Goal: Communication & Community: Connect with others

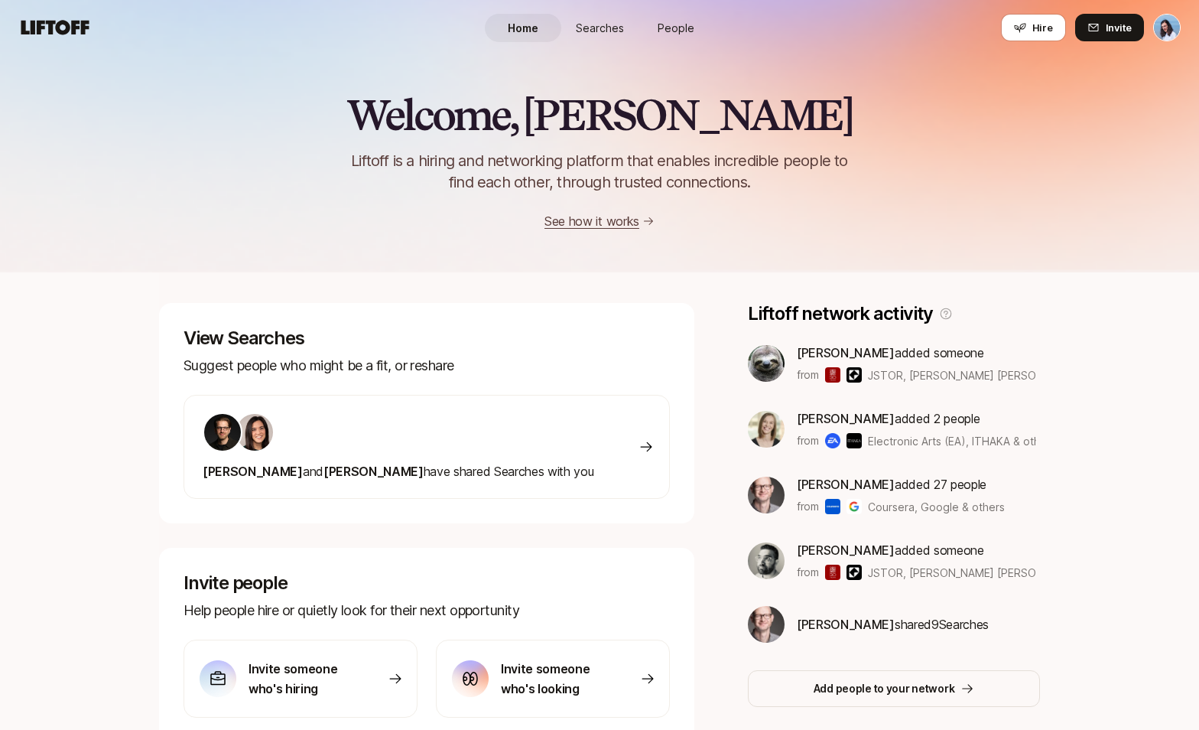
click at [1103, 319] on div "Welcome, [PERSON_NAME] 👋 Liftoff is a hiring and networking platform that enabl…" at bounding box center [599, 537] width 1199 height 964
drag, startPoint x: 489, startPoint y: 115, endPoint x: 646, endPoint y: 115, distance: 157.5
click at [634, 114] on h2 "Welcome, [PERSON_NAME]" at bounding box center [599, 115] width 507 height 46
click at [647, 115] on h2 "Welcome, [PERSON_NAME]" at bounding box center [599, 115] width 507 height 46
drag, startPoint x: 483, startPoint y: 115, endPoint x: 641, endPoint y: 116, distance: 157.5
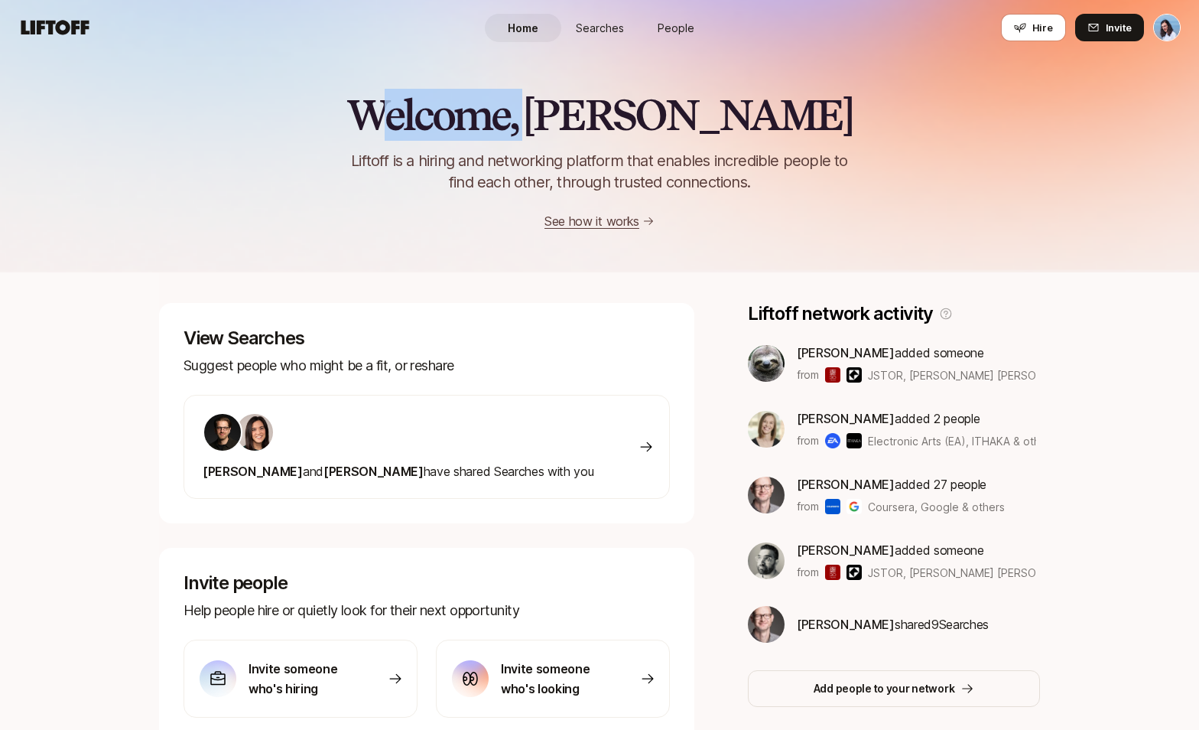
click at [632, 117] on h2 "Welcome, [PERSON_NAME]" at bounding box center [599, 115] width 507 height 46
click at [666, 114] on h2 "Welcome, [PERSON_NAME]" at bounding box center [599, 115] width 507 height 46
drag, startPoint x: 479, startPoint y: 109, endPoint x: 701, endPoint y: 106, distance: 221.0
click at [700, 106] on h2 "Welcome, [PERSON_NAME]" at bounding box center [599, 115] width 507 height 46
click at [720, 101] on h2 "Welcome, [PERSON_NAME]" at bounding box center [599, 115] width 507 height 46
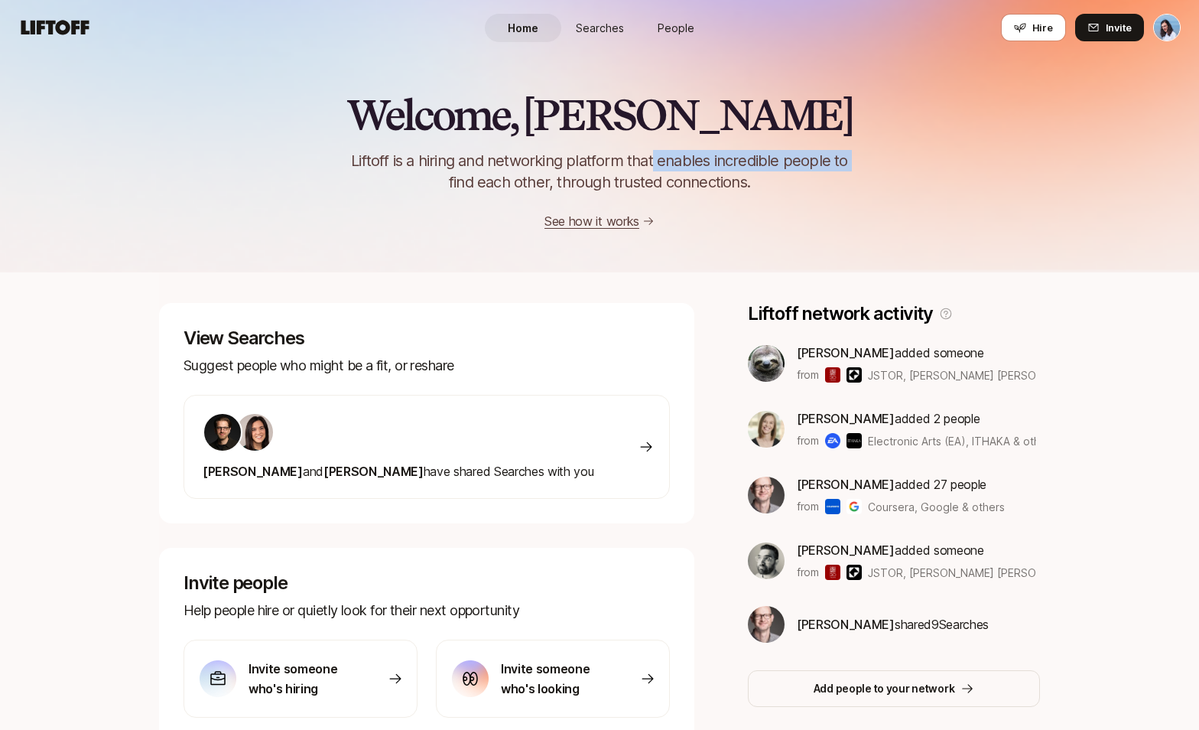
drag, startPoint x: 531, startPoint y: 158, endPoint x: 727, endPoint y: 167, distance: 196.0
click at [680, 163] on p "Liftoff is a hiring and networking platform that enables incredible people to f…" at bounding box center [600, 171] width 548 height 43
click at [775, 166] on p "Liftoff is a hiring and networking platform that enables incredible people to f…" at bounding box center [600, 171] width 548 height 43
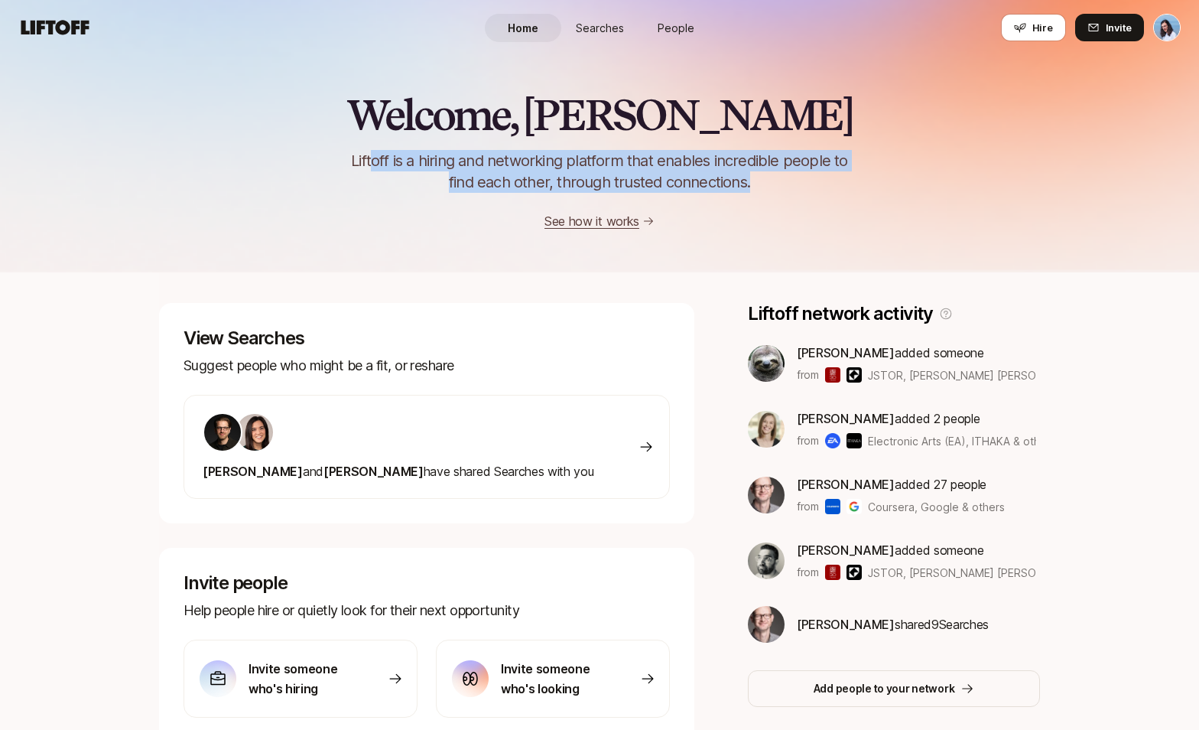
drag, startPoint x: 748, startPoint y: 181, endPoint x: 372, endPoint y: 162, distance: 376.7
click at [372, 162] on p "Liftoff is a hiring and networking platform that enables incredible people to f…" at bounding box center [600, 171] width 548 height 43
click at [391, 157] on p "Liftoff is a hiring and networking platform that enables incredible people to f…" at bounding box center [600, 171] width 548 height 43
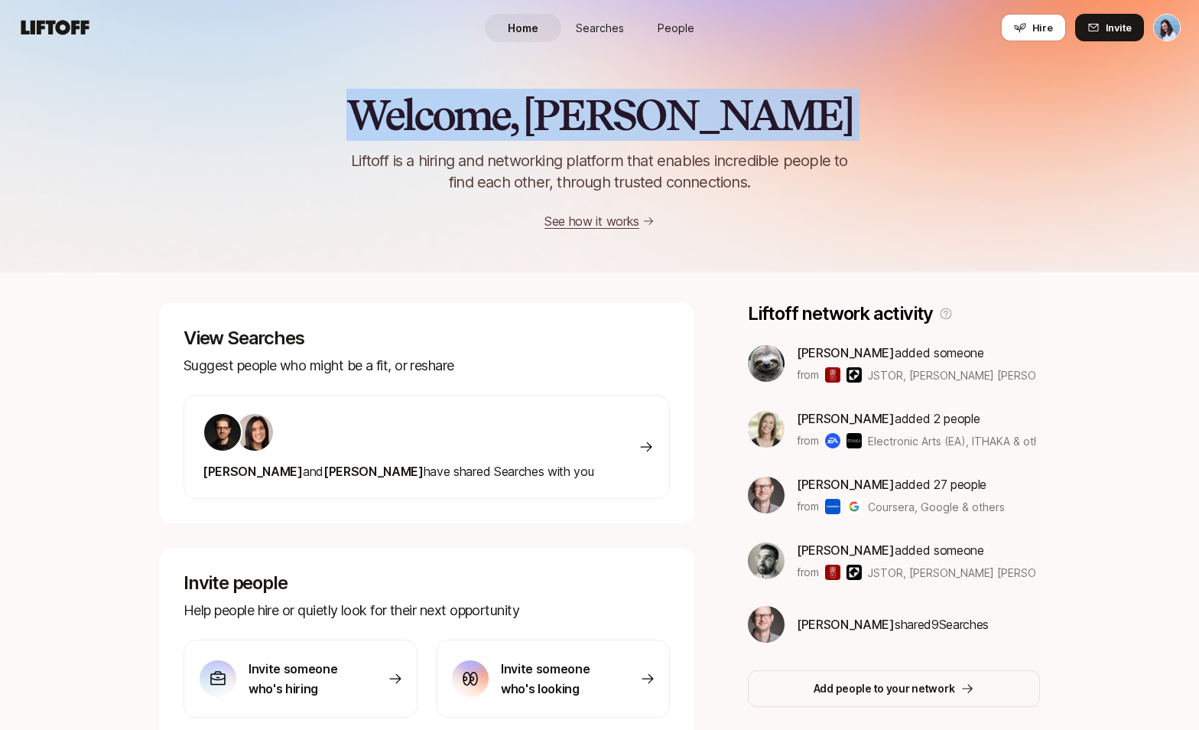
drag, startPoint x: 479, startPoint y: 112, endPoint x: 782, endPoint y: 122, distance: 303.0
click at [776, 124] on div "Welcome, [PERSON_NAME] 👋 Liftoff is a hiring and networking platform that enabl…" at bounding box center [599, 161] width 1199 height 139
click at [790, 117] on div "Welcome, [PERSON_NAME] 👋 Liftoff is a hiring and networking platform that enabl…" at bounding box center [599, 161] width 1199 height 139
drag, startPoint x: 762, startPoint y: 112, endPoint x: 444, endPoint y: 101, distance: 317.6
click at [444, 101] on div "Welcome, [PERSON_NAME] 👋 Liftoff is a hiring and networking platform that enabl…" at bounding box center [599, 161] width 1199 height 139
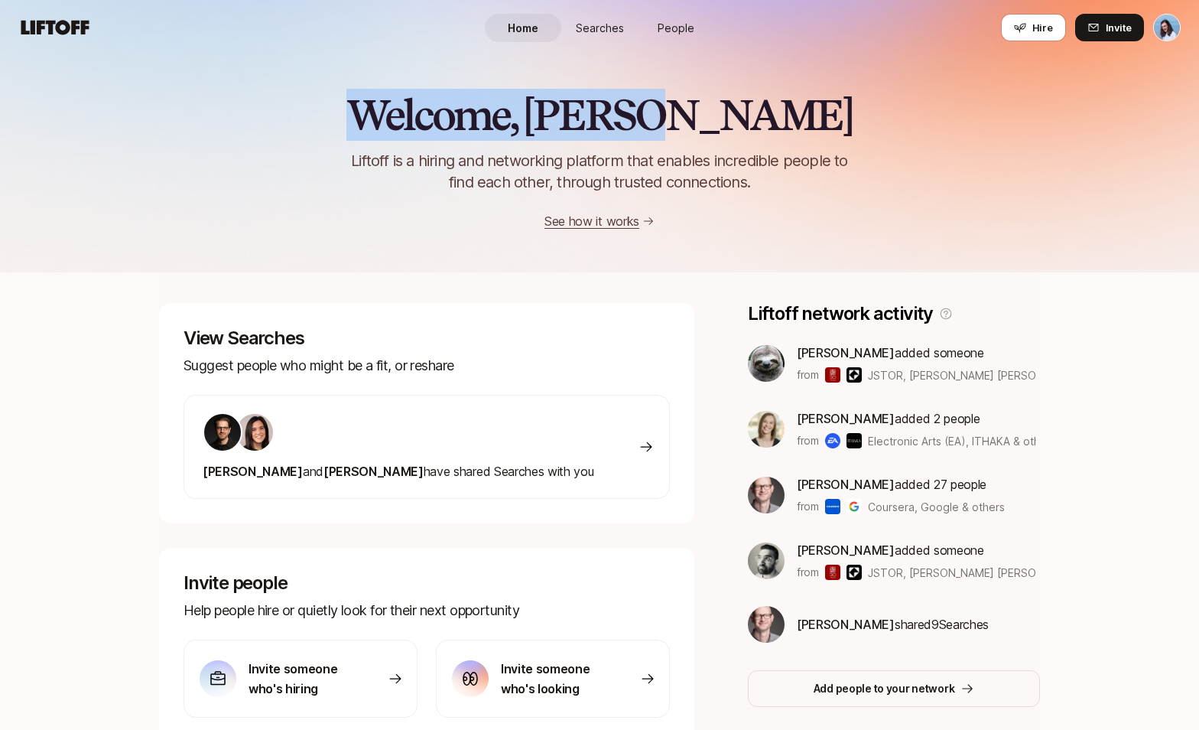
click at [496, 104] on h2 "Welcome, [PERSON_NAME]" at bounding box center [599, 115] width 507 height 46
drag, startPoint x: 457, startPoint y: 106, endPoint x: 762, endPoint y: 107, distance: 305.1
click at [762, 107] on div "Welcome, [PERSON_NAME] 👋 Liftoff is a hiring and networking platform that enabl…" at bounding box center [599, 161] width 1199 height 139
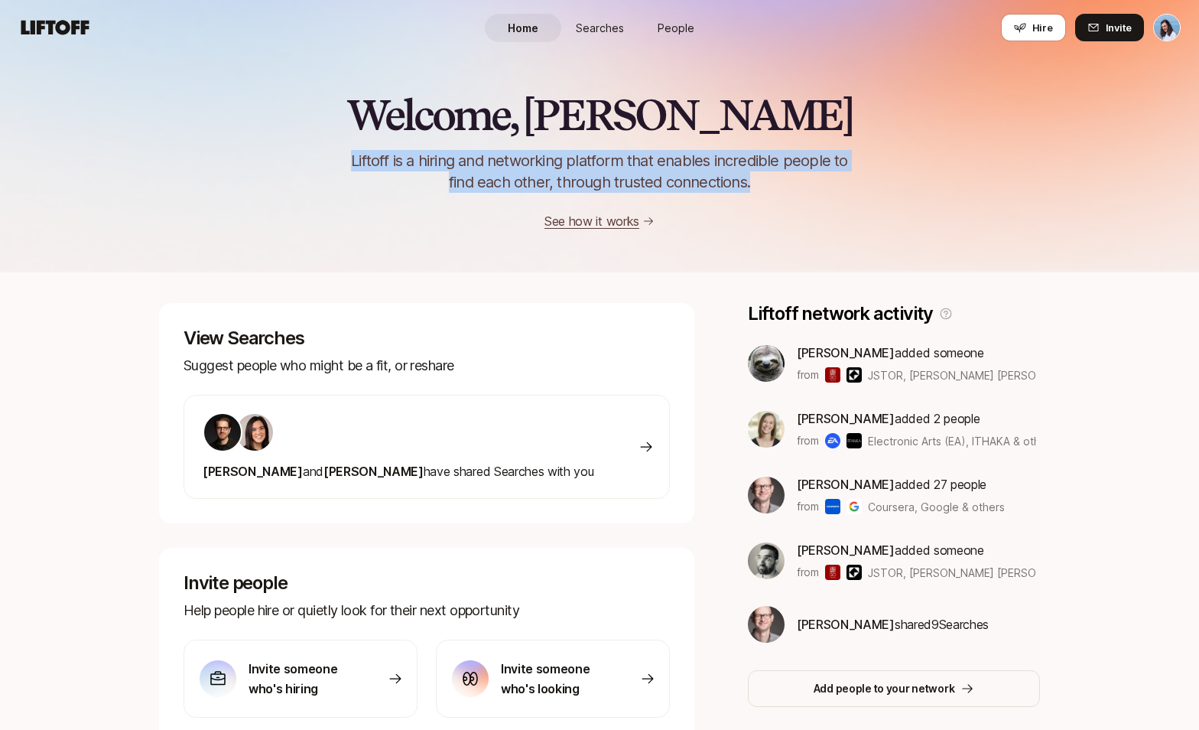
drag, startPoint x: 355, startPoint y: 158, endPoint x: 789, endPoint y: 181, distance: 435.0
click at [789, 181] on p "Liftoff is a hiring and networking platform that enables incredible people to f…" at bounding box center [600, 171] width 548 height 43
click at [767, 184] on p "Liftoff is a hiring and networking platform that enables incredible people to f…" at bounding box center [600, 171] width 548 height 43
drag, startPoint x: 755, startPoint y: 182, endPoint x: 354, endPoint y: 159, distance: 401.4
click at [354, 159] on p "Liftoff is a hiring and networking platform that enables incredible people to f…" at bounding box center [600, 171] width 548 height 43
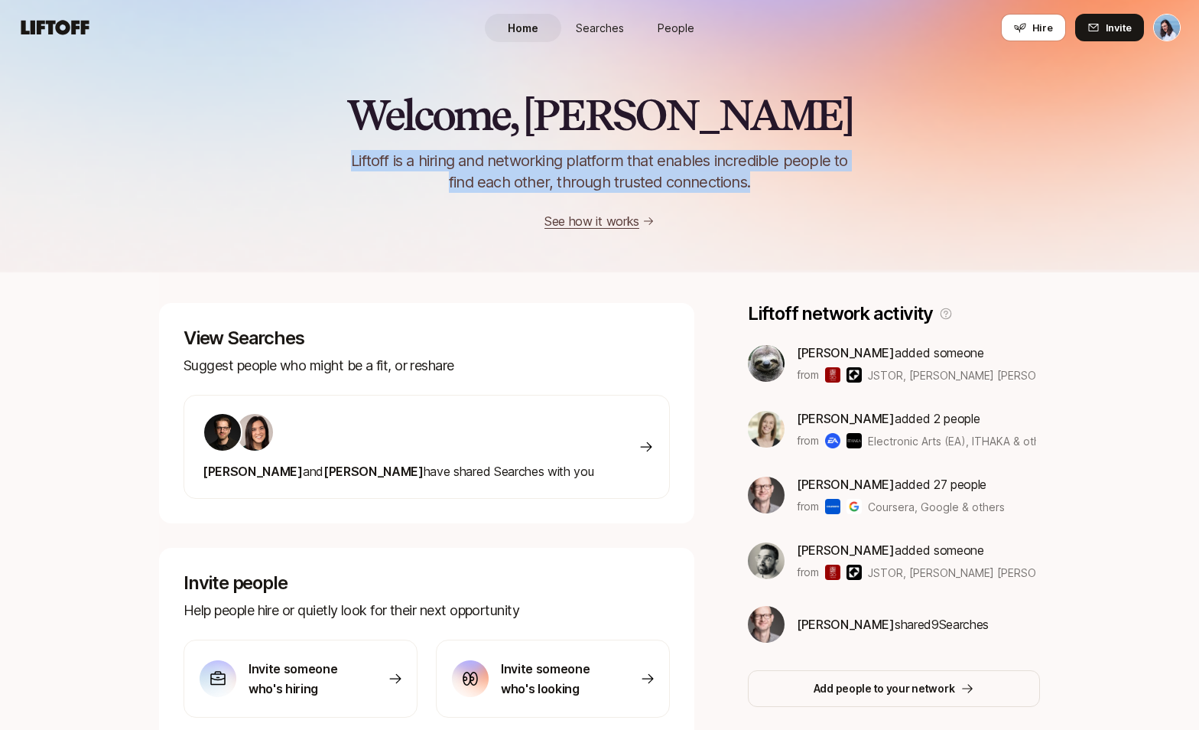
click at [353, 160] on p "Liftoff is a hiring and networking platform that enables incredible people to f…" at bounding box center [600, 171] width 548 height 43
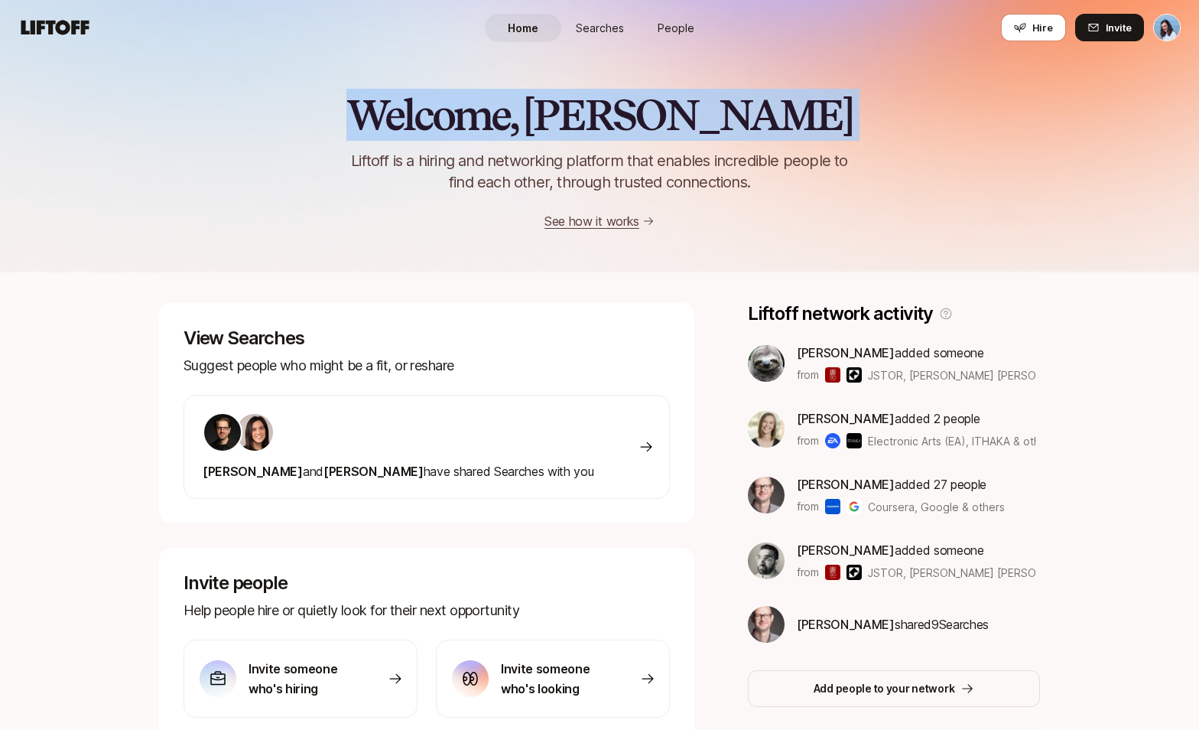
drag, startPoint x: 523, startPoint y: 109, endPoint x: 817, endPoint y: 110, distance: 293.7
click at [793, 112] on div "Welcome, [PERSON_NAME] 👋 Liftoff is a hiring and networking platform that enabl…" at bounding box center [599, 161] width 1199 height 139
click at [820, 110] on div "Welcome, [PERSON_NAME] 👋 Liftoff is a hiring and networking platform that enabl…" at bounding box center [599, 161] width 1199 height 139
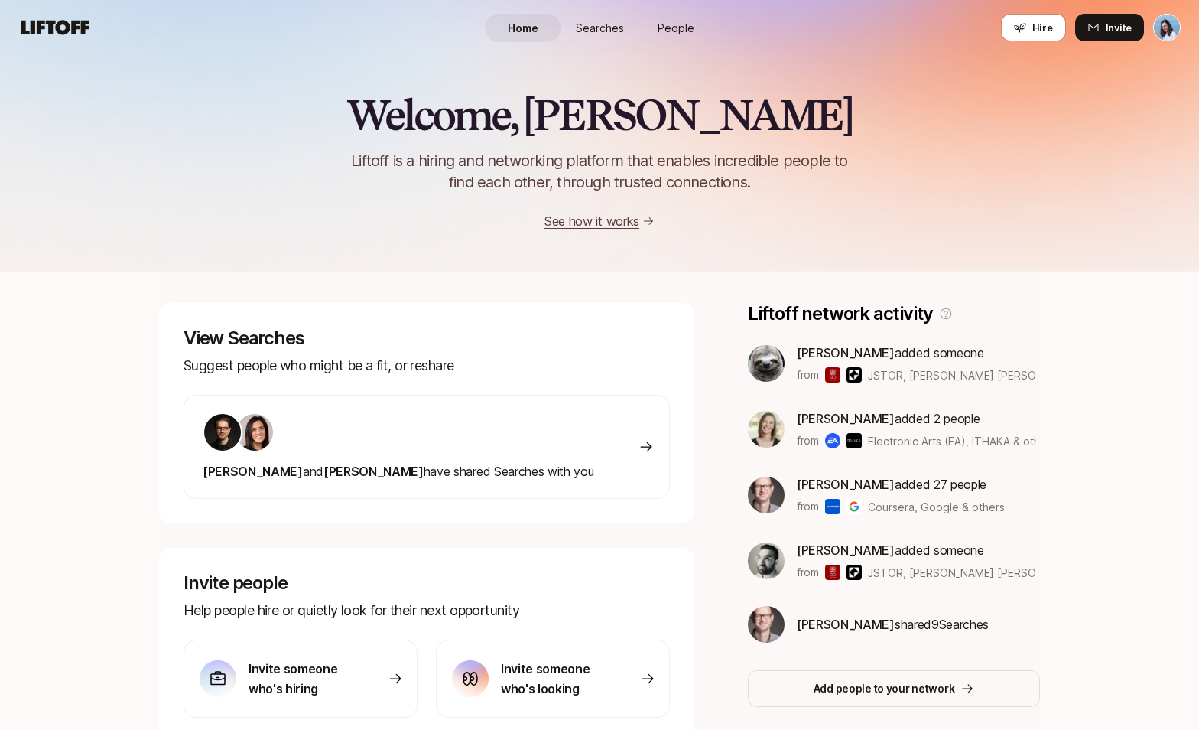
click at [677, 28] on span "People" at bounding box center [676, 28] width 37 height 16
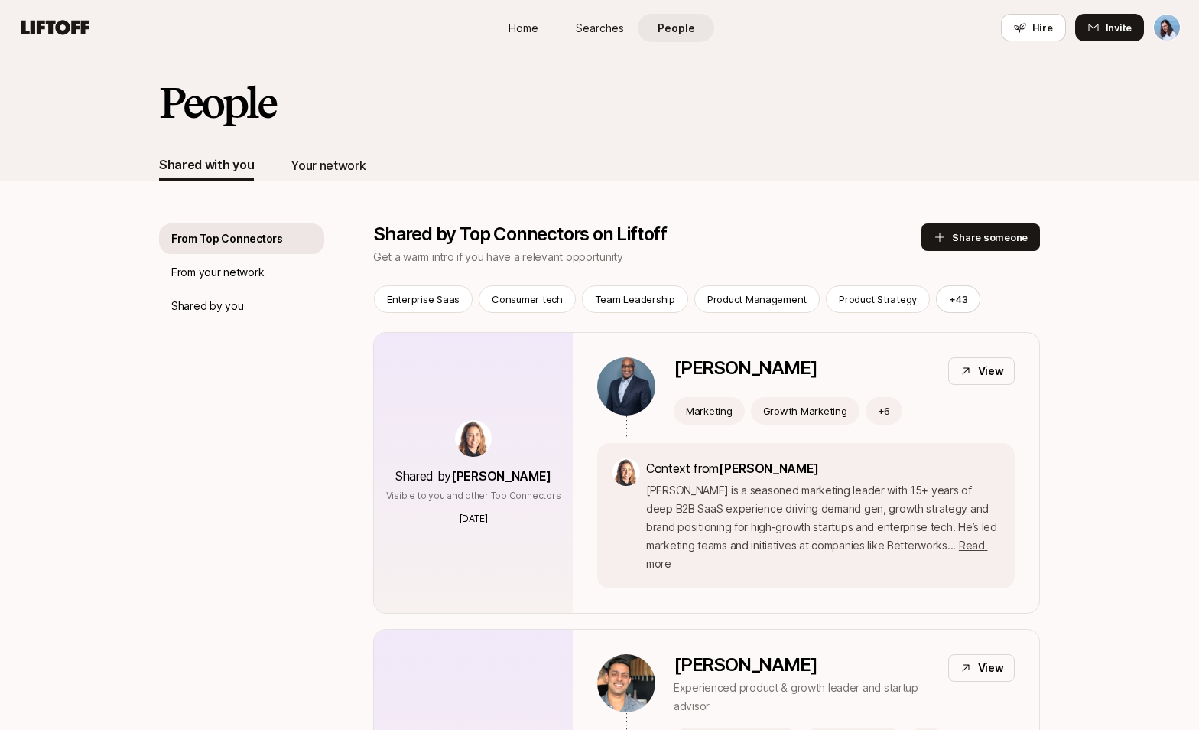
click at [309, 168] on div "Your network" at bounding box center [328, 165] width 75 height 20
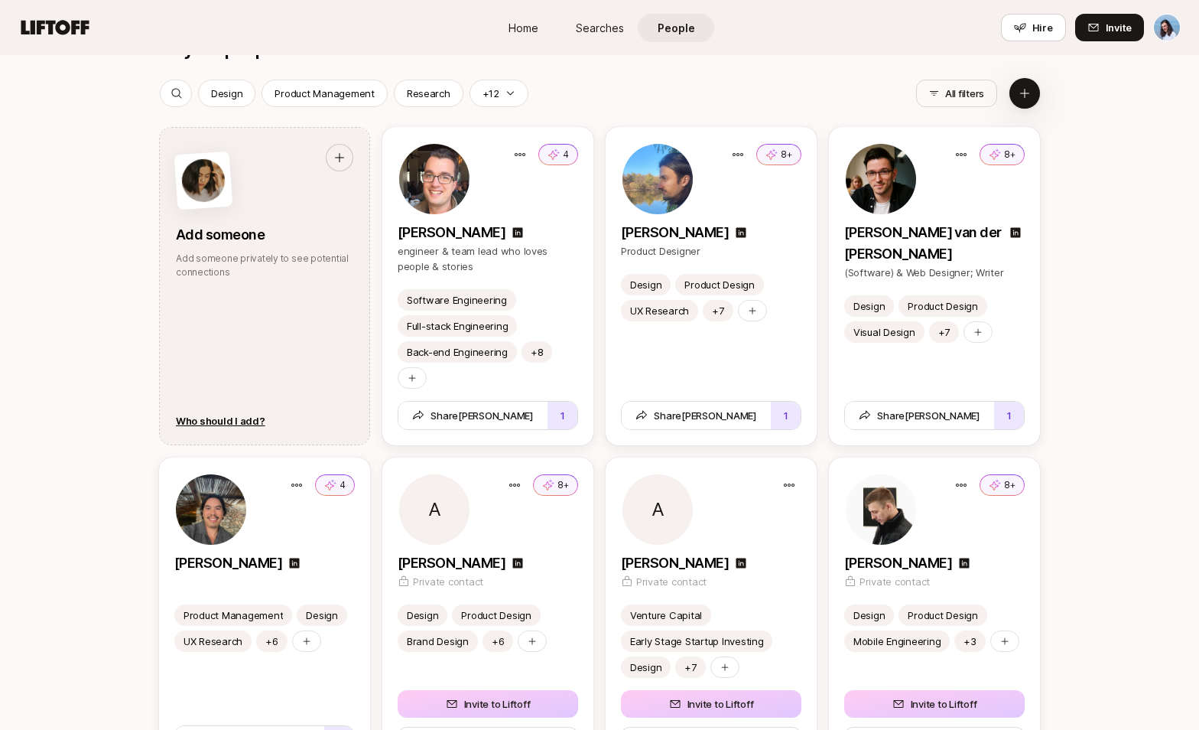
scroll to position [1889, 0]
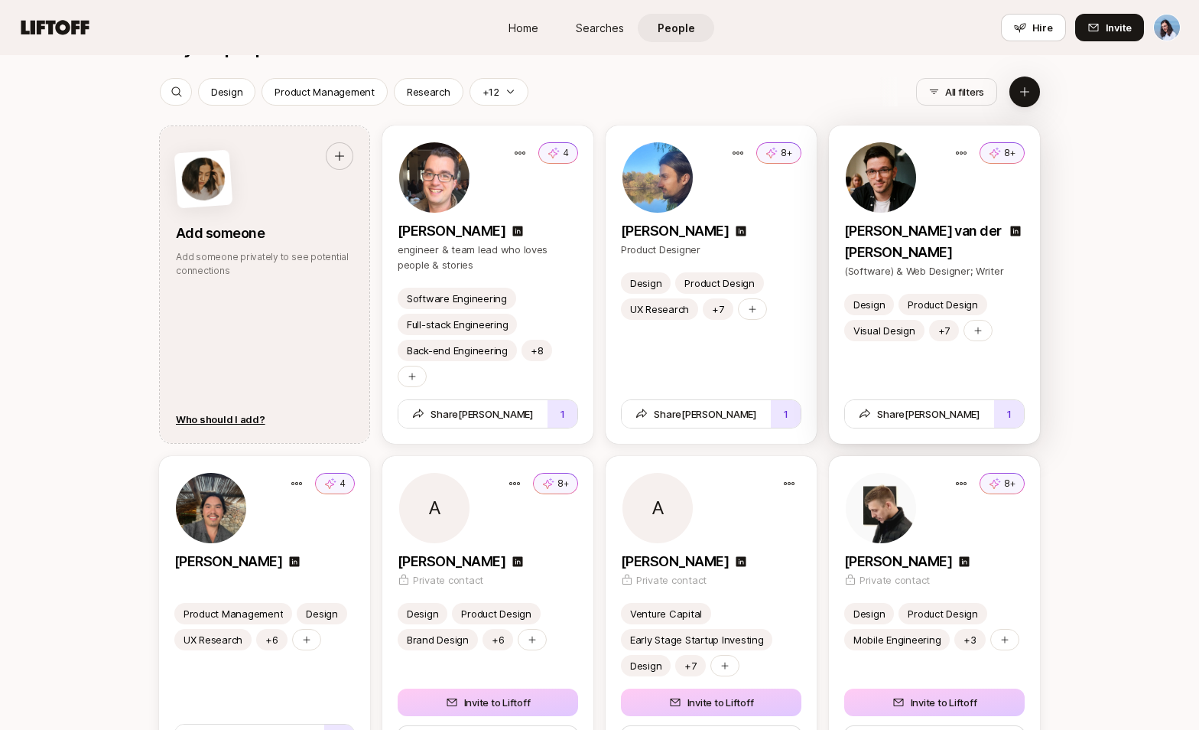
click at [1007, 200] on div "8+" at bounding box center [934, 177] width 180 height 73
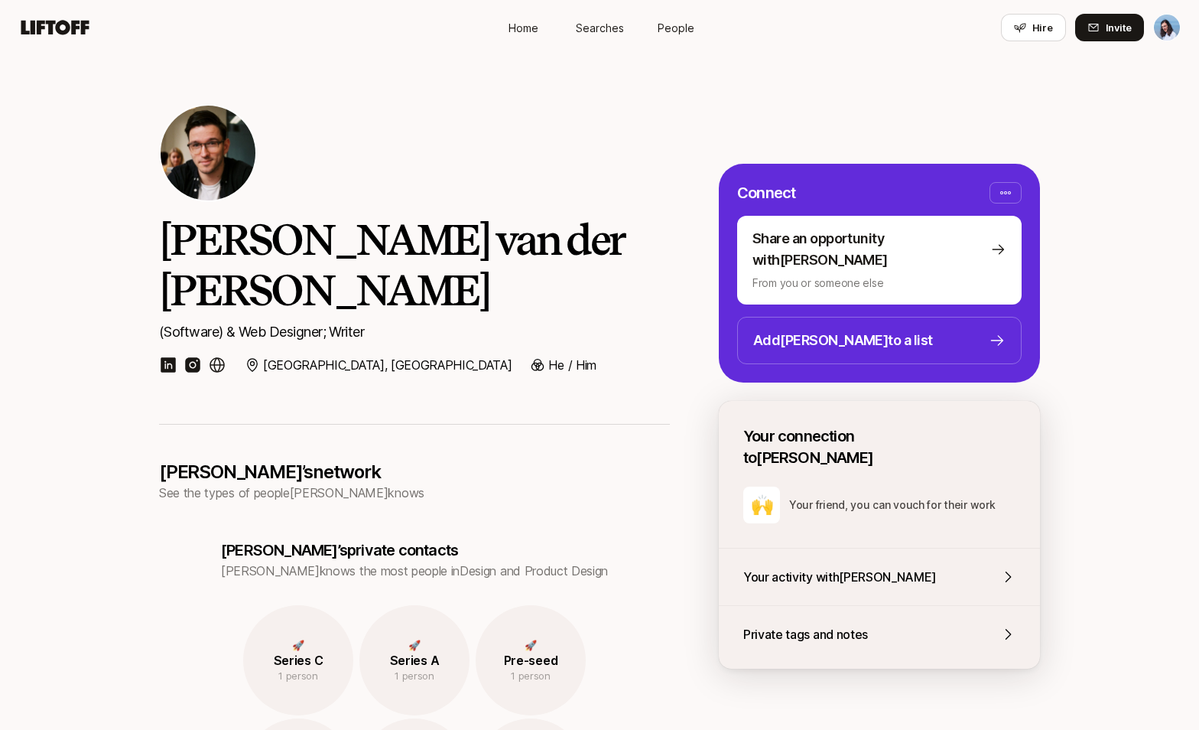
scroll to position [1889, 0]
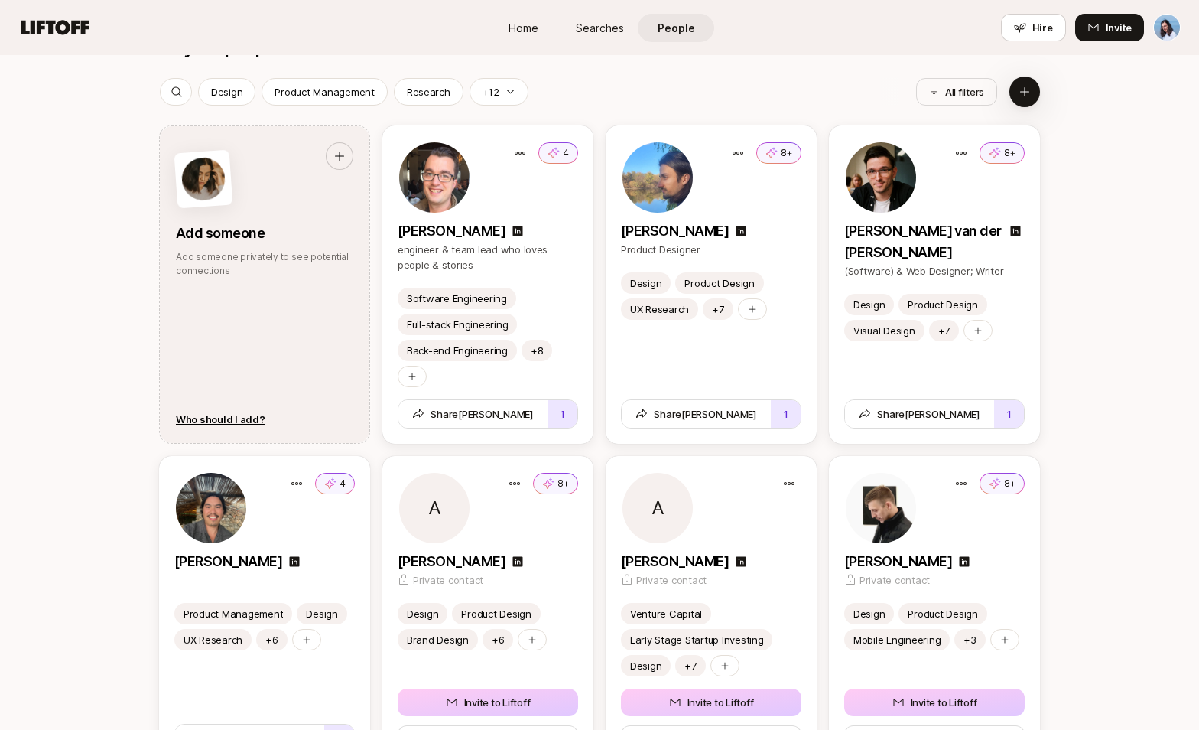
click at [181, 89] on icon at bounding box center [177, 92] width 12 height 12
click at [239, 93] on input at bounding box center [263, 92] width 141 height 18
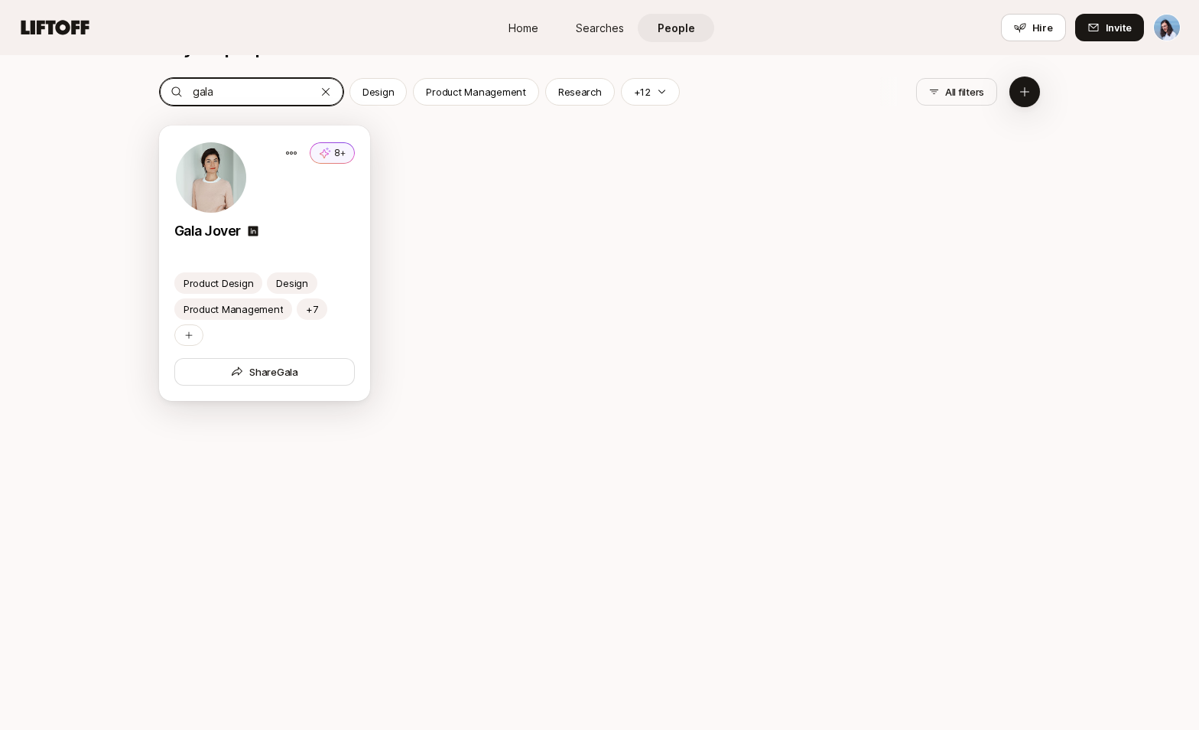
type input "gala"
click at [319, 226] on div "Gala Jover" at bounding box center [264, 230] width 180 height 21
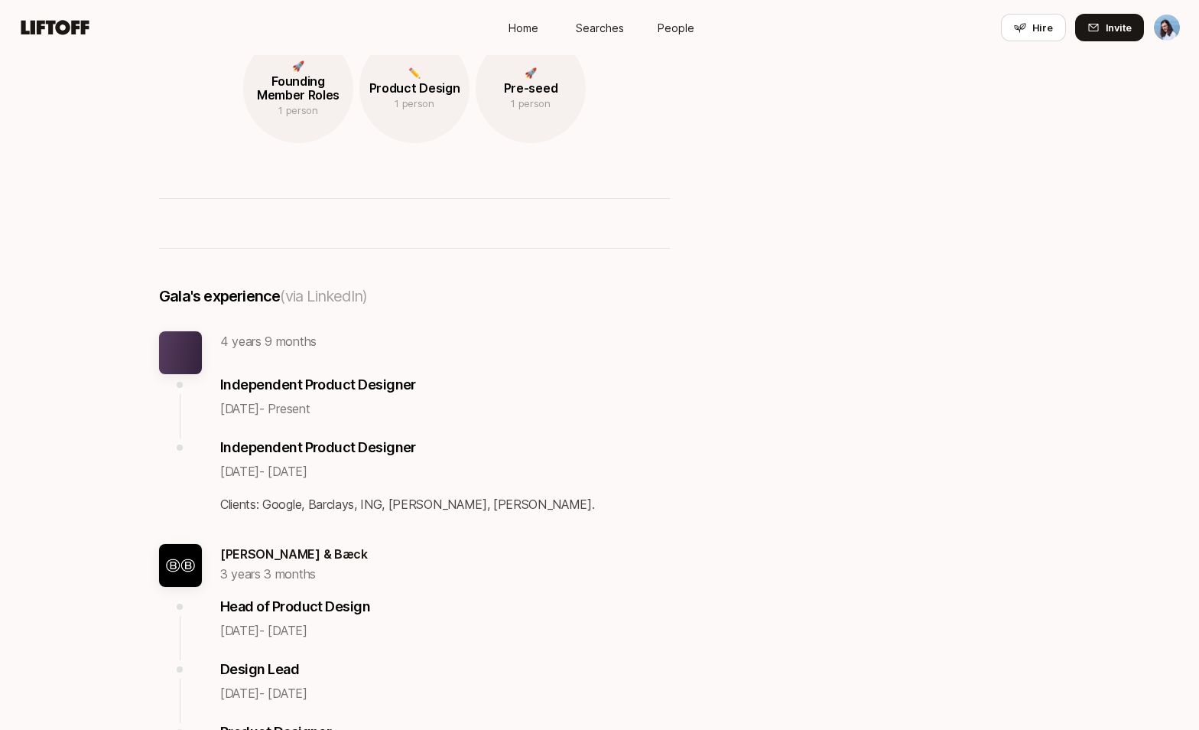
scroll to position [824, 0]
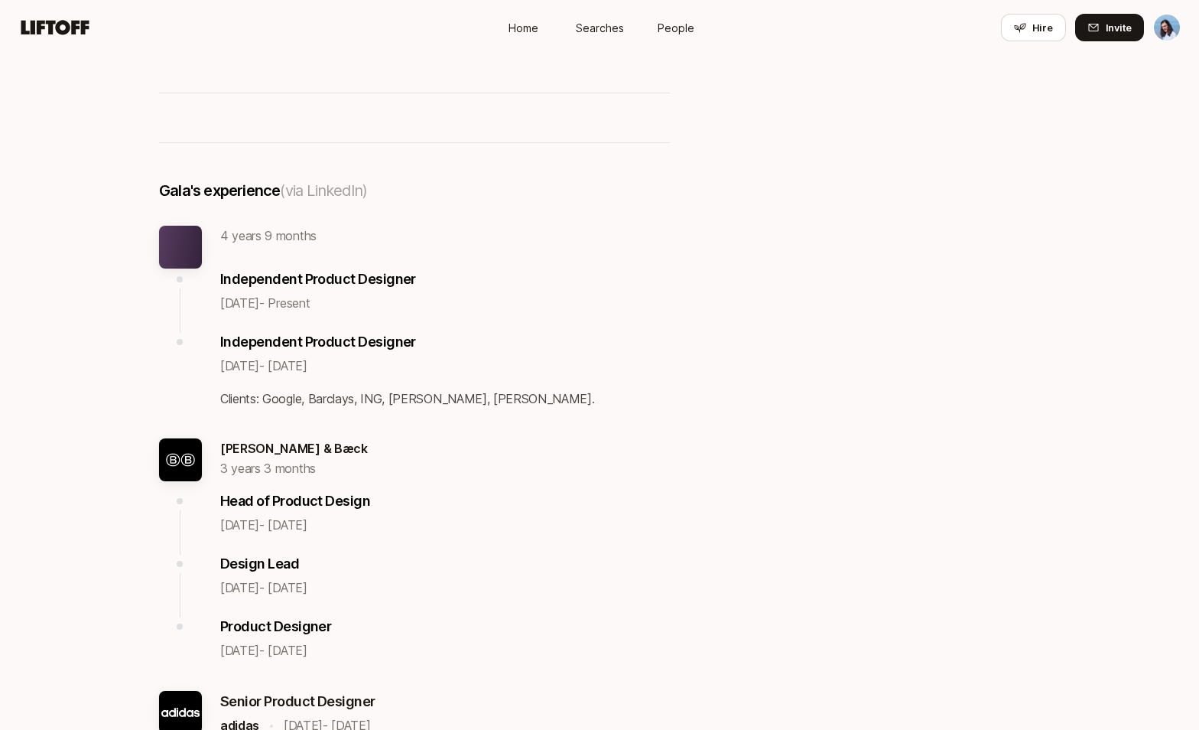
drag, startPoint x: 148, startPoint y: 184, endPoint x: 711, endPoint y: 609, distance: 705.6
click at [693, 606] on div "Gala Jover Gala’s network See the types of people Gala knows Gala’s private con…" at bounding box center [599, 375] width 1199 height 2289
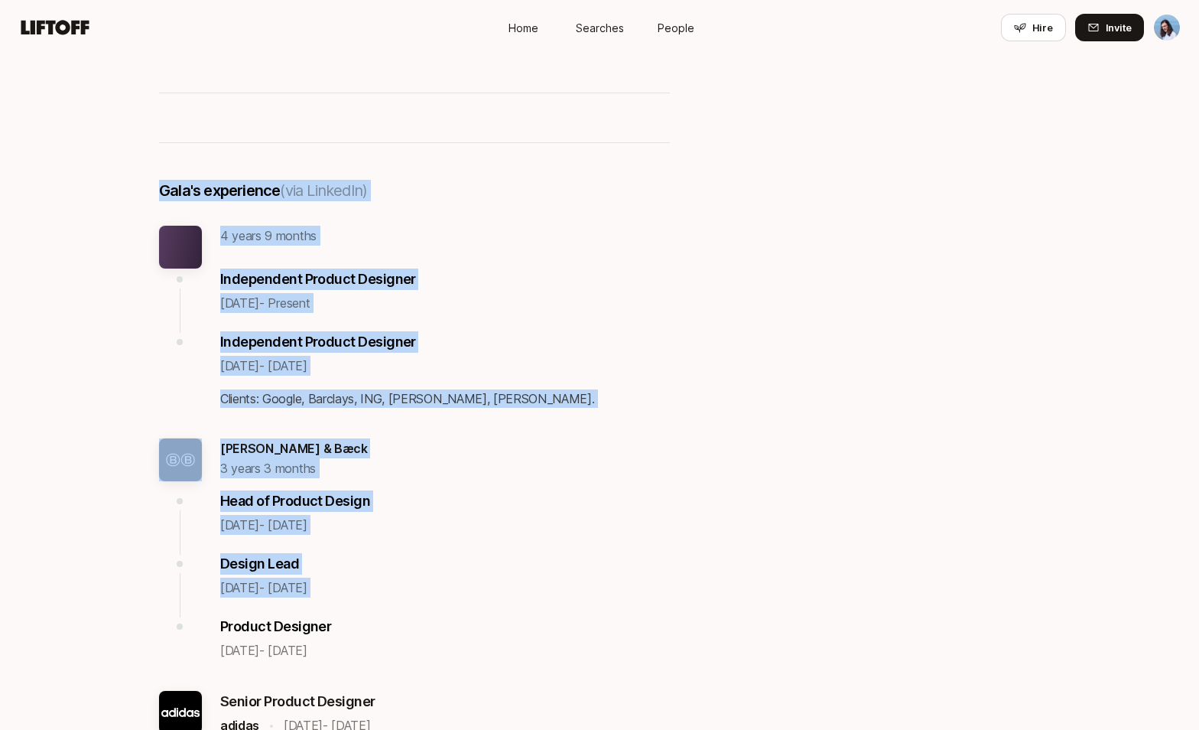
click at [793, 578] on div "Gala’s network See the types of people Gala knows Gala’s private contacts [PERS…" at bounding box center [599, 457] width 881 height 1874
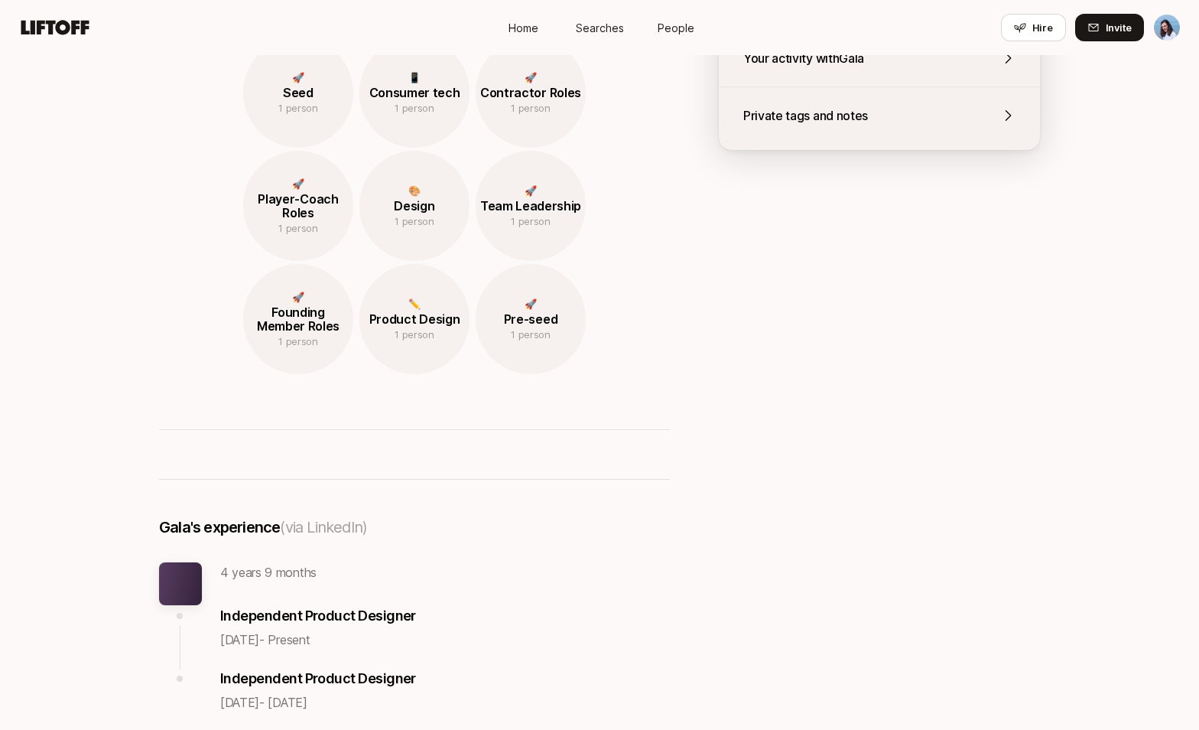
scroll to position [0, 0]
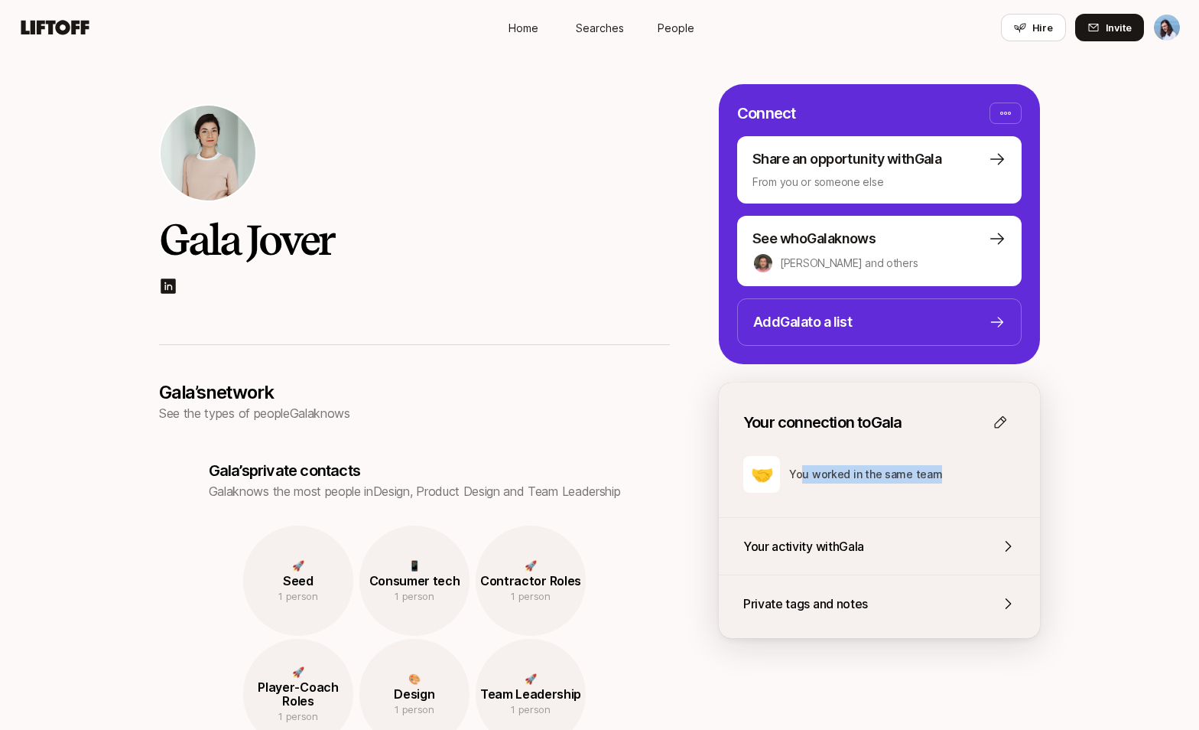
drag, startPoint x: 810, startPoint y: 471, endPoint x: 949, endPoint y: 481, distance: 139.5
click at [949, 481] on div "🤝 You worked in the same team" at bounding box center [879, 474] width 272 height 37
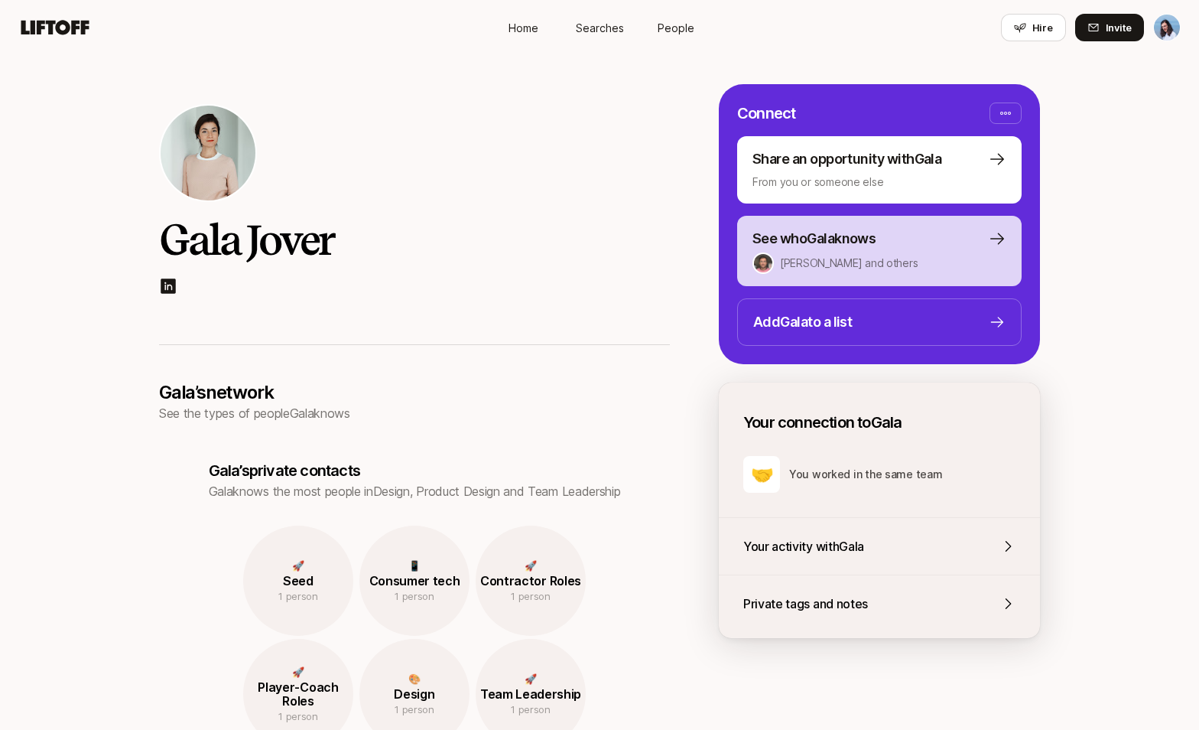
click at [850, 273] on div "[PERSON_NAME] and others 1 person" at bounding box center [880, 262] width 254 height 21
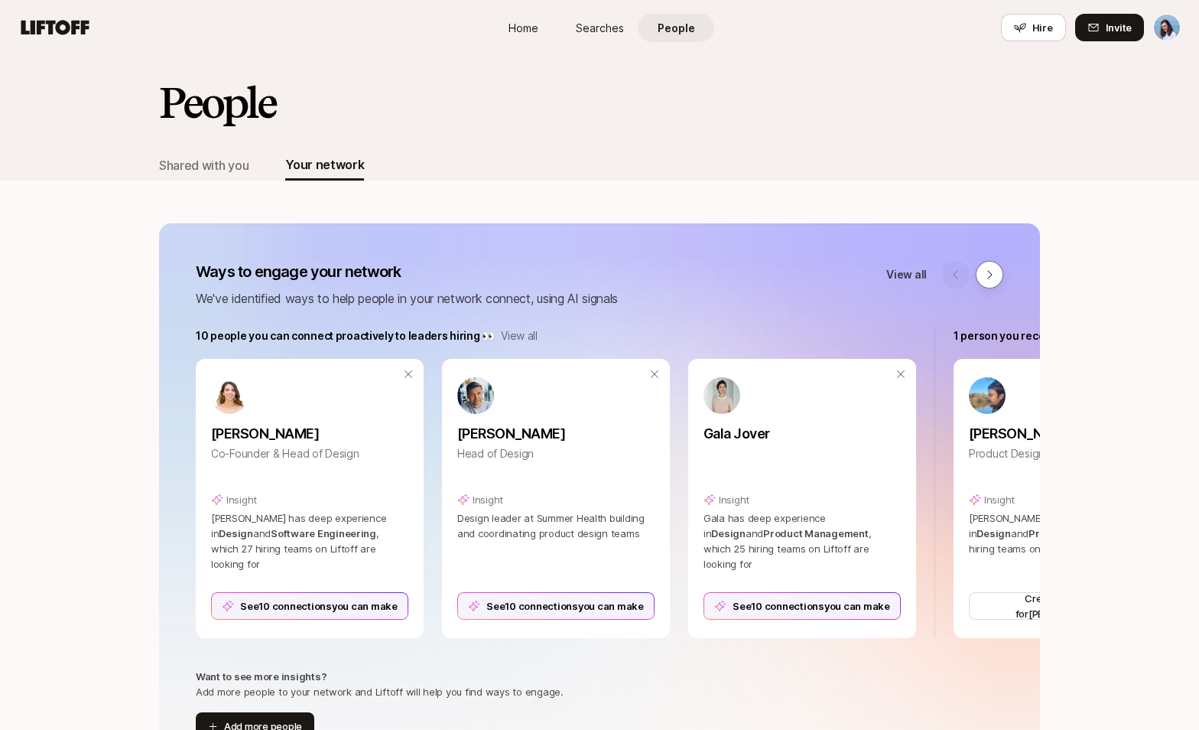
scroll to position [1889, 0]
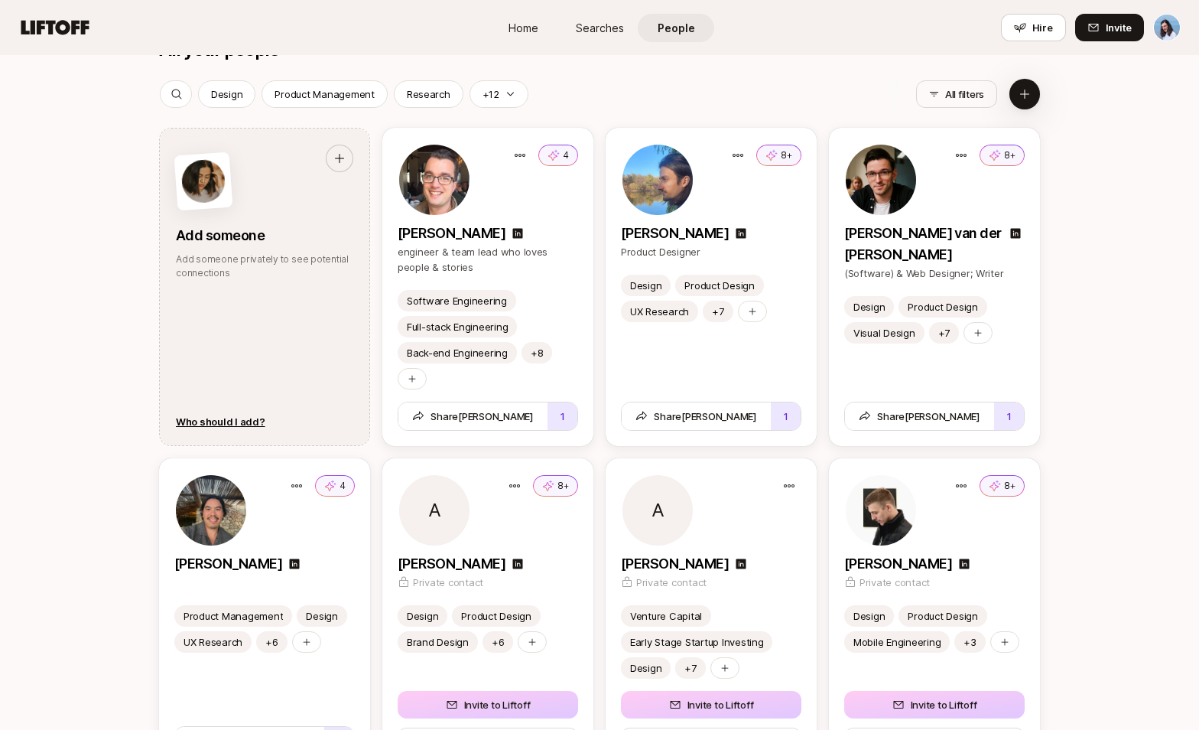
scroll to position [1825, 0]
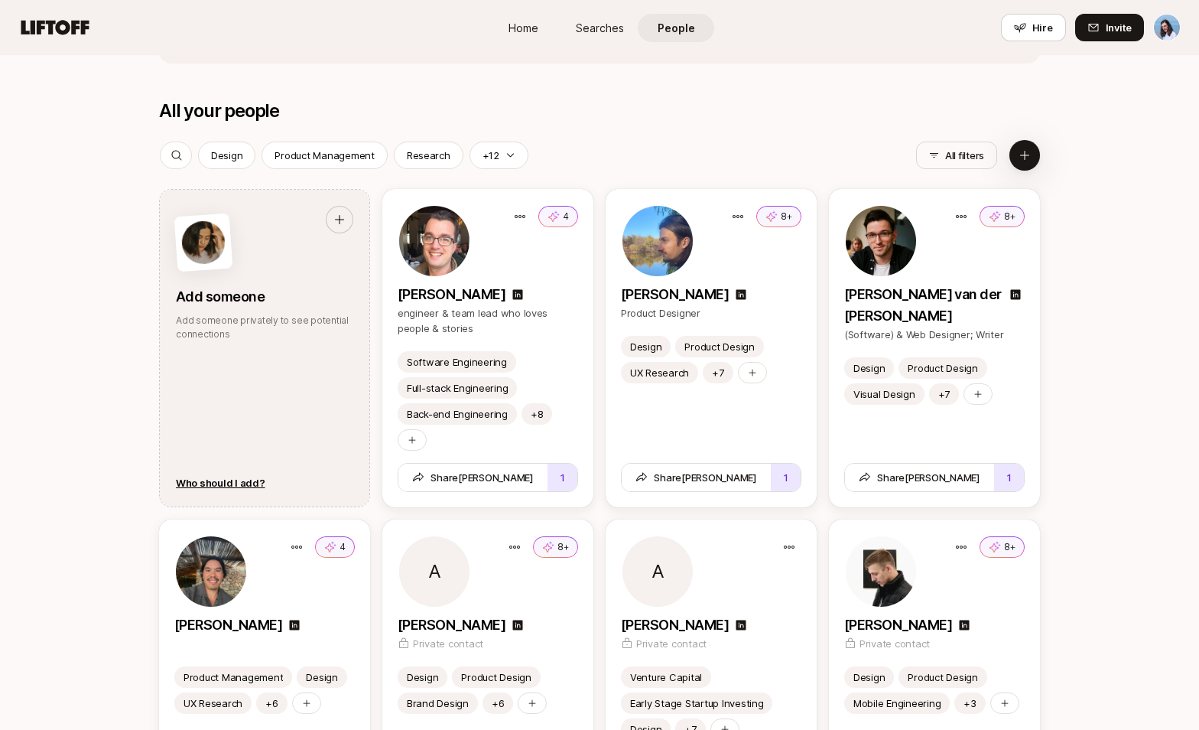
click at [1019, 154] on icon at bounding box center [1025, 155] width 12 height 12
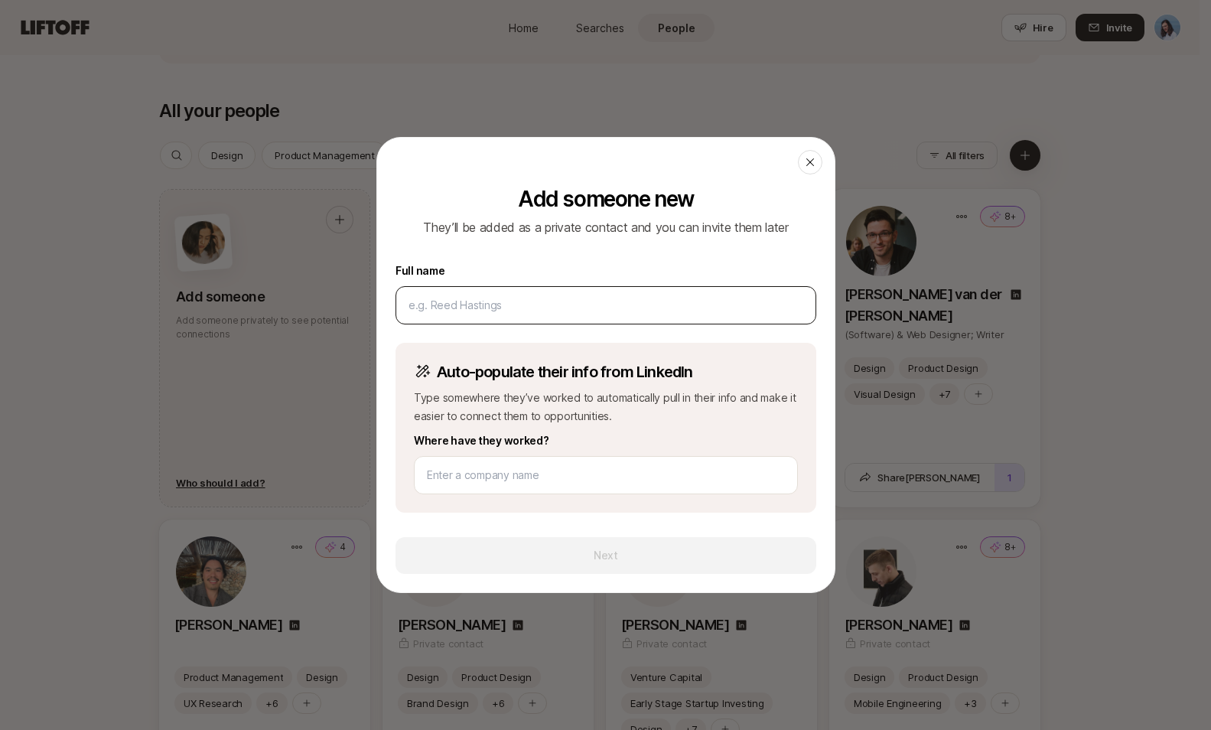
click at [472, 307] on input at bounding box center [605, 305] width 395 height 18
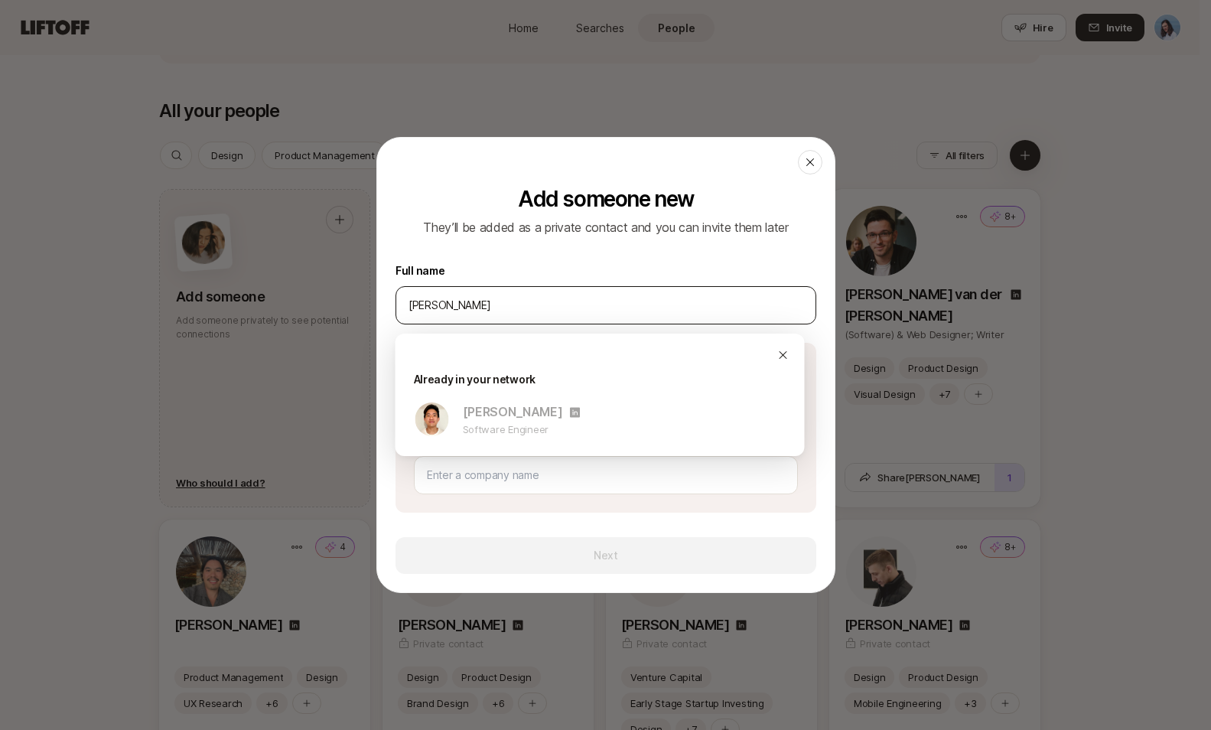
type input "[PERSON_NAME]"
drag, startPoint x: 498, startPoint y: 309, endPoint x: 387, endPoint y: 298, distance: 111.4
click at [387, 298] on div "Add someone new They’ll be added as a private contact and you can invite them l…" at bounding box center [605, 389] width 457 height 405
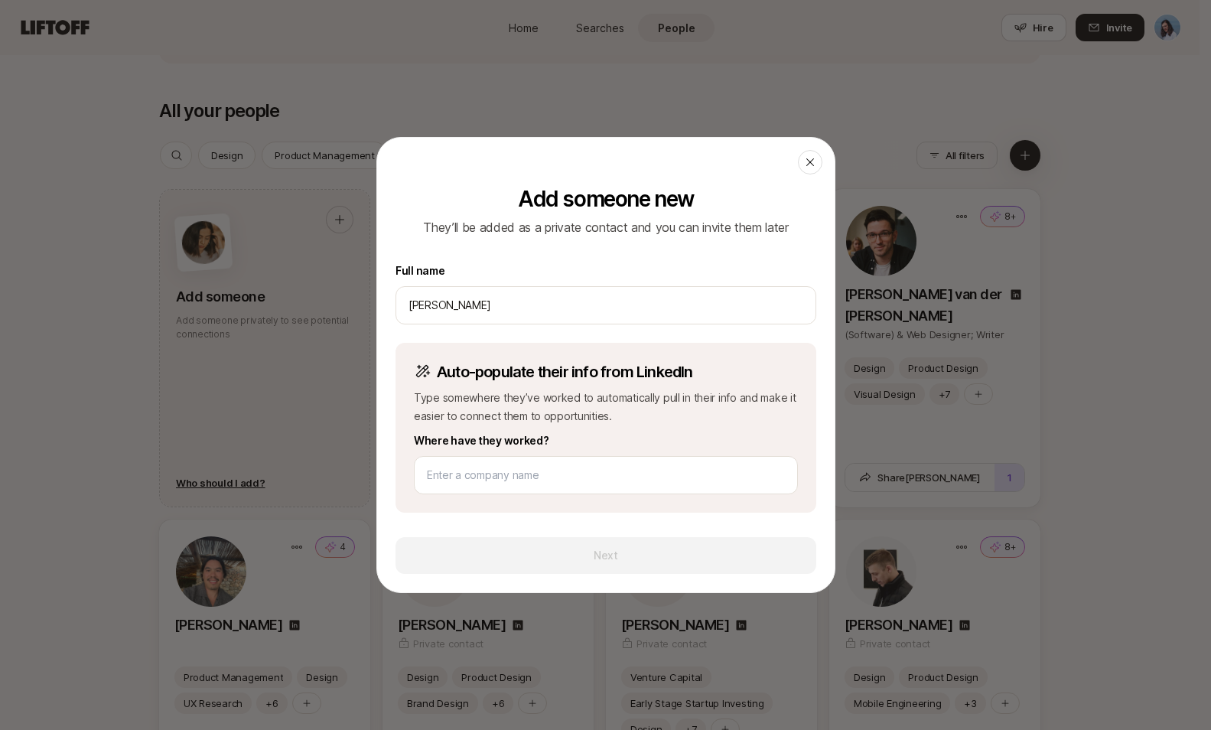
drag, startPoint x: 457, startPoint y: 302, endPoint x: 367, endPoint y: 301, distance: 89.5
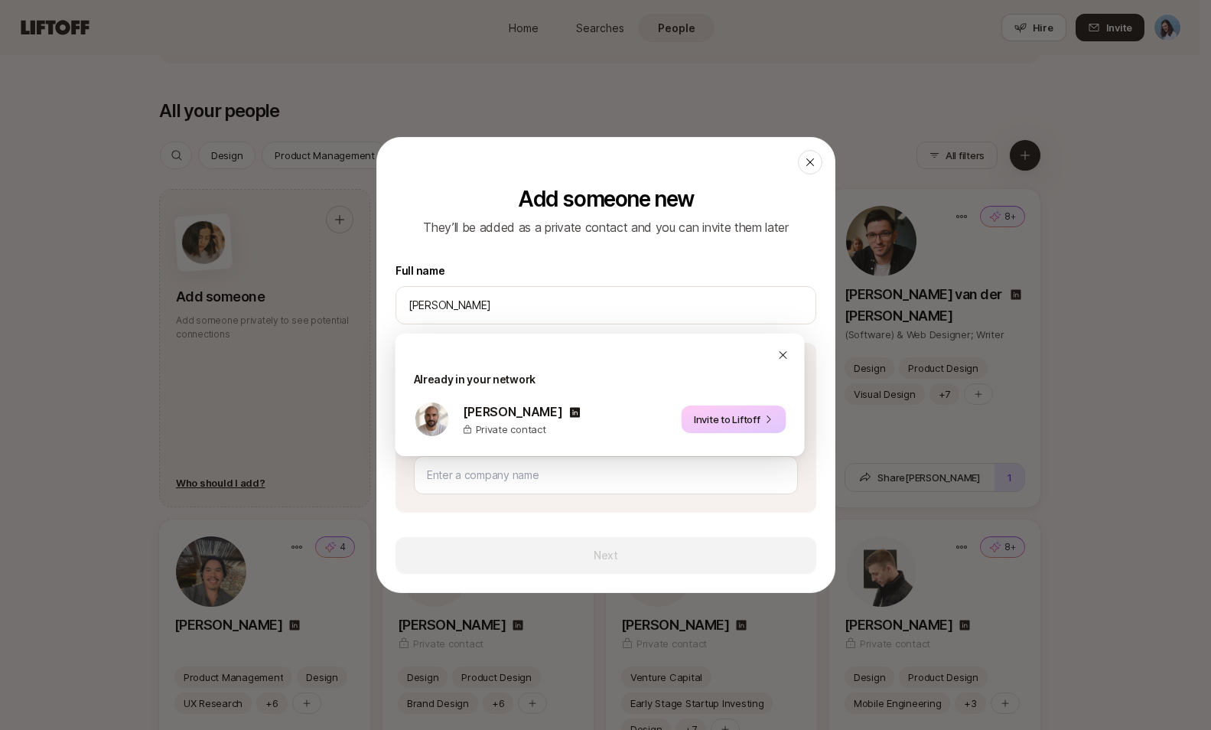
type input "[PERSON_NAME]"
drag, startPoint x: 483, startPoint y: 301, endPoint x: 398, endPoint y: 298, distance: 84.2
click at [398, 298] on div "[PERSON_NAME]" at bounding box center [605, 305] width 421 height 38
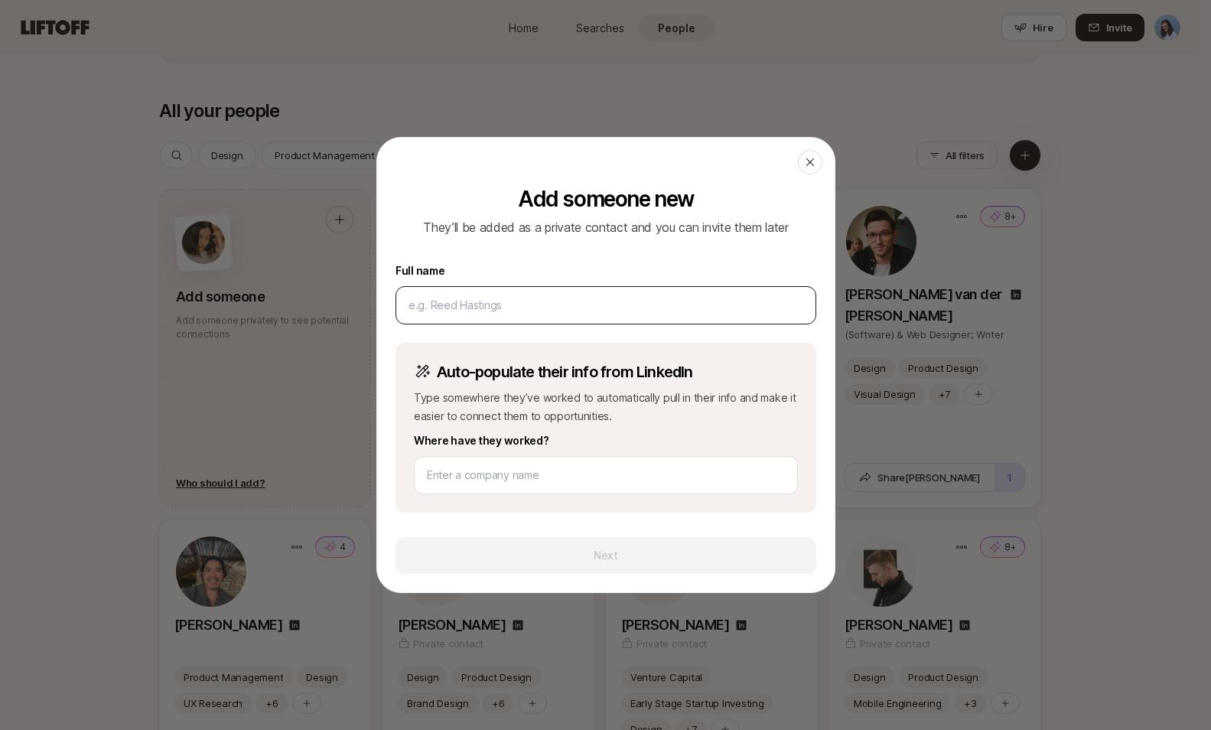
click at [509, 307] on input at bounding box center [605, 305] width 395 height 18
click at [463, 304] on input at bounding box center [605, 305] width 395 height 18
click at [466, 304] on input at bounding box center [605, 305] width 395 height 18
click at [532, 268] on label "Full name" at bounding box center [605, 271] width 421 height 18
click at [488, 304] on input at bounding box center [605, 305] width 395 height 18
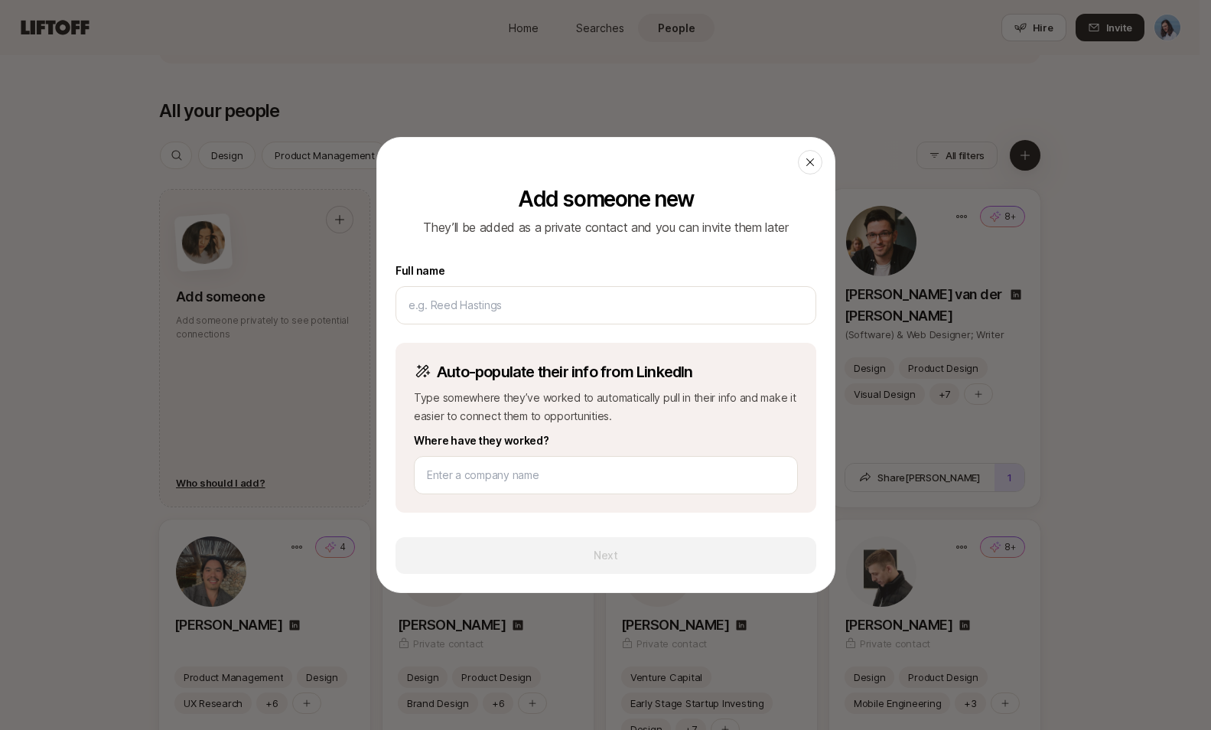
click at [509, 258] on div "Add someone new They’ll be added as a private contact and you can invite them l…" at bounding box center [605, 389] width 457 height 405
click at [497, 296] on input at bounding box center [605, 305] width 395 height 18
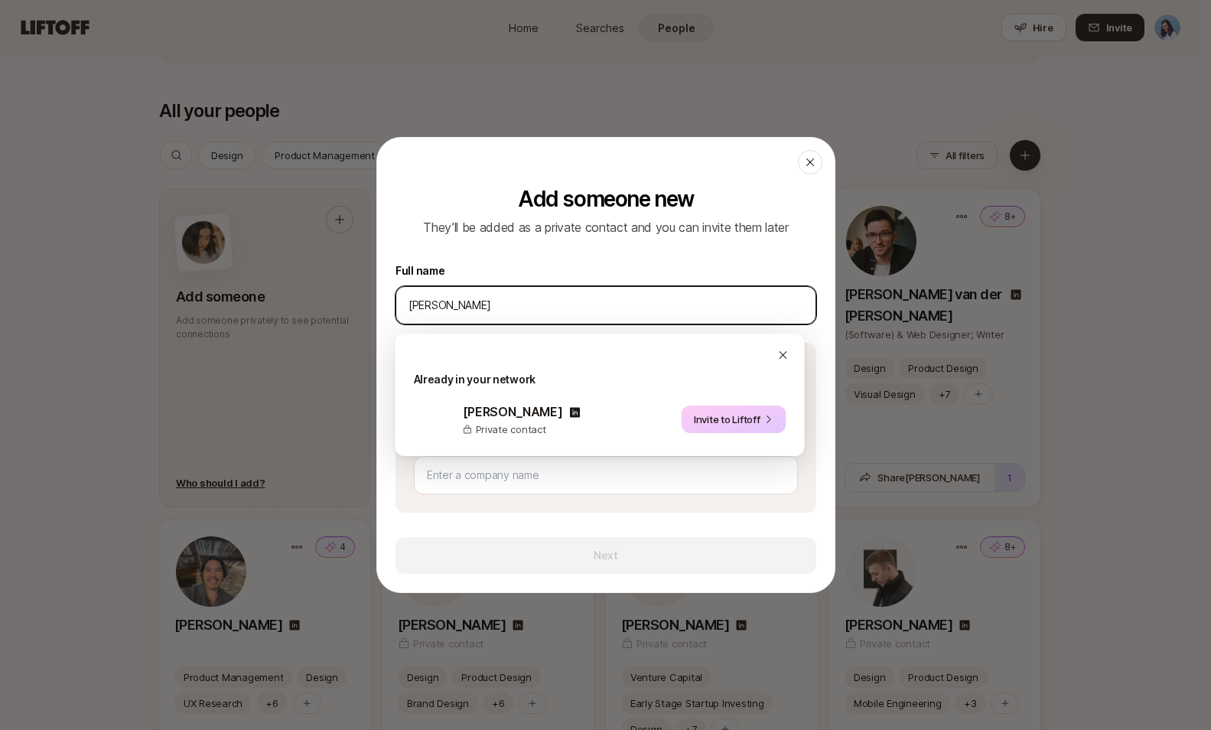
type input "[PERSON_NAME]"
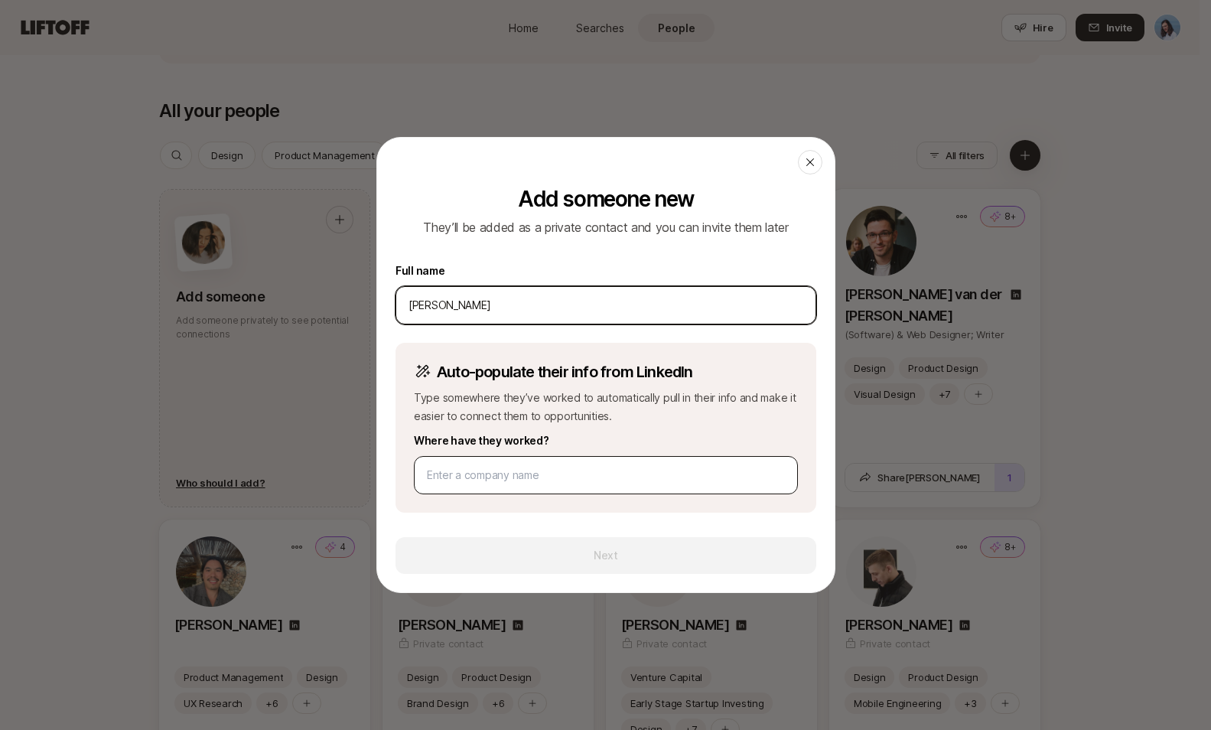
type input "[PERSON_NAME]"
click at [506, 484] on div at bounding box center [606, 475] width 384 height 38
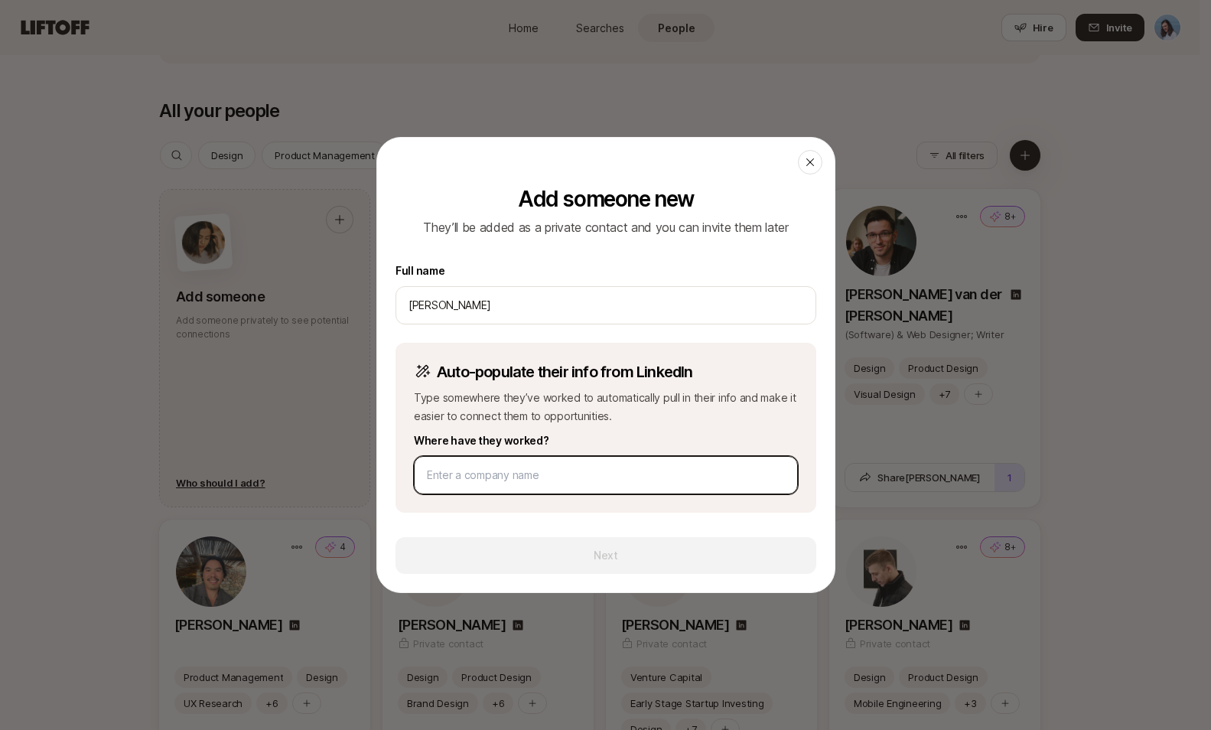
click at [509, 474] on input at bounding box center [606, 475] width 358 height 18
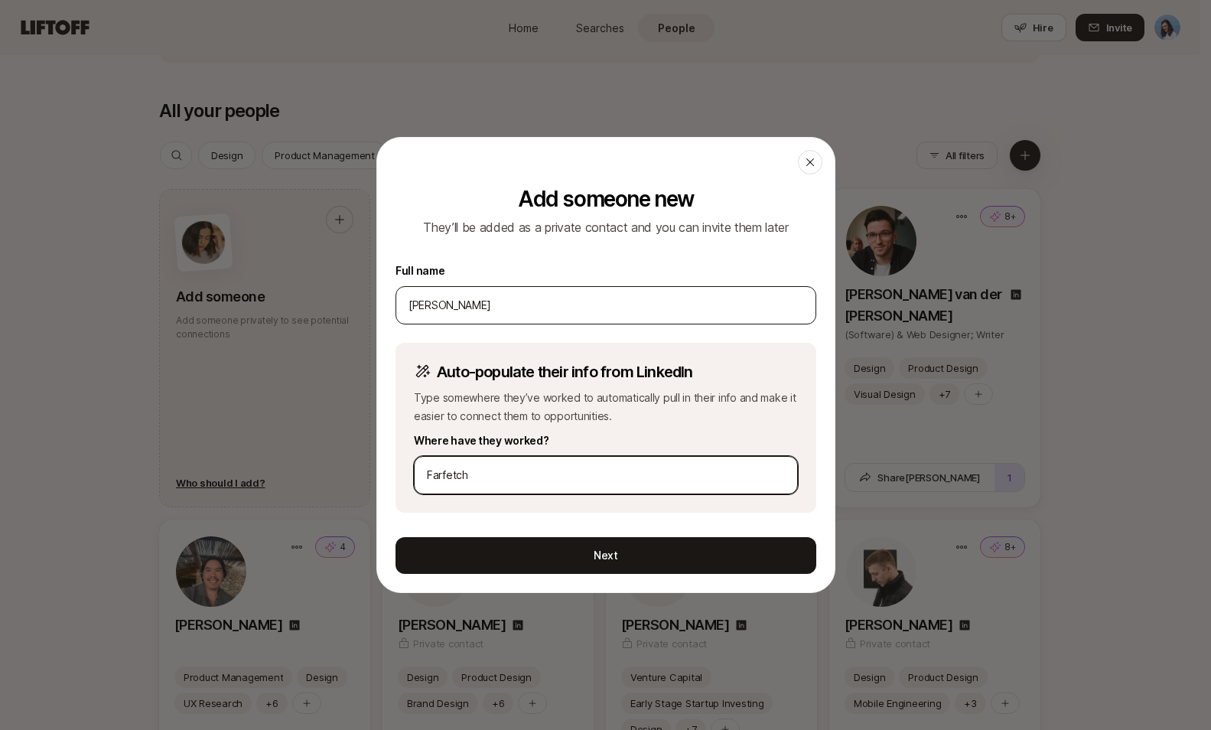
type input "Farfetch"
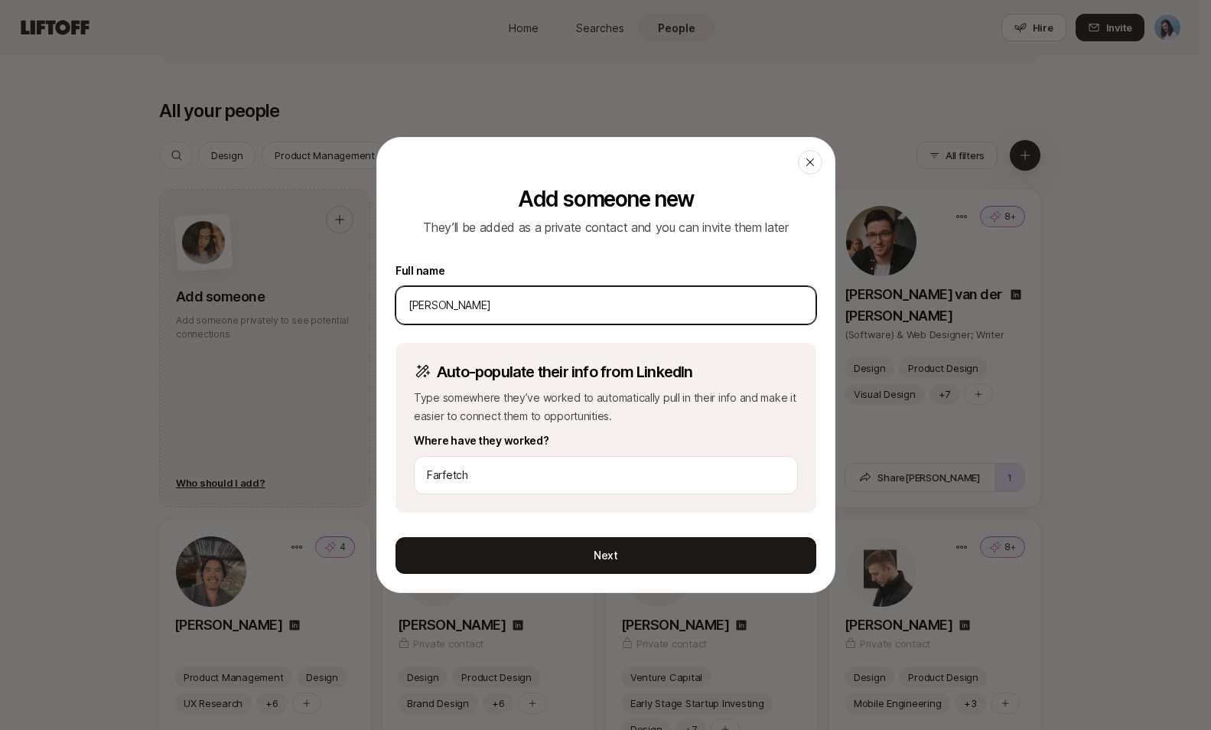
click at [517, 308] on input "[PERSON_NAME]" at bounding box center [605, 305] width 395 height 18
type input "[PERSON_NAME]"
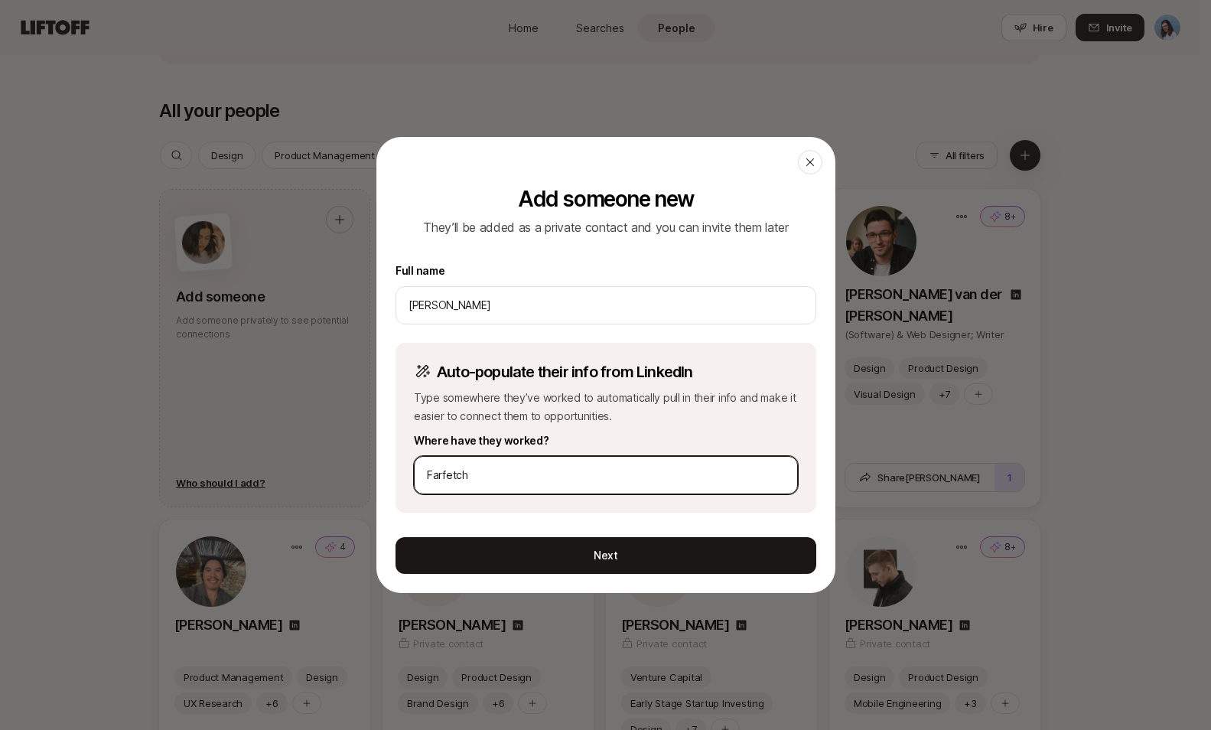
click at [511, 476] on input "Farfetch" at bounding box center [606, 475] width 358 height 18
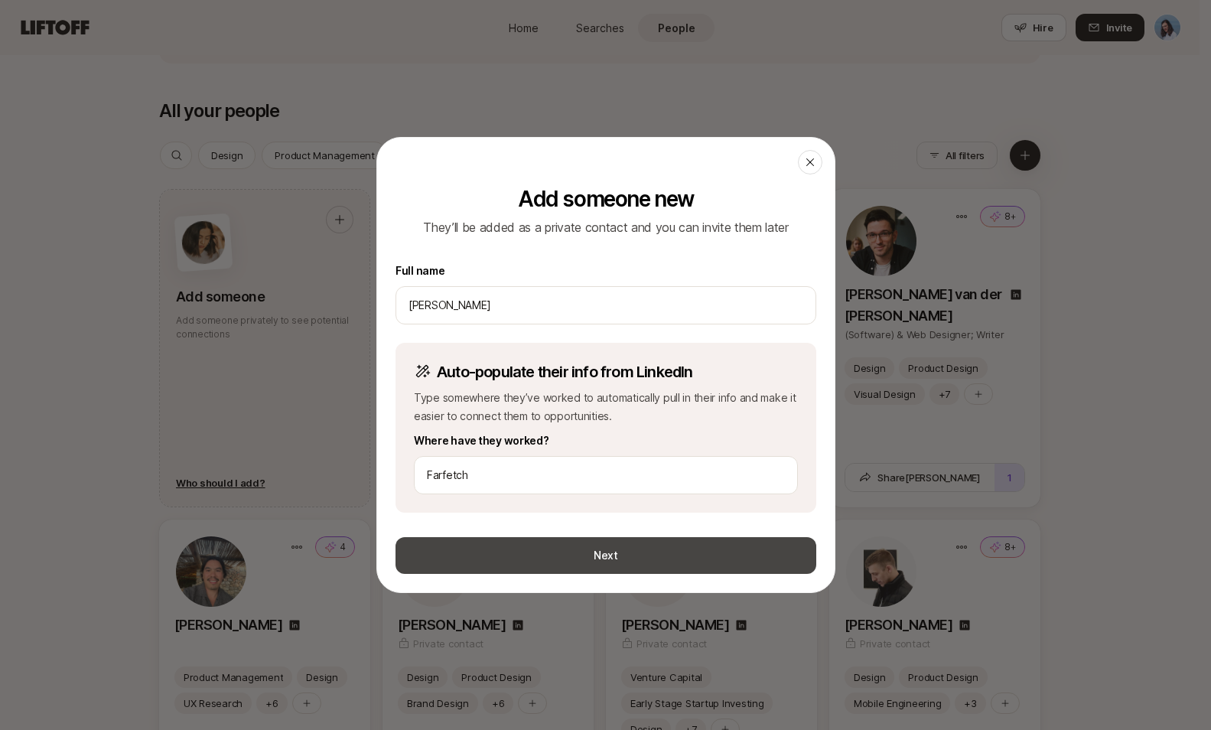
click at [630, 558] on button "Next" at bounding box center [605, 555] width 421 height 37
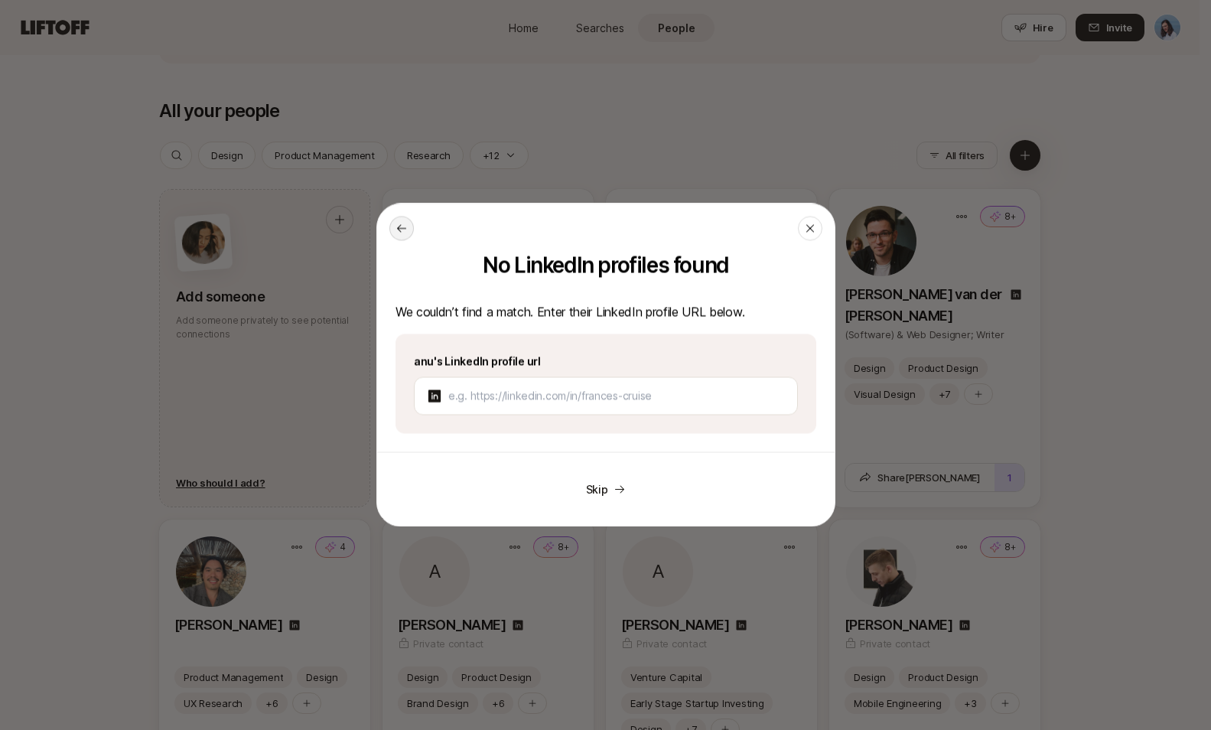
click at [404, 230] on icon at bounding box center [401, 229] width 12 height 12
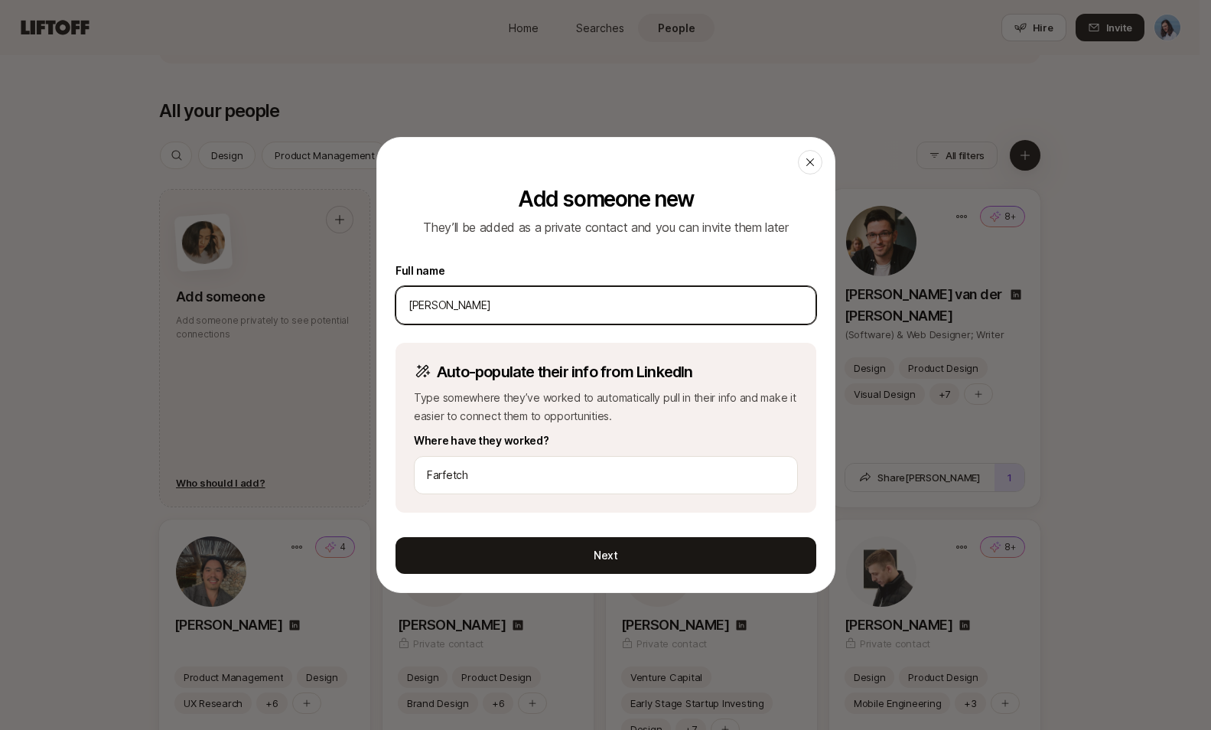
drag, startPoint x: 558, startPoint y: 310, endPoint x: 509, endPoint y: 306, distance: 49.2
click at [531, 307] on input "[PERSON_NAME]" at bounding box center [605, 305] width 395 height 18
drag, startPoint x: 575, startPoint y: 307, endPoint x: 270, endPoint y: 293, distance: 305.4
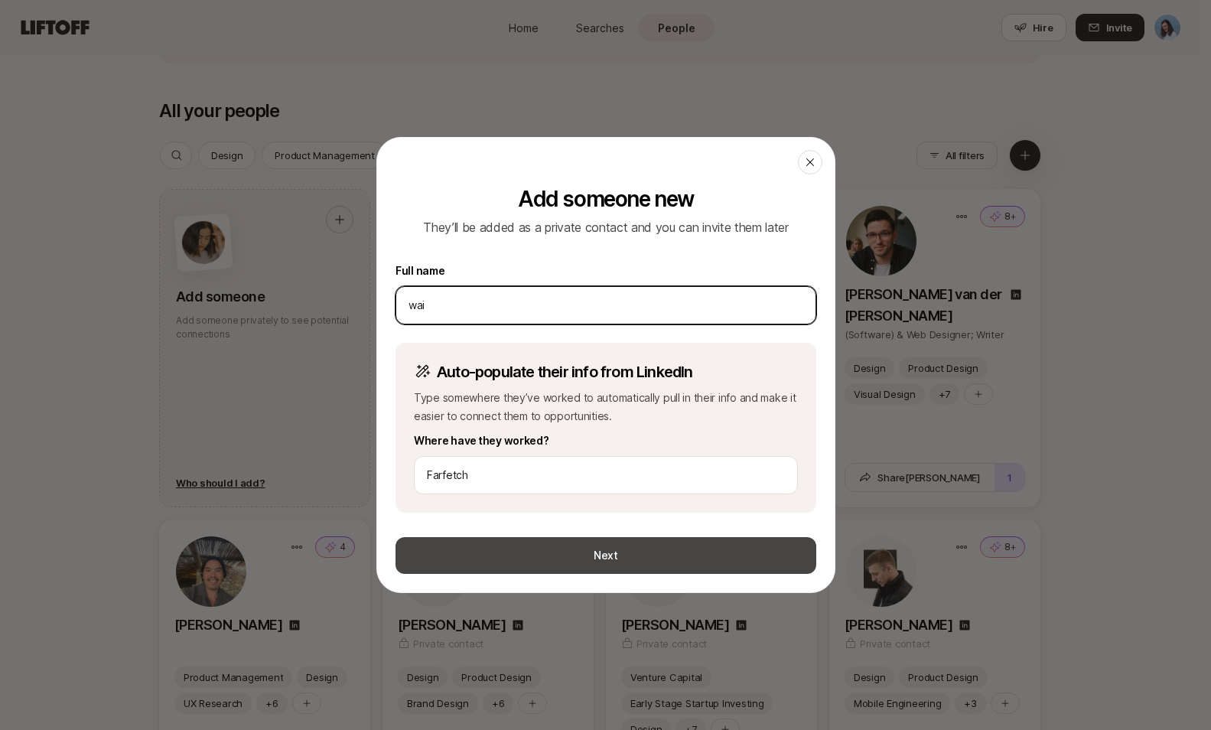
type input "wai"
click at [644, 550] on button "Next" at bounding box center [605, 555] width 421 height 37
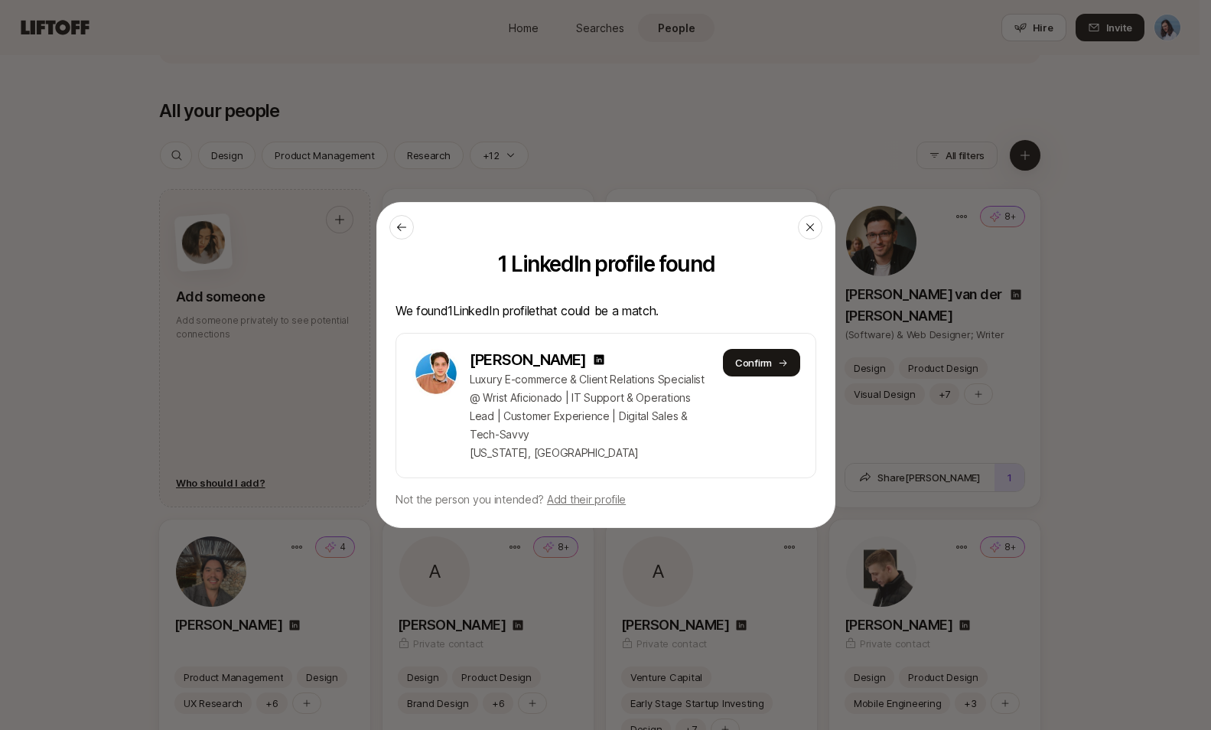
drag, startPoint x: 470, startPoint y: 313, endPoint x: 673, endPoint y: 320, distance: 202.8
click at [671, 320] on p "We found 1 LinkedIn profile that could be a match." at bounding box center [605, 311] width 421 height 20
click at [682, 316] on p "We found 1 LinkedIn profile that could be a match." at bounding box center [605, 311] width 421 height 20
click at [392, 227] on button at bounding box center [401, 227] width 24 height 24
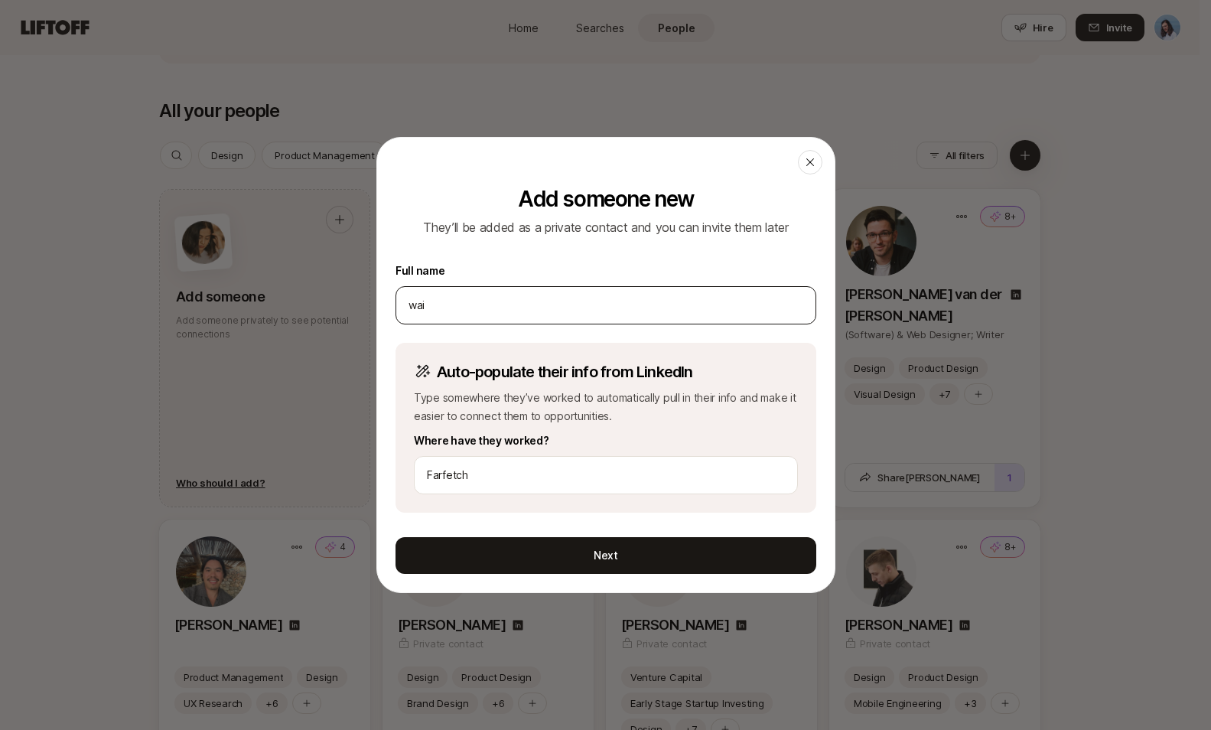
click at [498, 321] on div "wai" at bounding box center [605, 305] width 421 height 38
drag, startPoint x: 504, startPoint y: 313, endPoint x: 363, endPoint y: 303, distance: 141.1
click at [455, 302] on input "wai" at bounding box center [605, 305] width 395 height 18
drag, startPoint x: 491, startPoint y: 303, endPoint x: 375, endPoint y: 304, distance: 115.5
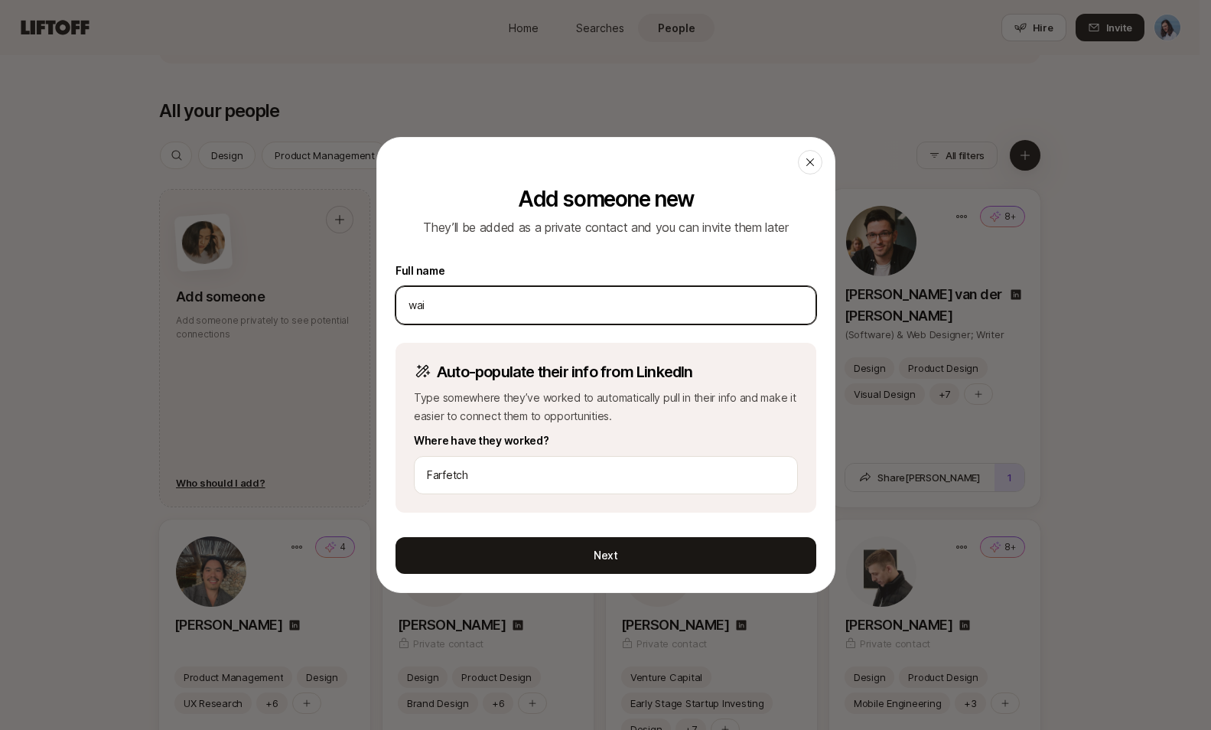
click at [376, 304] on div "Close Add someone new They’ll be added as a private contact and you can invite …" at bounding box center [605, 365] width 459 height 456
type input "chiara"
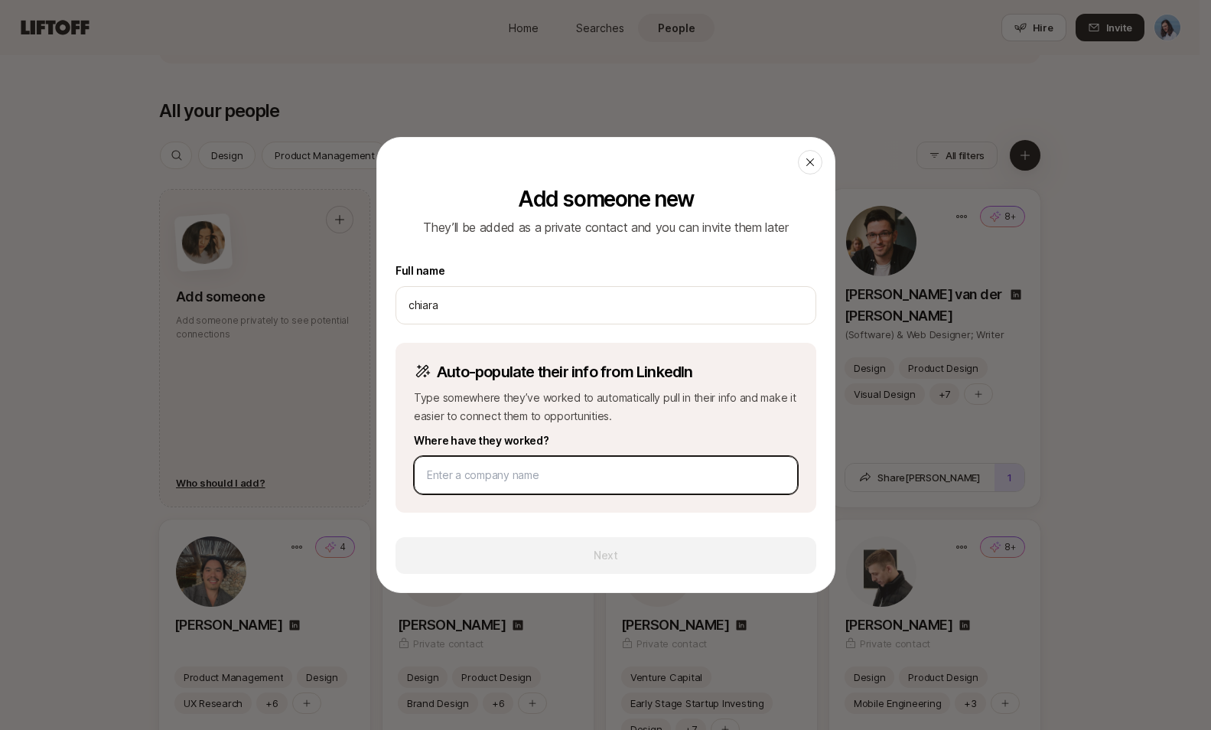
click at [485, 481] on input at bounding box center [606, 475] width 358 height 18
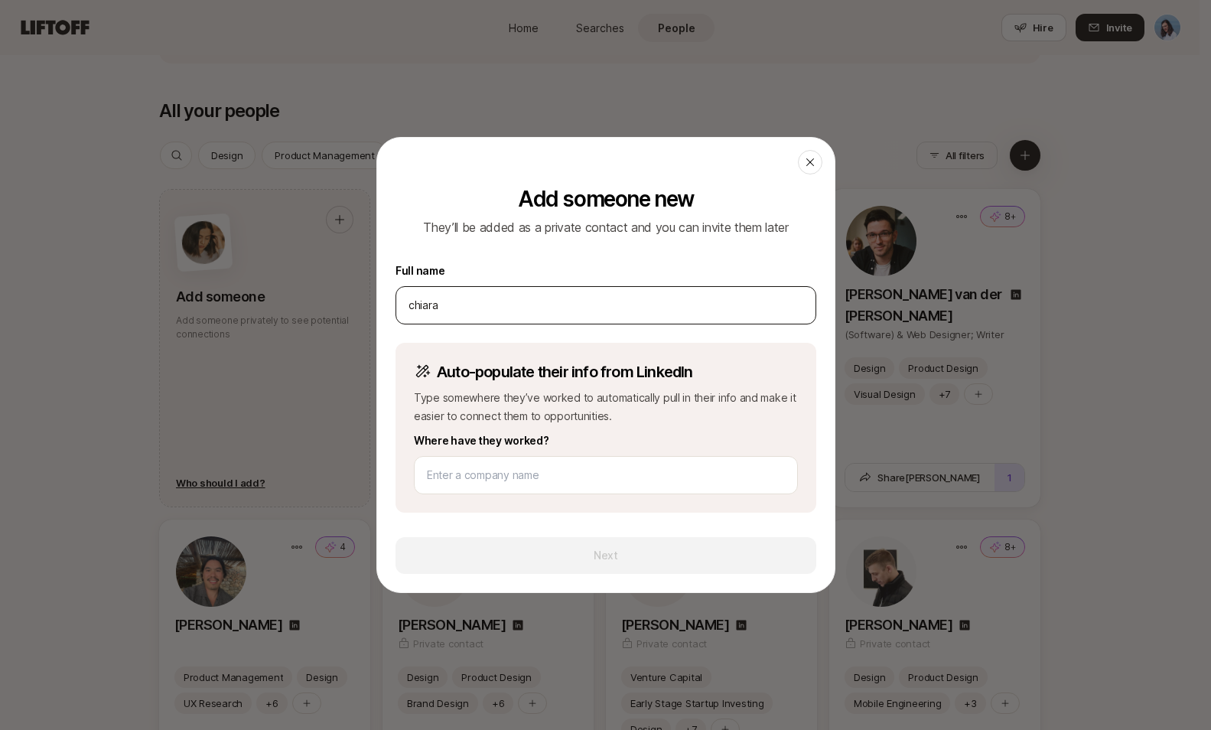
click at [455, 289] on div "chiara" at bounding box center [605, 305] width 421 height 38
click at [472, 298] on input "chiara" at bounding box center [605, 305] width 395 height 18
drag, startPoint x: 486, startPoint y: 305, endPoint x: 382, endPoint y: 304, distance: 103.3
click at [382, 304] on div "Add someone new They’ll be added as a private contact and you can invite them l…" at bounding box center [605, 389] width 457 height 405
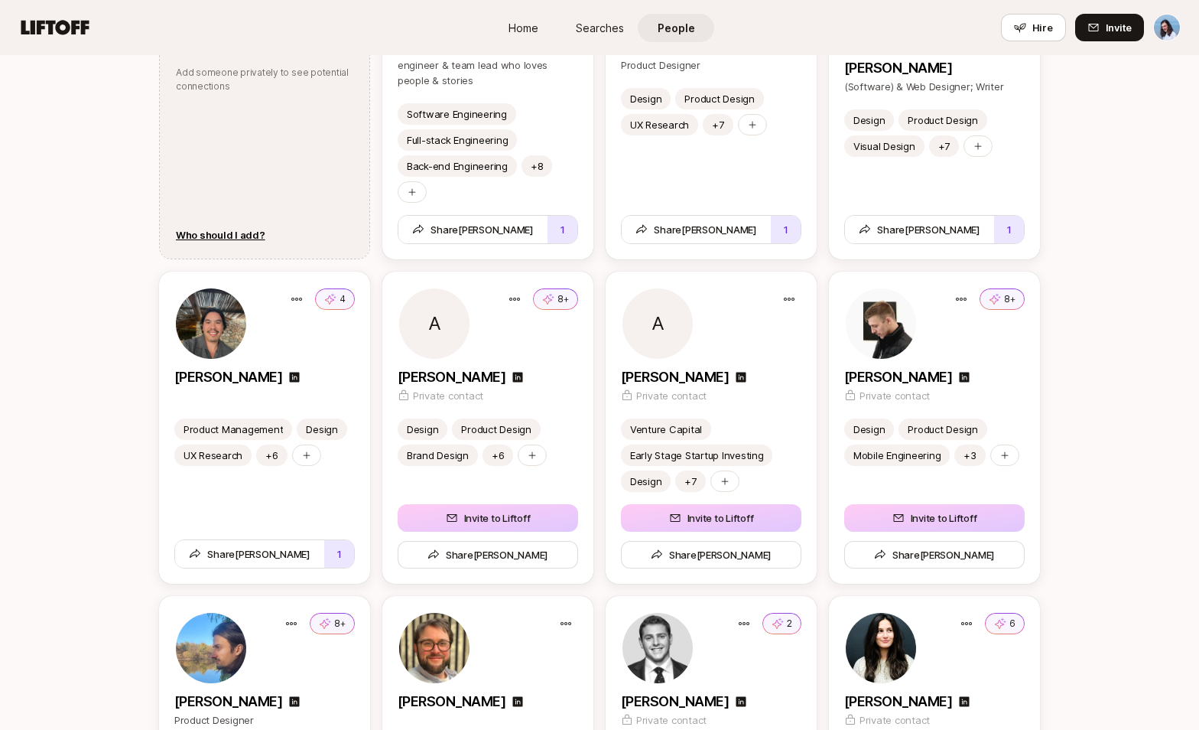
scroll to position [2116, 0]
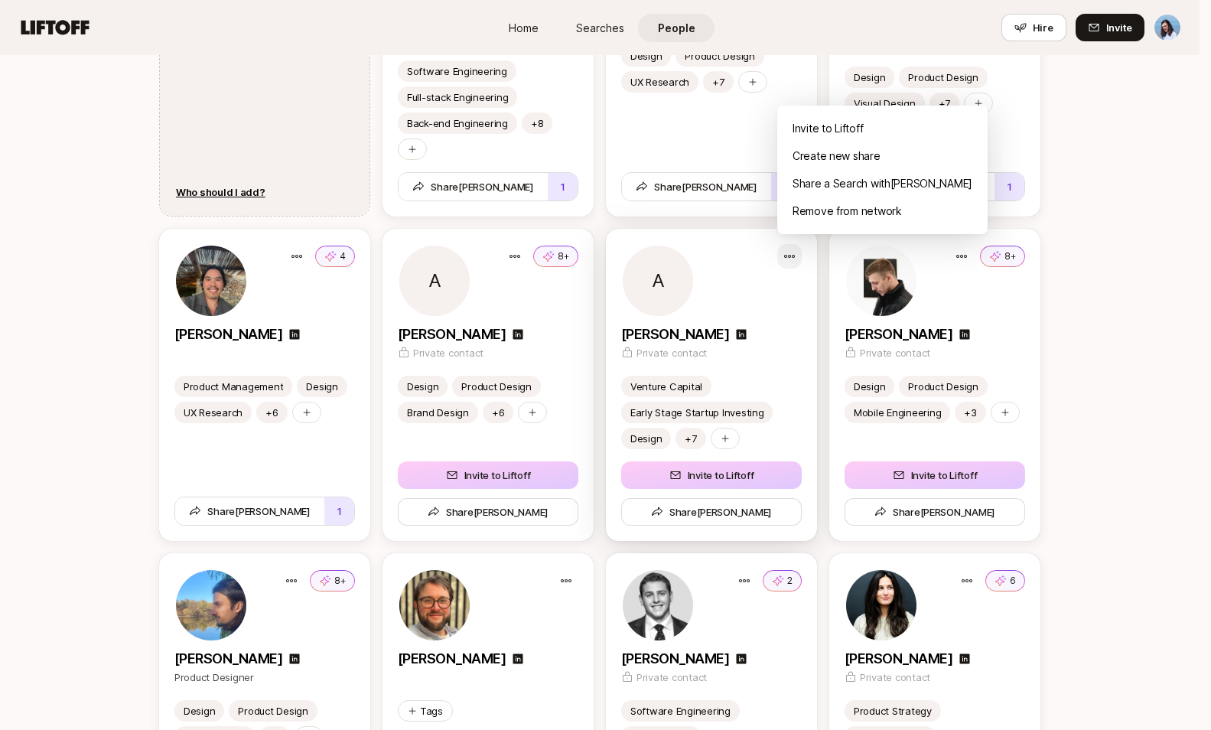
click at [829, 208] on div "Remove from network" at bounding box center [882, 211] width 210 height 28
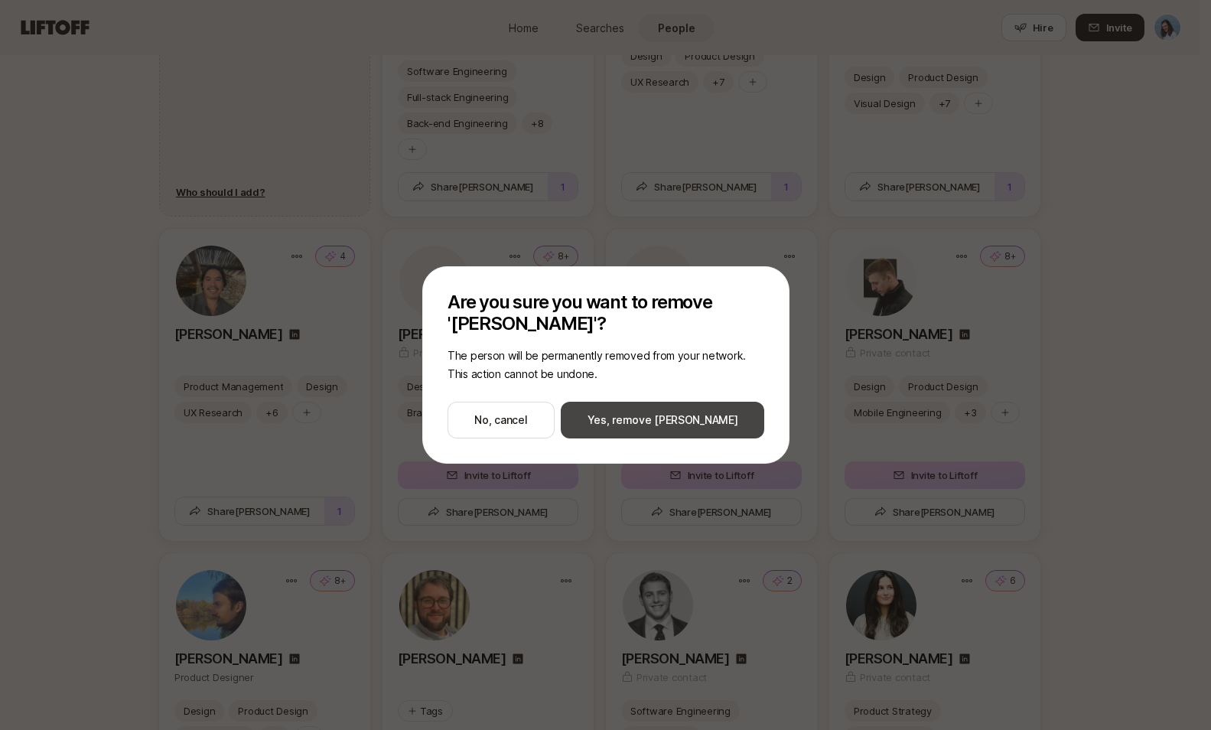
click at [702, 418] on button "Yes, remove [PERSON_NAME]" at bounding box center [662, 419] width 203 height 37
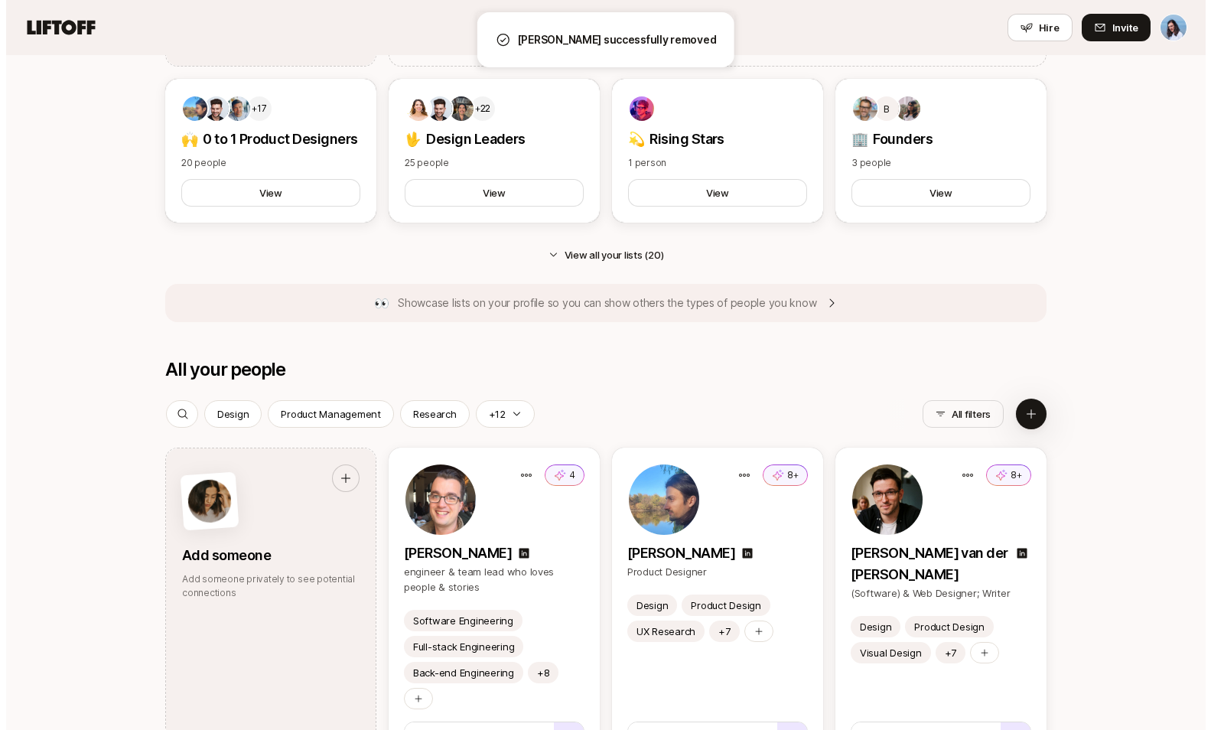
scroll to position [1695, 0]
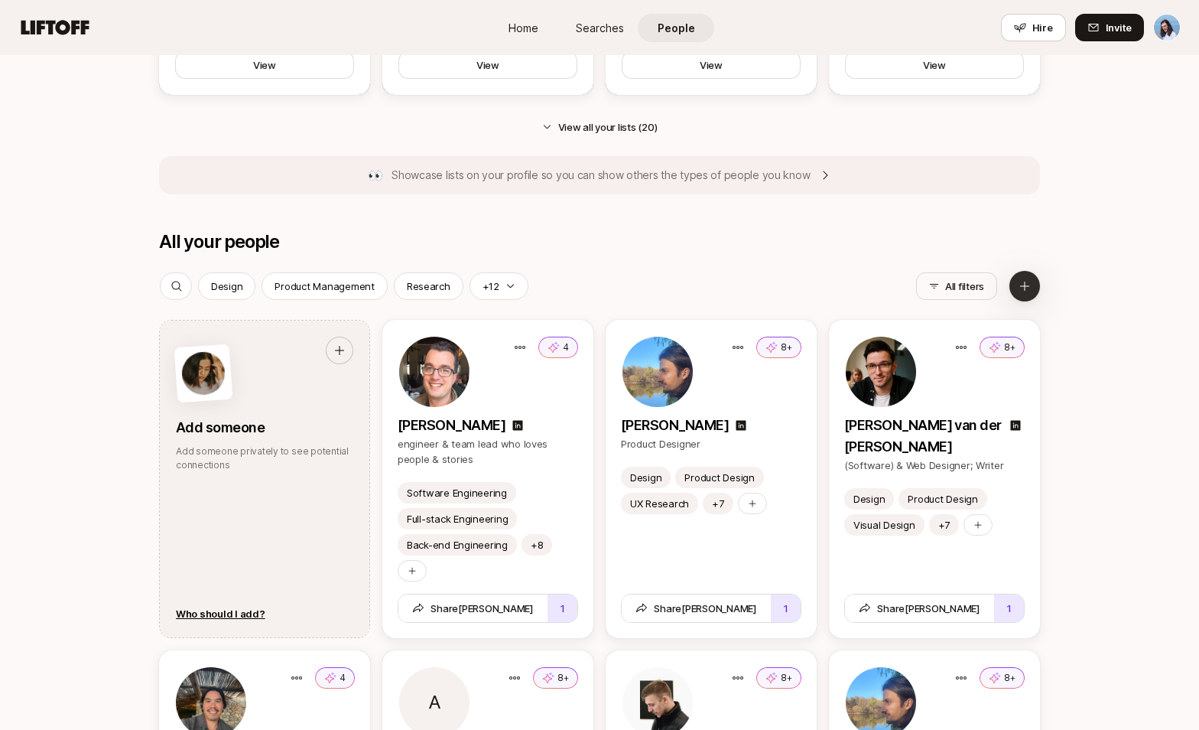
click at [1022, 288] on icon at bounding box center [1025, 286] width 12 height 12
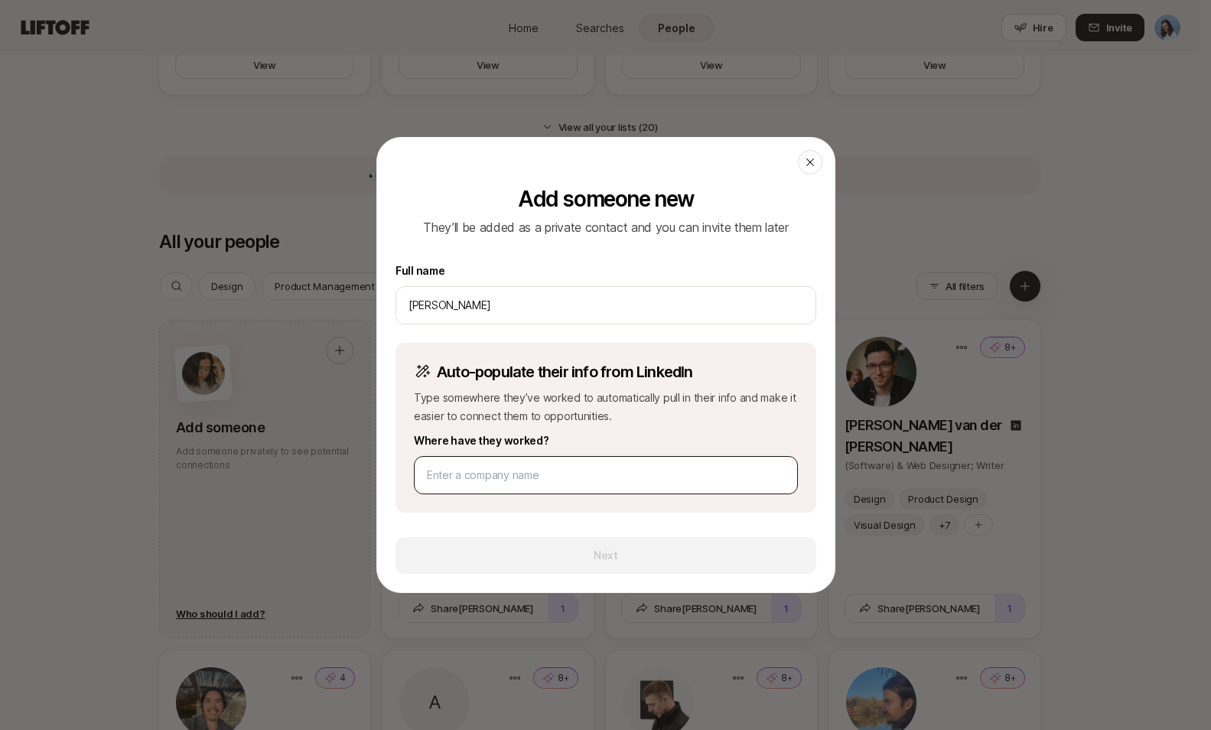
type input "[PERSON_NAME]"
click at [493, 471] on input at bounding box center [606, 475] width 358 height 18
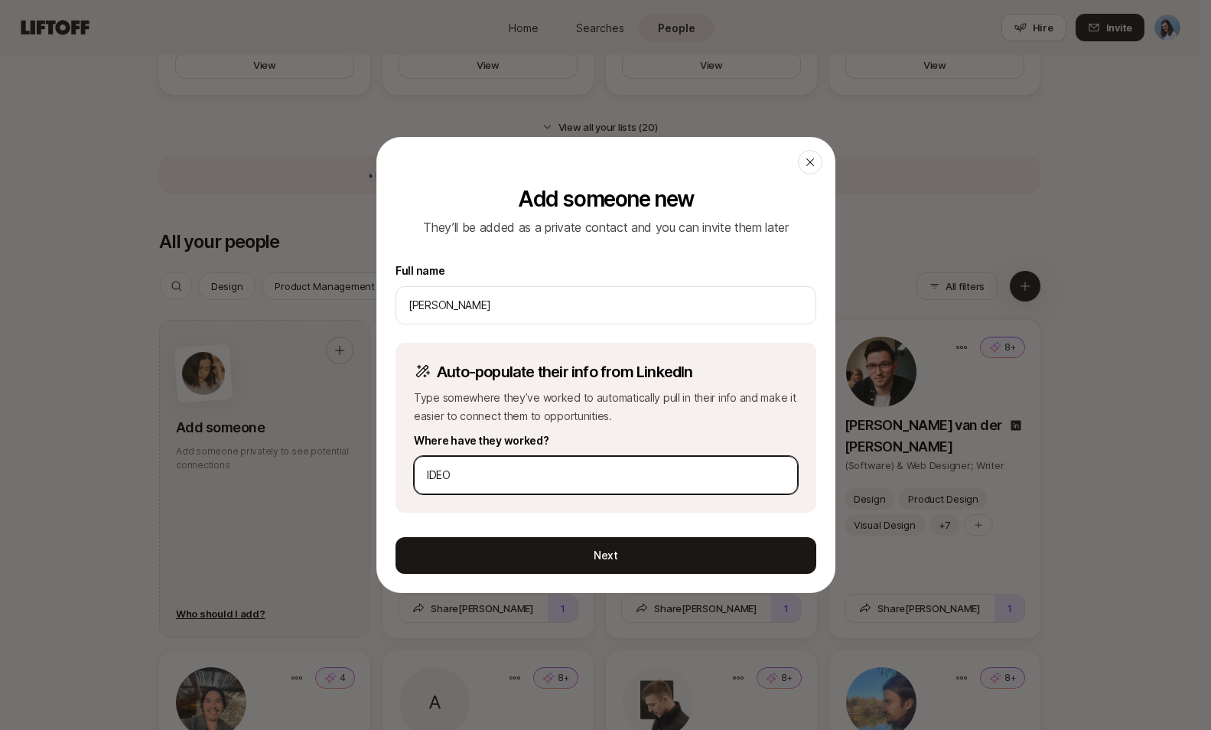
type input "IDEO"
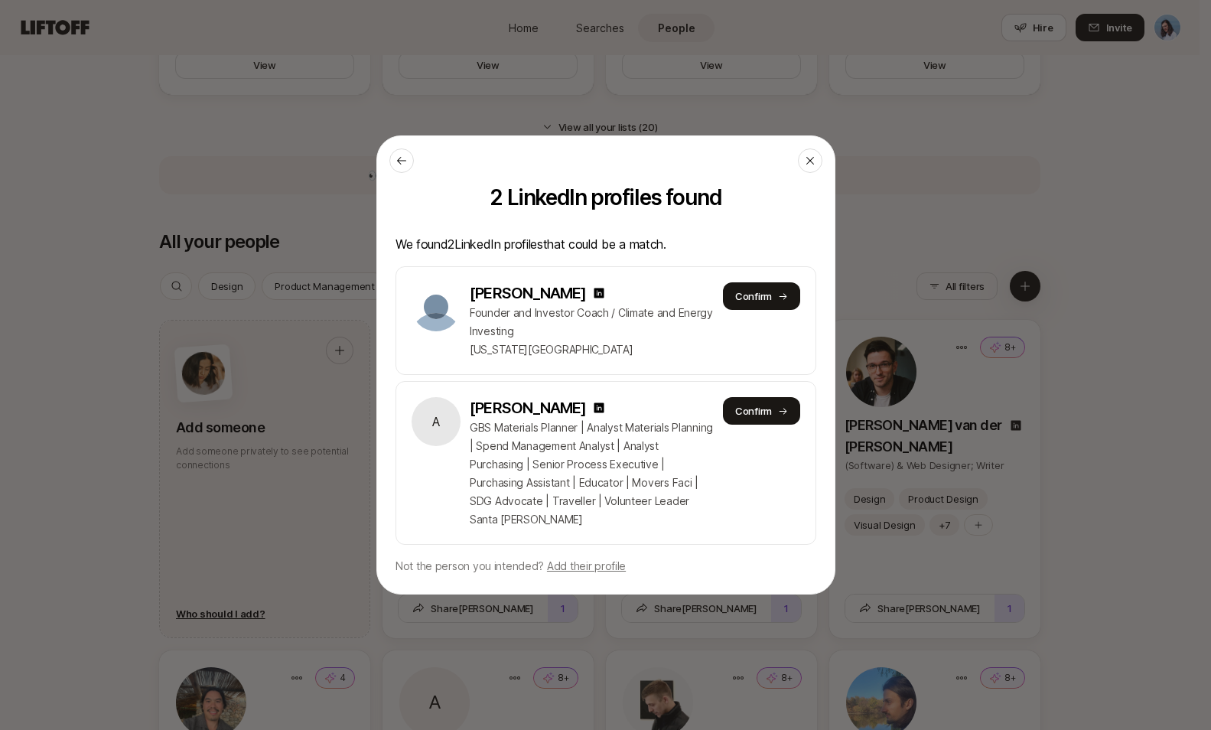
drag, startPoint x: 493, startPoint y: 319, endPoint x: 655, endPoint y: 341, distance: 162.9
click at [655, 341] on div "[PERSON_NAME] Founder and Investor Coach / Climate and Energy Investing [US_STA…" at bounding box center [592, 320] width 244 height 76
click at [746, 301] on button "Confirm" at bounding box center [760, 296] width 77 height 28
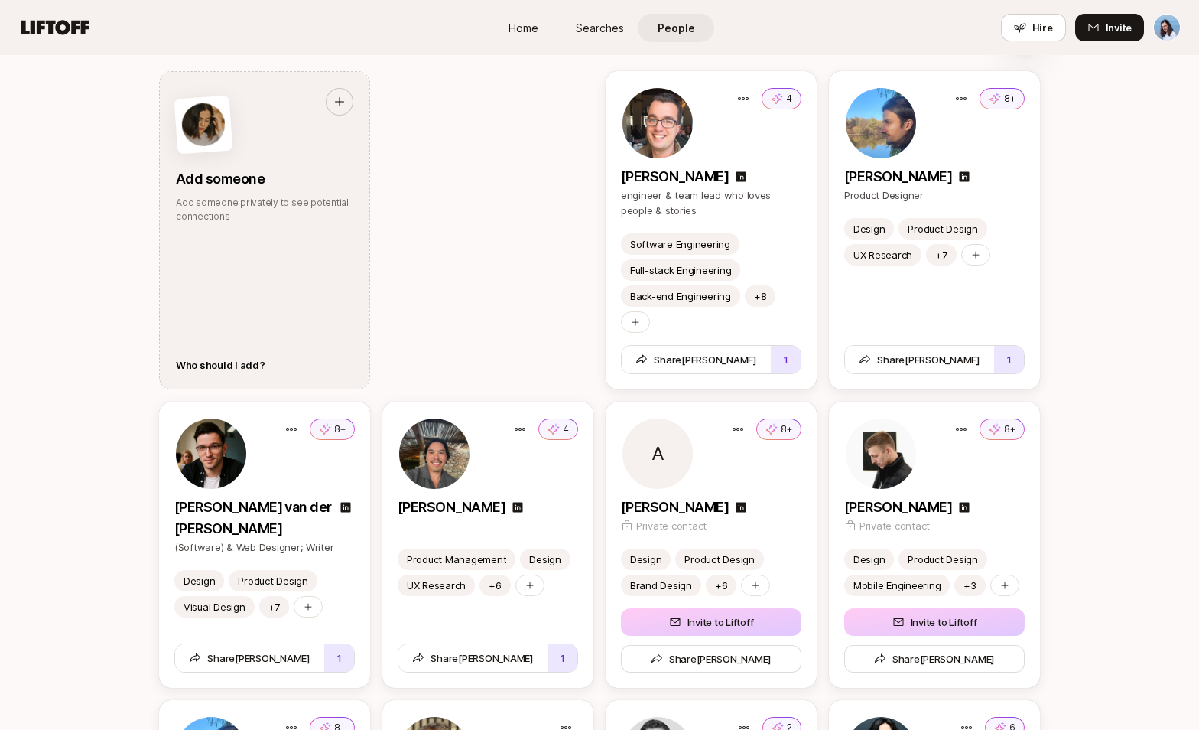
scroll to position [1936, 0]
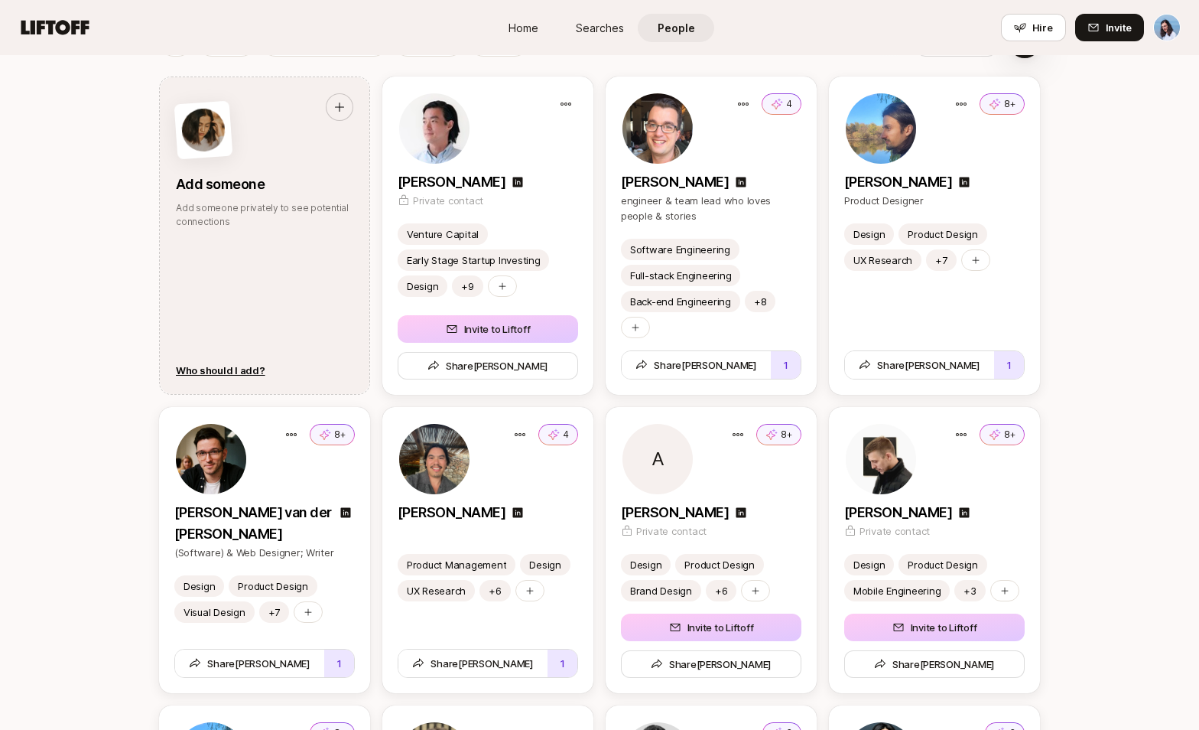
click at [530, 162] on div at bounding box center [488, 128] width 180 height 73
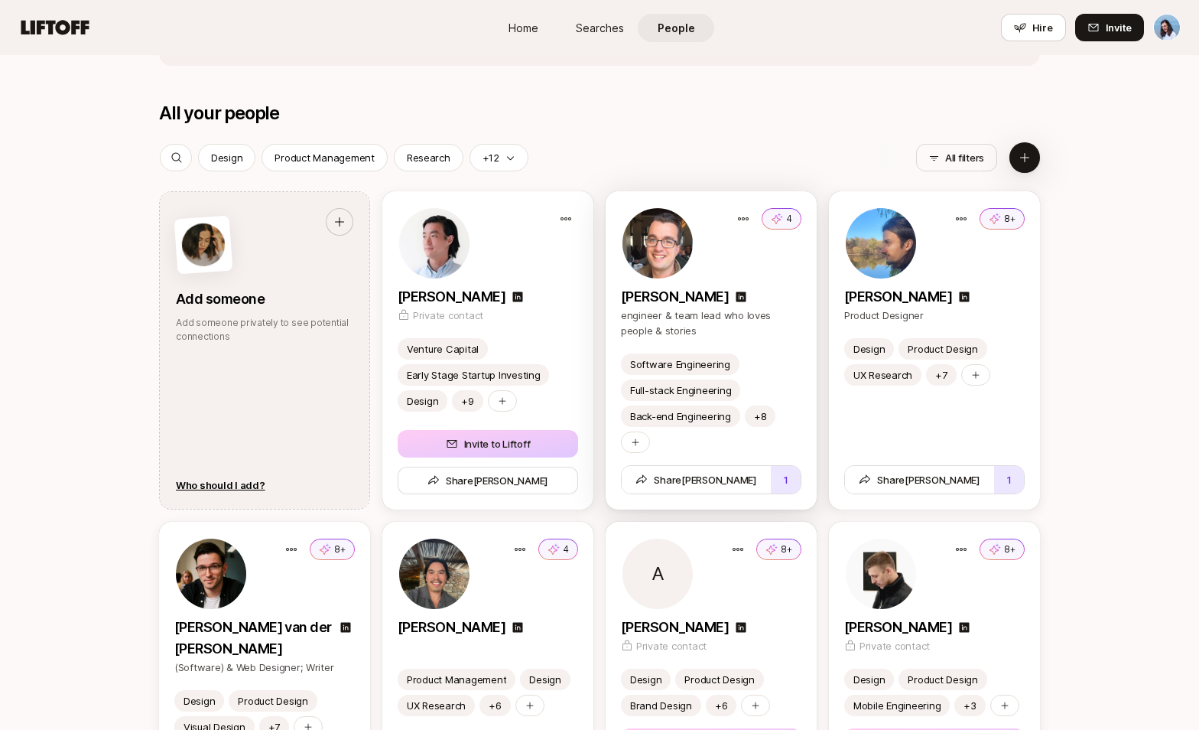
scroll to position [1659, 0]
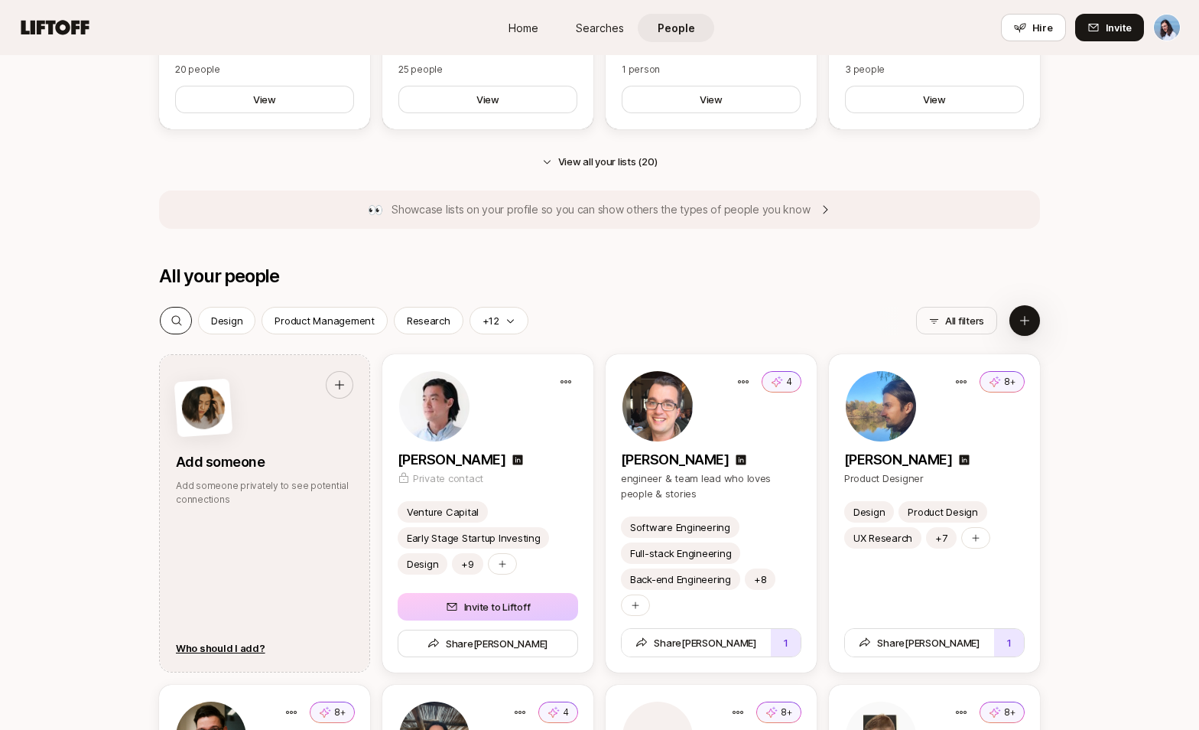
click at [172, 320] on icon at bounding box center [177, 320] width 12 height 12
click at [226, 322] on input at bounding box center [263, 320] width 141 height 18
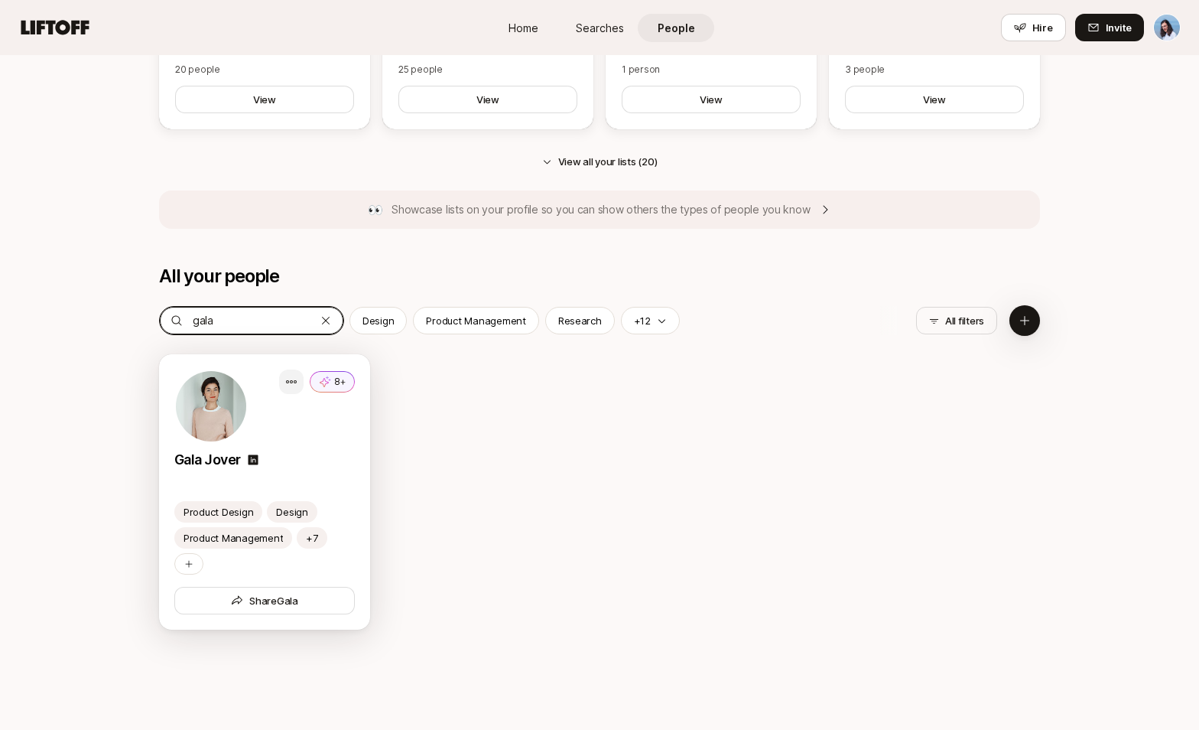
type input "gala"
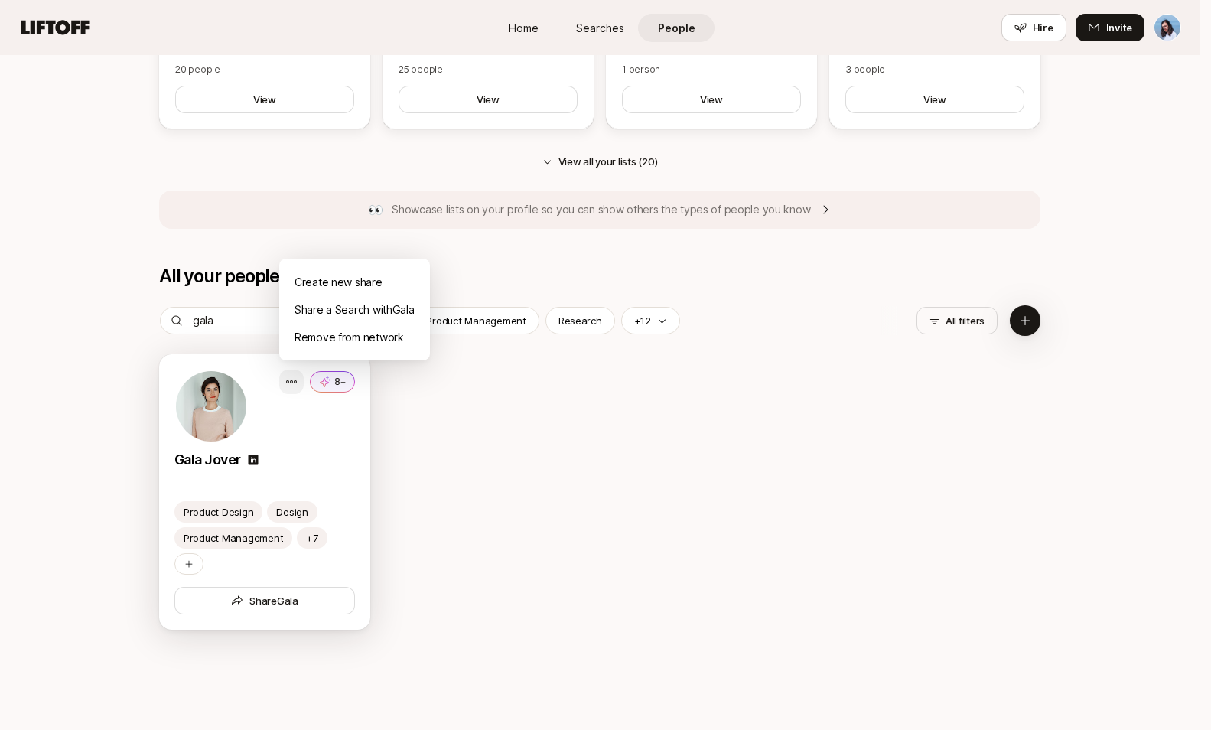
click at [343, 343] on div "Remove from network" at bounding box center [354, 337] width 151 height 28
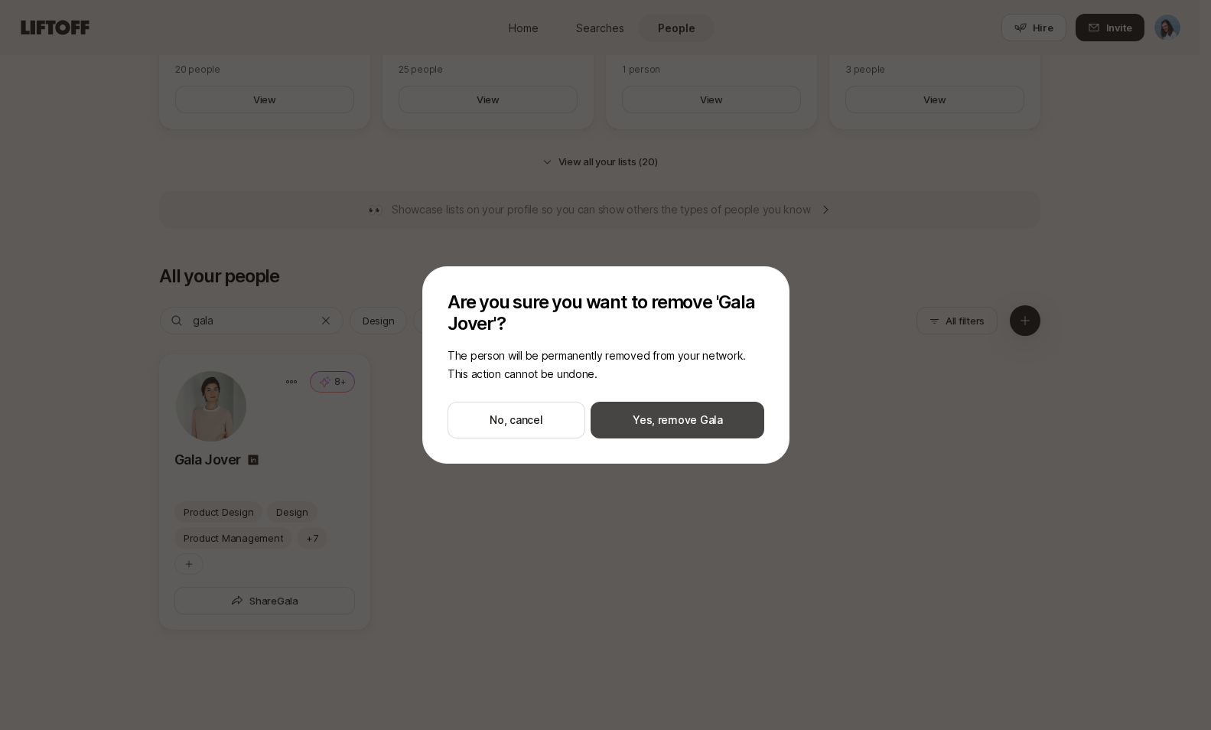
click at [685, 420] on button "Yes, remove Gala" at bounding box center [676, 419] width 173 height 37
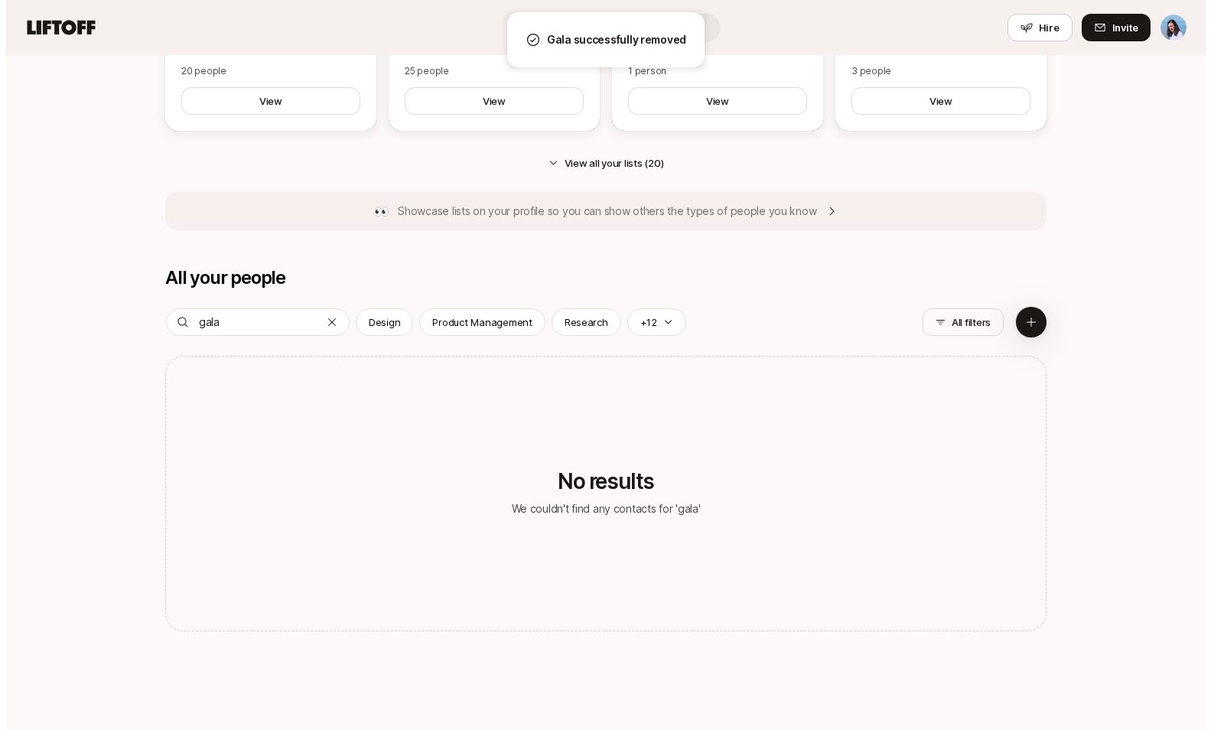
scroll to position [1660, 0]
click at [1032, 318] on button at bounding box center [1024, 320] width 31 height 31
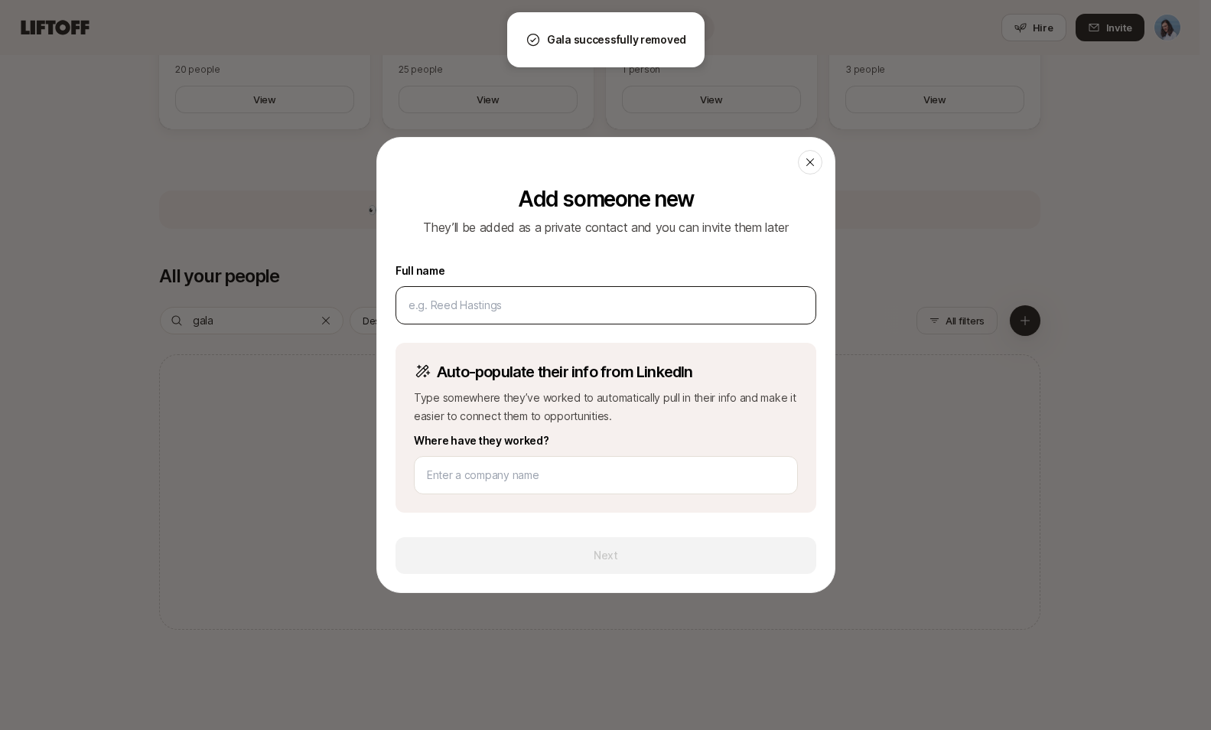
click at [517, 304] on input at bounding box center [605, 305] width 395 height 18
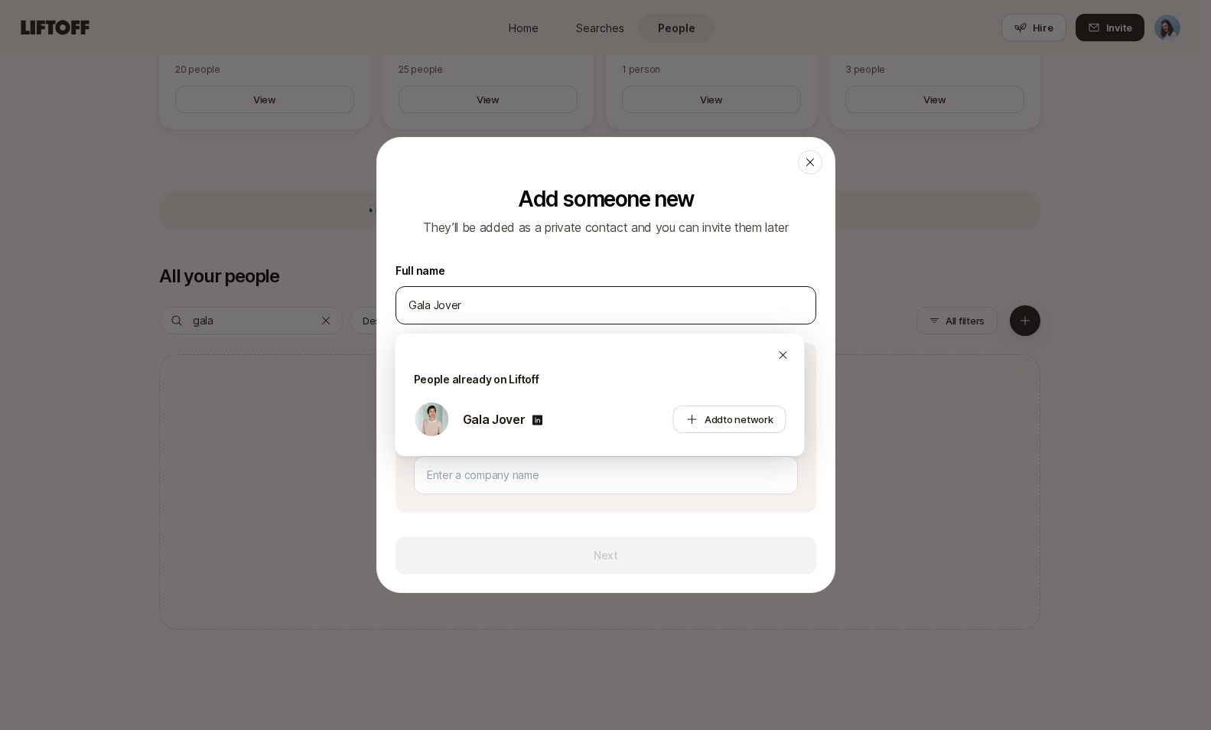
type input "Gala Jover"
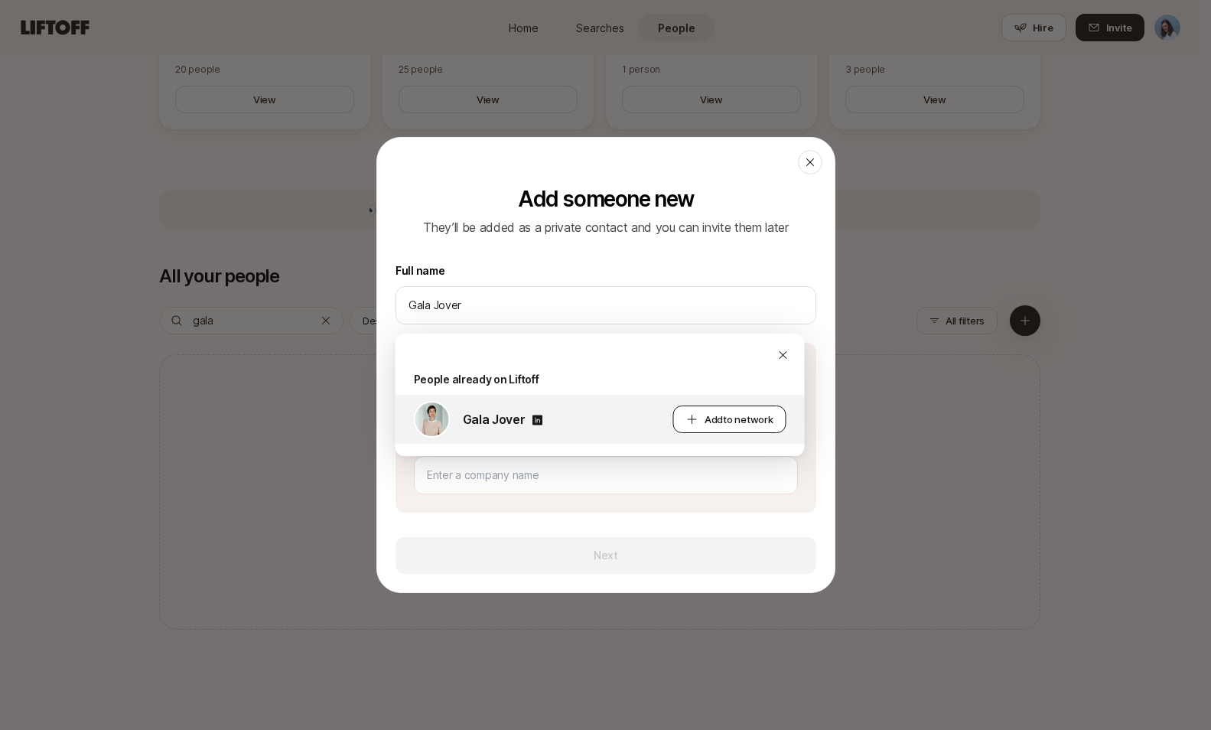
click at [723, 424] on span "to network" at bounding box center [748, 419] width 50 height 12
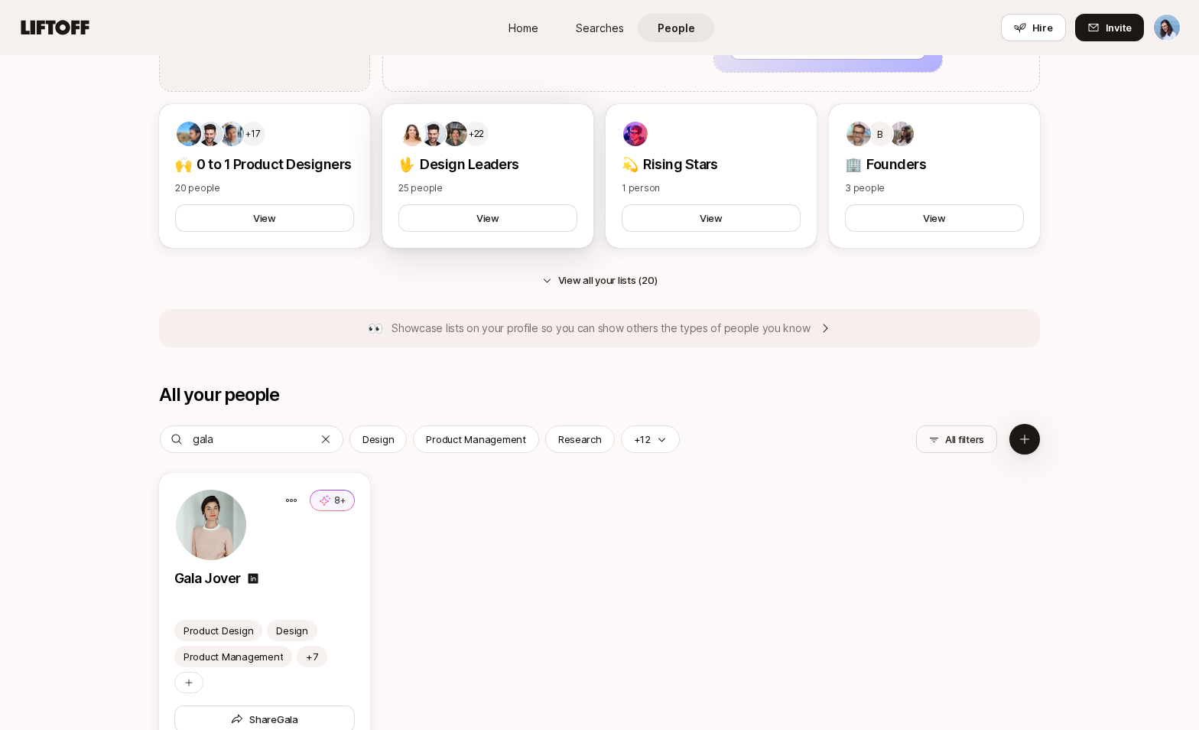
scroll to position [1405, 0]
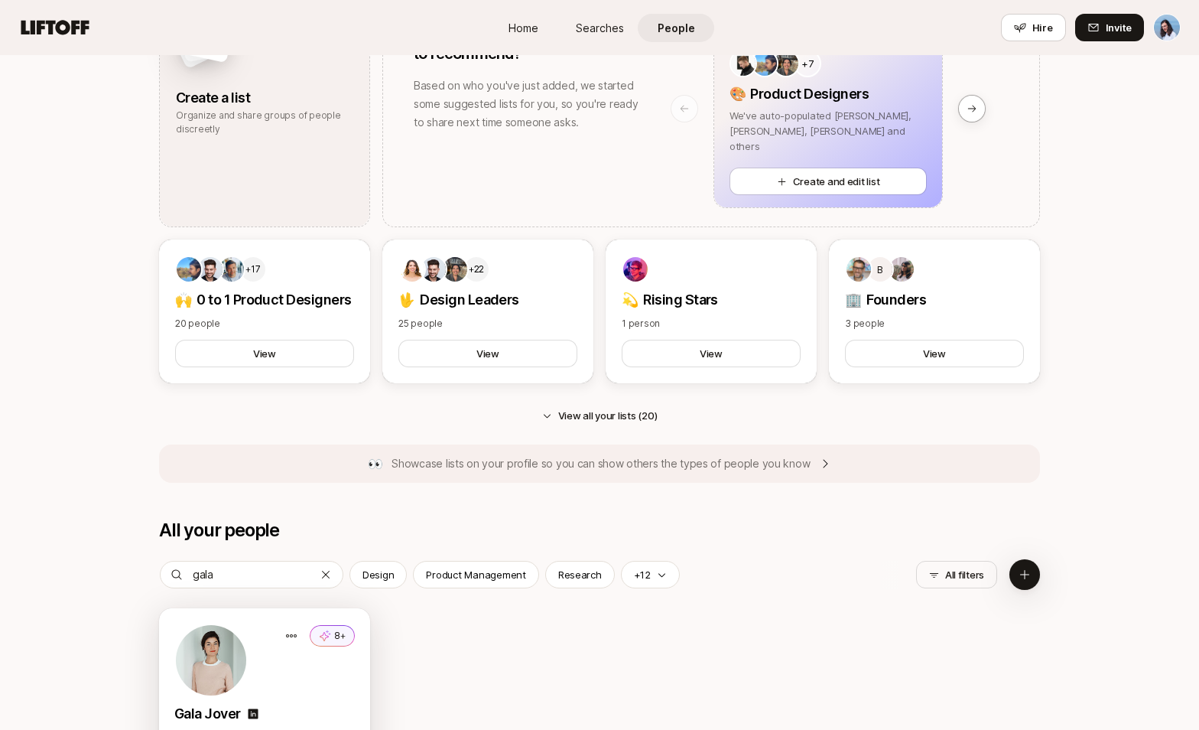
click at [326, 606] on div "8+" at bounding box center [264, 659] width 180 height 73
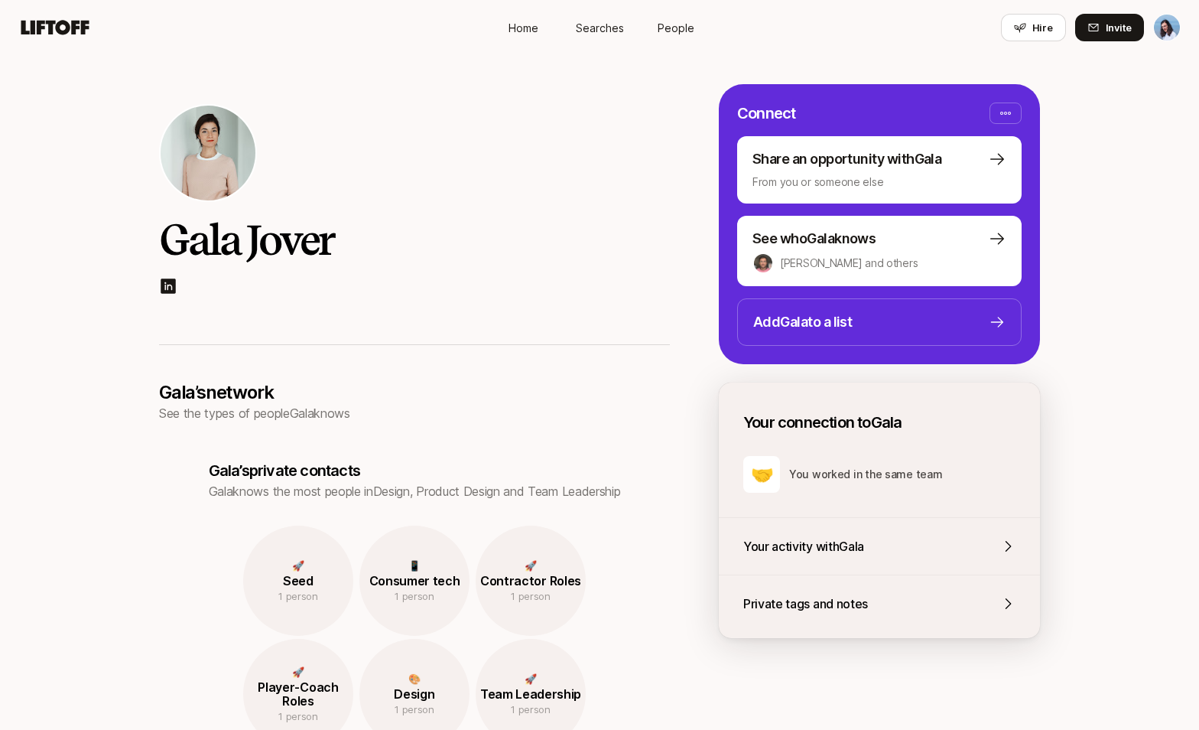
click at [673, 31] on span "People" at bounding box center [676, 28] width 37 height 16
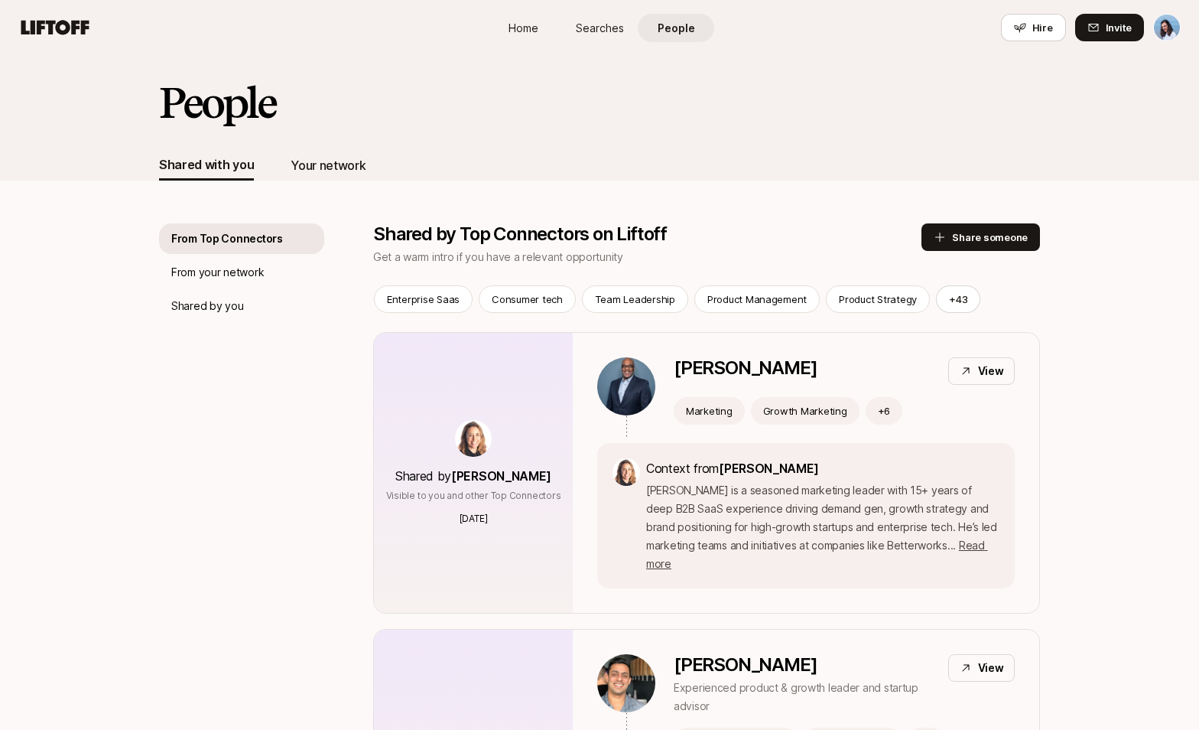
click at [307, 161] on div "Your network" at bounding box center [328, 165] width 75 height 20
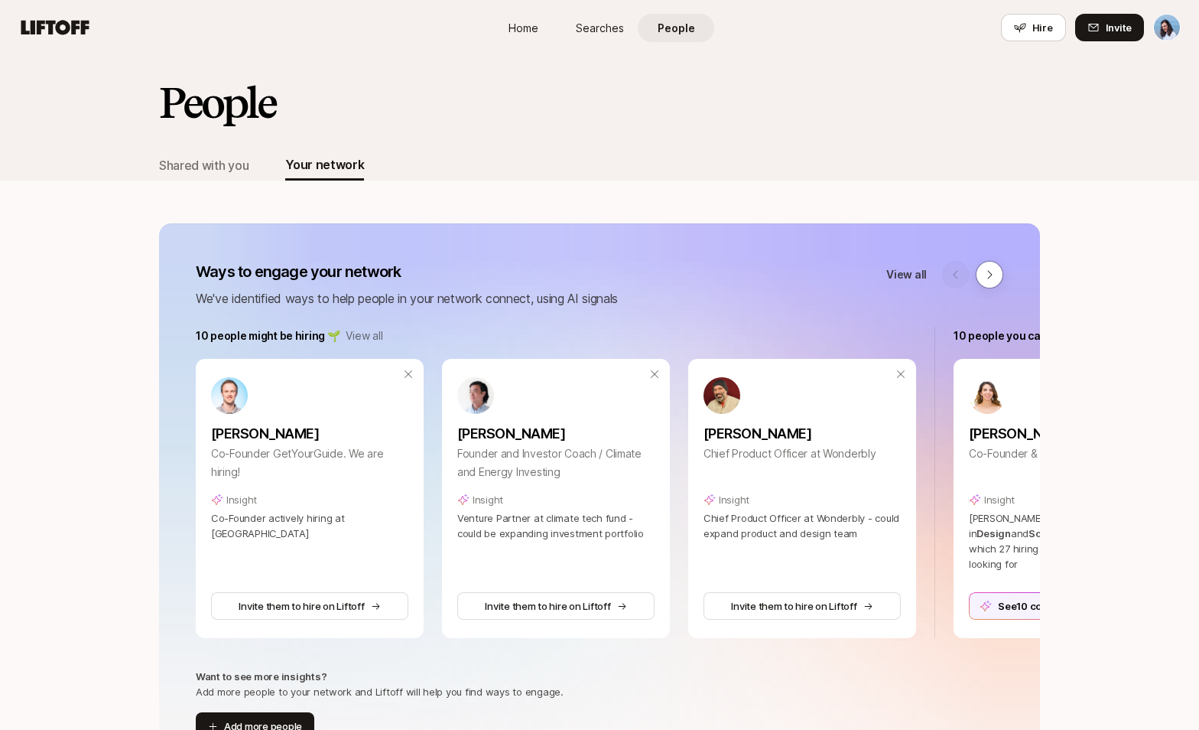
scroll to position [1405, 0]
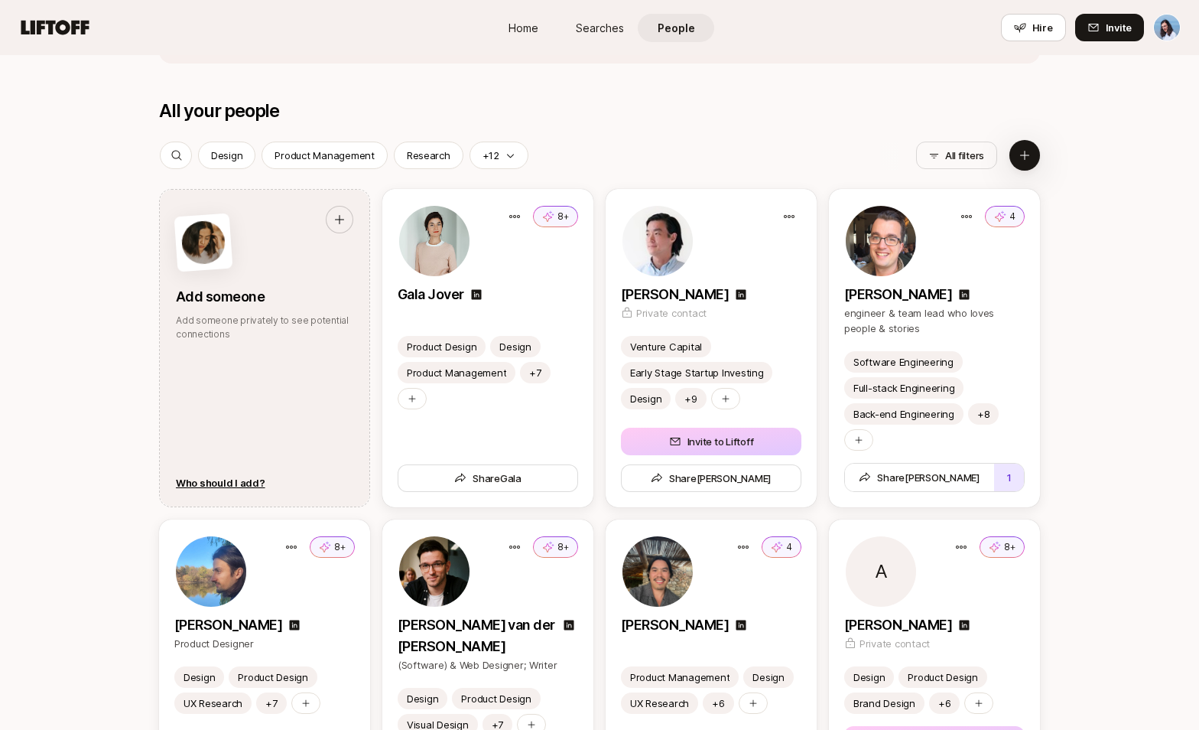
scroll to position [1866, 0]
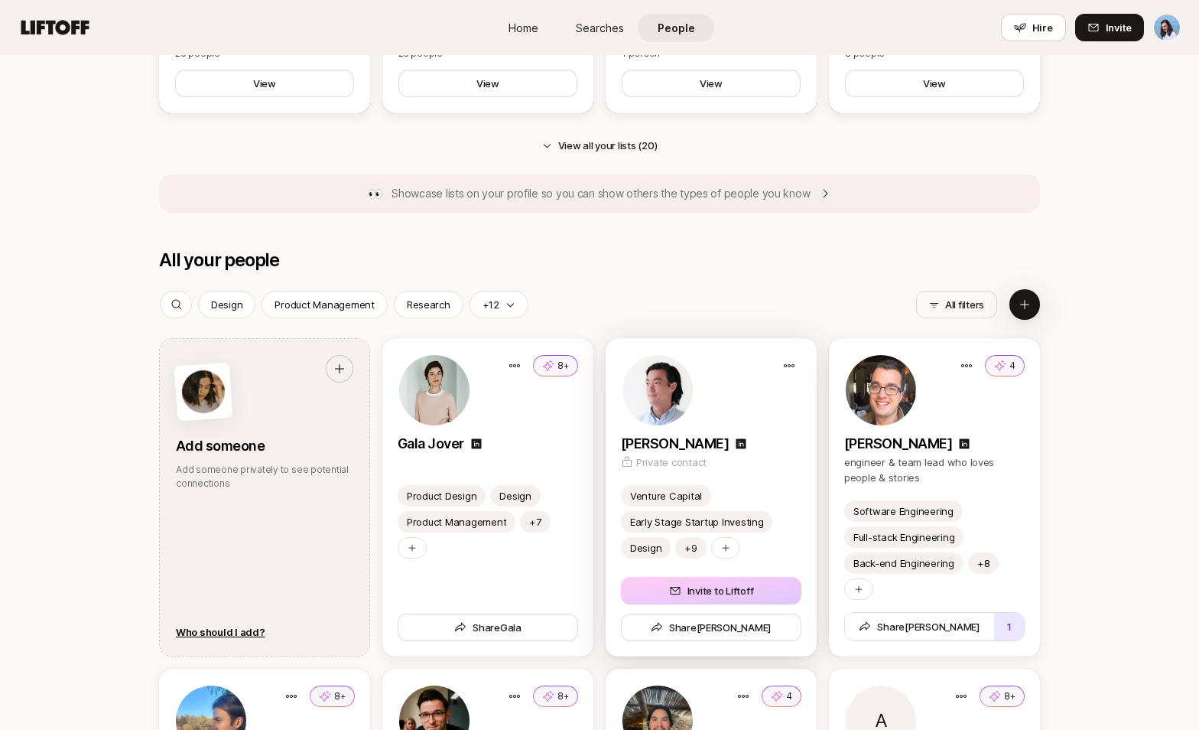
scroll to position [1689, 0]
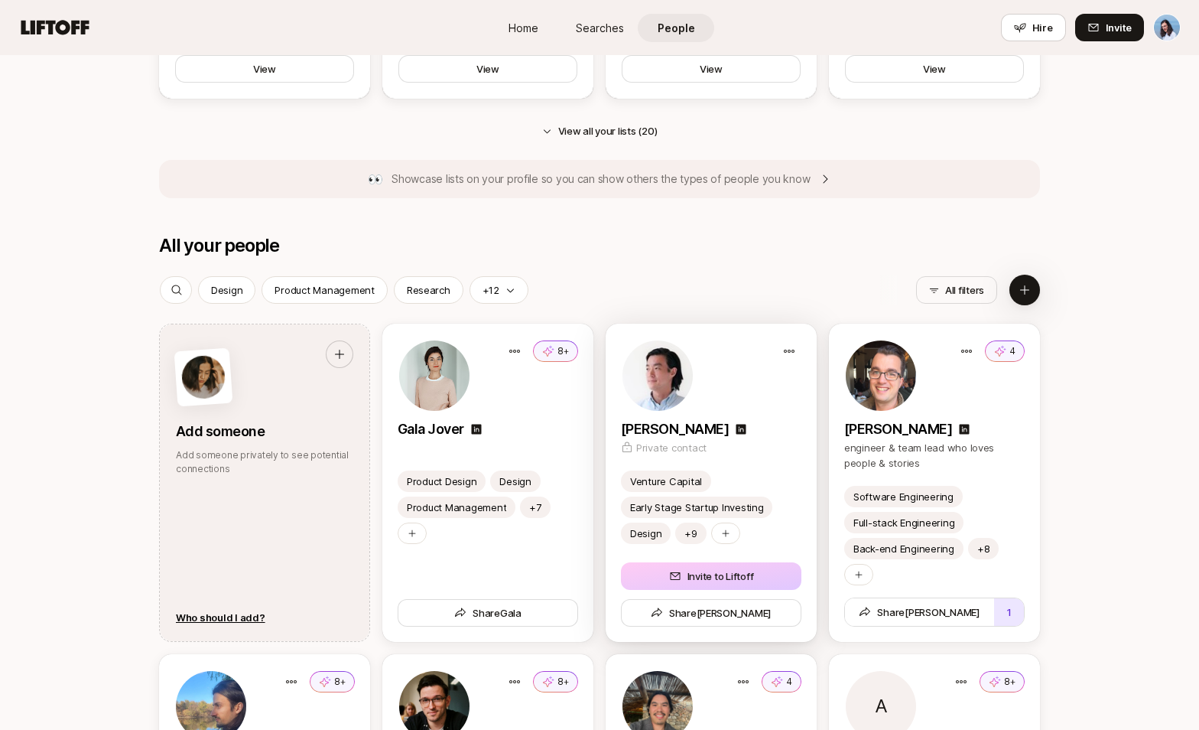
click at [733, 388] on div at bounding box center [711, 375] width 180 height 73
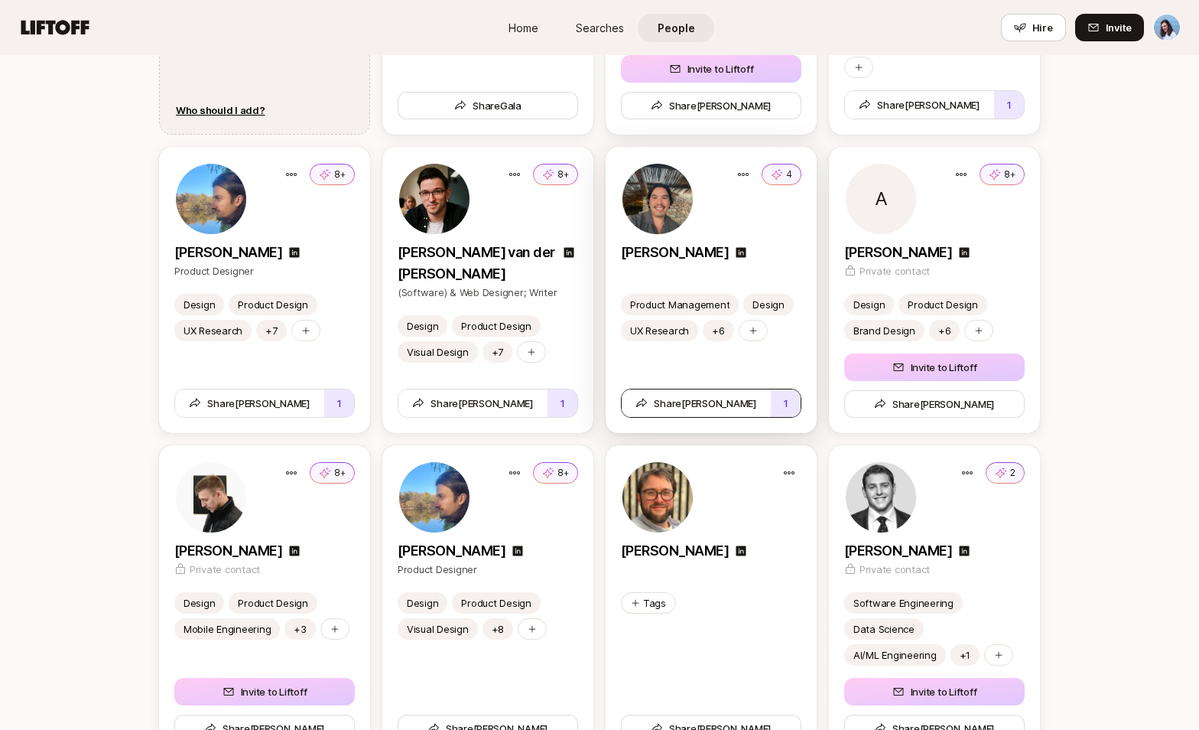
scroll to position [2258, 0]
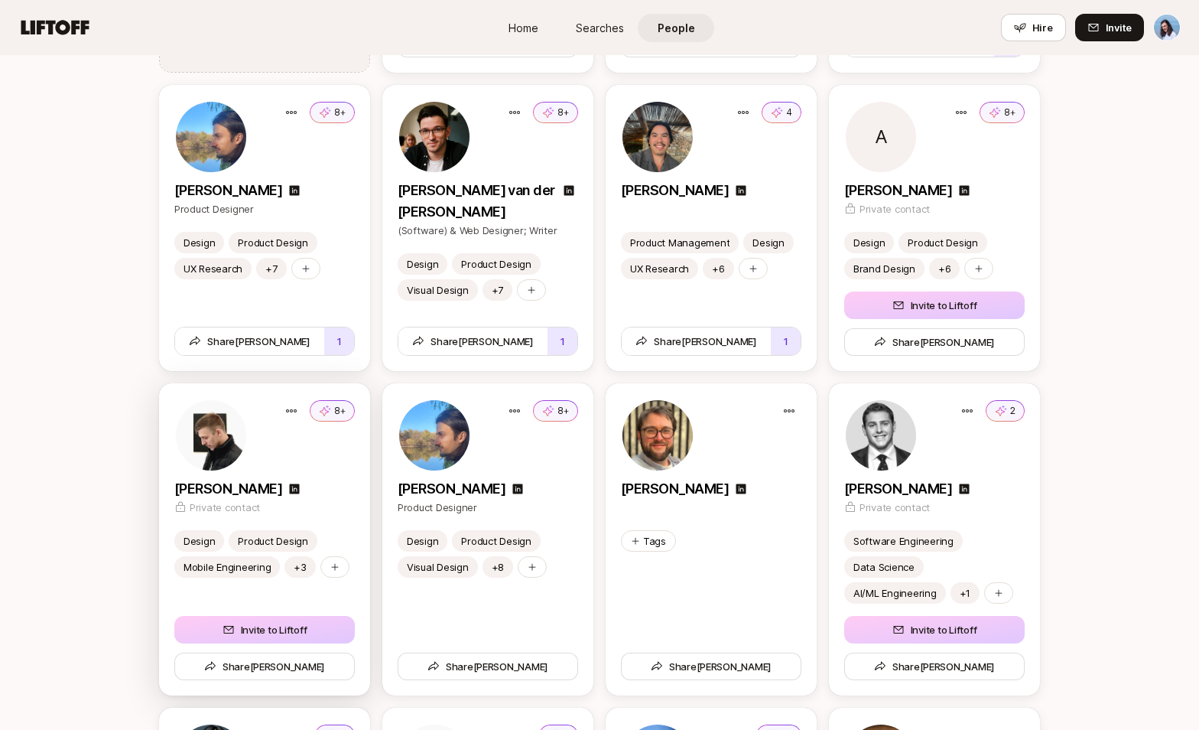
click at [346, 490] on div "[PERSON_NAME]" at bounding box center [264, 488] width 180 height 21
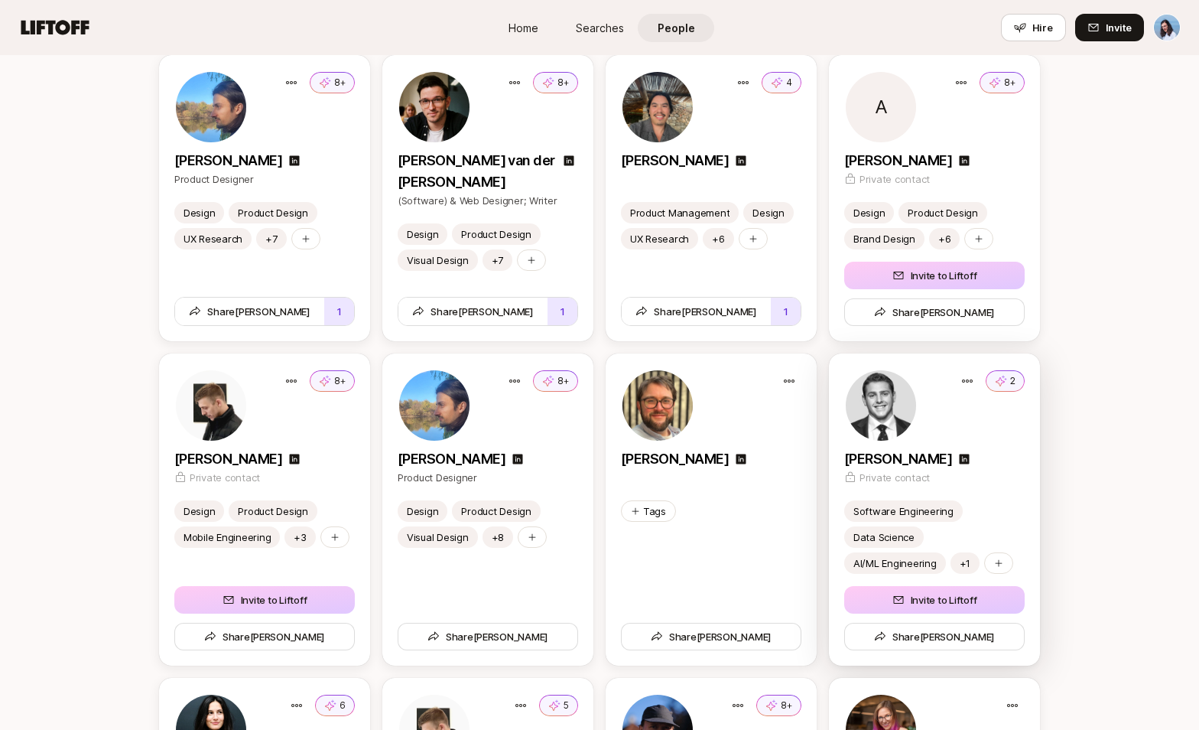
scroll to position [2359, 0]
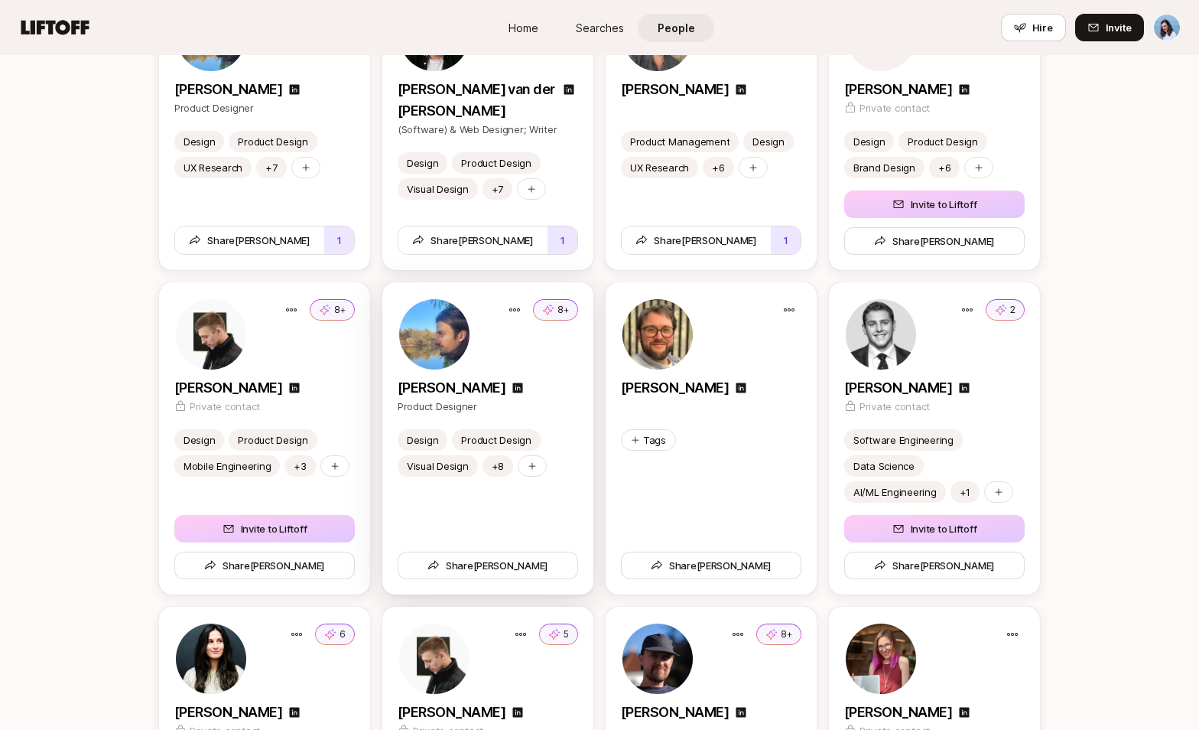
click at [562, 372] on div "8+ [PERSON_NAME] Product Designer" at bounding box center [488, 355] width 180 height 116
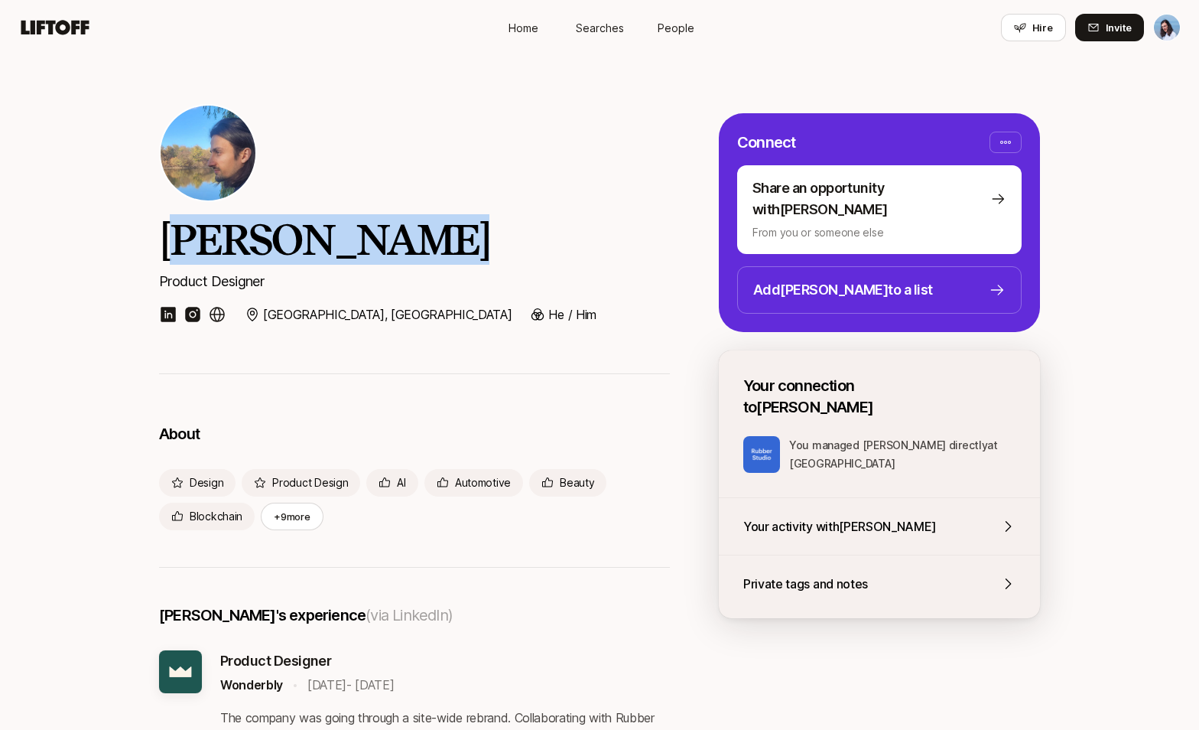
drag, startPoint x: 193, startPoint y: 242, endPoint x: 500, endPoint y: 248, distance: 306.7
click at [482, 247] on h2 "[PERSON_NAME]" at bounding box center [414, 239] width 511 height 50
click at [516, 251] on h2 "[PERSON_NAME]" at bounding box center [414, 239] width 511 height 50
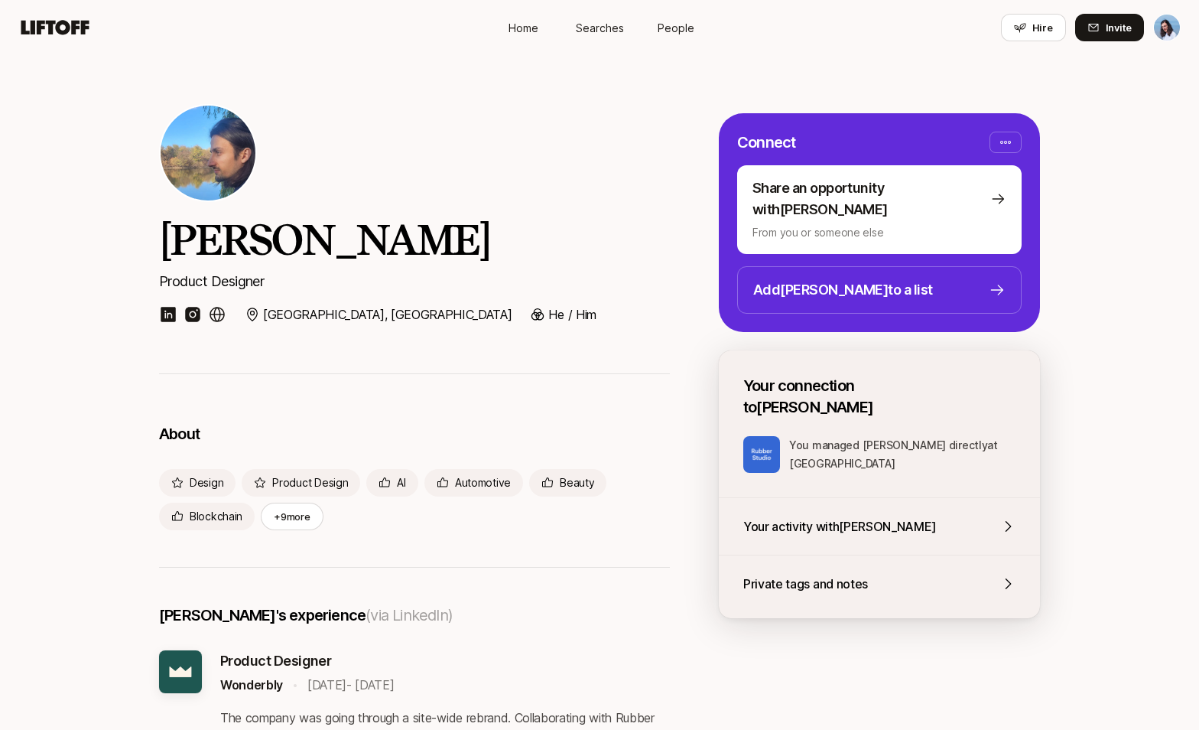
click at [554, 346] on div "[PERSON_NAME] Product Designer [GEOGRAPHIC_DATA], [GEOGRAPHIC_DATA] He / Him" at bounding box center [599, 214] width 1199 height 318
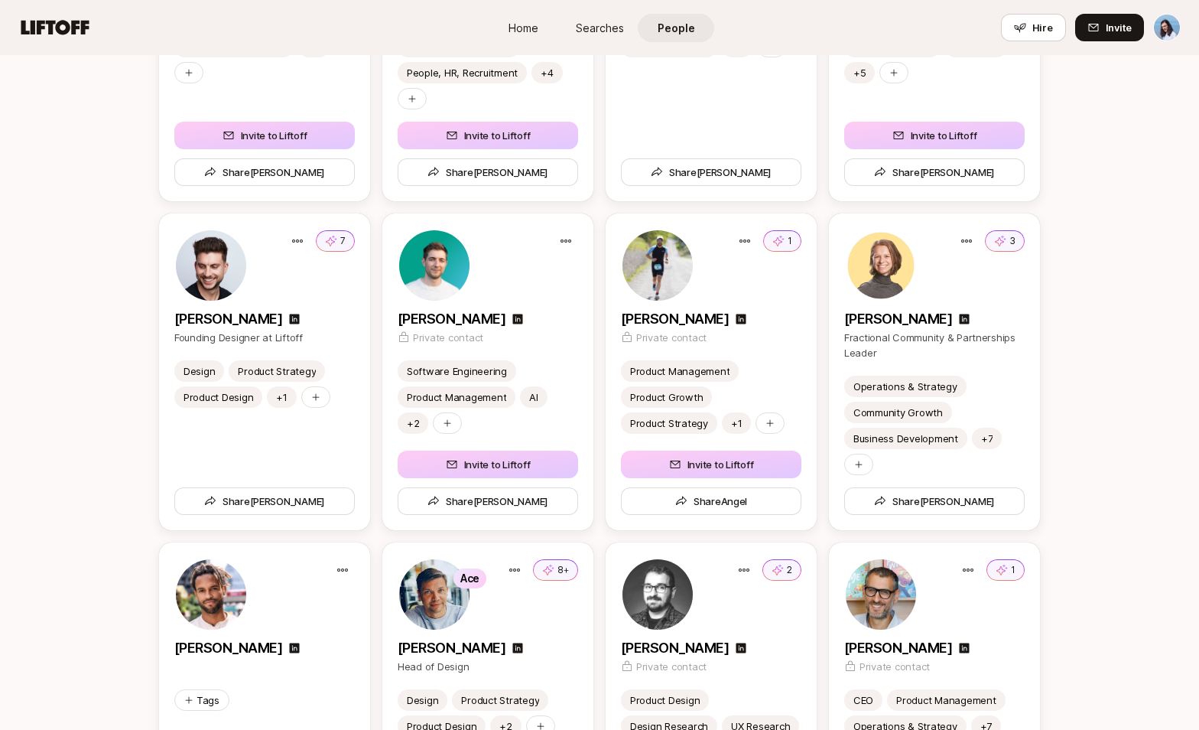
scroll to position [3455, 0]
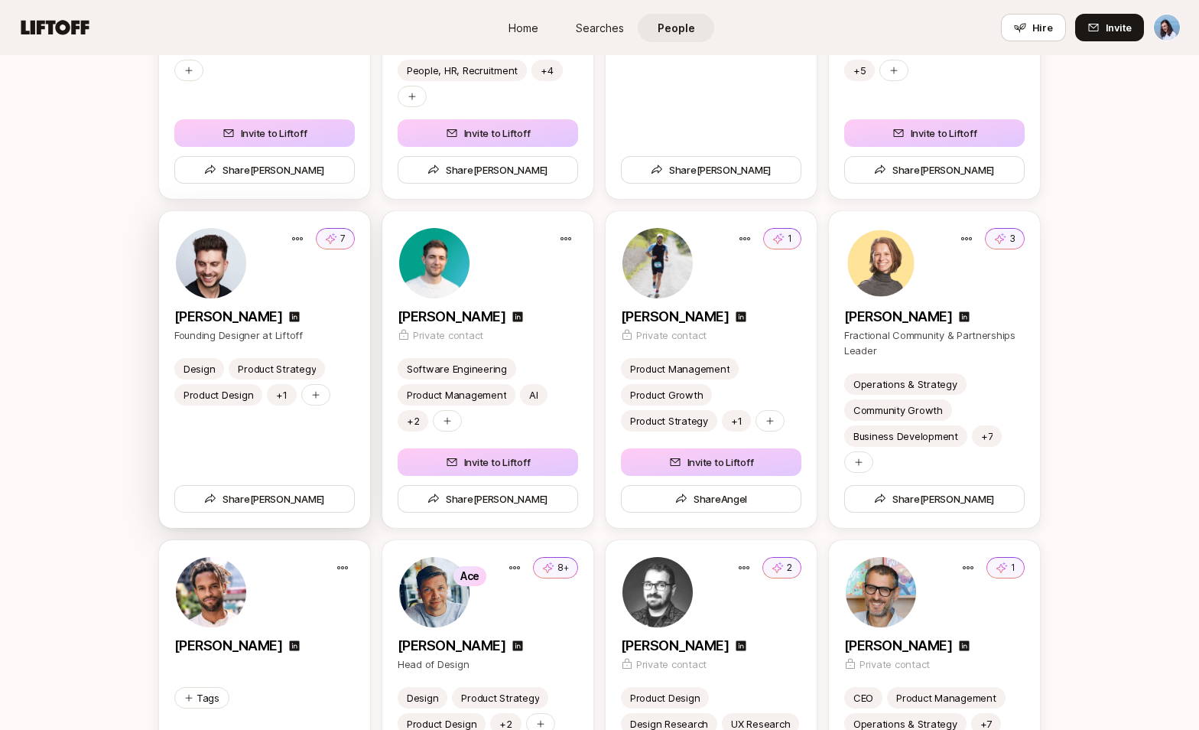
click at [358, 330] on div "7 [PERSON_NAME] Founding Designer at Liftoff" at bounding box center [264, 284] width 211 height 147
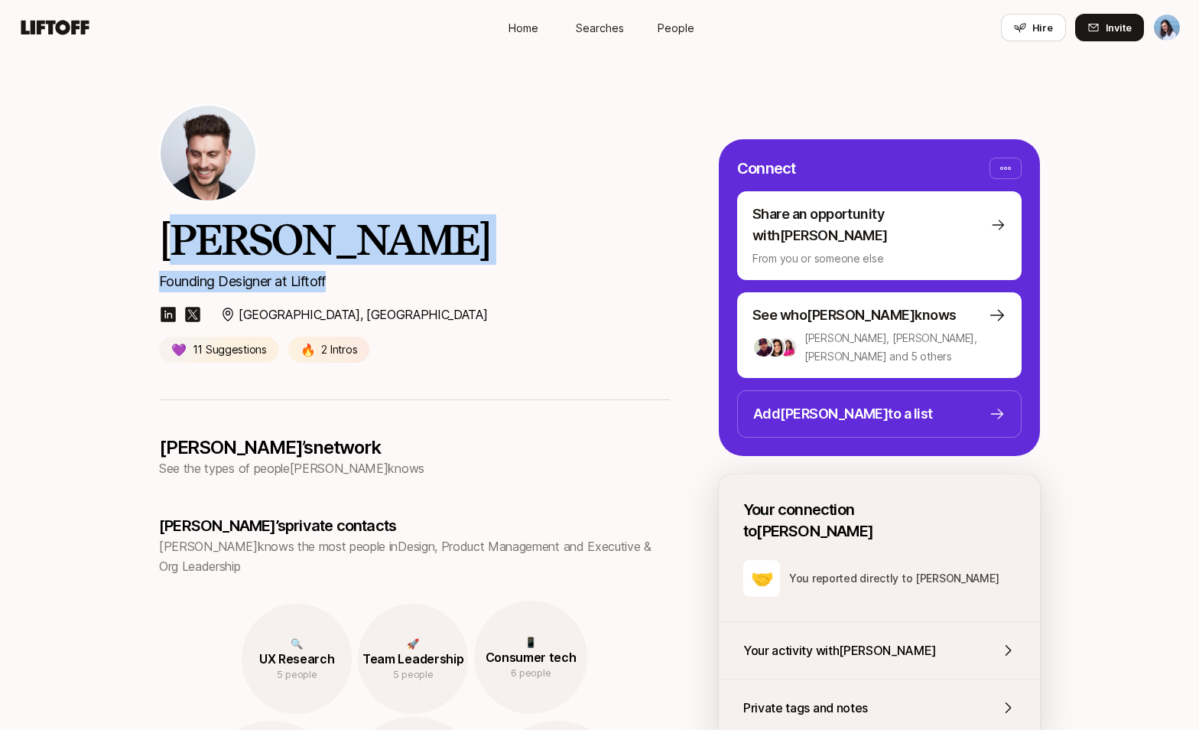
drag, startPoint x: 203, startPoint y: 250, endPoint x: 449, endPoint y: 285, distance: 248.0
click at [447, 284] on div "[PERSON_NAME] Founding Designer at Liftoff" at bounding box center [414, 253] width 511 height 78
click at [489, 291] on p "Founding Designer at Liftoff" at bounding box center [414, 281] width 511 height 21
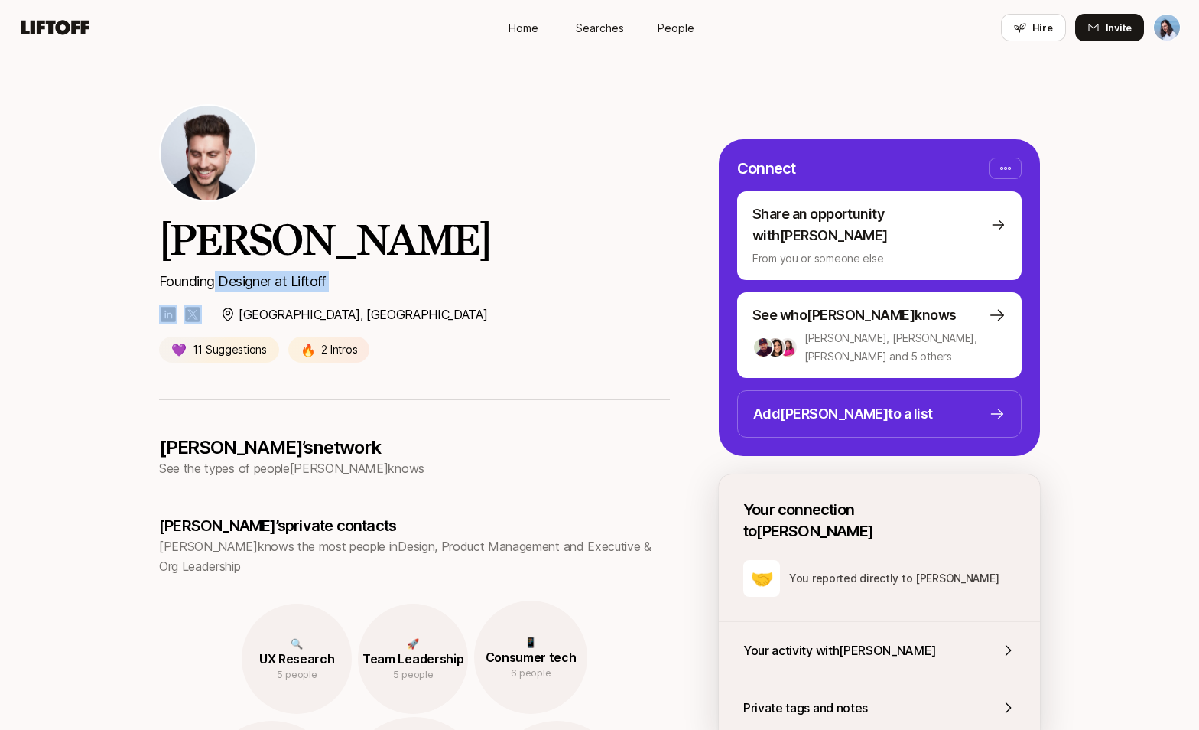
drag, startPoint x: 214, startPoint y: 281, endPoint x: 414, endPoint y: 304, distance: 201.7
click at [396, 304] on div "[PERSON_NAME] Founding Designer at Liftoff [GEOGRAPHIC_DATA], [GEOGRAPHIC_DATA]…" at bounding box center [414, 288] width 511 height 148
click at [440, 304] on div "[GEOGRAPHIC_DATA], [GEOGRAPHIC_DATA]" at bounding box center [414, 314] width 511 height 20
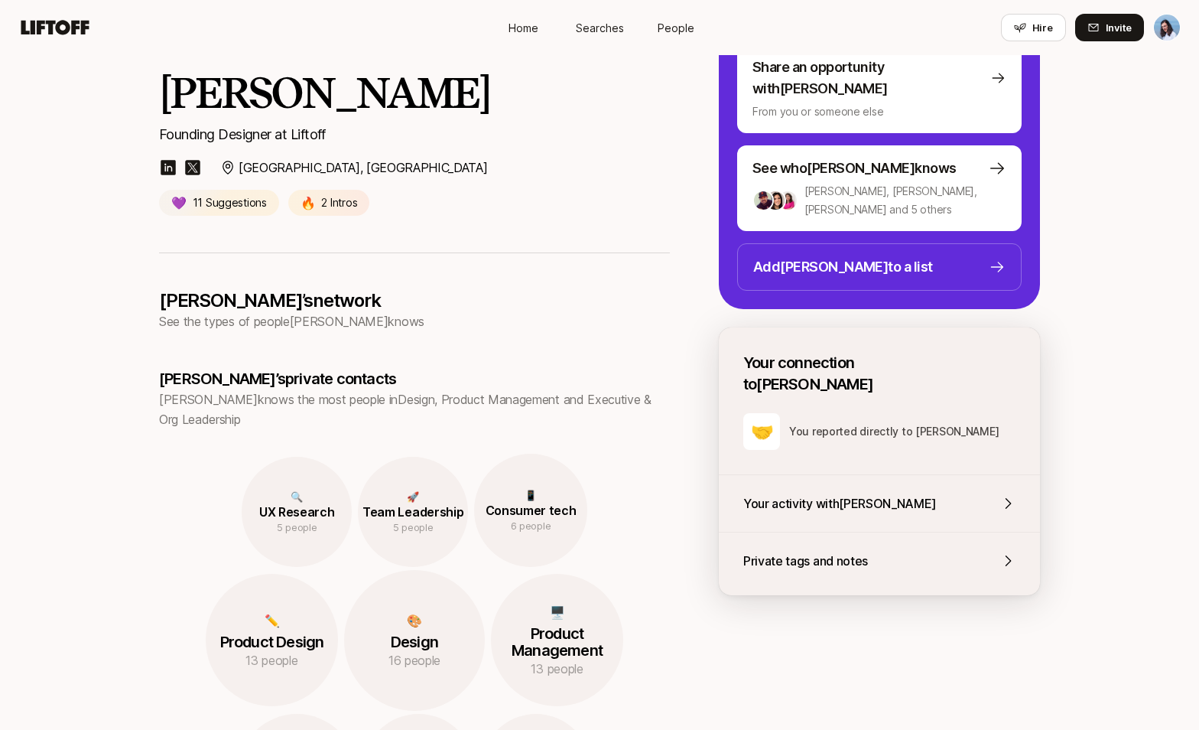
scroll to position [216, 0]
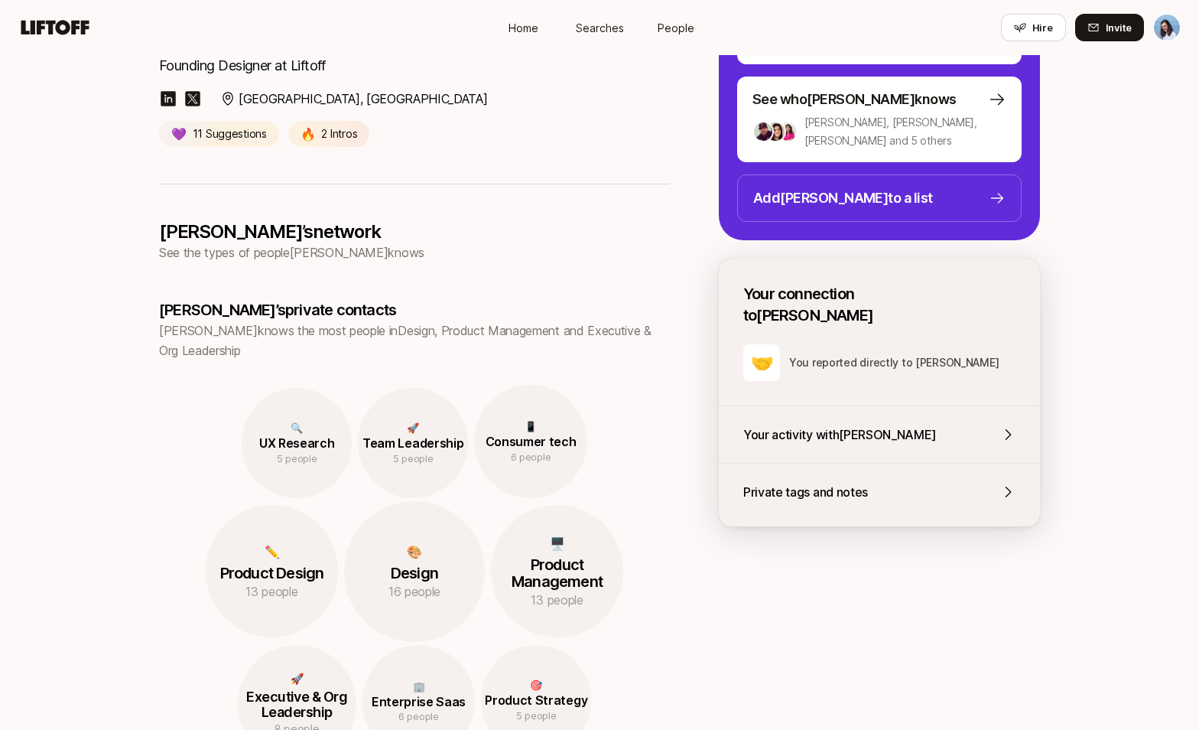
drag, startPoint x: 187, startPoint y: 250, endPoint x: 474, endPoint y: 275, distance: 288.7
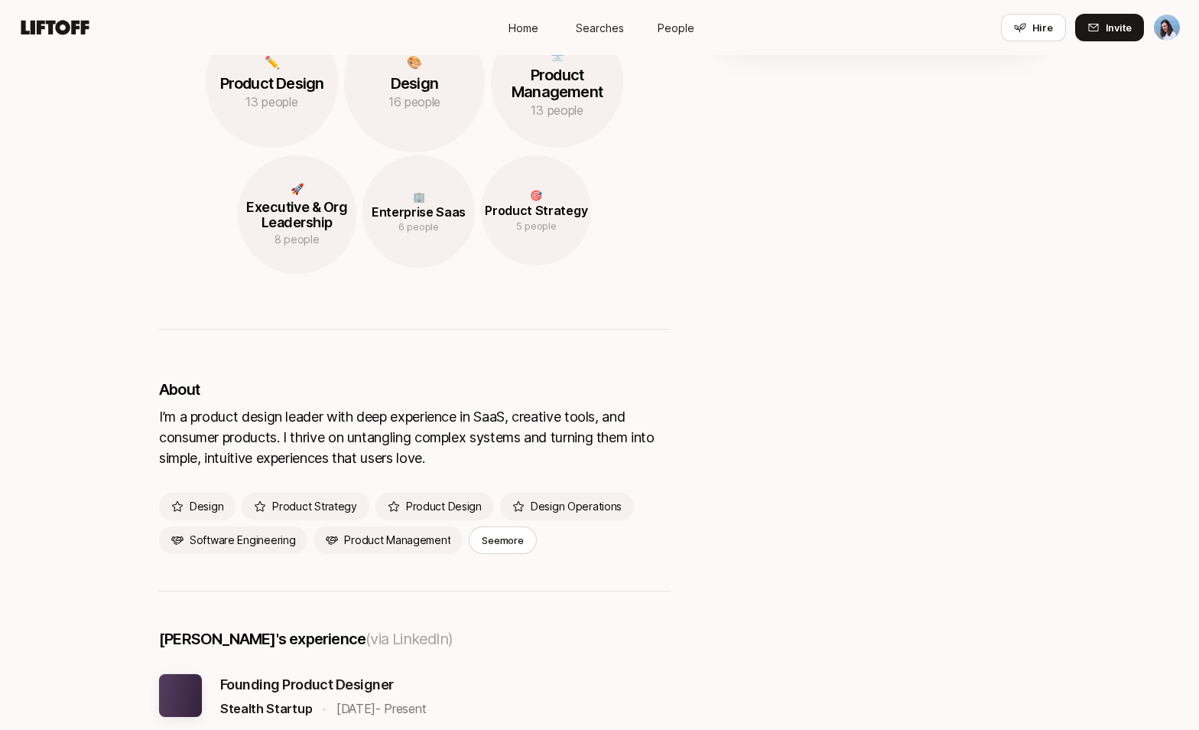
scroll to position [706, 0]
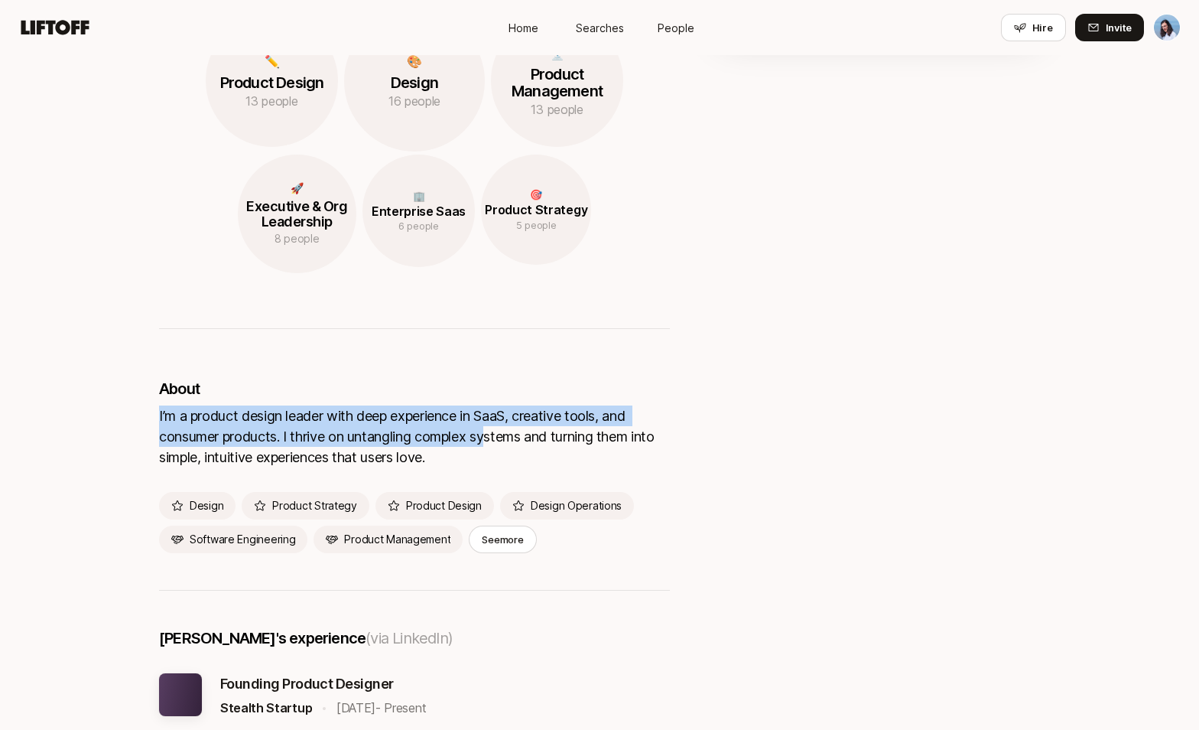
drag, startPoint x: 302, startPoint y: 421, endPoint x: 554, endPoint y: 452, distance: 253.5
click at [518, 444] on div "[PERSON_NAME]’s network See the types of people [PERSON_NAME] knows [PERSON_NAM…" at bounding box center [414, 493] width 511 height 1601
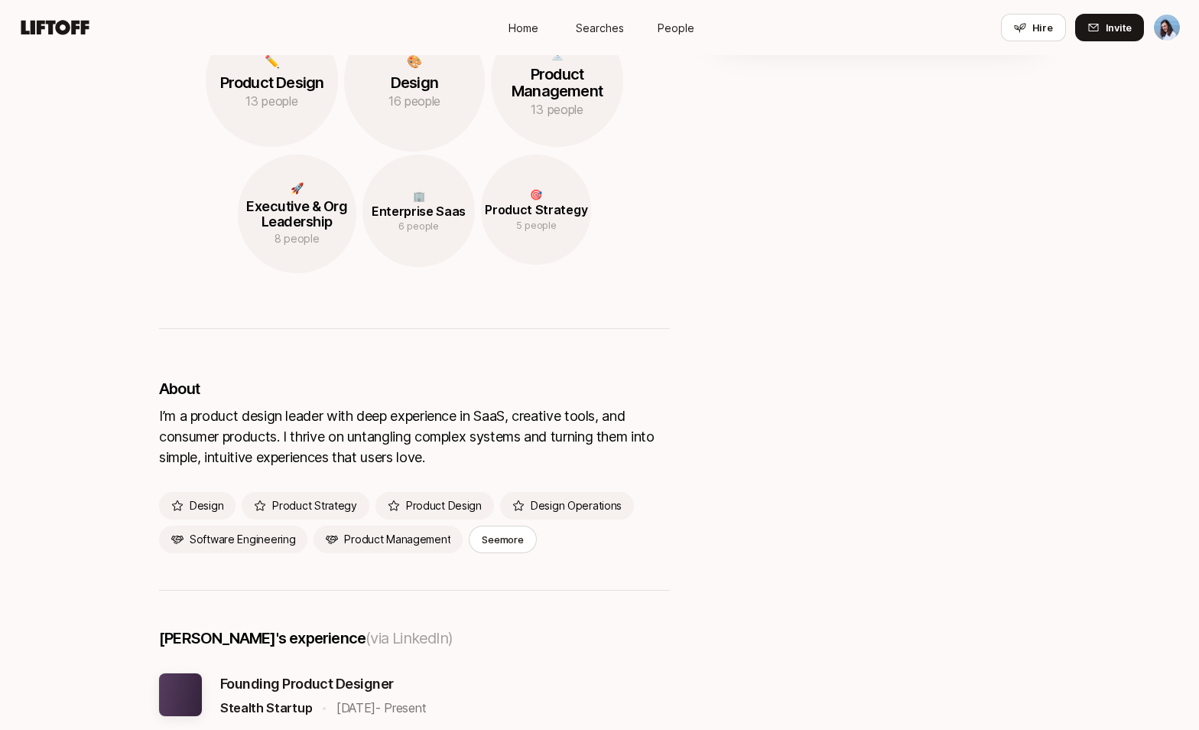
click at [582, 456] on div "I’m a product design leader with deep experience in SaaS, creative tools, and c…" at bounding box center [414, 436] width 511 height 62
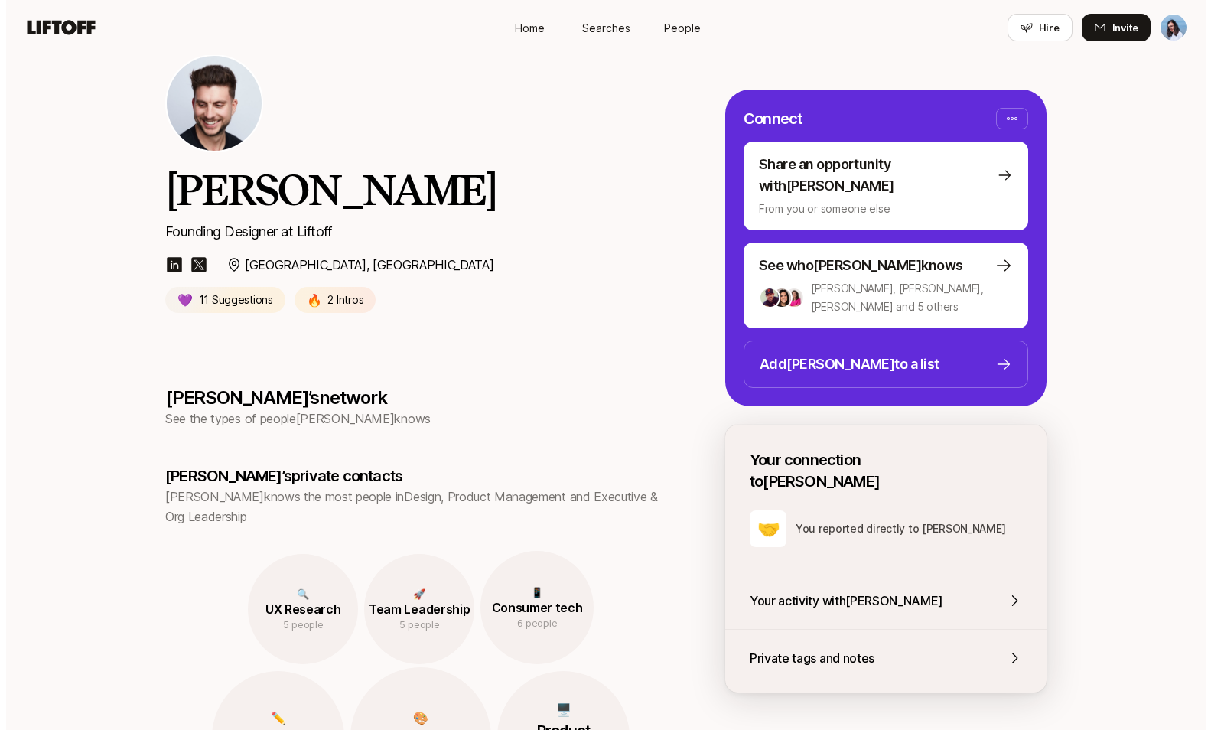
scroll to position [0, 0]
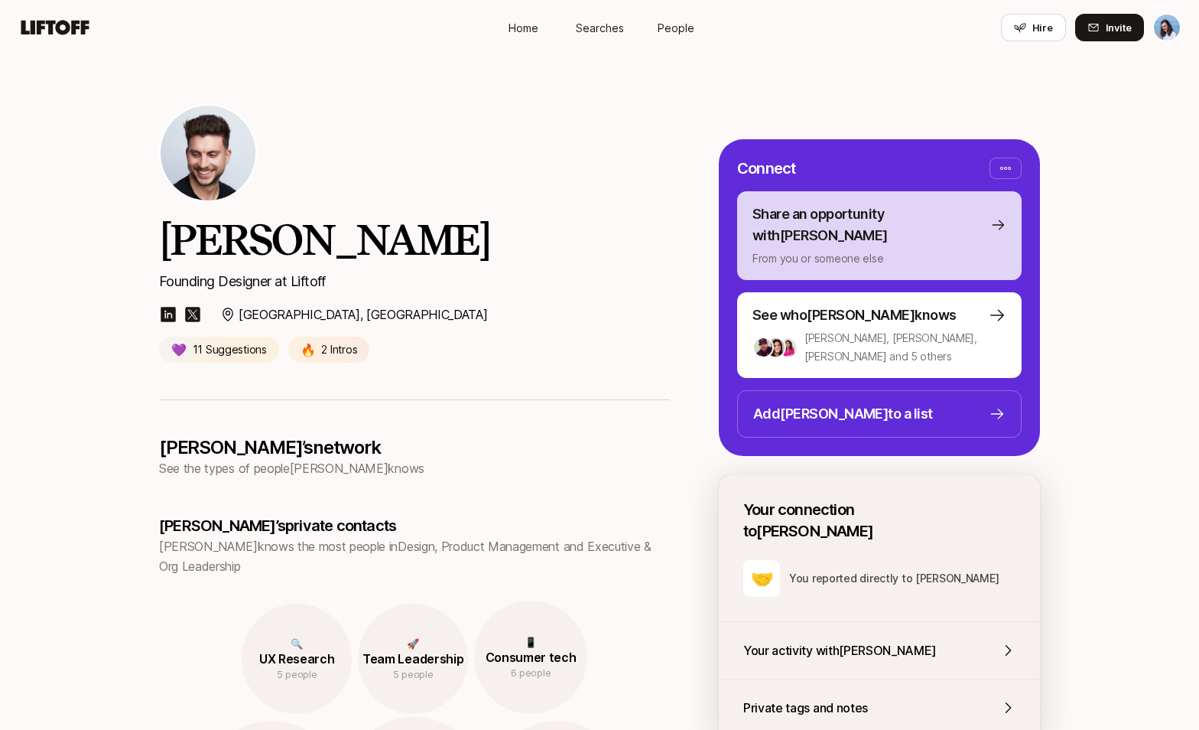
click at [895, 216] on p "Share an opportunity with [PERSON_NAME]" at bounding box center [869, 224] width 232 height 43
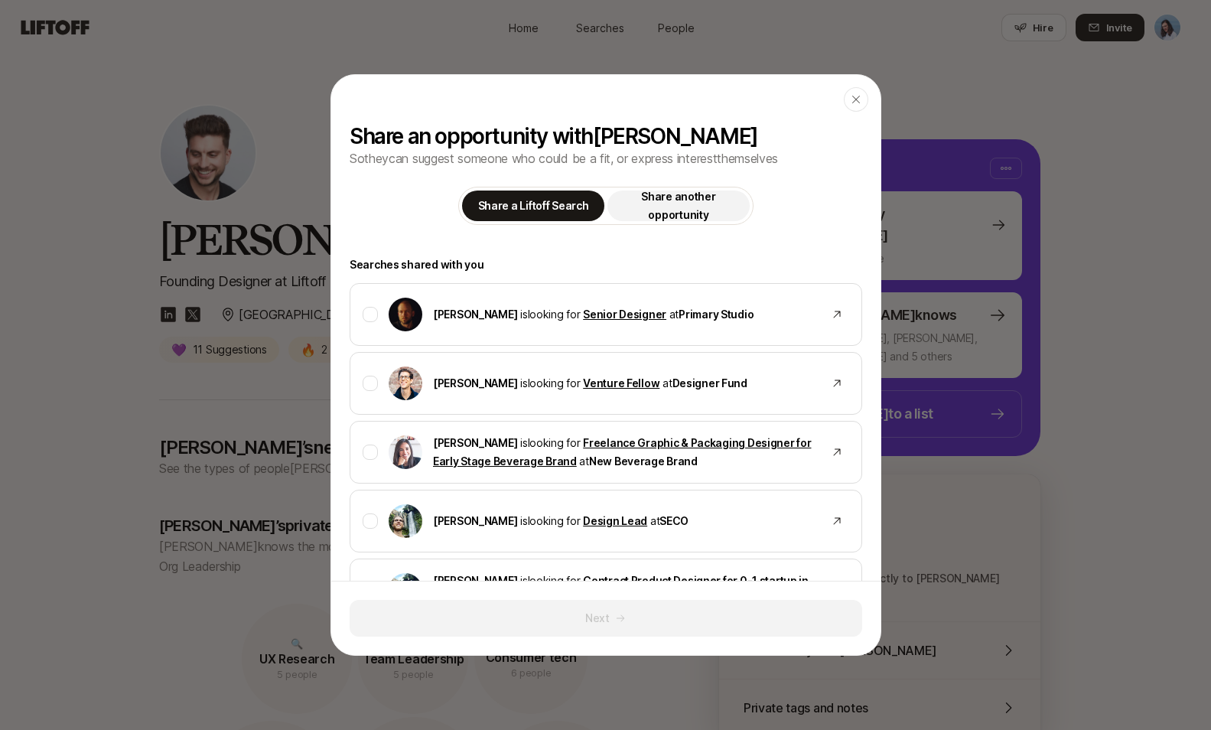
click at [695, 200] on p "Share another opportunity" at bounding box center [678, 205] width 124 height 37
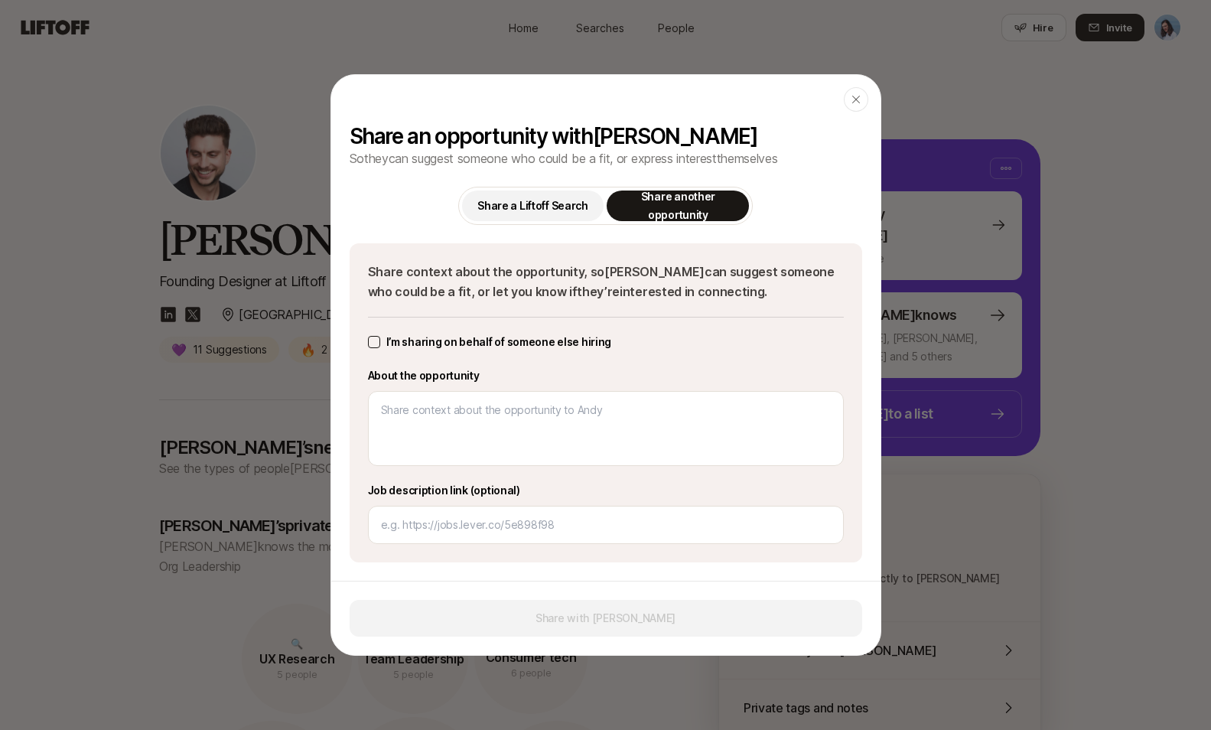
click at [528, 200] on p "Share a Liftoff Search" at bounding box center [532, 206] width 111 height 18
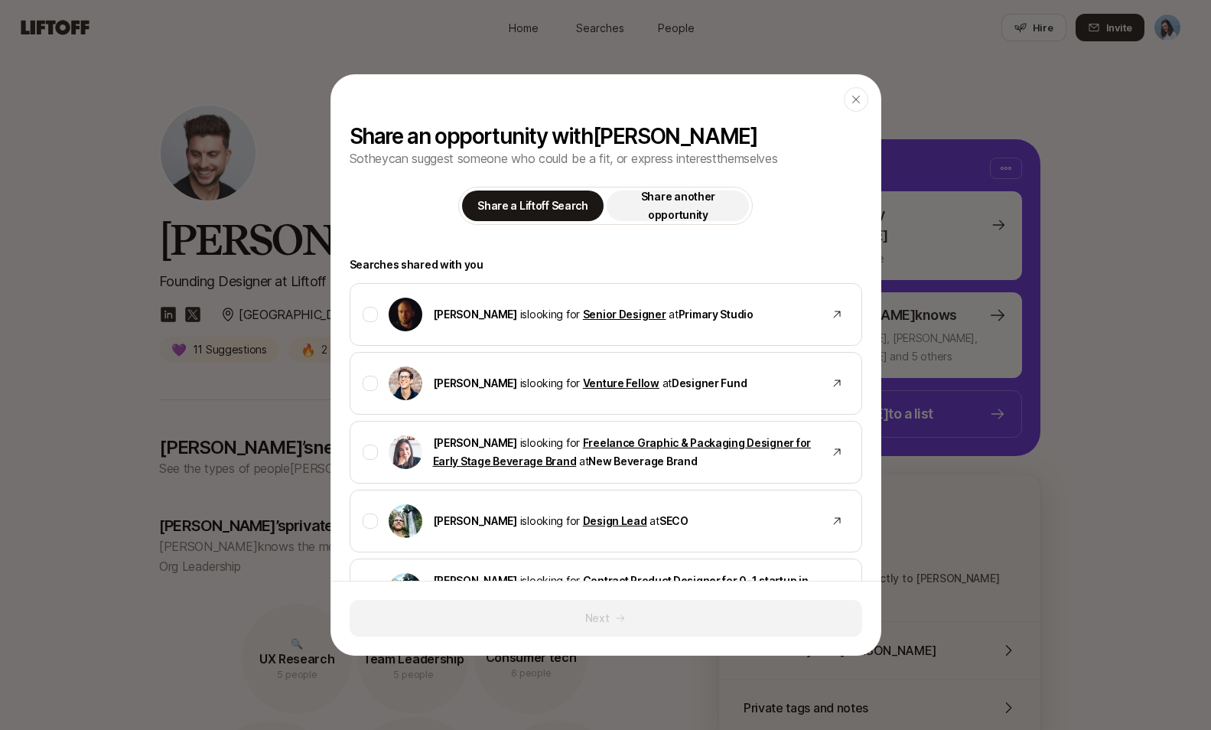
click at [671, 198] on p "Share another opportunity" at bounding box center [678, 205] width 124 height 37
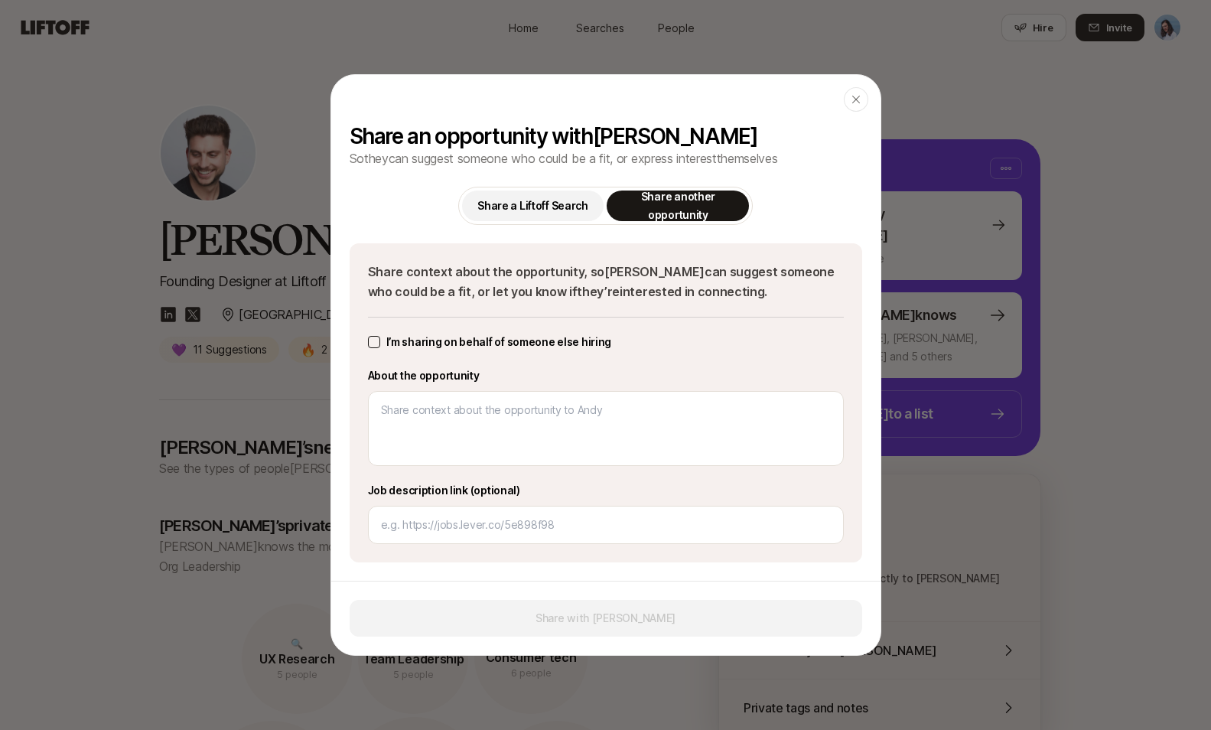
click at [502, 198] on p "Share a Liftoff Search" at bounding box center [532, 206] width 111 height 18
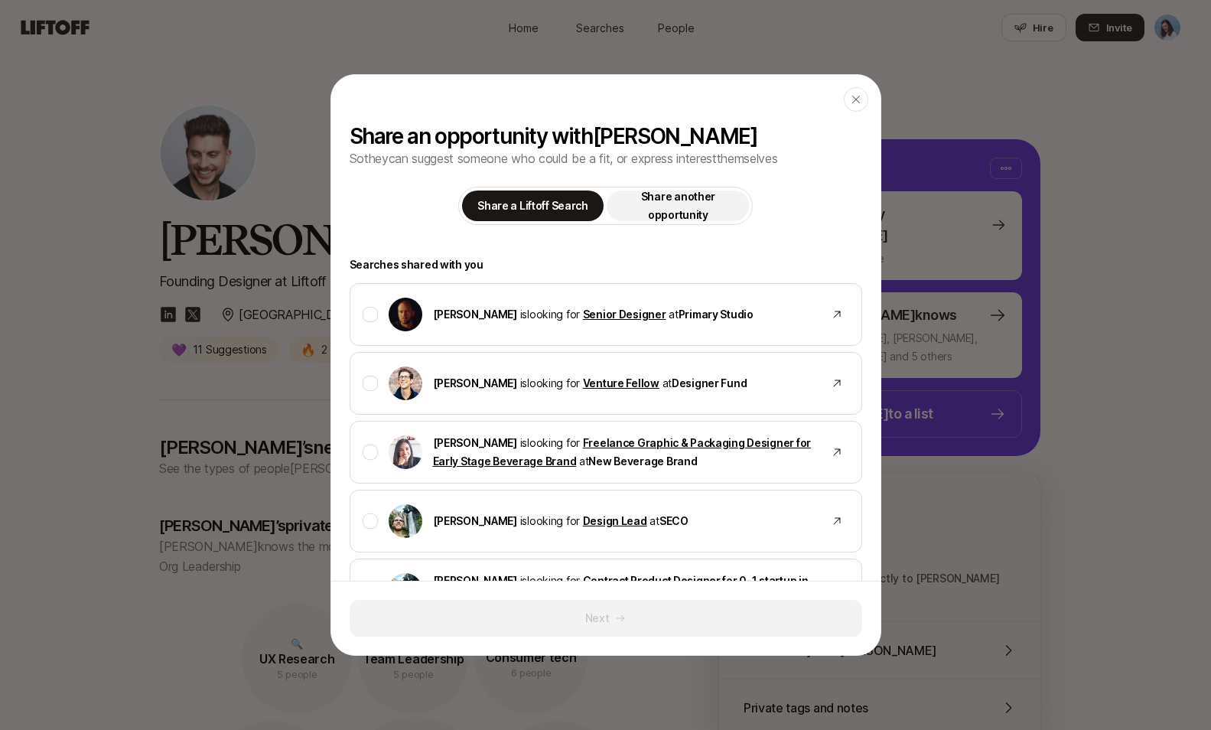
click at [690, 198] on p "Share another opportunity" at bounding box center [678, 205] width 124 height 37
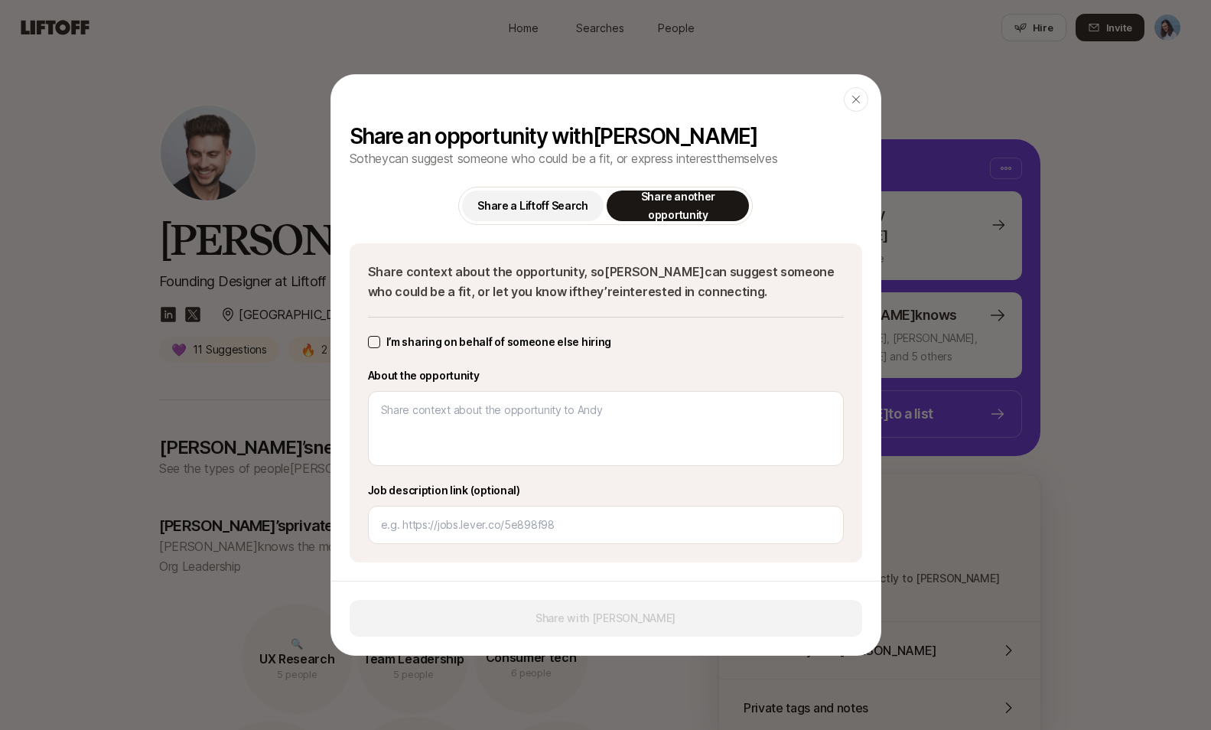
click at [506, 202] on p "Share a Liftoff Search" at bounding box center [532, 206] width 111 height 18
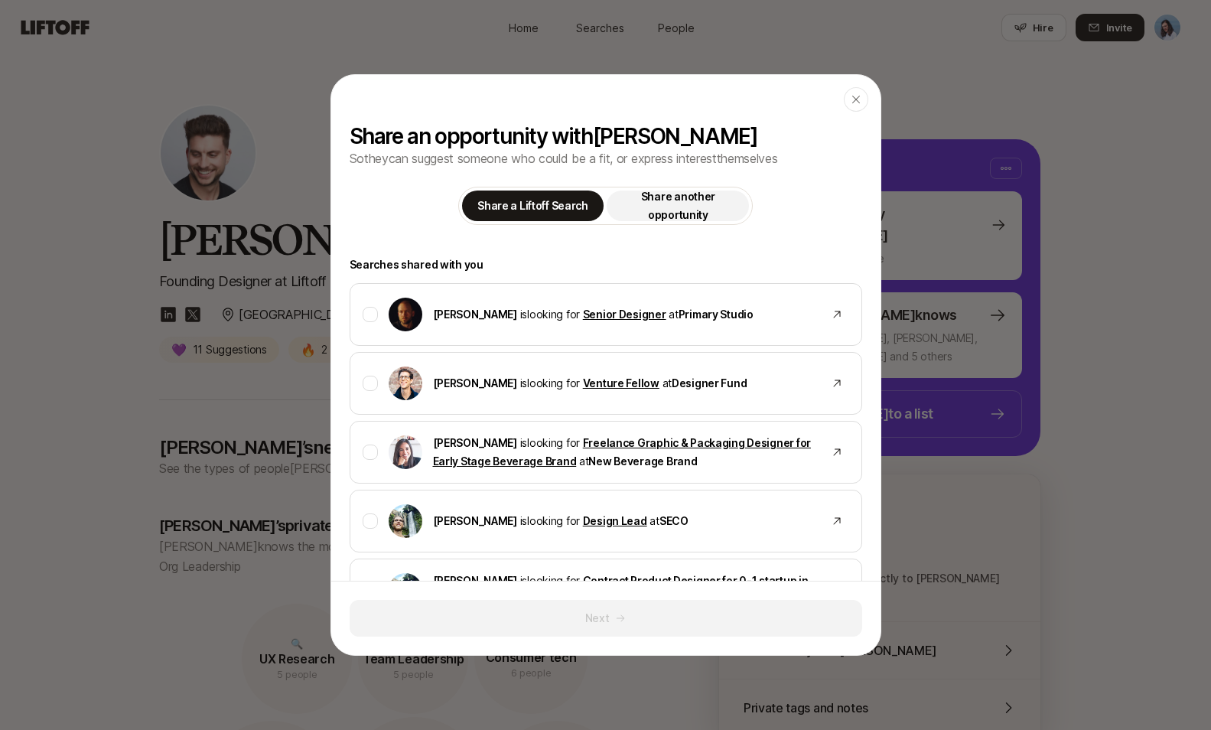
click at [692, 192] on p "Share another opportunity" at bounding box center [678, 205] width 124 height 37
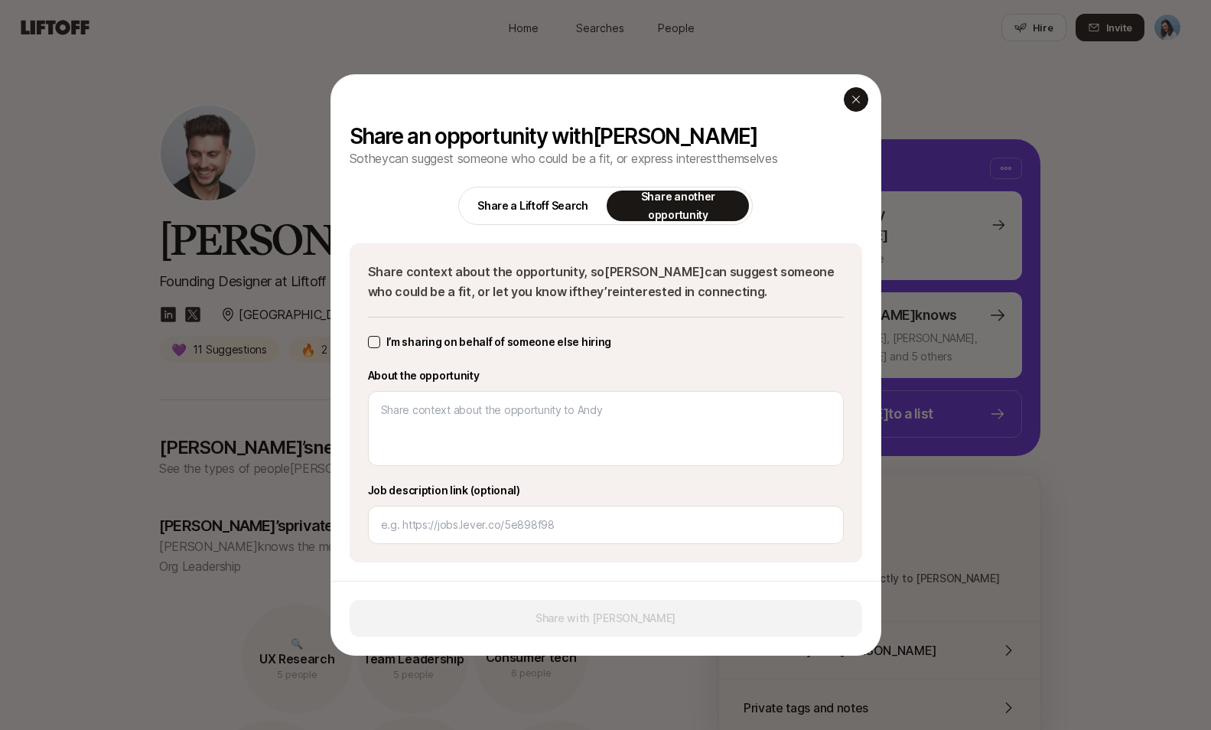
click at [858, 97] on icon "button" at bounding box center [856, 99] width 12 height 12
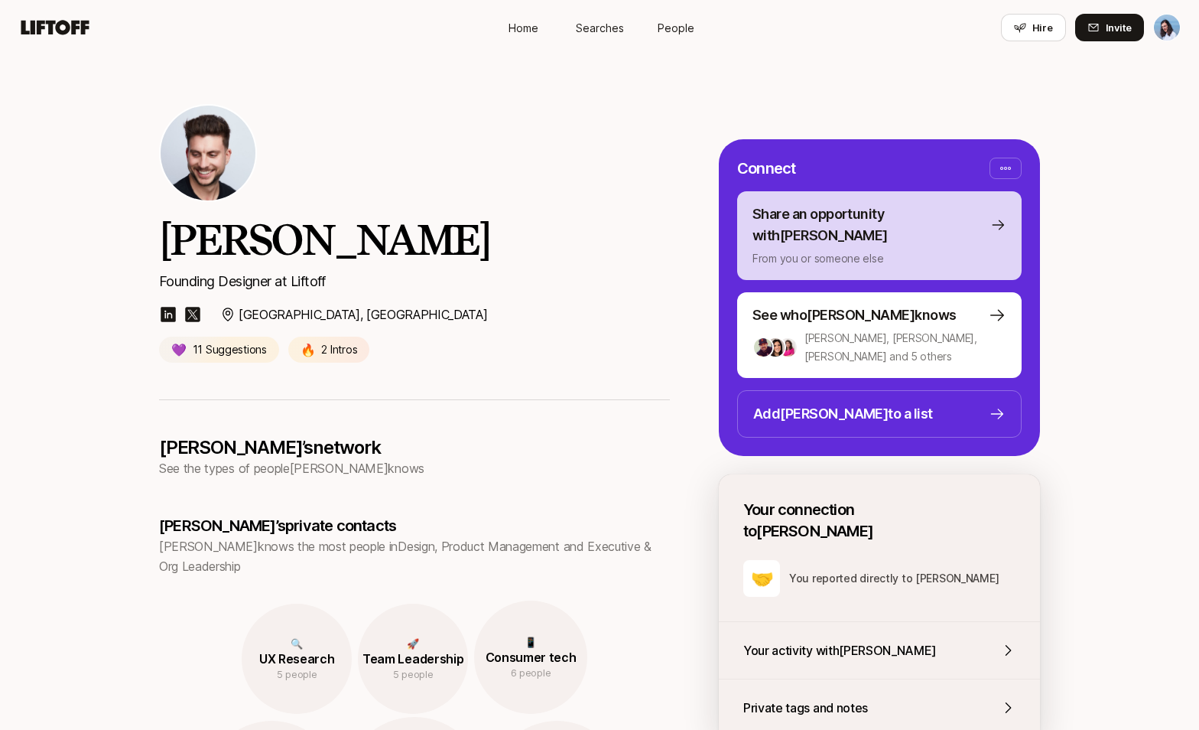
click at [862, 227] on div "Share an opportunity with [PERSON_NAME] From you or someone else" at bounding box center [880, 235] width 254 height 64
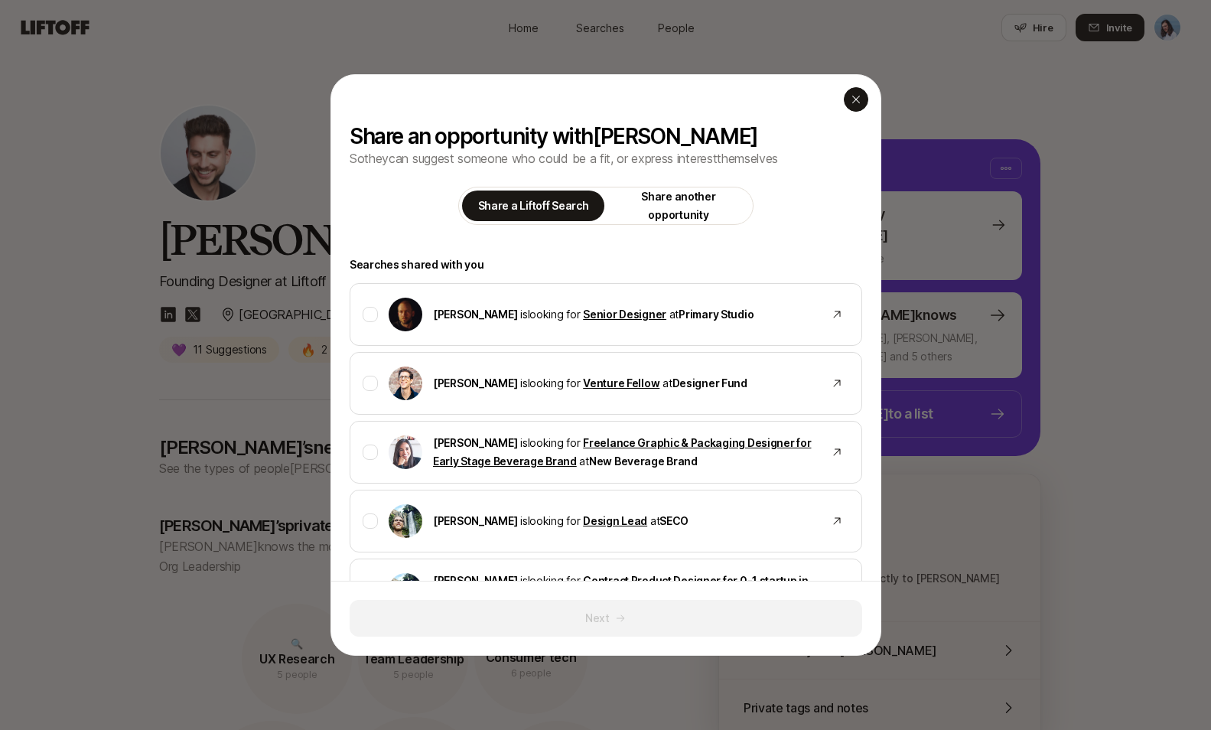
click at [860, 102] on icon "button" at bounding box center [856, 99] width 12 height 12
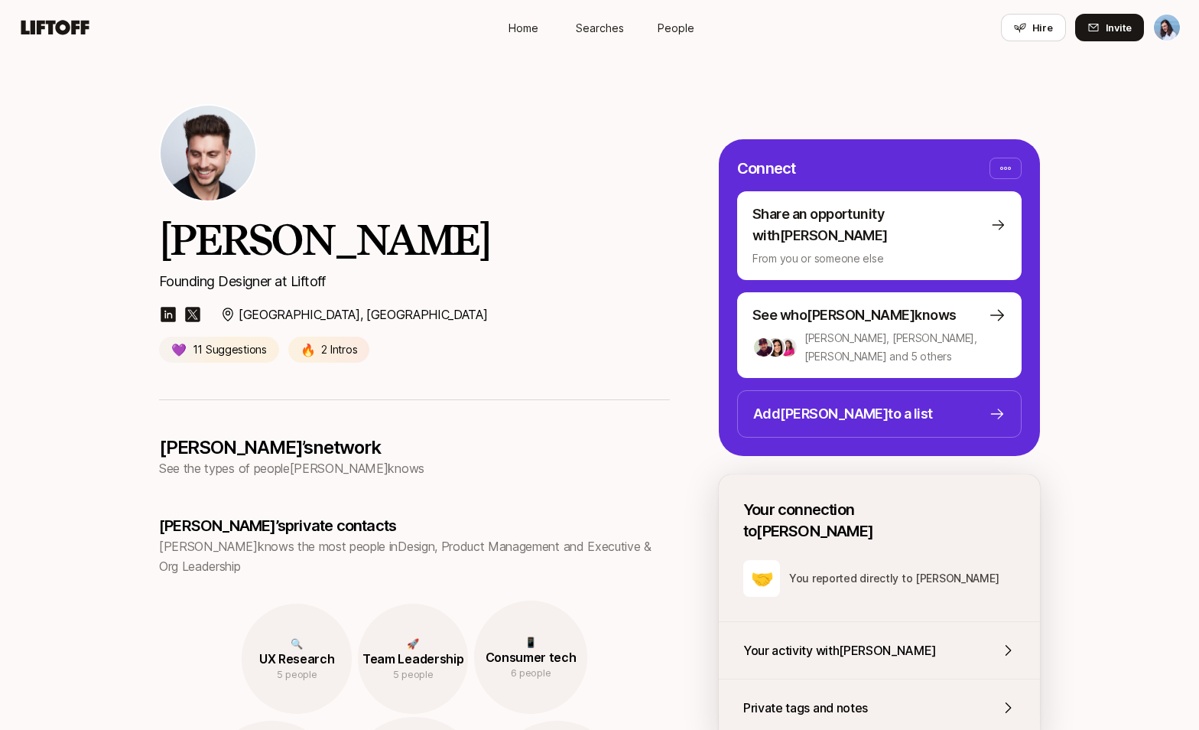
click at [1091, 249] on div "[PERSON_NAME] Founding Designer at Liftoff [GEOGRAPHIC_DATA], [GEOGRAPHIC_DATA]…" at bounding box center [599, 227] width 1199 height 344
click at [1087, 295] on div "[PERSON_NAME] Founding Designer at Liftoff [GEOGRAPHIC_DATA], [GEOGRAPHIC_DATA]…" at bounding box center [599, 227] width 1199 height 344
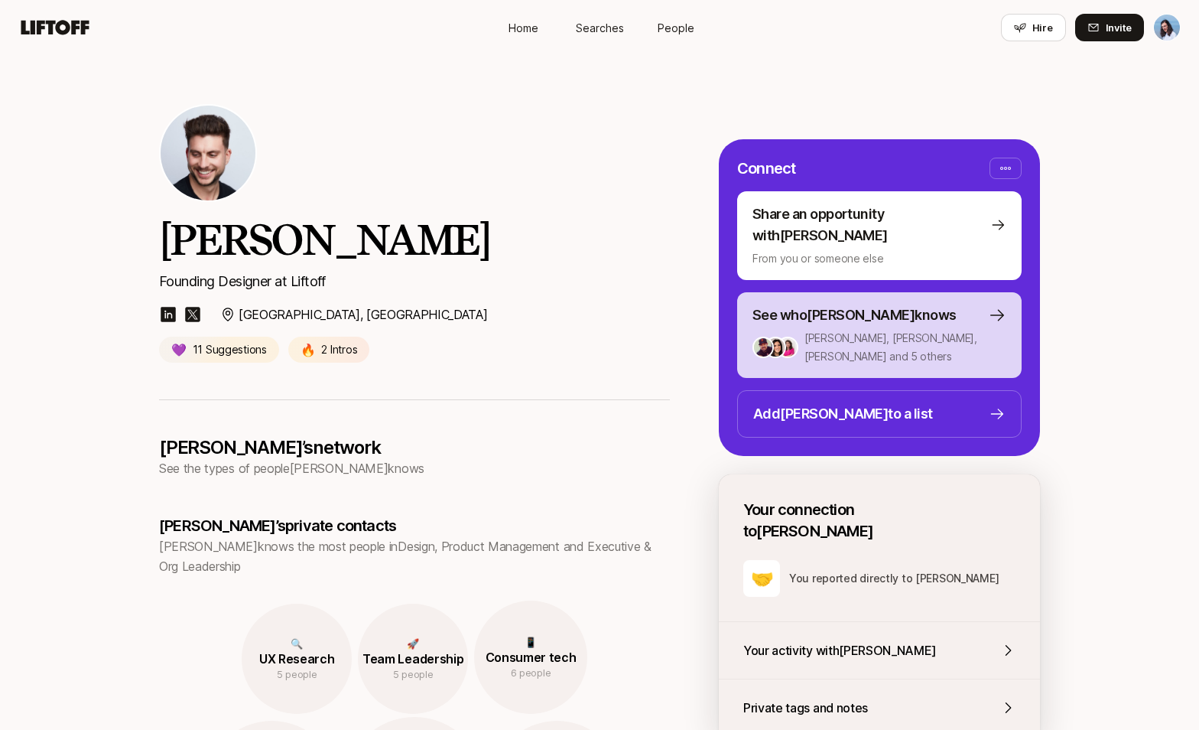
click at [877, 304] on p "See who [PERSON_NAME] knows" at bounding box center [855, 314] width 204 height 21
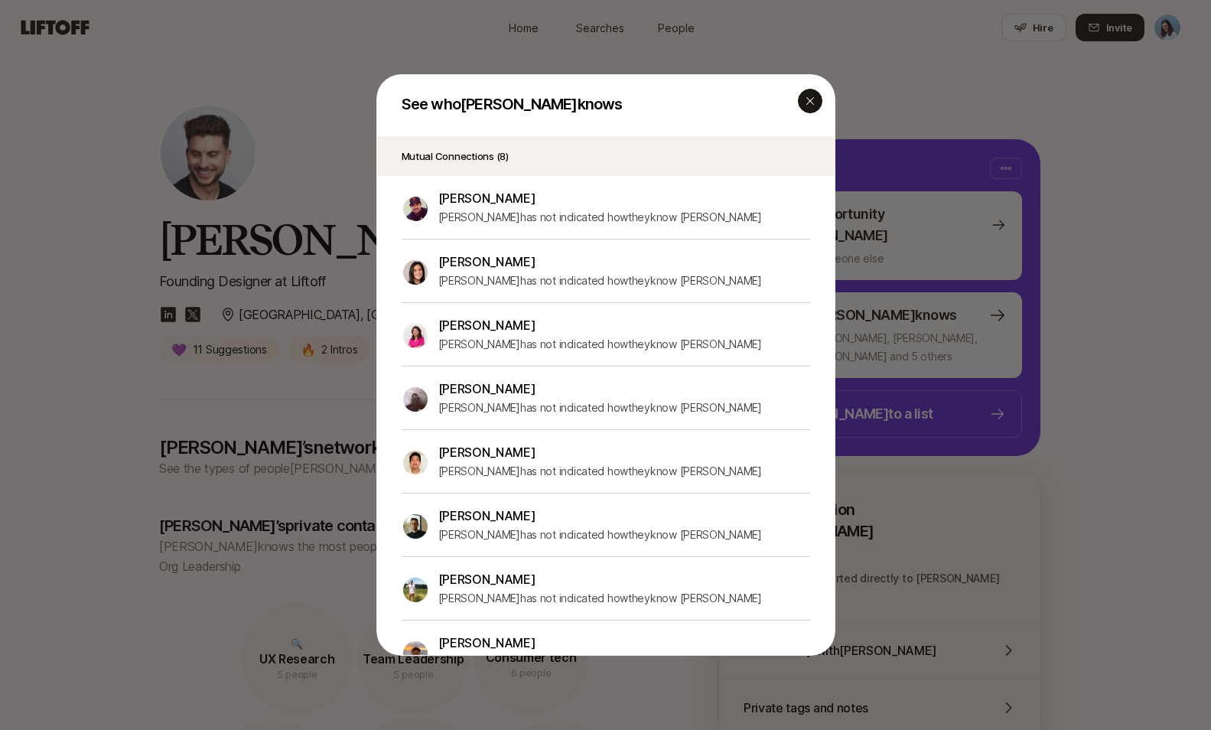
click at [804, 102] on icon "button" at bounding box center [810, 101] width 12 height 12
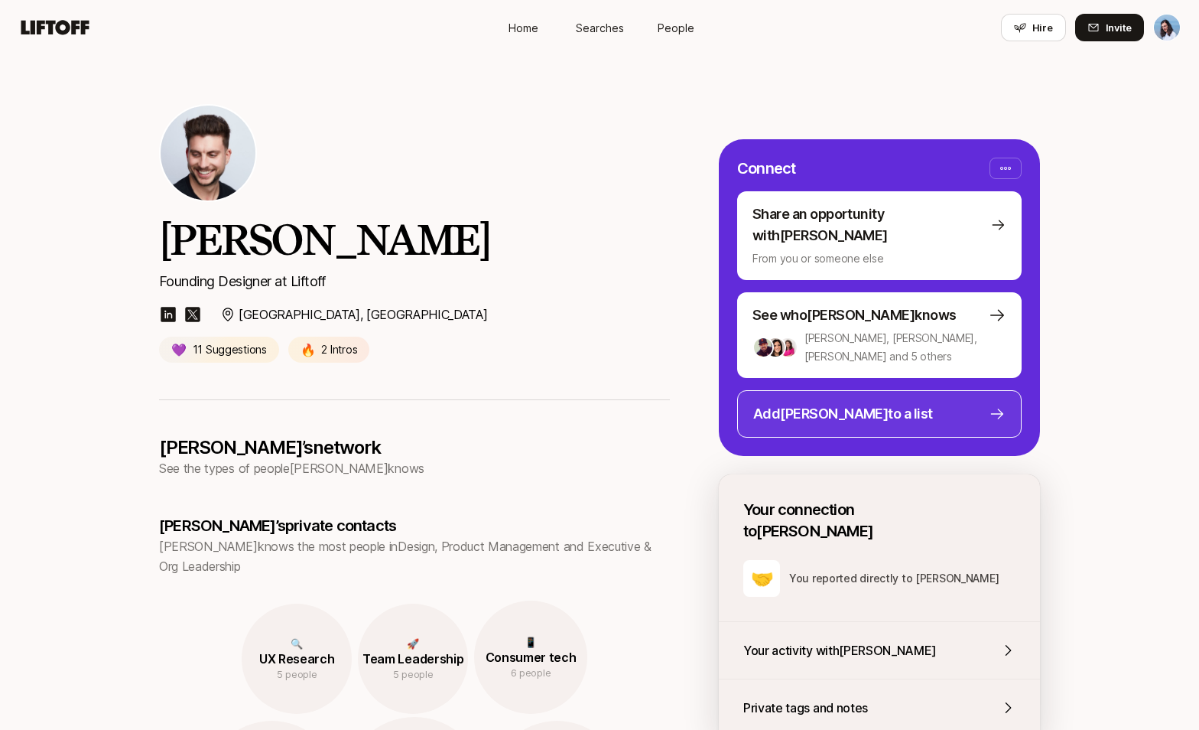
click at [826, 403] on p "Add [PERSON_NAME] to a list" at bounding box center [843, 413] width 180 height 21
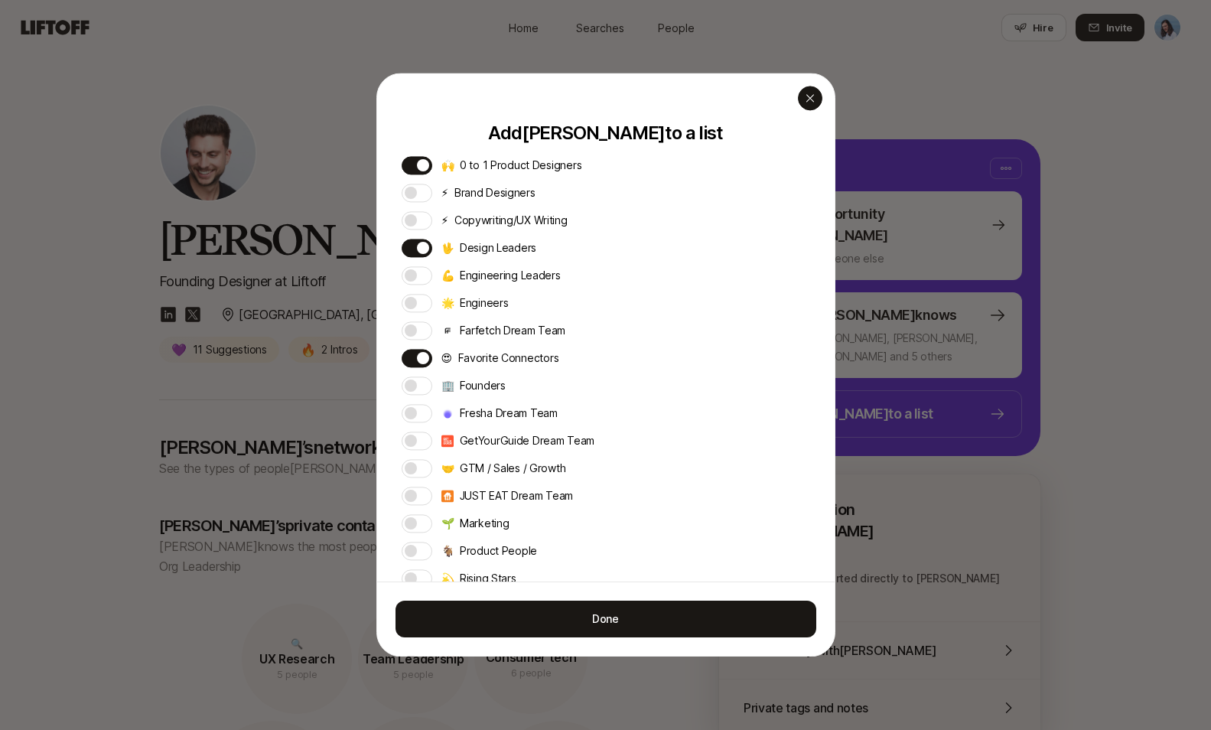
click at [808, 90] on div "button" at bounding box center [810, 98] width 24 height 24
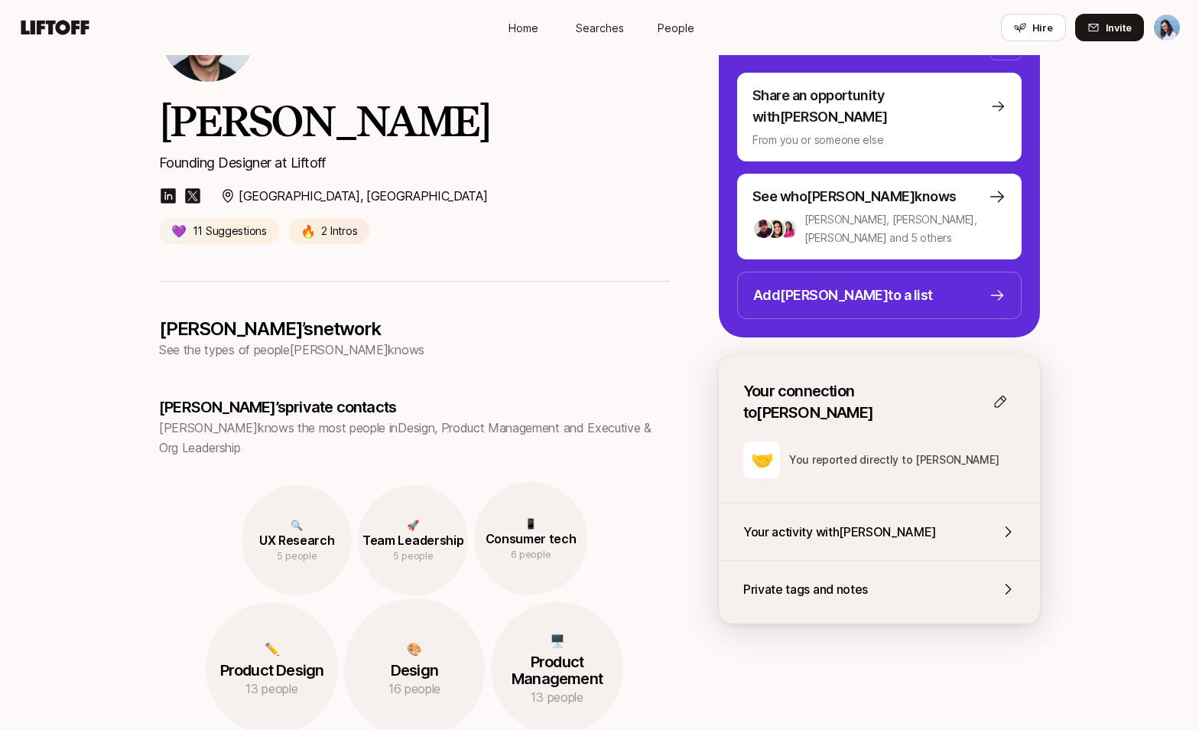
click at [1004, 524] on icon at bounding box center [1007, 531] width 15 height 15
click at [828, 579] on p "Private tags and notes" at bounding box center [805, 589] width 125 height 20
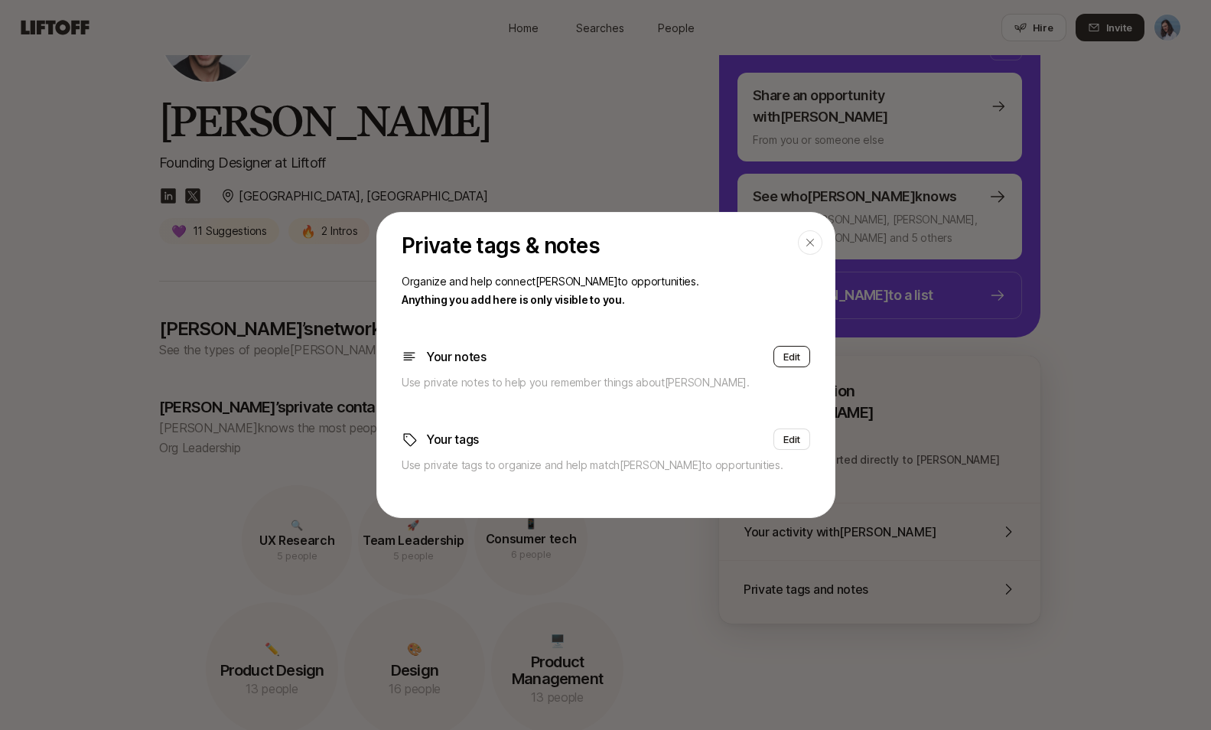
click at [773, 354] on button "Edit" at bounding box center [791, 356] width 37 height 21
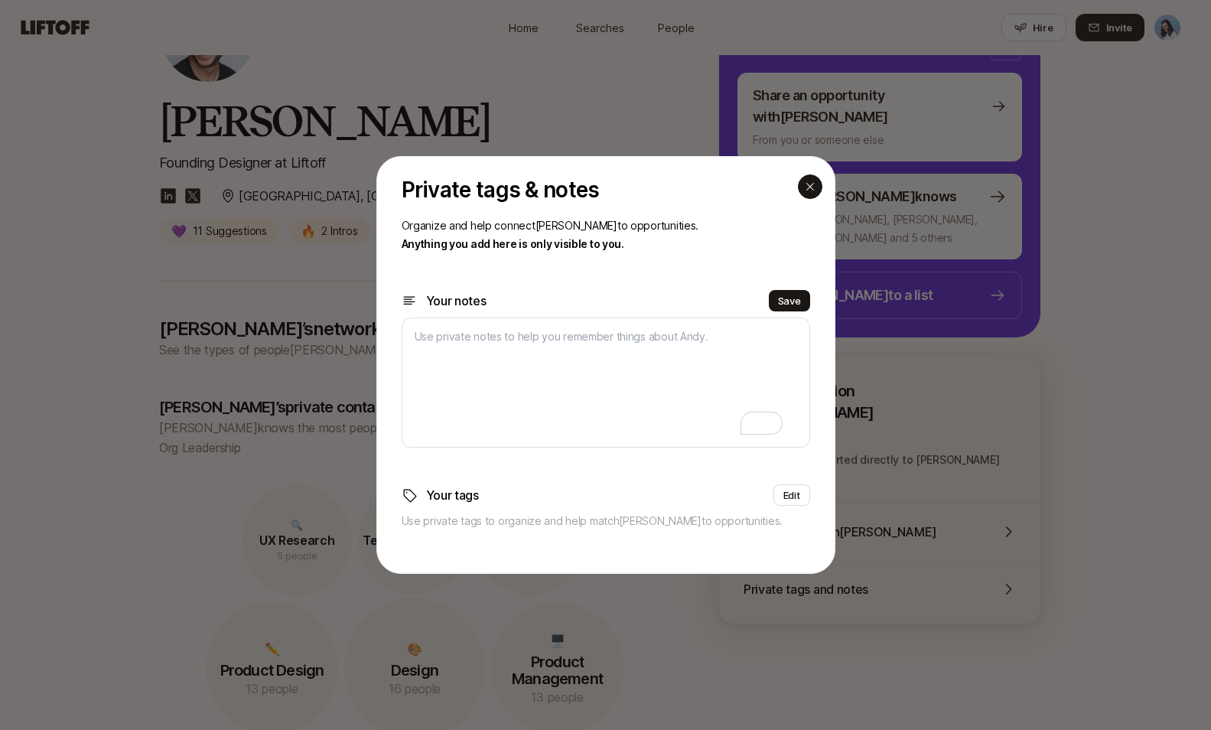
click at [805, 188] on icon "button" at bounding box center [810, 186] width 12 height 12
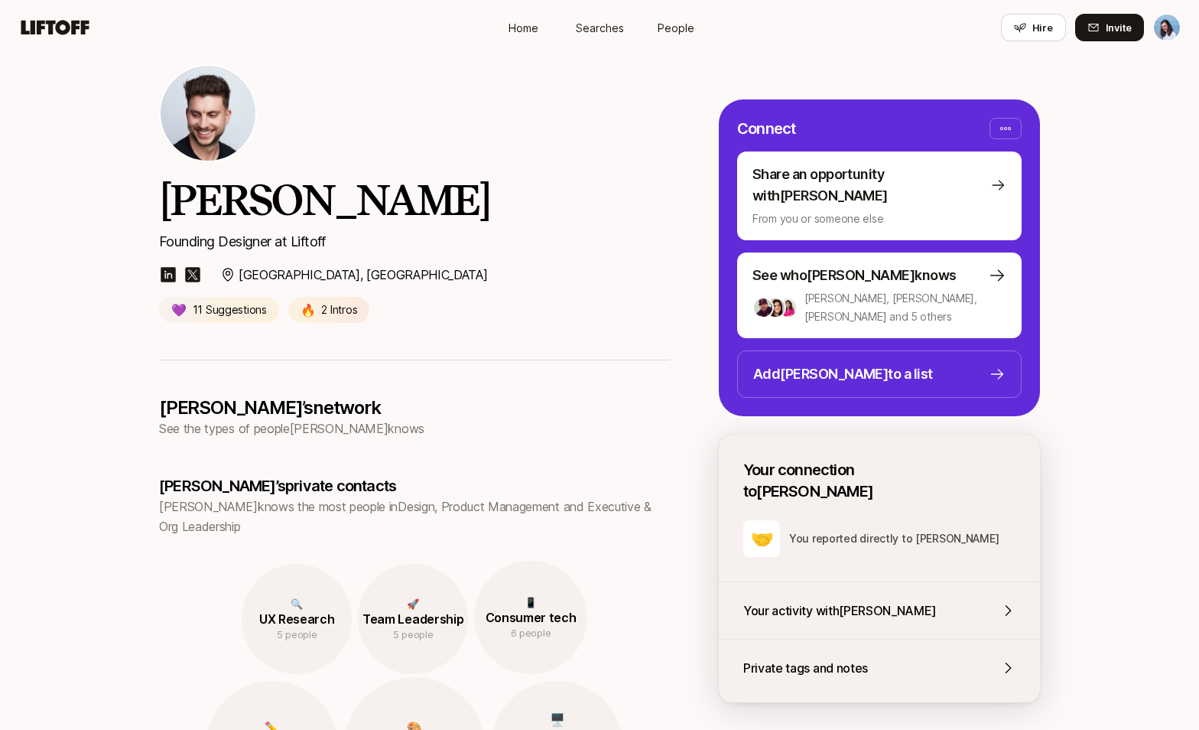
scroll to position [0, 0]
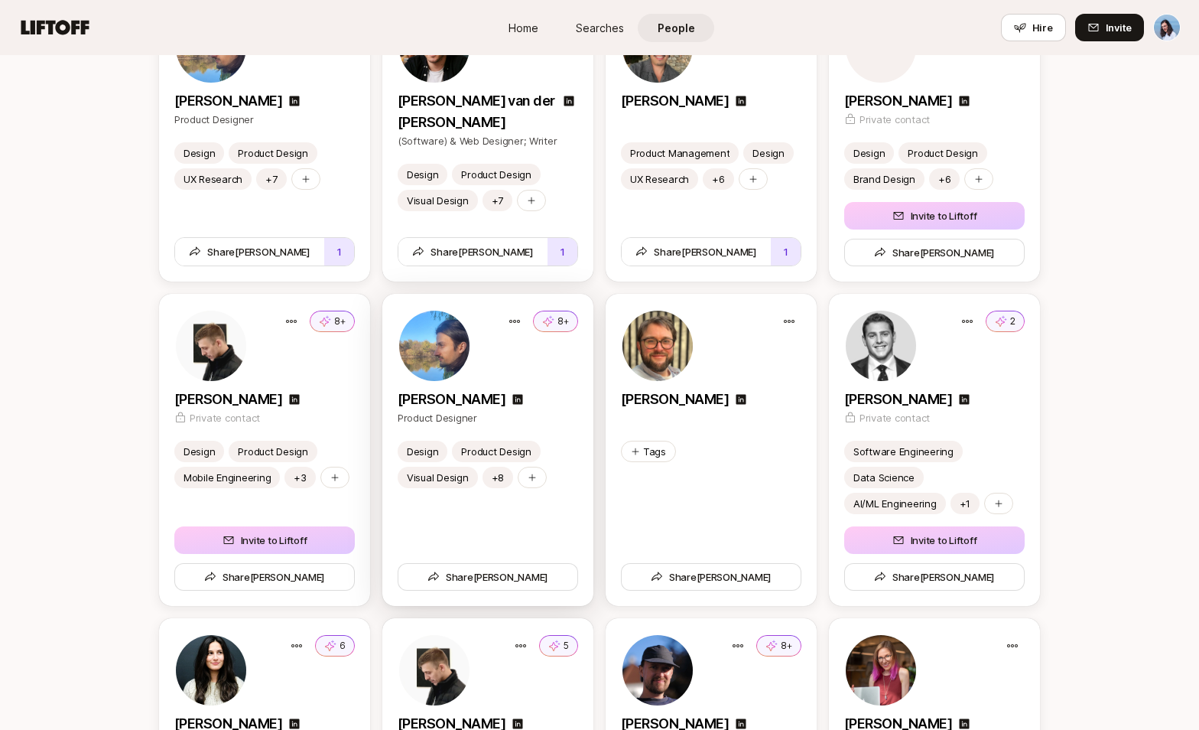
scroll to position [2118, 0]
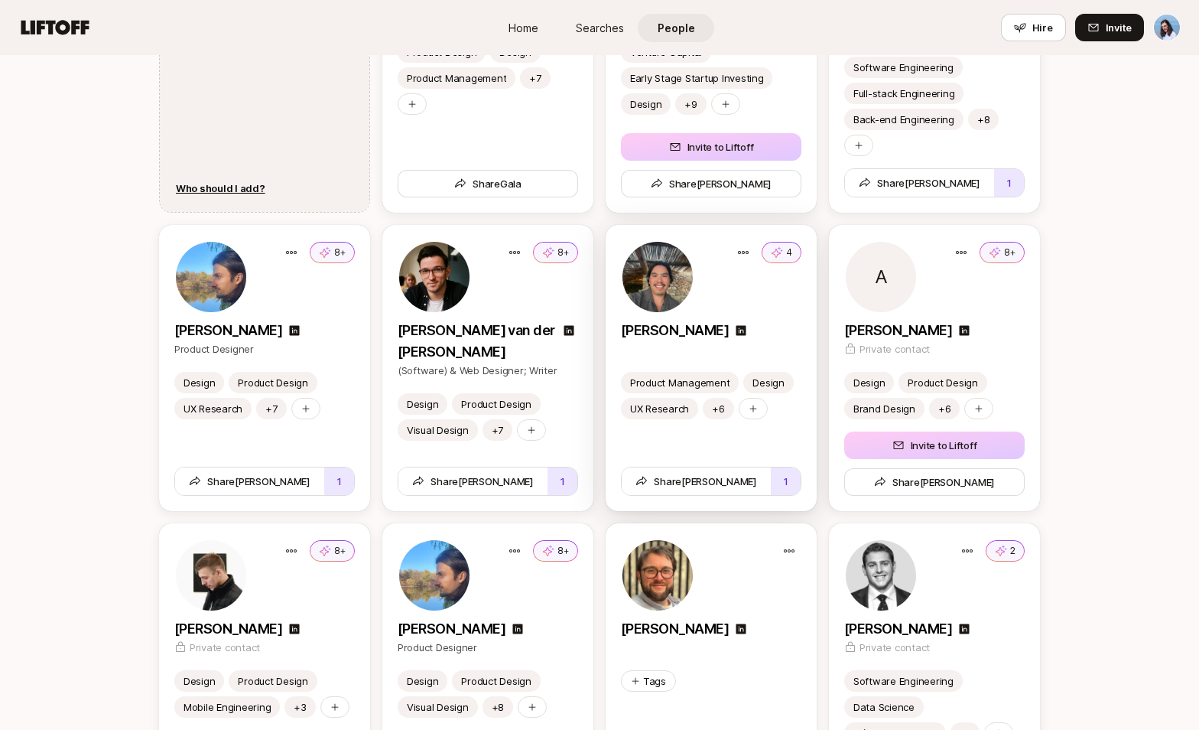
click at [758, 289] on div "4" at bounding box center [711, 276] width 180 height 73
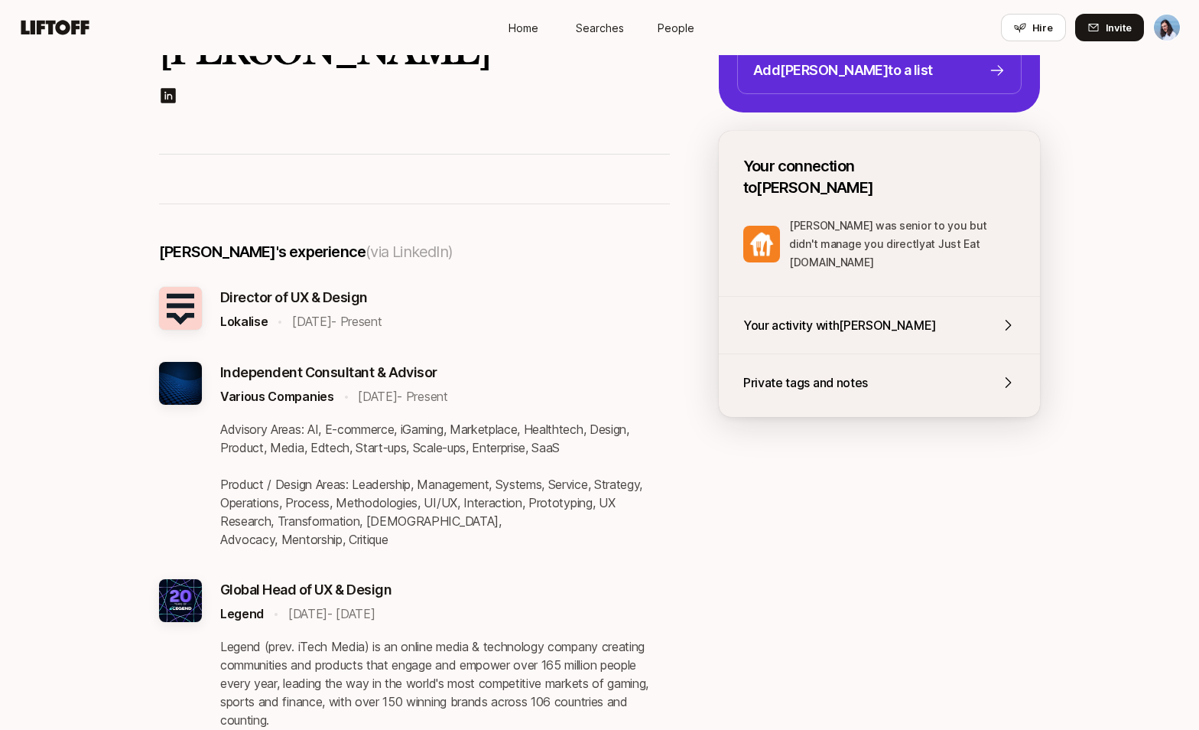
scroll to position [196, 0]
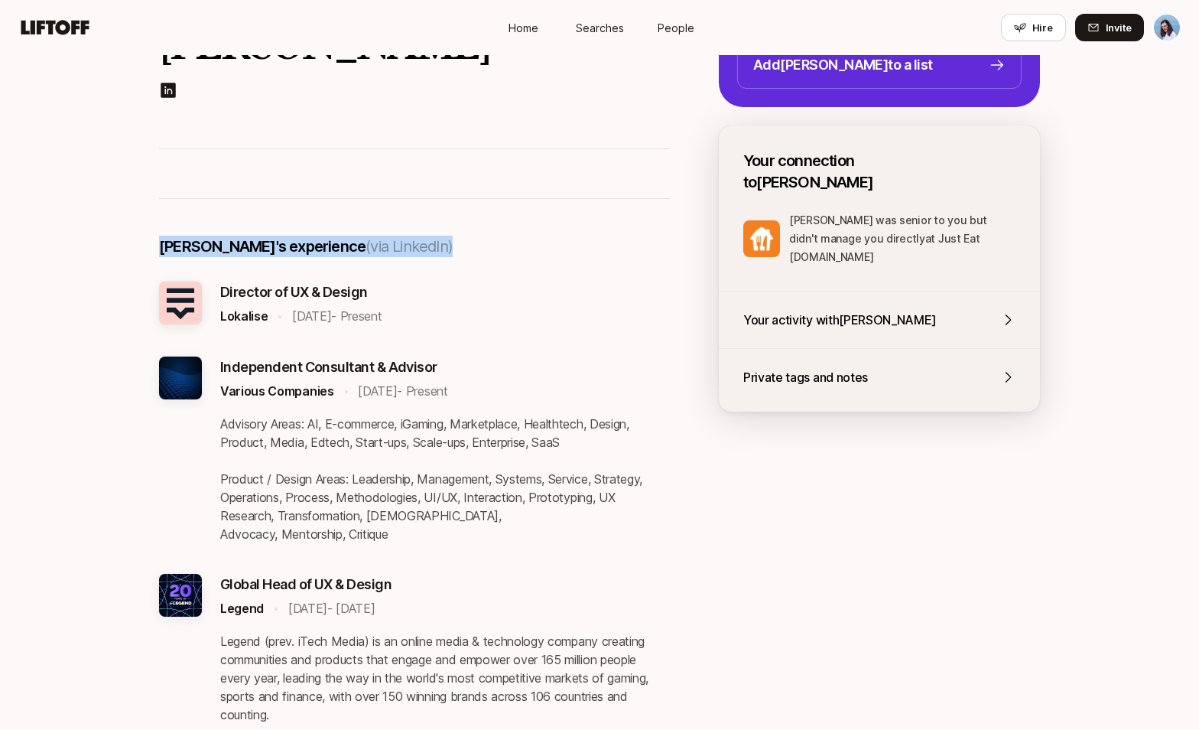
drag, startPoint x: 178, startPoint y: 258, endPoint x: 490, endPoint y: 259, distance: 312.0
click at [495, 258] on div "[PERSON_NAME] 's experience (via LinkedIn)" at bounding box center [414, 259] width 511 height 46
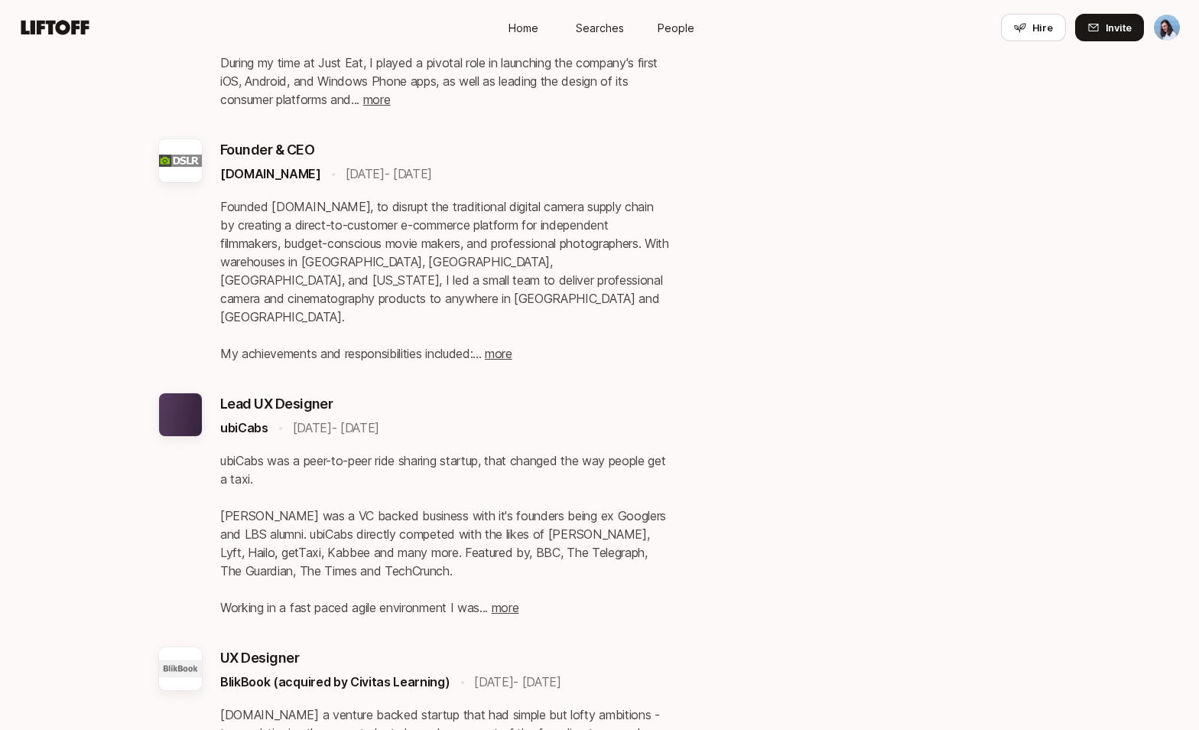
scroll to position [0, 0]
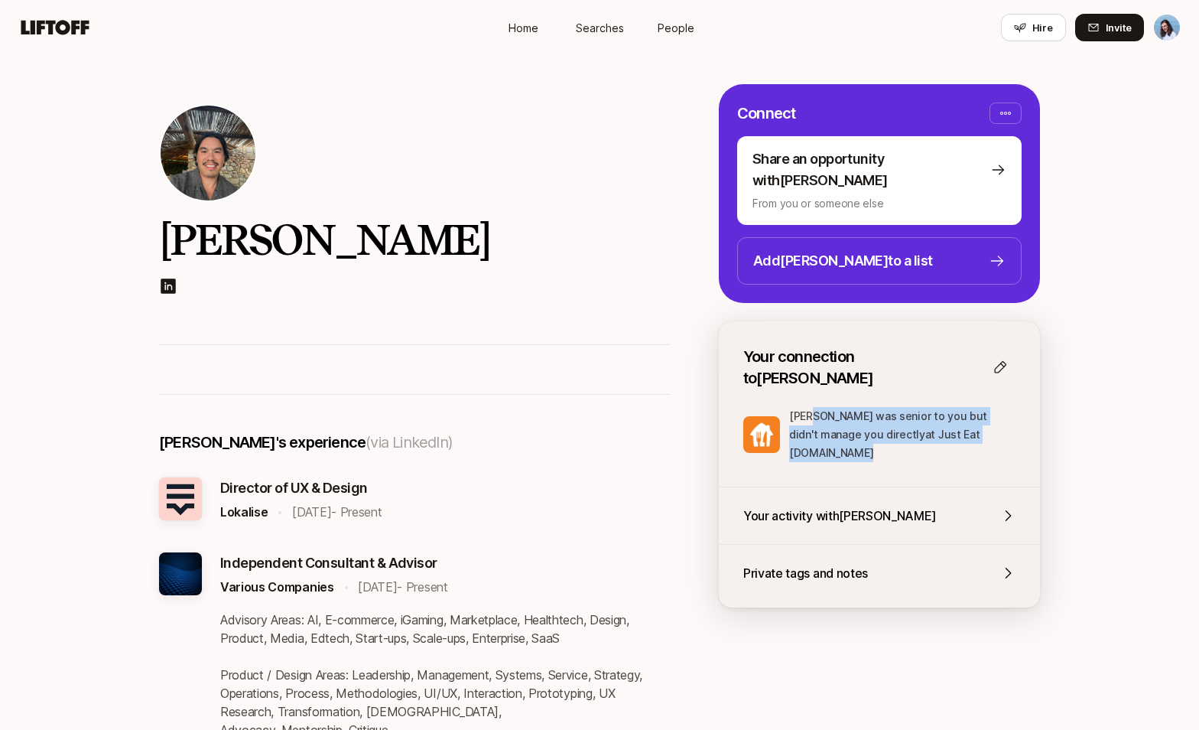
drag, startPoint x: 811, startPoint y: 388, endPoint x: 942, endPoint y: 416, distance: 133.8
click at [942, 416] on p "[PERSON_NAME] was senior to you but didn't manage you directly at Just Eat [DOM…" at bounding box center [902, 434] width 226 height 55
drag, startPoint x: 938, startPoint y: 418, endPoint x: 889, endPoint y: 415, distance: 49.8
click at [938, 418] on p "[PERSON_NAME] was senior to you but didn't manage you directly at Just Eat [DOM…" at bounding box center [902, 434] width 226 height 55
drag, startPoint x: 887, startPoint y: 414, endPoint x: 782, endPoint y: 375, distance: 112.5
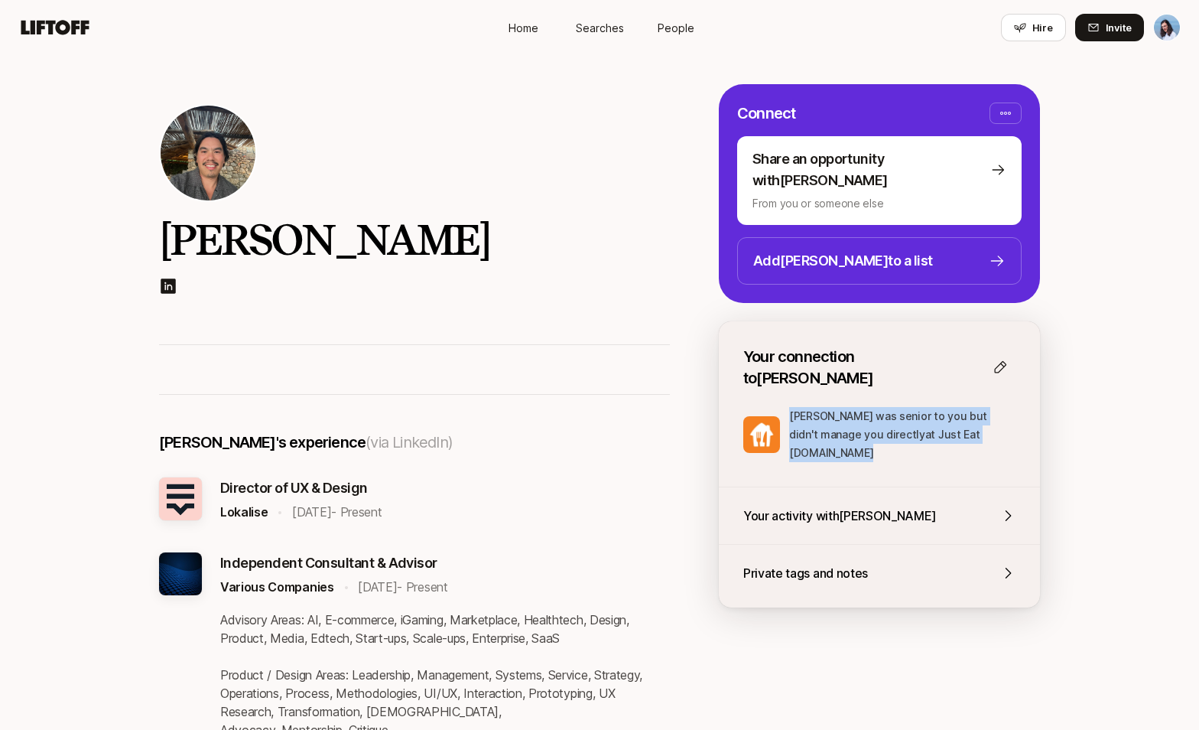
click at [782, 407] on div "[PERSON_NAME] was senior to you but didn't manage you directly at Just Eat [DOM…" at bounding box center [879, 434] width 272 height 55
drag, startPoint x: 804, startPoint y: 383, endPoint x: 902, endPoint y: 419, distance: 104.3
click at [897, 420] on p "[PERSON_NAME] was senior to you but didn't manage you directly at Just Eat [DOM…" at bounding box center [902, 434] width 226 height 55
click at [902, 419] on p "[PERSON_NAME] was senior to you but didn't manage you directly at Just Eat [DOM…" at bounding box center [902, 434] width 226 height 55
drag, startPoint x: 891, startPoint y: 419, endPoint x: 779, endPoint y: 382, distance: 117.8
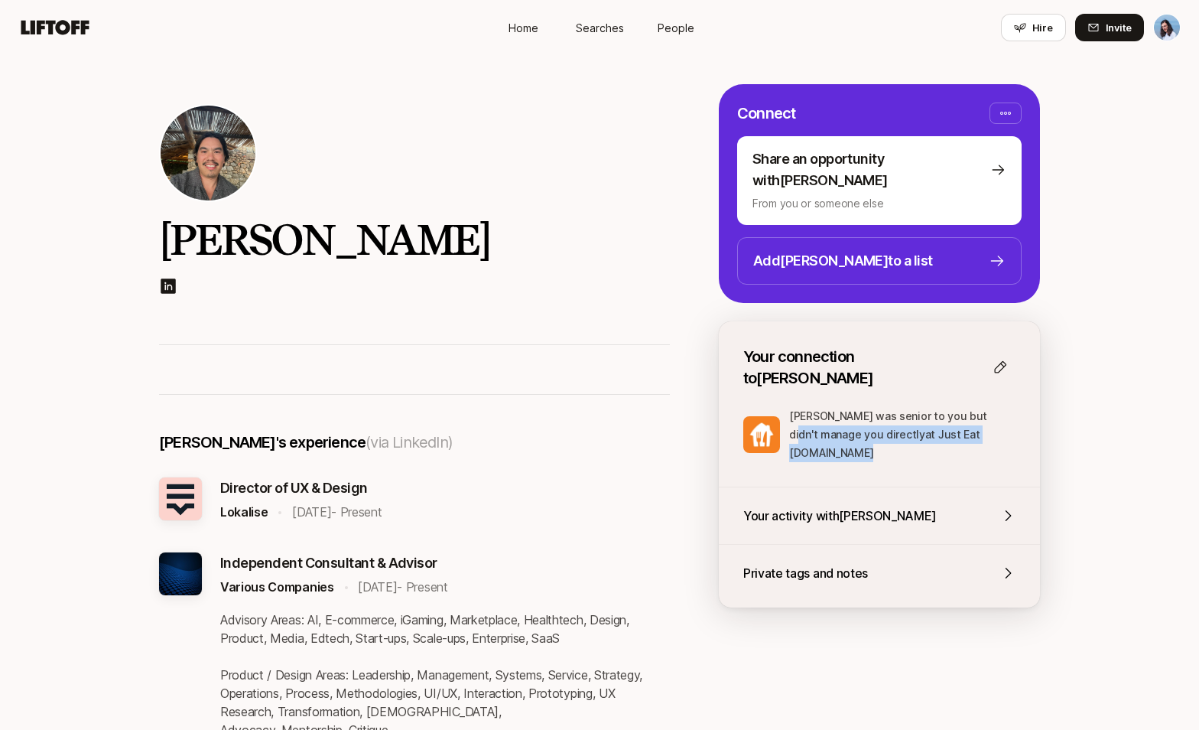
click at [784, 407] on div "[PERSON_NAME] was senior to you but didn't manage you directly at Just Eat [DOM…" at bounding box center [879, 434] width 272 height 55
click at [877, 407] on p "[PERSON_NAME] was senior to you but didn't manage you directly at Just Eat [DOM…" at bounding box center [902, 434] width 226 height 55
drag, startPoint x: 827, startPoint y: 385, endPoint x: 950, endPoint y: 409, distance: 125.4
click at [941, 407] on p "[PERSON_NAME] was senior to you but didn't manage you directly at Just Eat [DOM…" at bounding box center [902, 434] width 226 height 55
click at [950, 409] on p "[PERSON_NAME] was senior to you but didn't manage you directly at Just Eat [DOM…" at bounding box center [902, 434] width 226 height 55
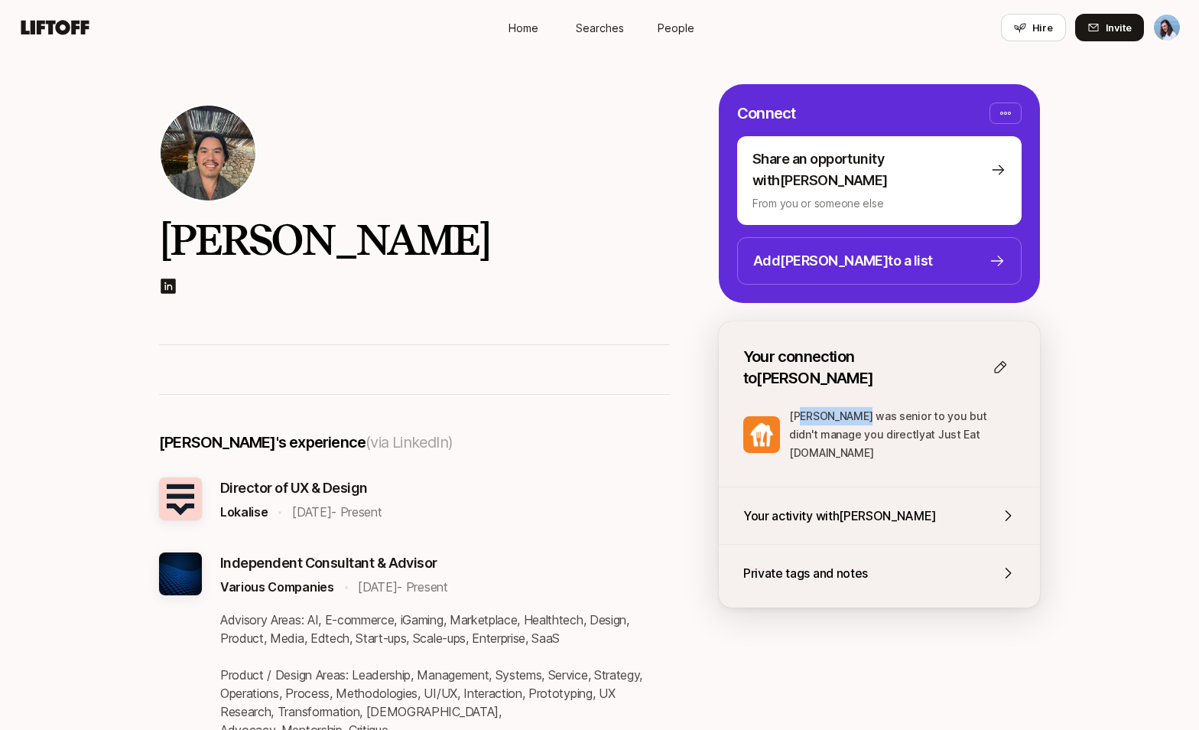
drag, startPoint x: 871, startPoint y: 394, endPoint x: 918, endPoint y: 411, distance: 49.9
click at [890, 407] on p "[PERSON_NAME] was senior to you but didn't manage you directly at Just Eat [DOM…" at bounding box center [902, 434] width 226 height 55
click at [918, 411] on p "[PERSON_NAME] was senior to you but didn't manage you directly at Just Eat [DOM…" at bounding box center [902, 434] width 226 height 55
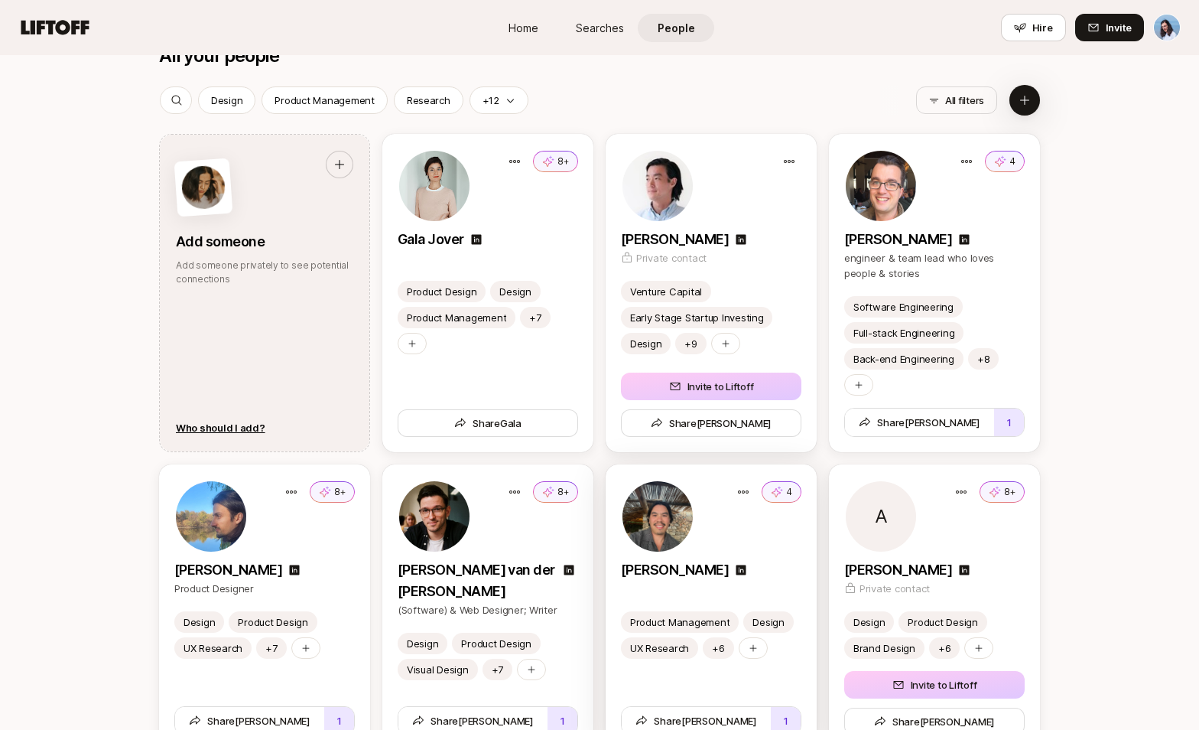
click at [757, 534] on div "4" at bounding box center [711, 515] width 180 height 73
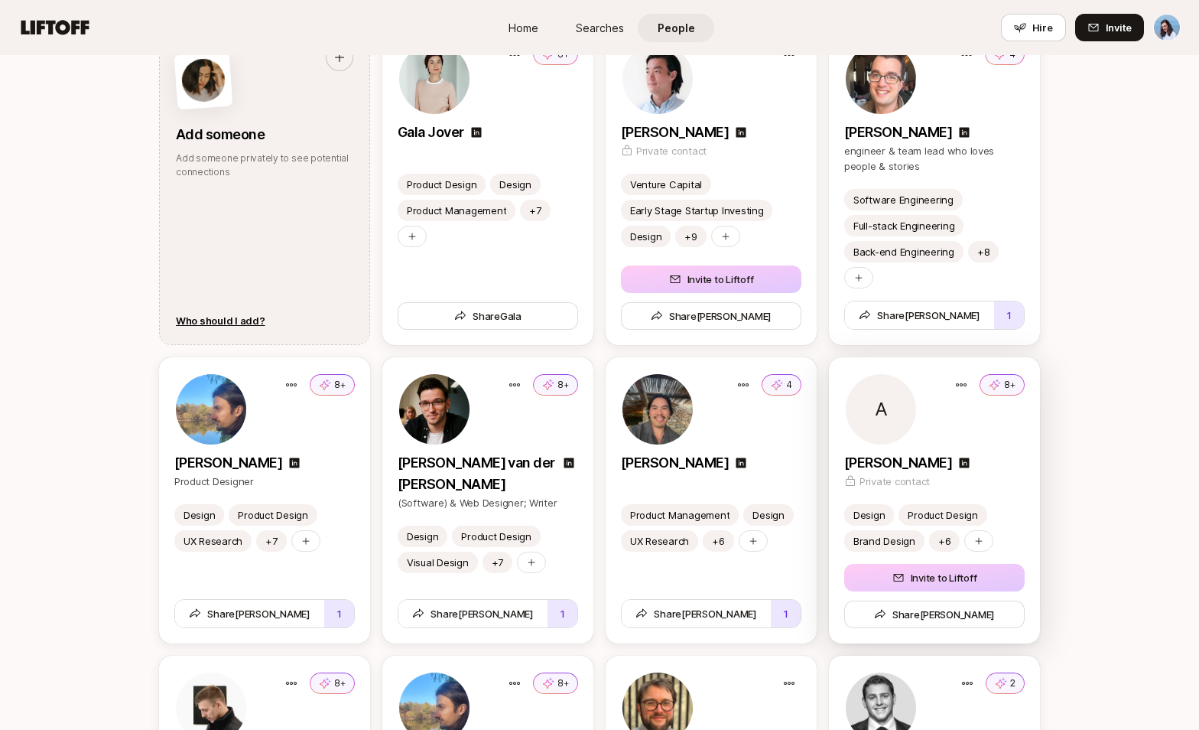
scroll to position [1987, 0]
click at [1009, 458] on div "[PERSON_NAME]" at bounding box center [934, 461] width 180 height 21
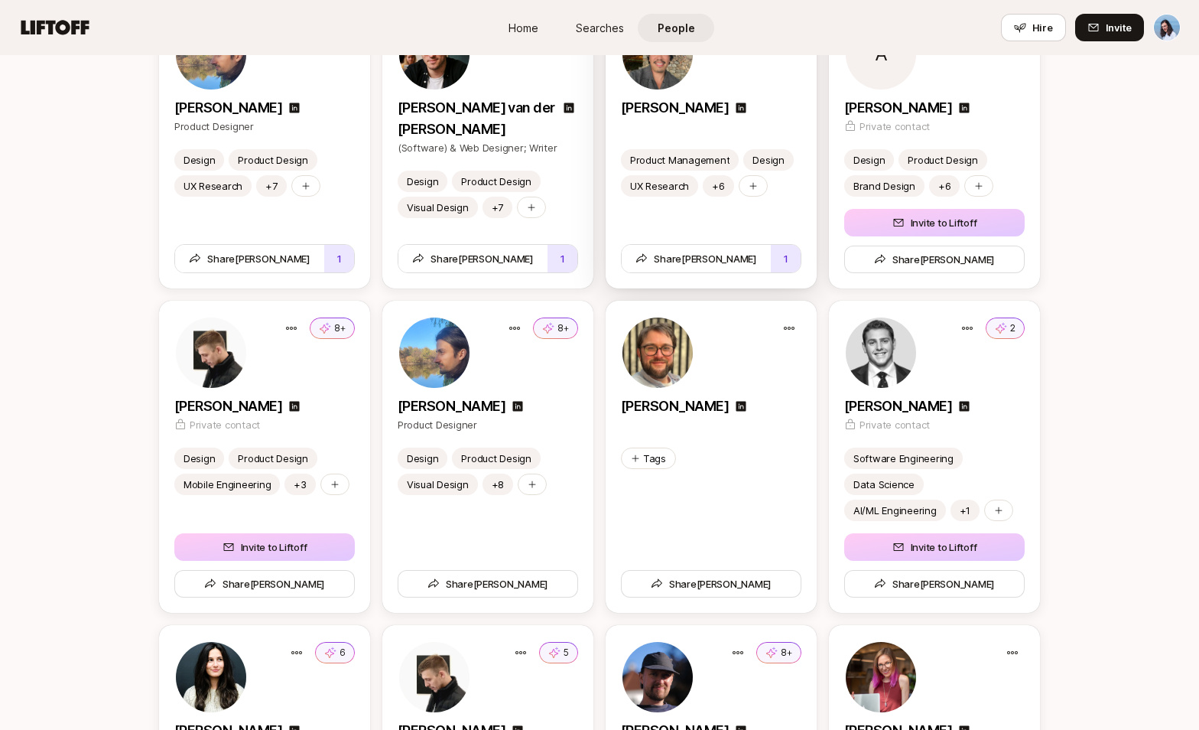
scroll to position [2342, 0]
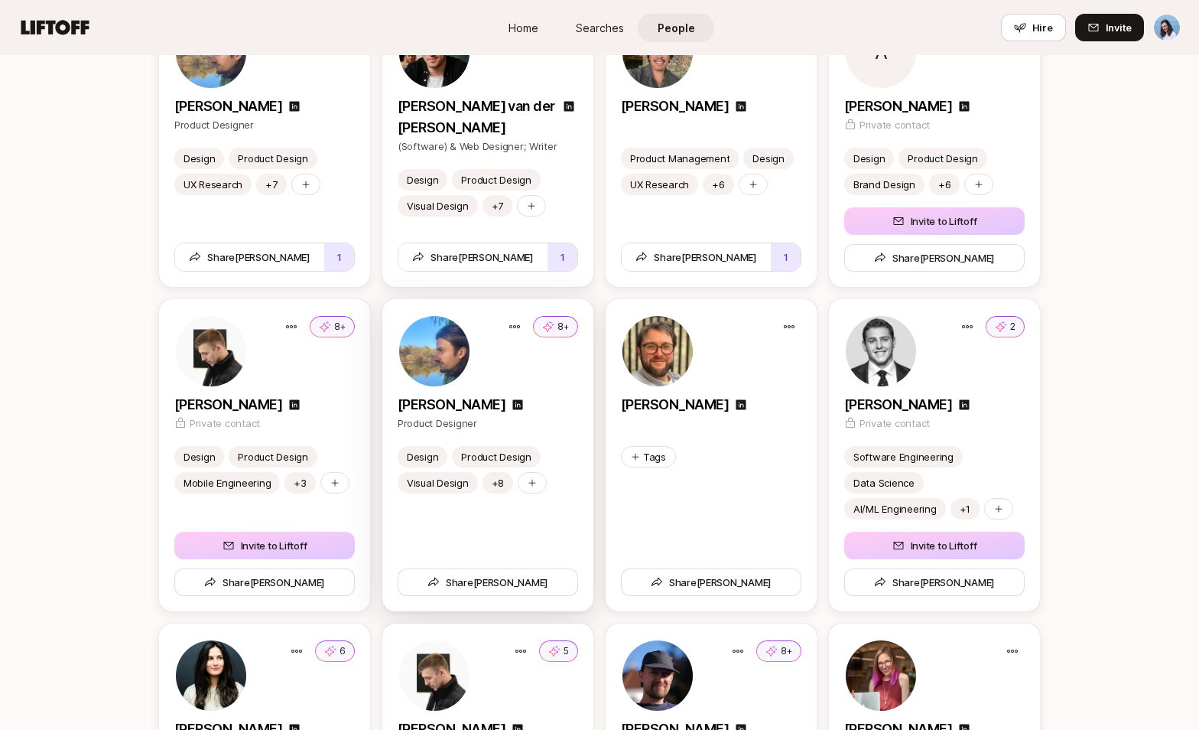
click at [556, 388] on div "8+ [PERSON_NAME] Product Designer" at bounding box center [488, 372] width 180 height 116
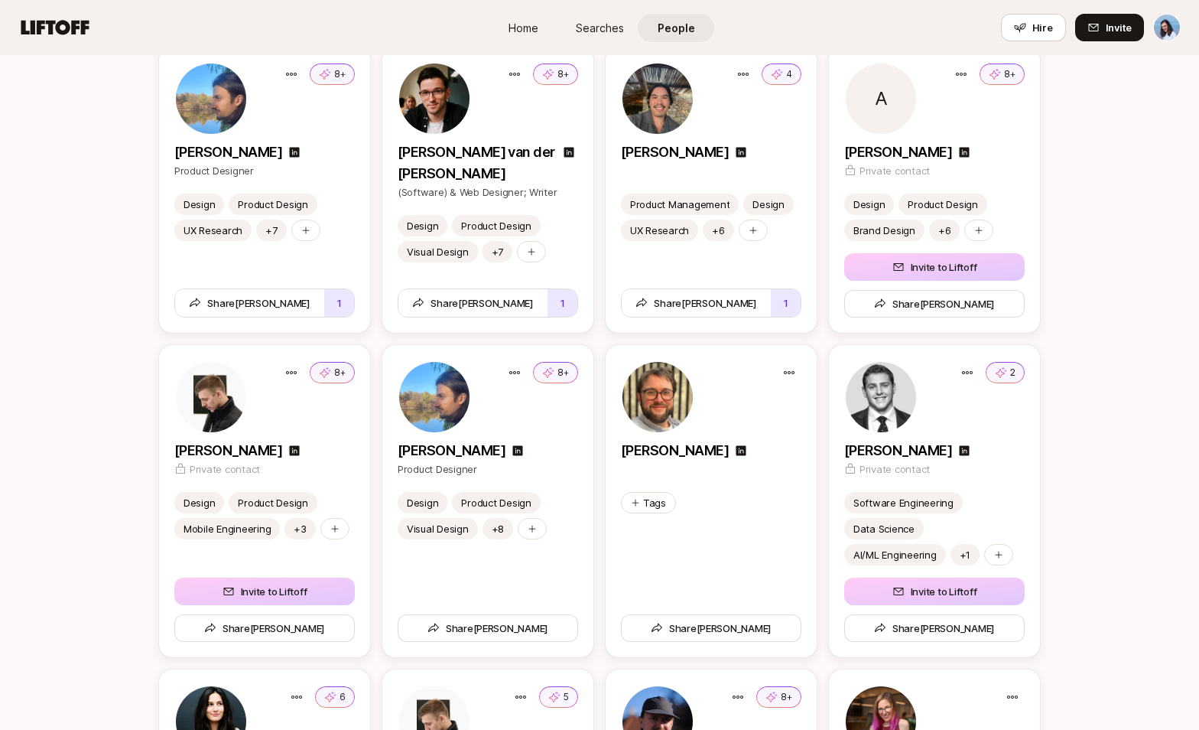
scroll to position [2209, 0]
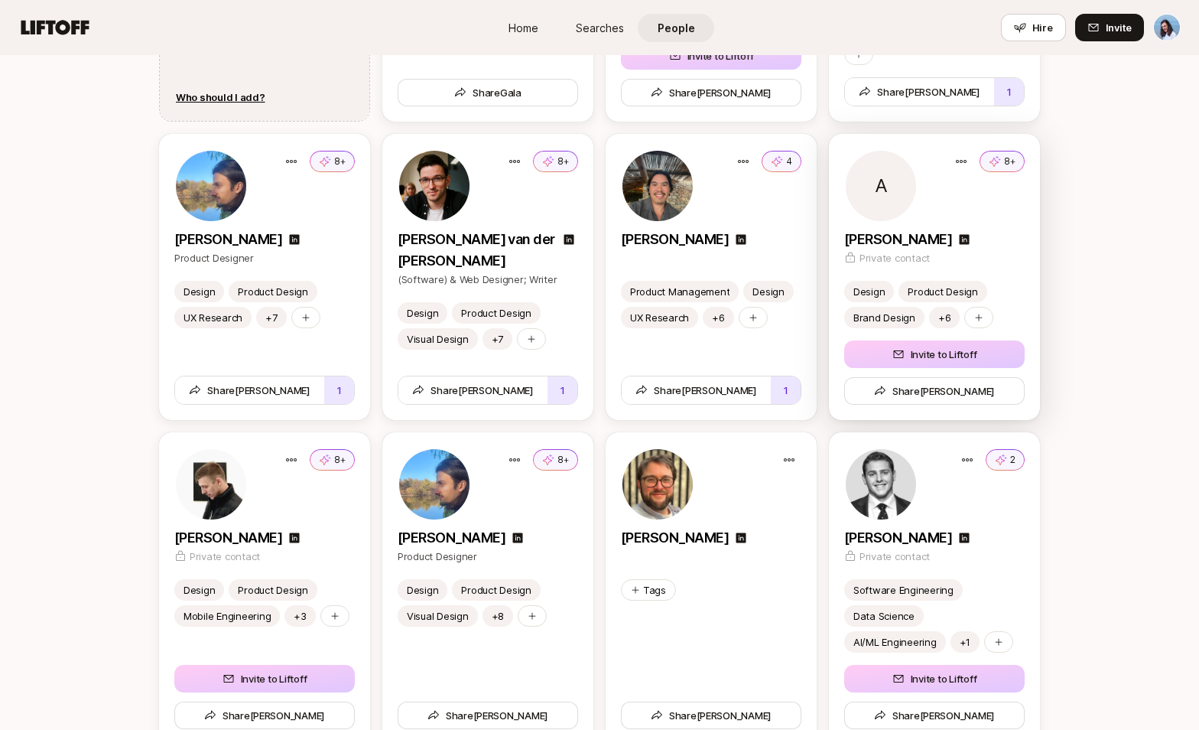
click at [992, 242] on div "[PERSON_NAME]" at bounding box center [934, 239] width 180 height 21
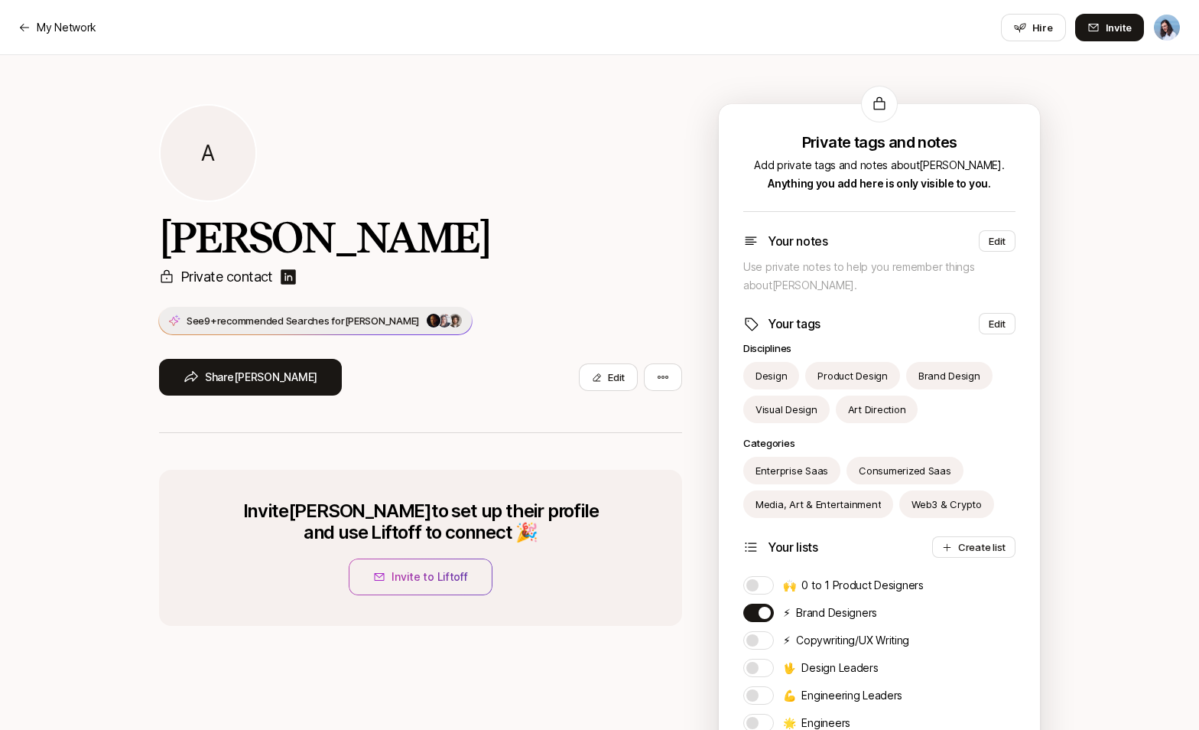
click at [354, 327] on p "See 9+ recommended Searches for [PERSON_NAME]" at bounding box center [303, 320] width 233 height 15
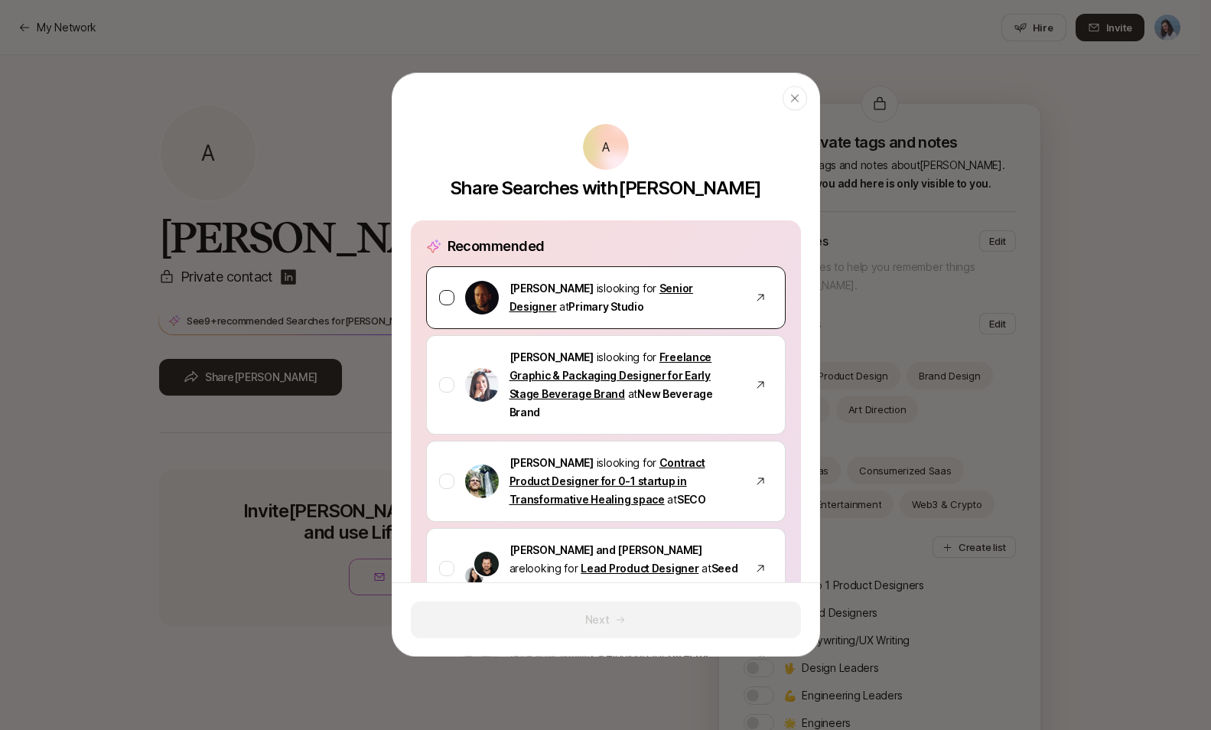
click at [448, 299] on div at bounding box center [446, 297] width 15 height 15
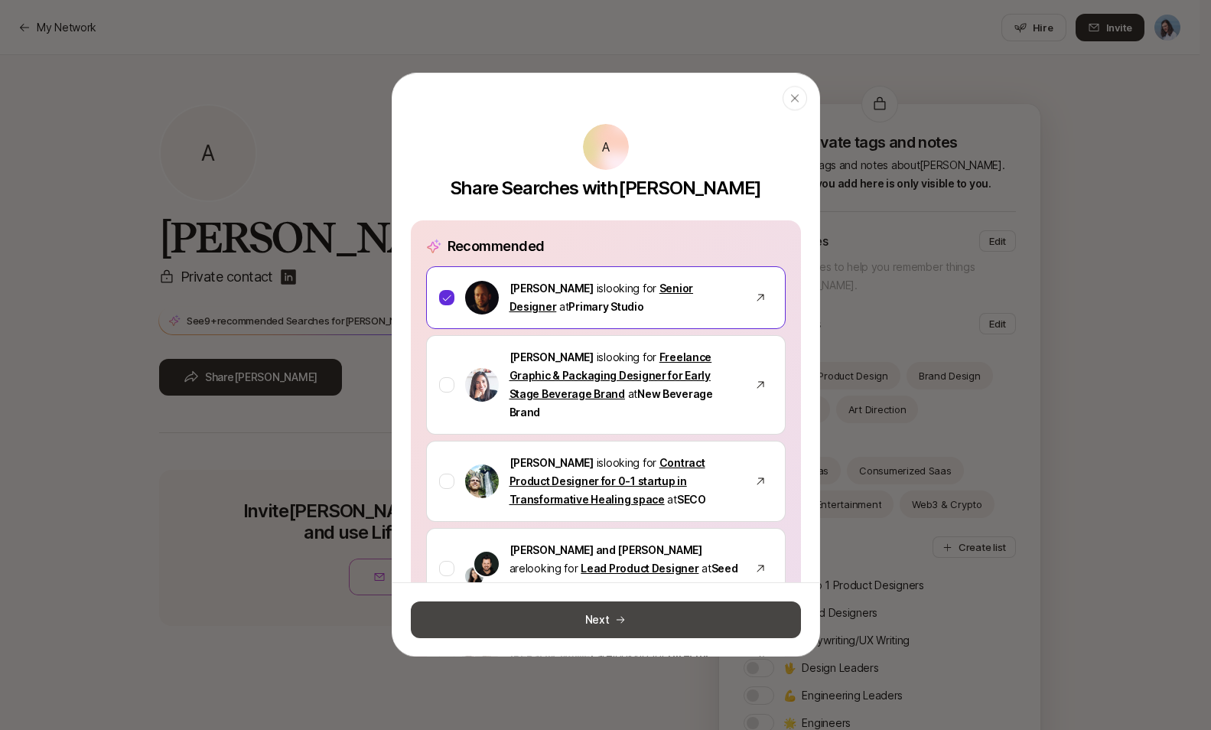
click at [623, 606] on button "Next" at bounding box center [606, 619] width 390 height 37
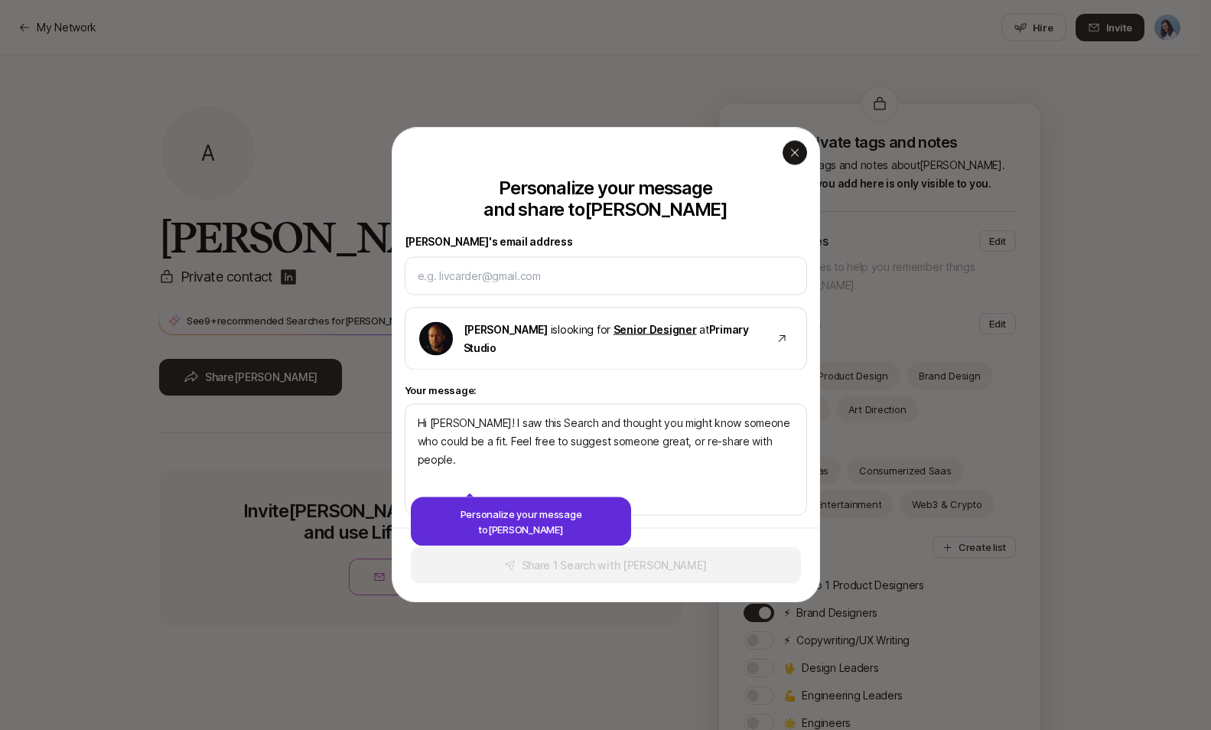
click at [799, 152] on icon "button" at bounding box center [794, 153] width 12 height 12
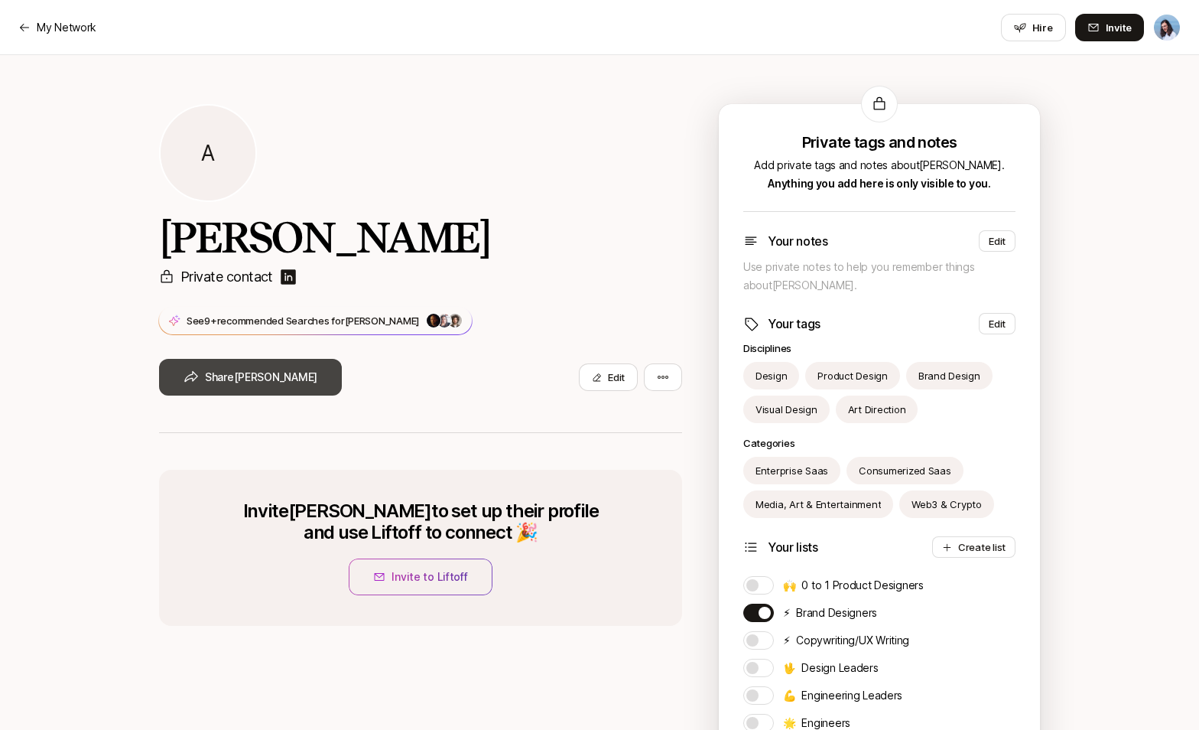
click at [223, 379] on button "[PERSON_NAME]" at bounding box center [250, 377] width 183 height 37
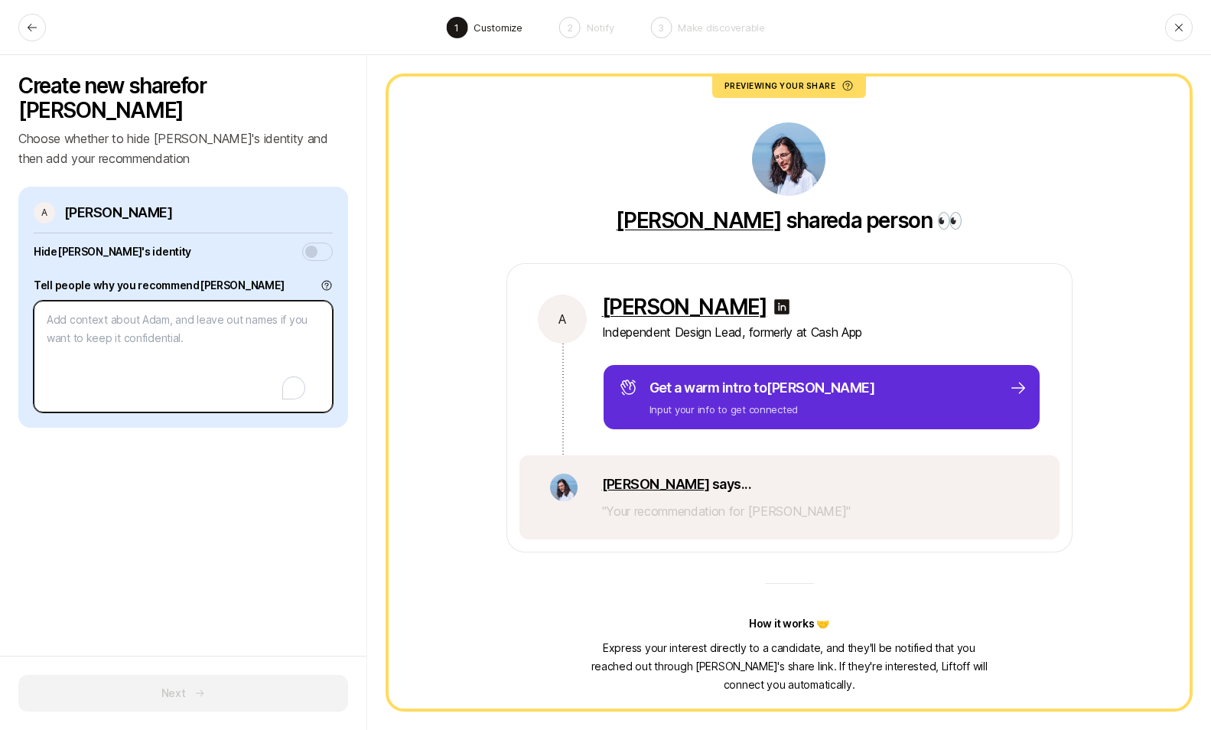
click at [145, 310] on textarea "To enrich screen reader interactions, please activate Accessibility in Grammarl…" at bounding box center [183, 357] width 299 height 112
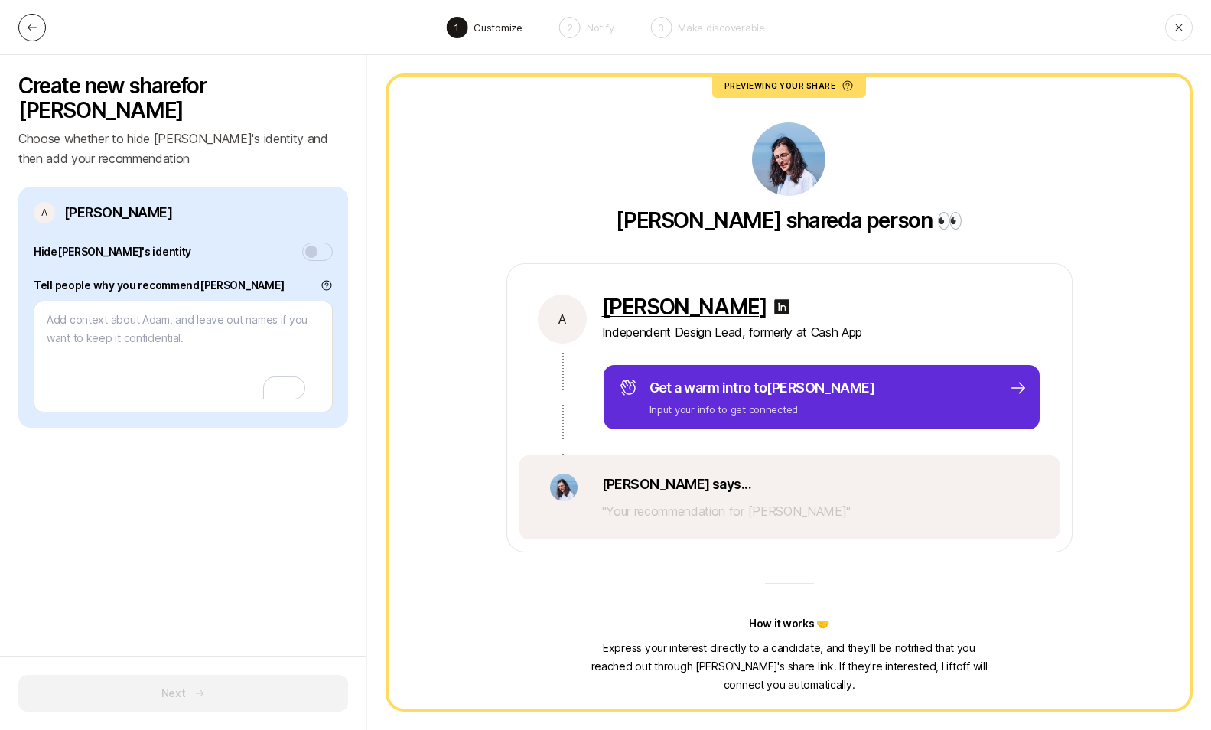
click at [24, 25] on button at bounding box center [32, 28] width 28 height 28
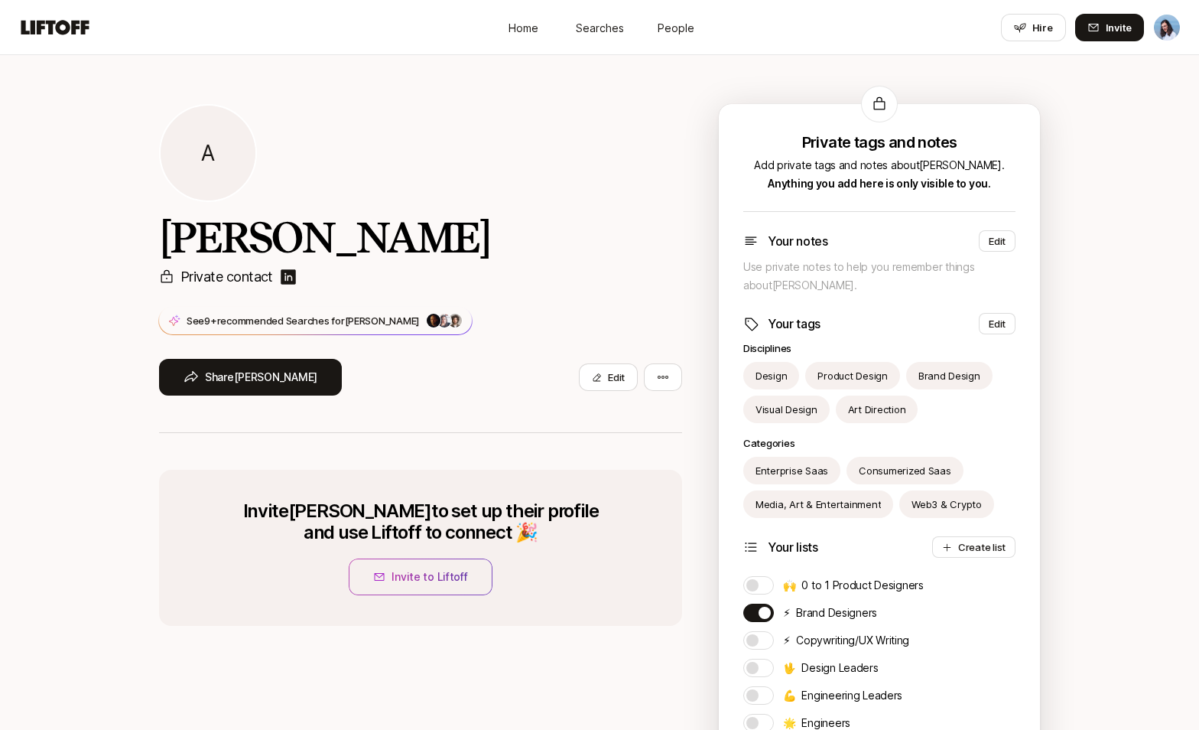
click at [571, 213] on div "A [PERSON_NAME] Private contact See 9+ recommended Searches for [PERSON_NAME] +…" at bounding box center [420, 268] width 523 height 329
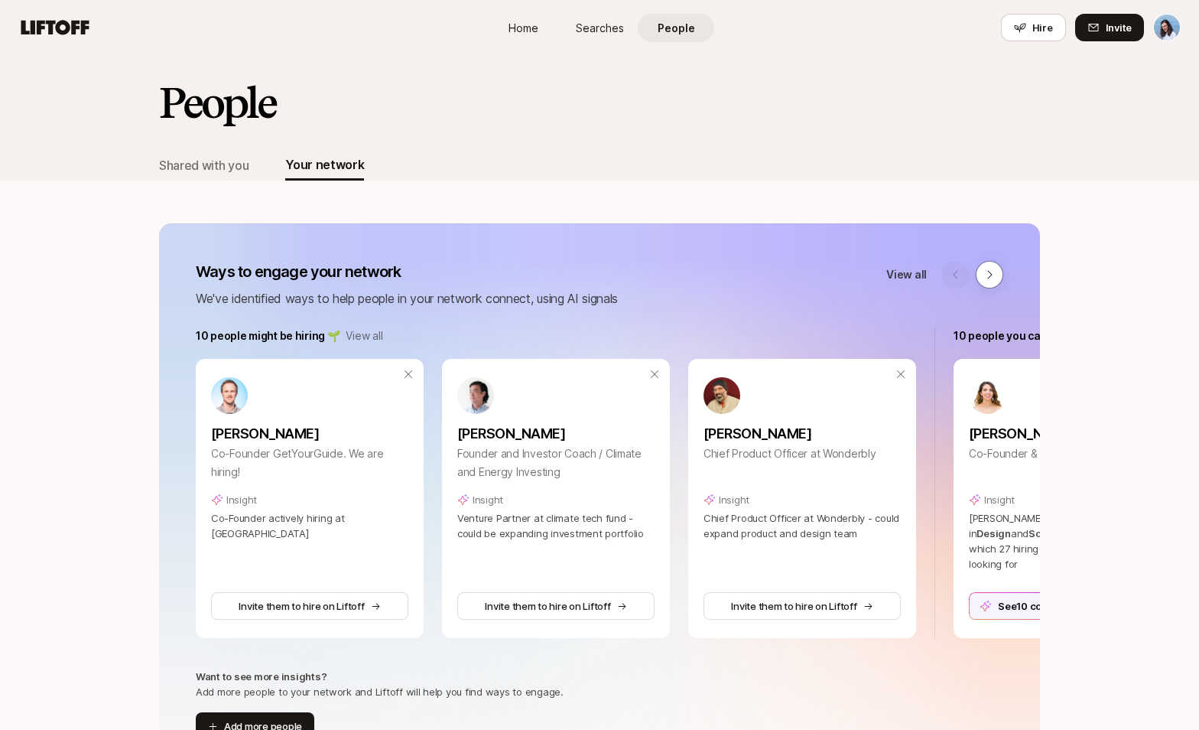
scroll to position [2209, 0]
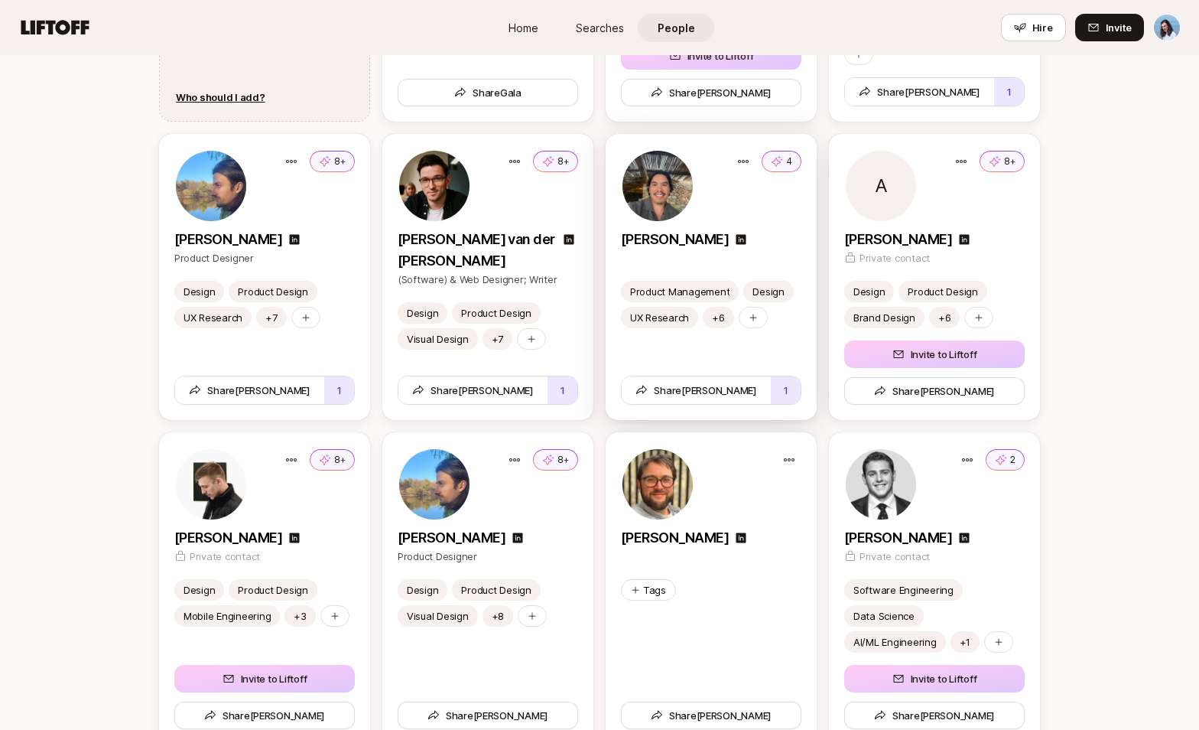
click at [762, 260] on div at bounding box center [711, 257] width 180 height 15
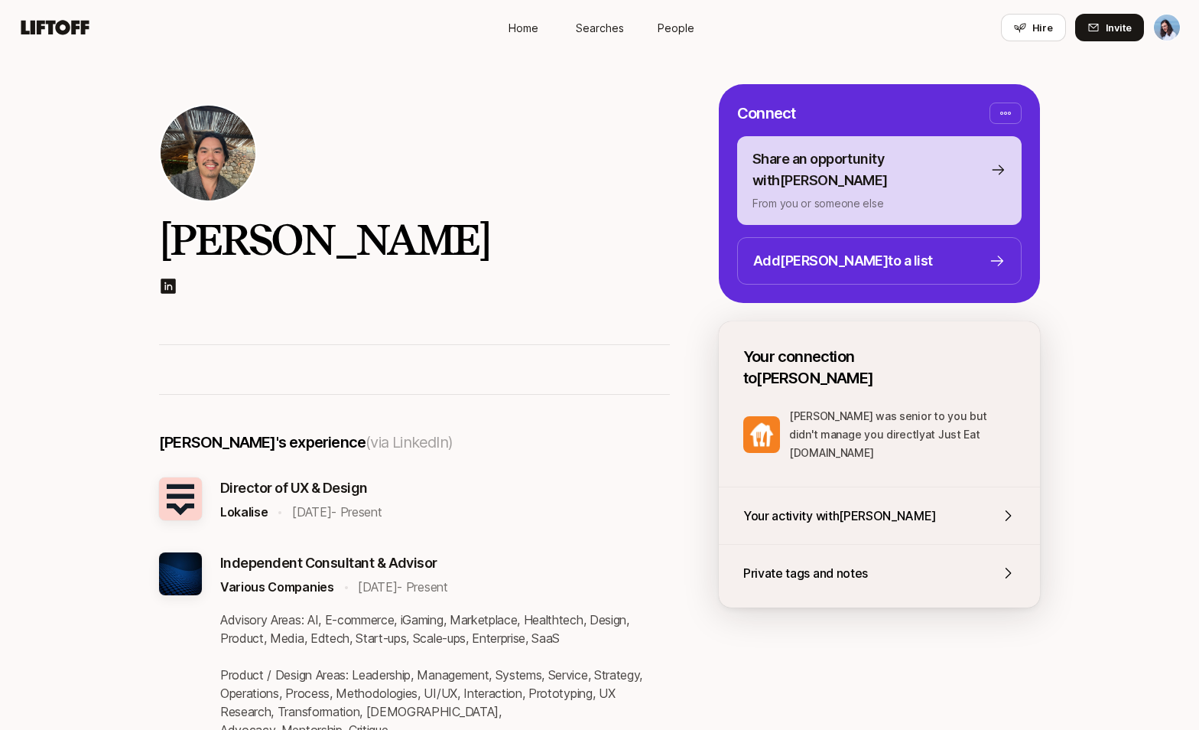
click at [818, 194] on p "From you or someone else" at bounding box center [880, 203] width 254 height 18
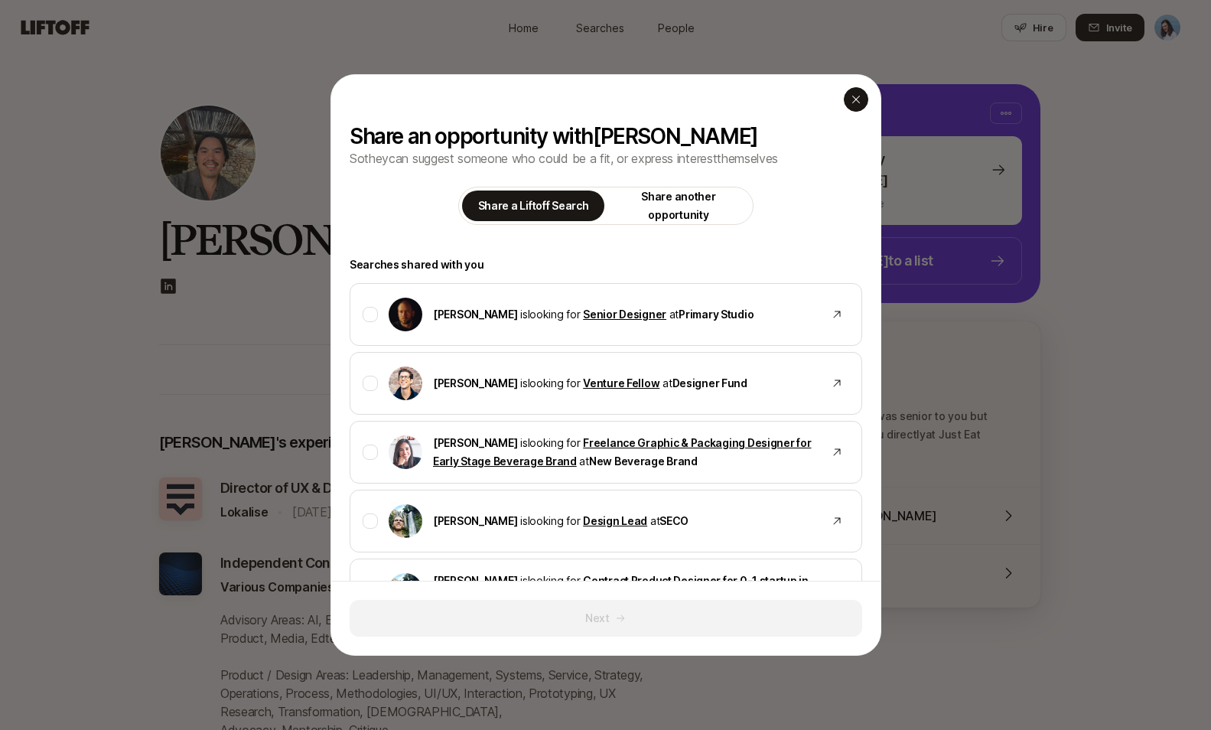
click at [854, 99] on icon "button" at bounding box center [855, 100] width 8 height 8
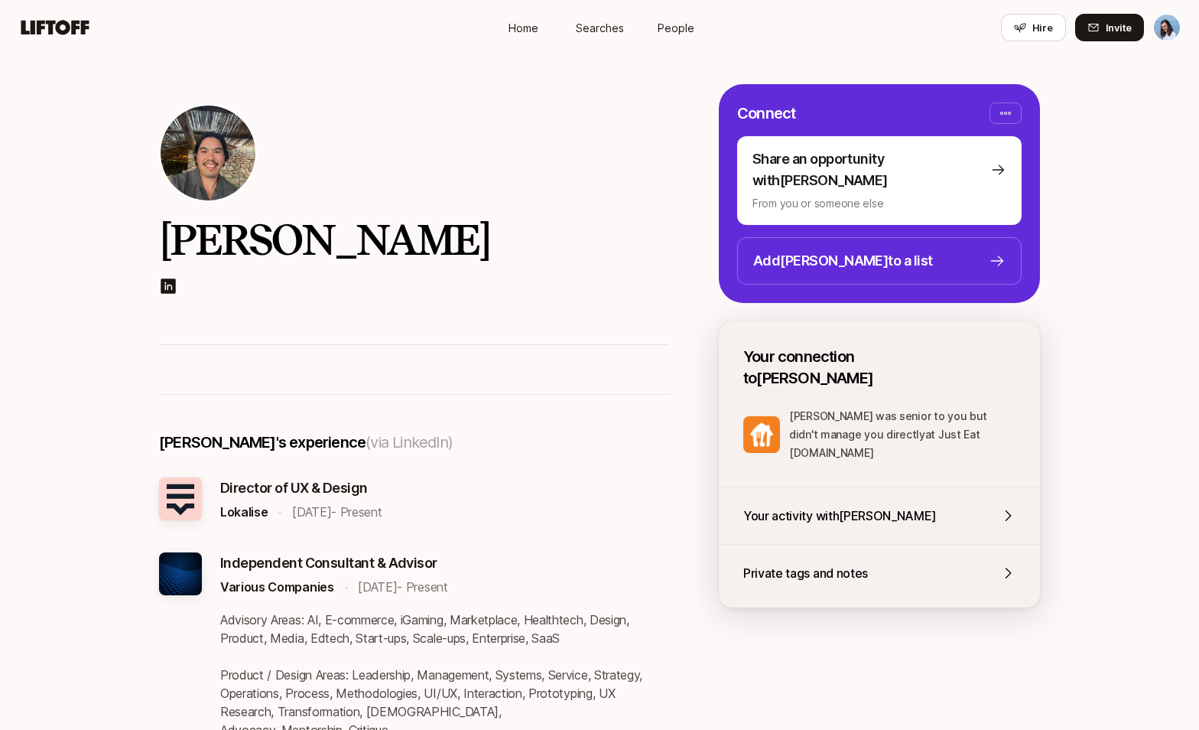
click at [1097, 271] on div "[PERSON_NAME]" at bounding box center [599, 199] width 1199 height 289
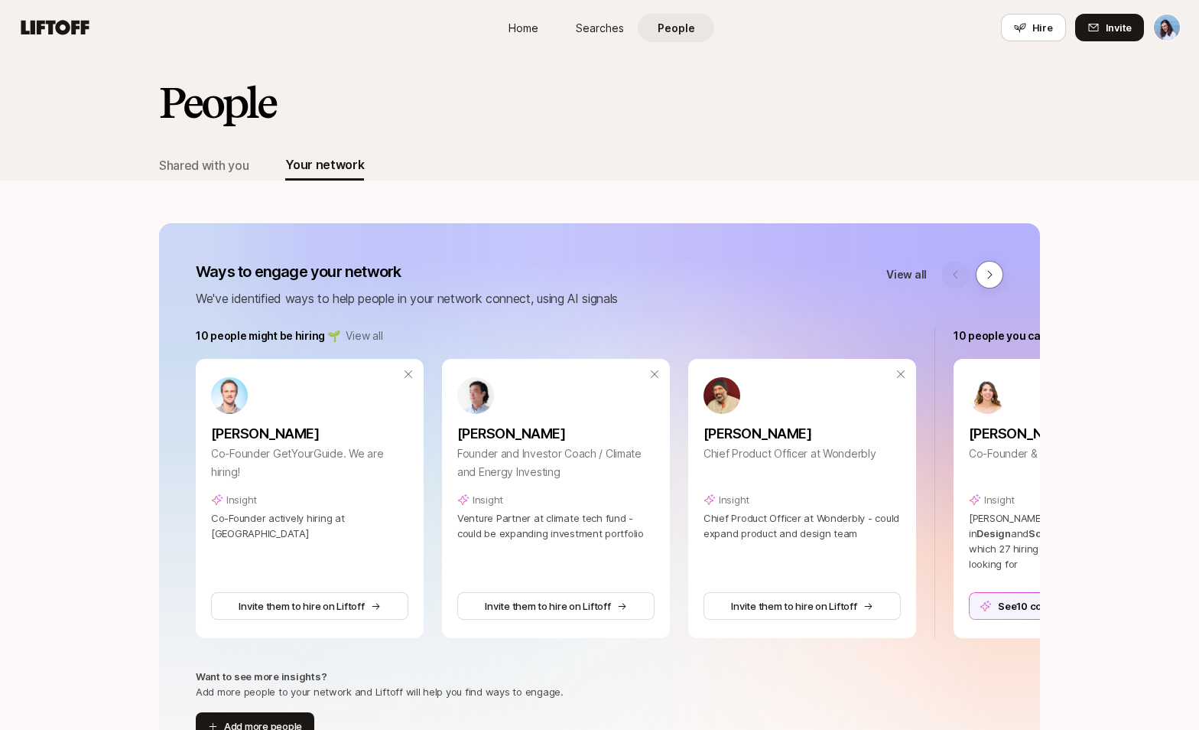
scroll to position [2209, 0]
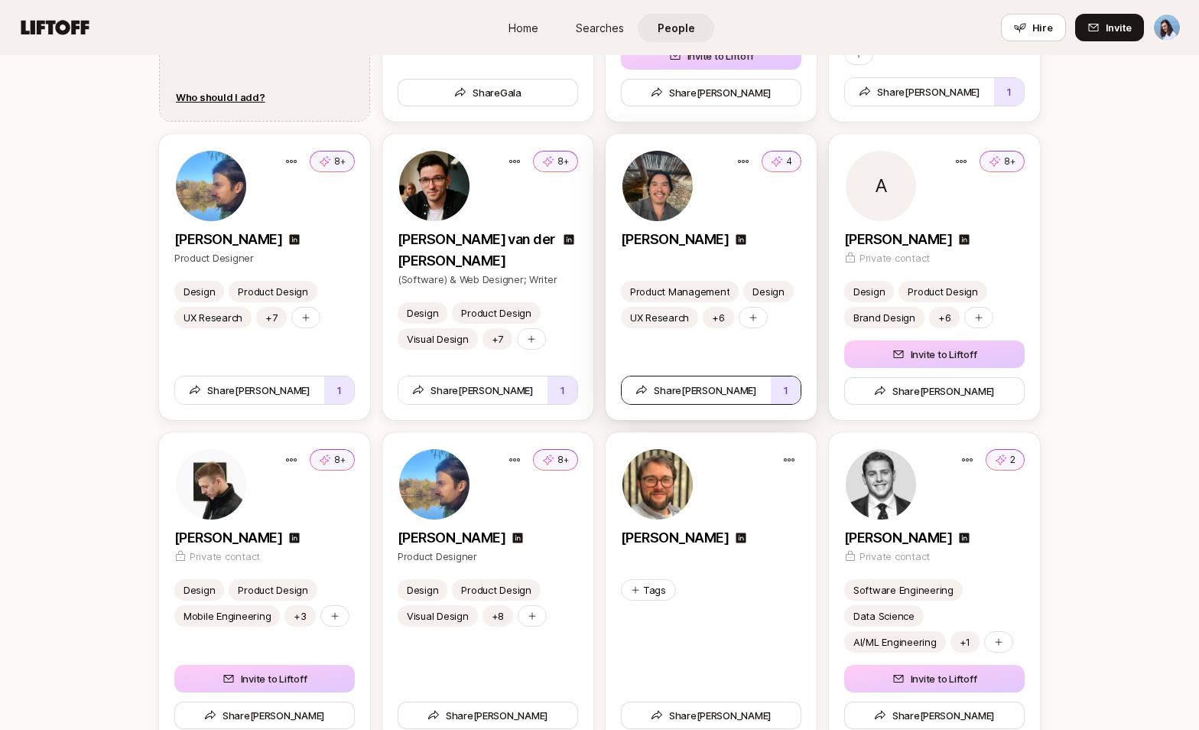
click at [712, 395] on span "[PERSON_NAME]" at bounding box center [696, 389] width 121 height 15
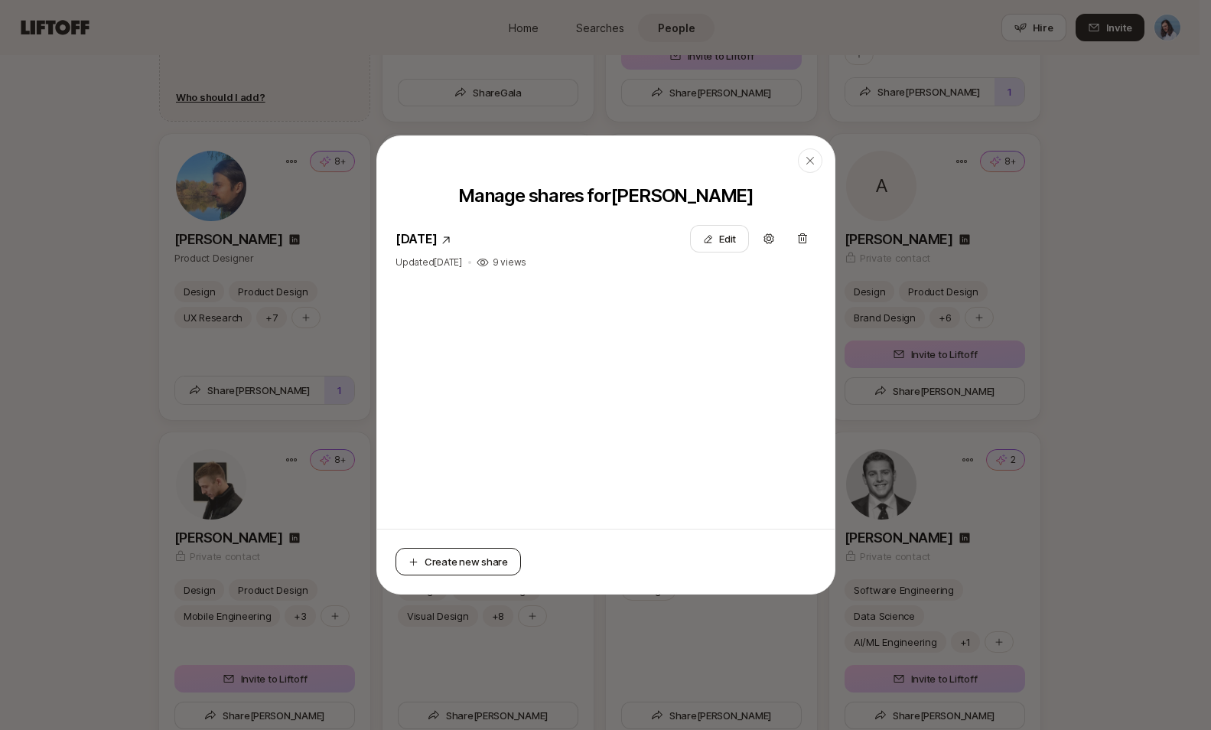
click at [434, 567] on button "Create new share" at bounding box center [457, 562] width 125 height 28
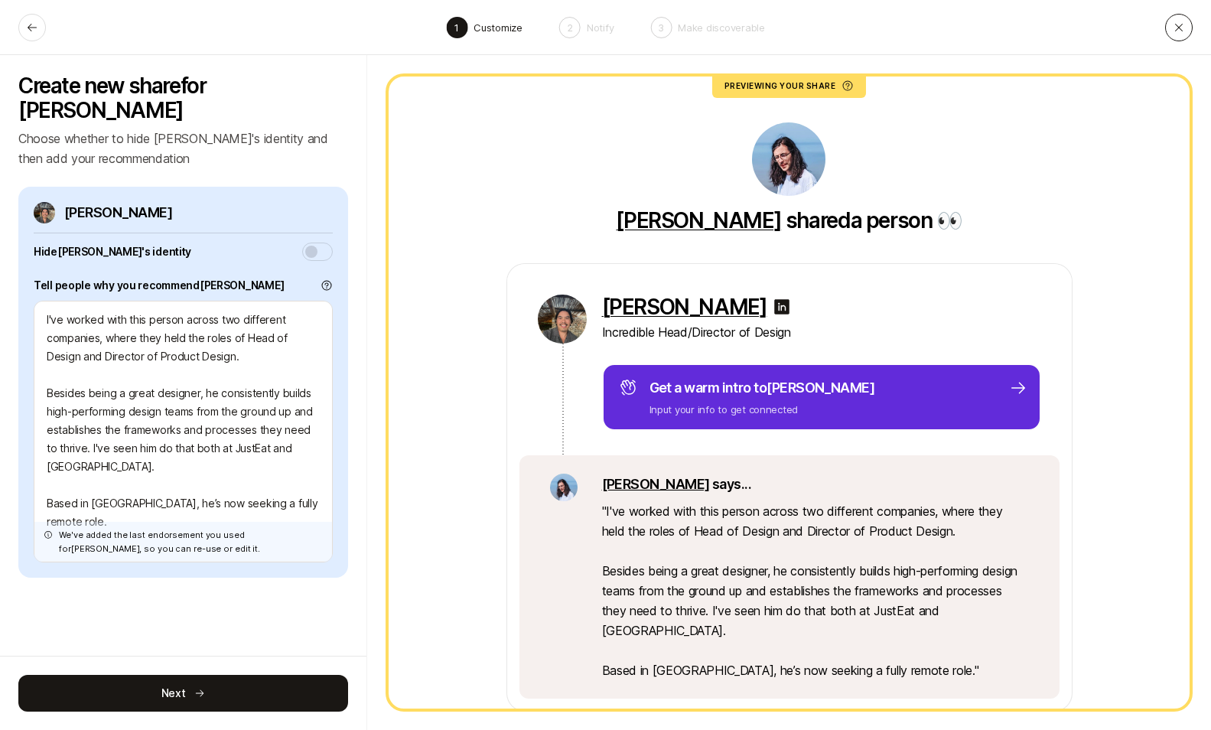
click at [1103, 25] on icon at bounding box center [1178, 27] width 12 height 12
type textarea "x"
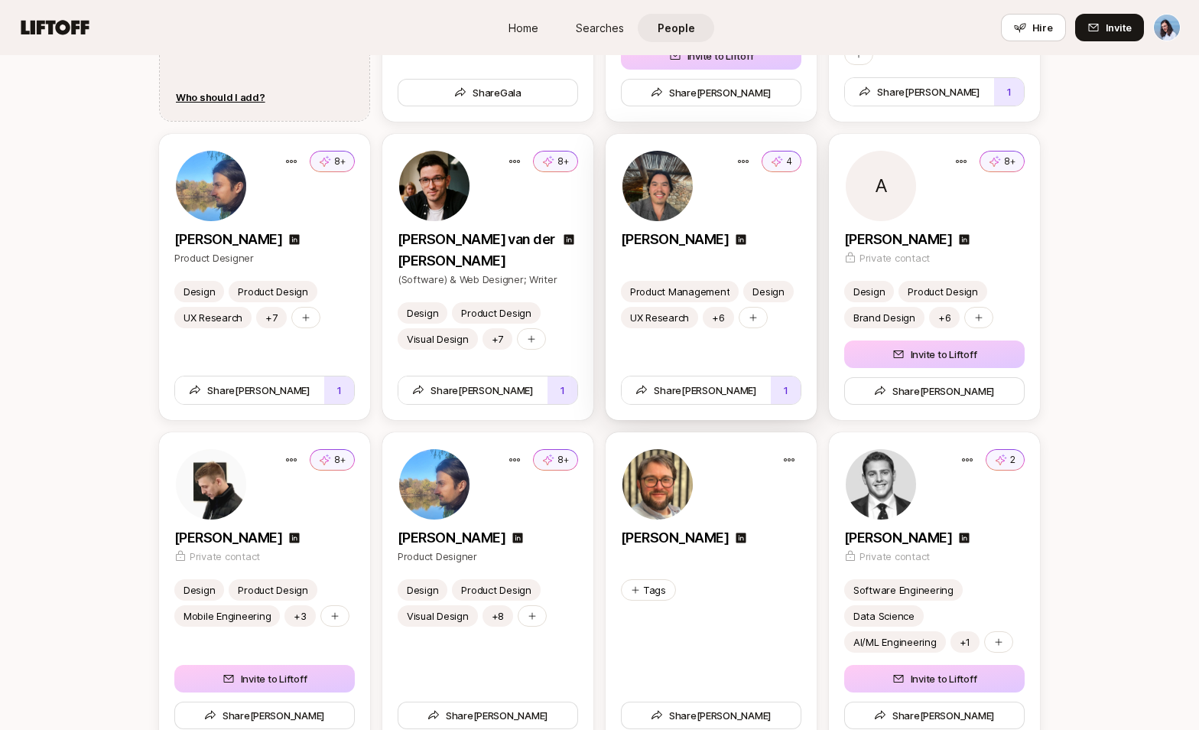
click at [772, 221] on div "4" at bounding box center [711, 185] width 180 height 73
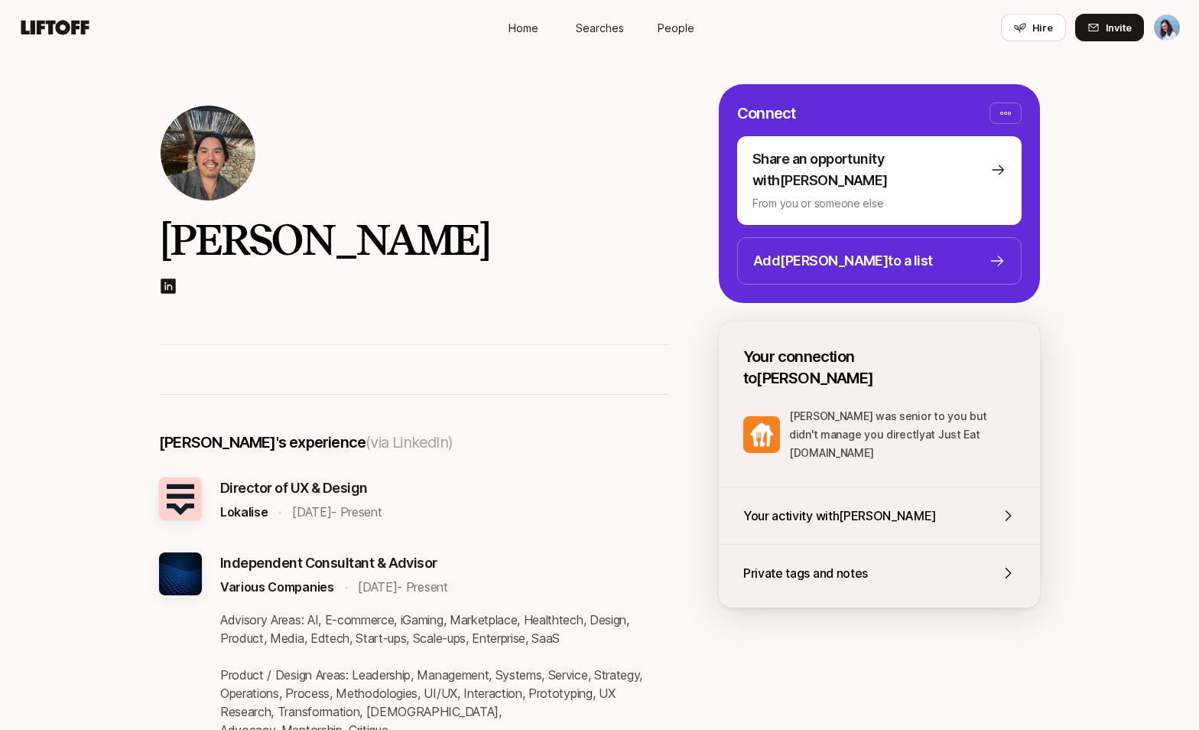
click at [1103, 327] on div "[PERSON_NAME]" at bounding box center [599, 199] width 1199 height 289
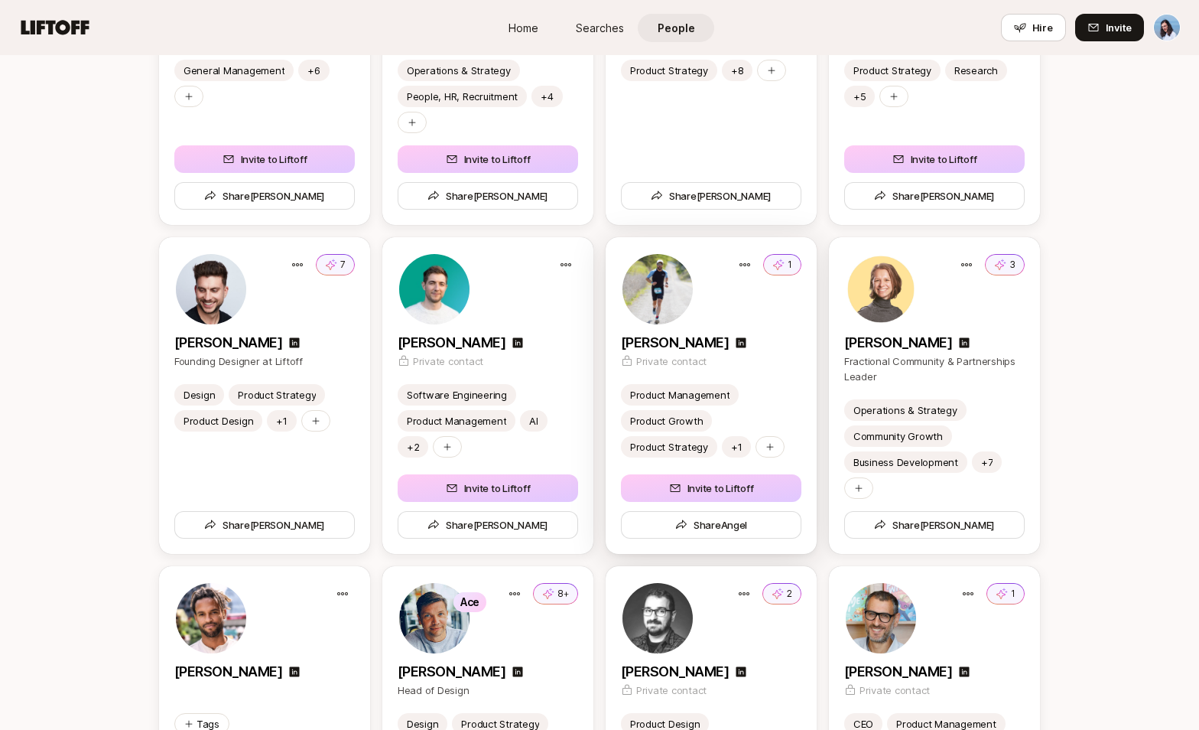
scroll to position [3451, 0]
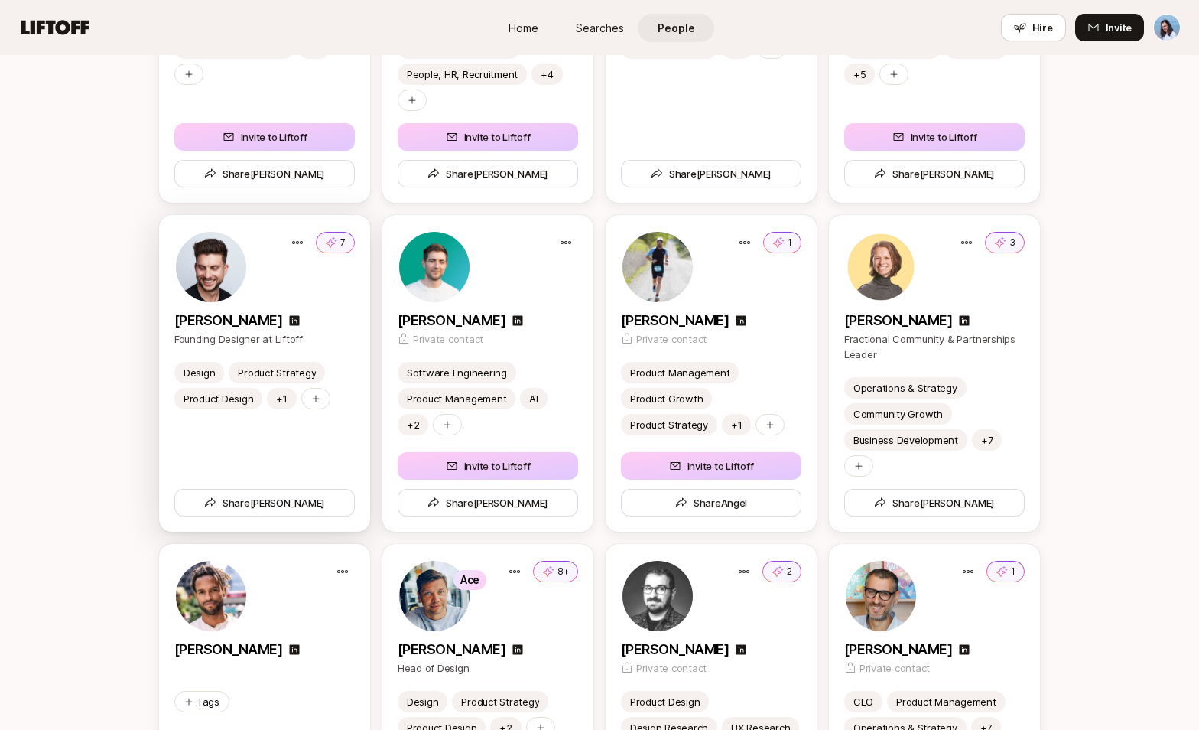
click at [328, 317] on div "[PERSON_NAME]" at bounding box center [264, 320] width 180 height 21
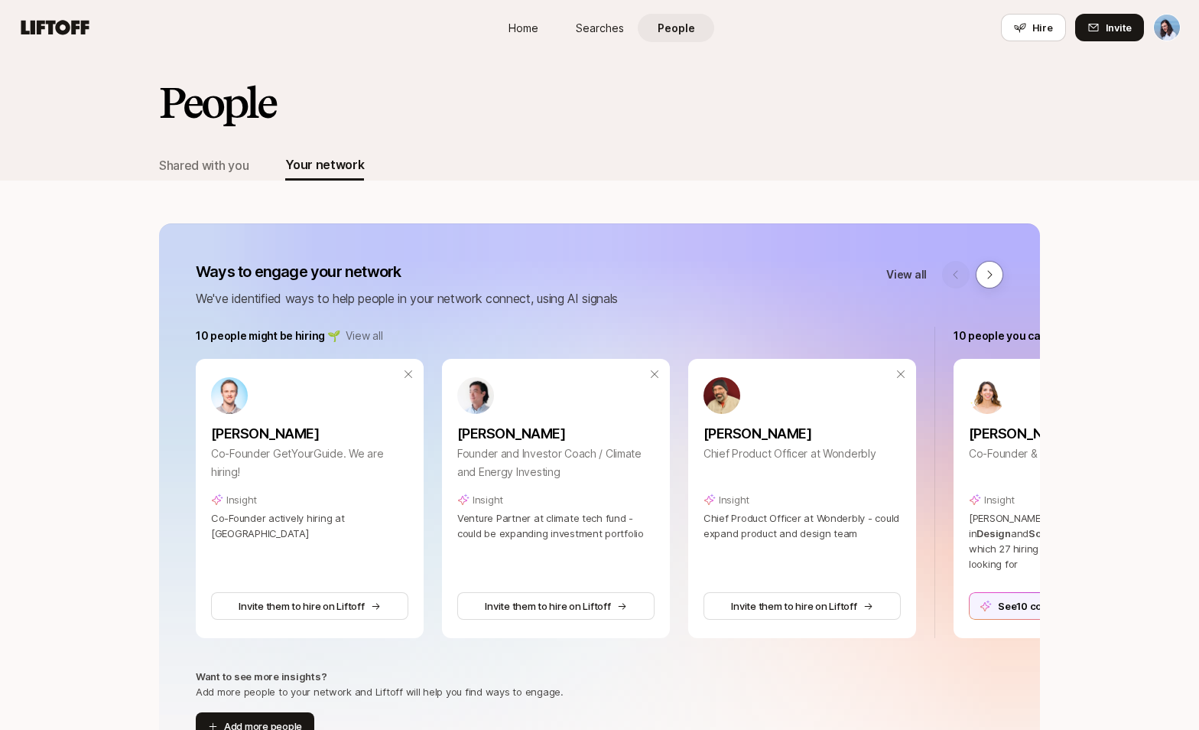
scroll to position [3451, 0]
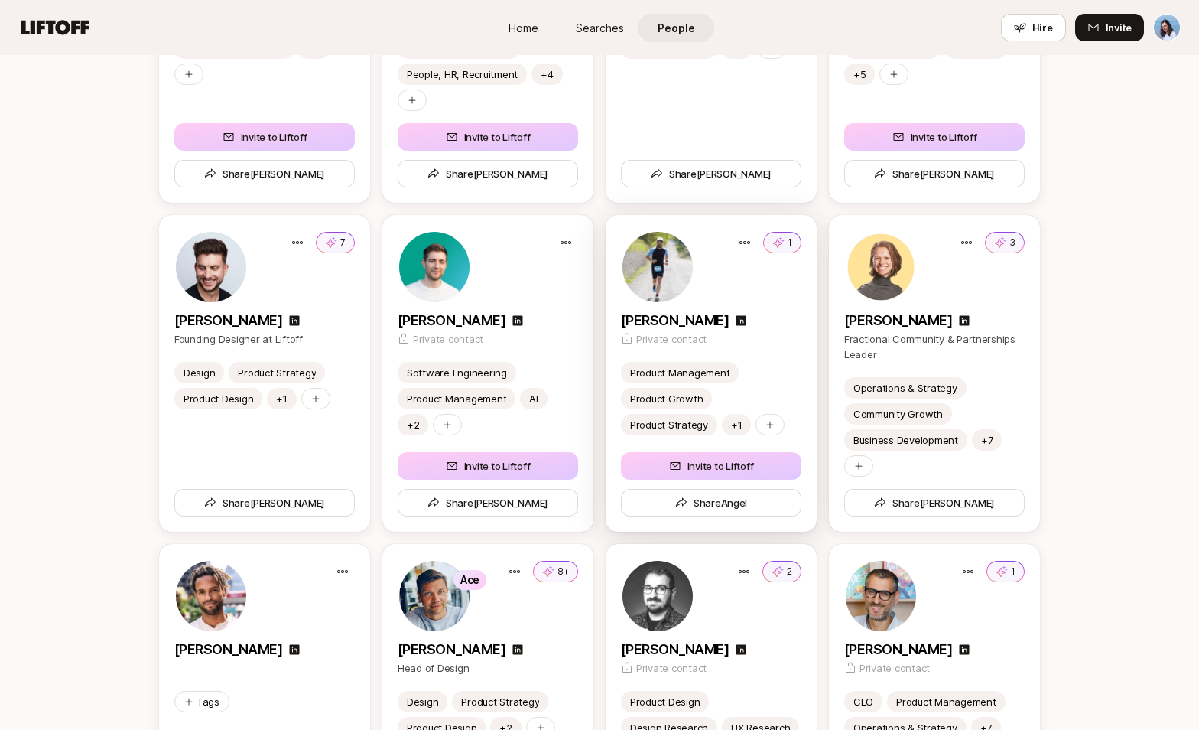
click at [770, 294] on div "1" at bounding box center [711, 266] width 180 height 73
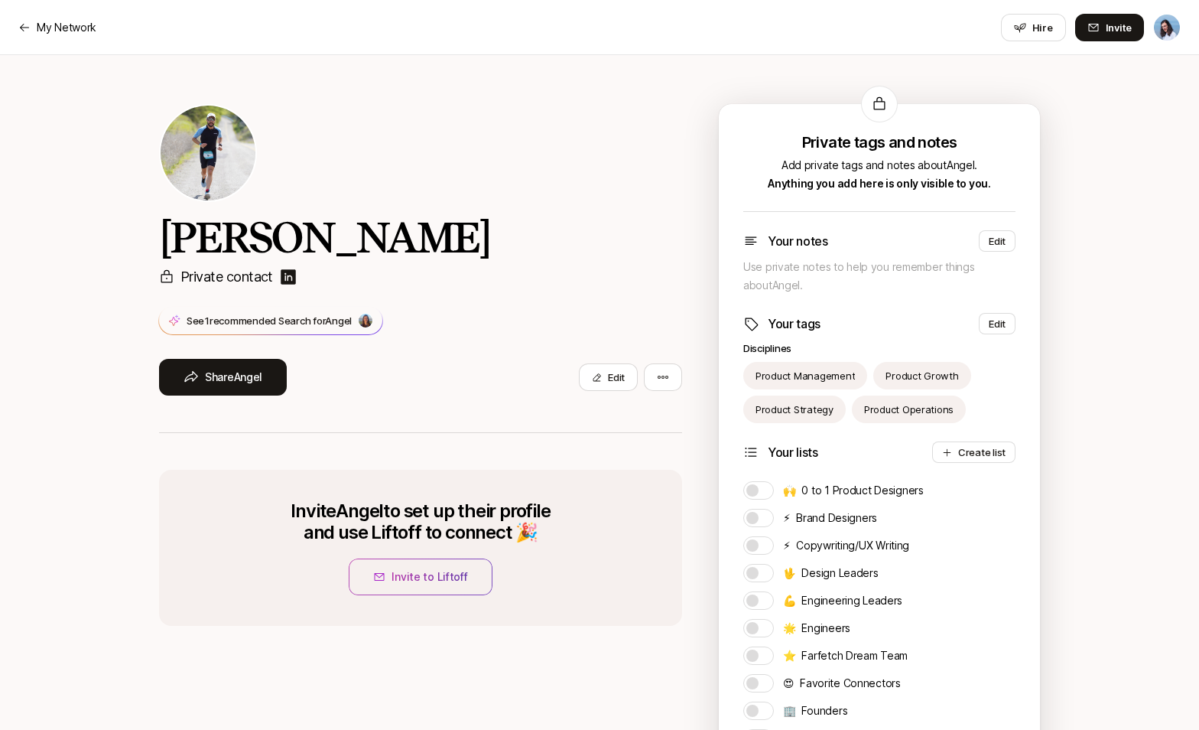
click at [1103, 386] on div "[PERSON_NAME] Private contact See 1 recommended Search for Angel Share Angel Ed…" at bounding box center [599, 584] width 1199 height 1059
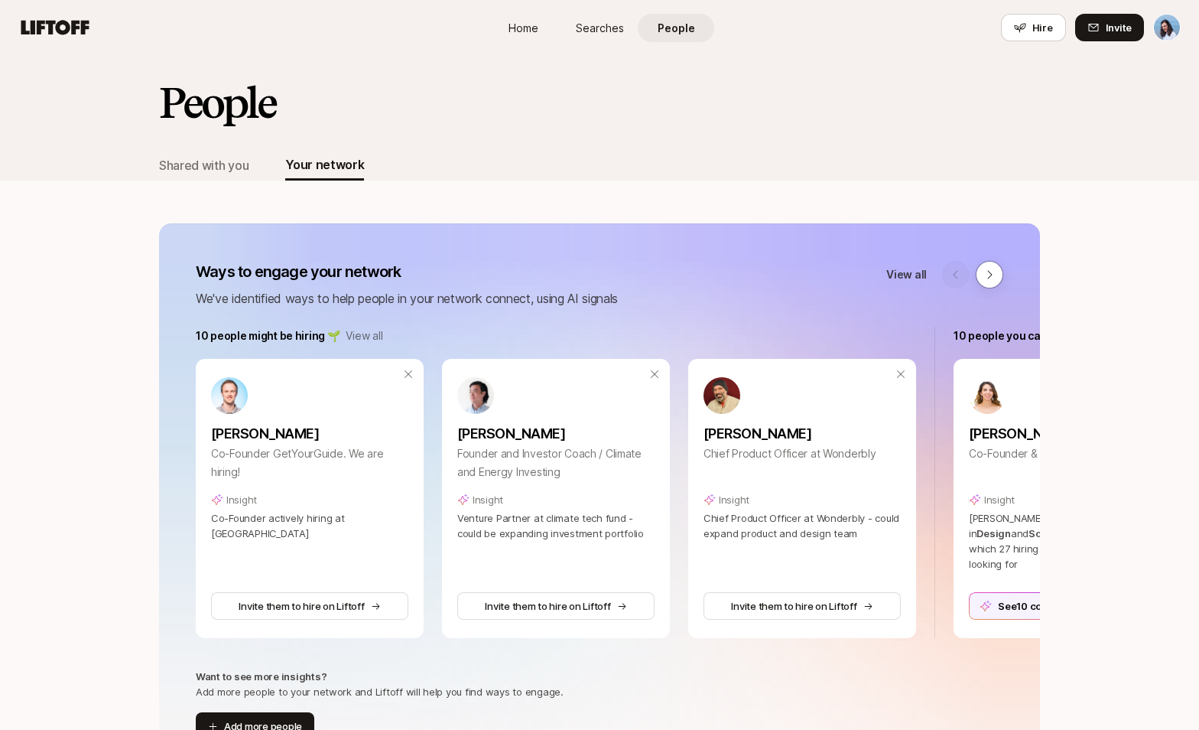
scroll to position [3451, 0]
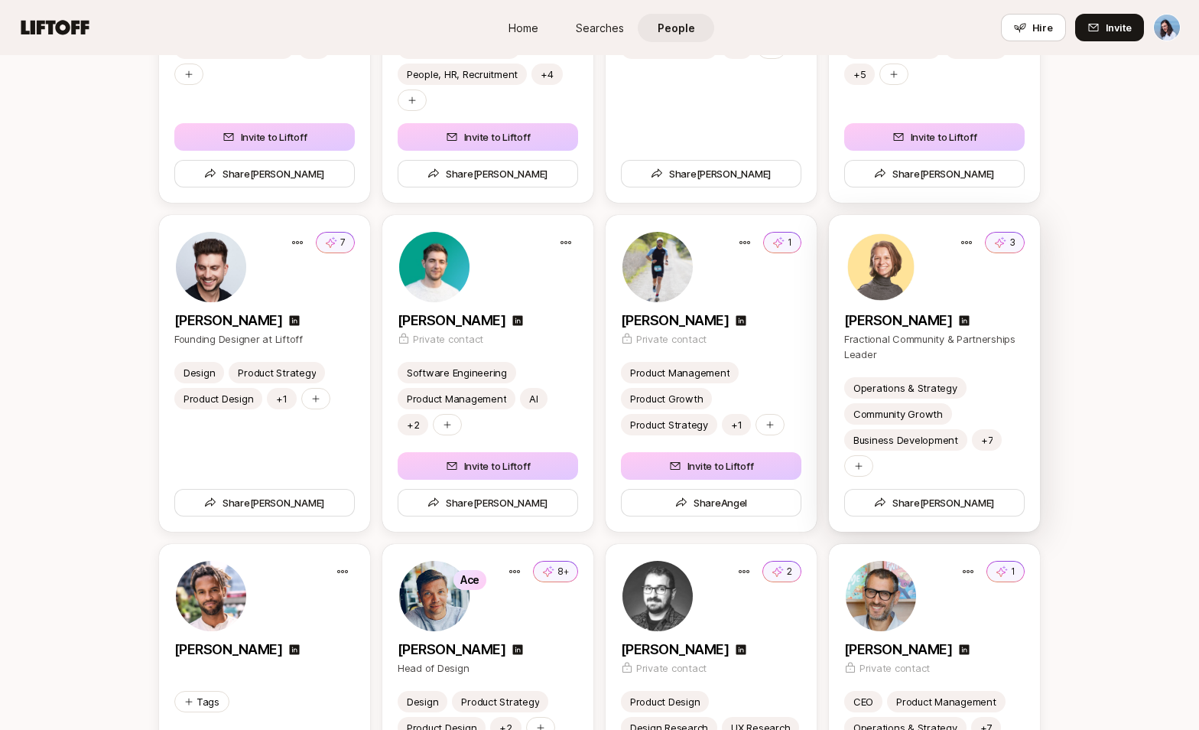
click at [990, 288] on div "3" at bounding box center [934, 266] width 180 height 73
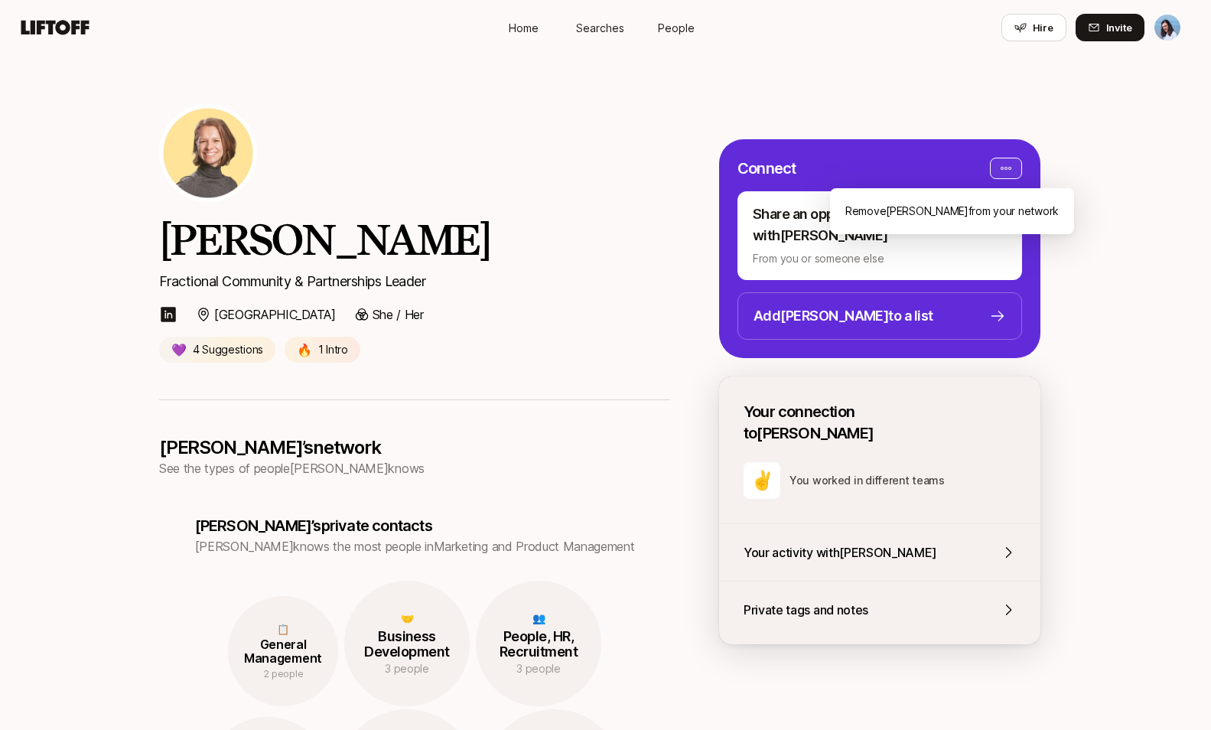
click at [999, 166] on html "Home Searches People Hire Home Searches People Hire Hire Invite [PERSON_NAME] F…" at bounding box center [605, 365] width 1211 height 730
click at [935, 211] on div "Remove [PERSON_NAME] from your network" at bounding box center [952, 211] width 244 height 28
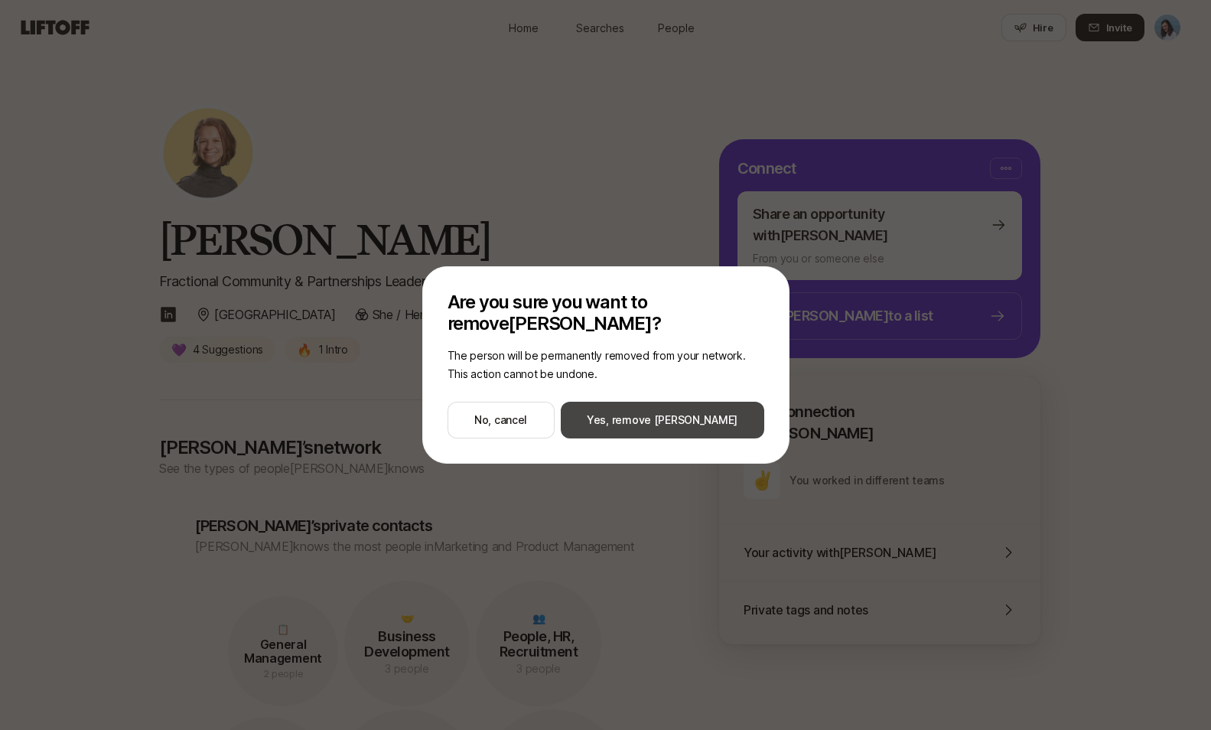
click at [644, 423] on button "Yes, remove [PERSON_NAME]" at bounding box center [662, 419] width 203 height 37
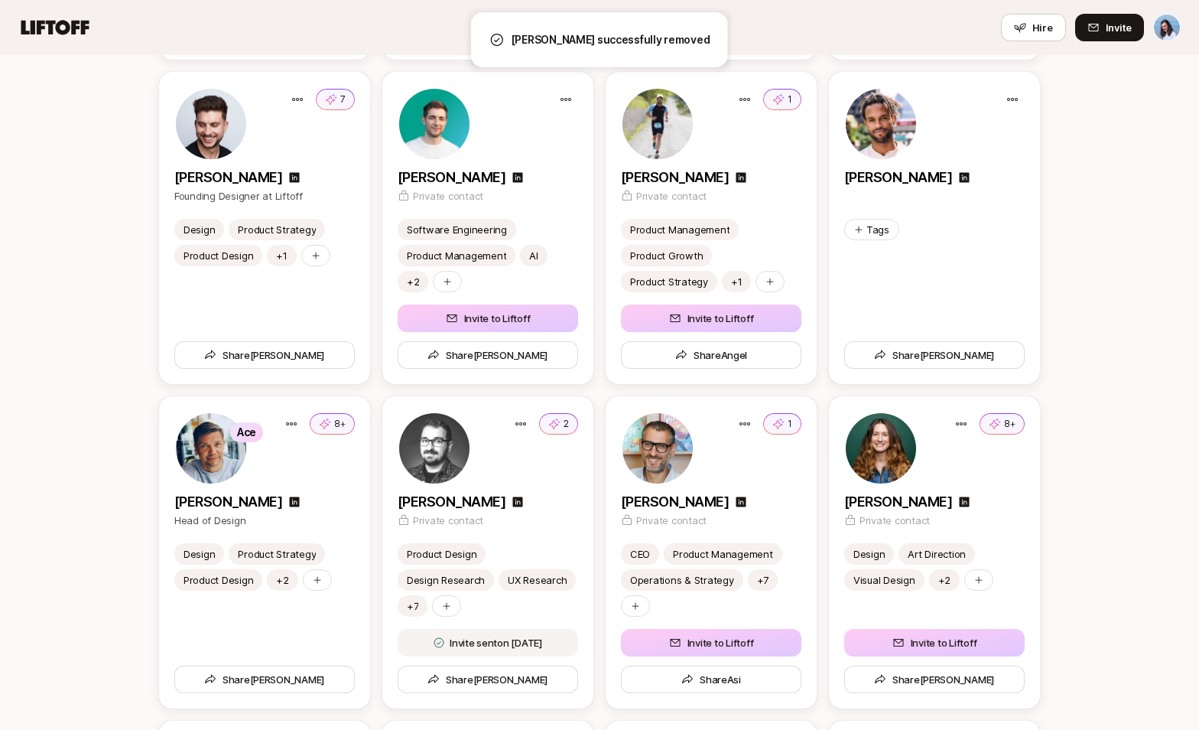
scroll to position [3597, 0]
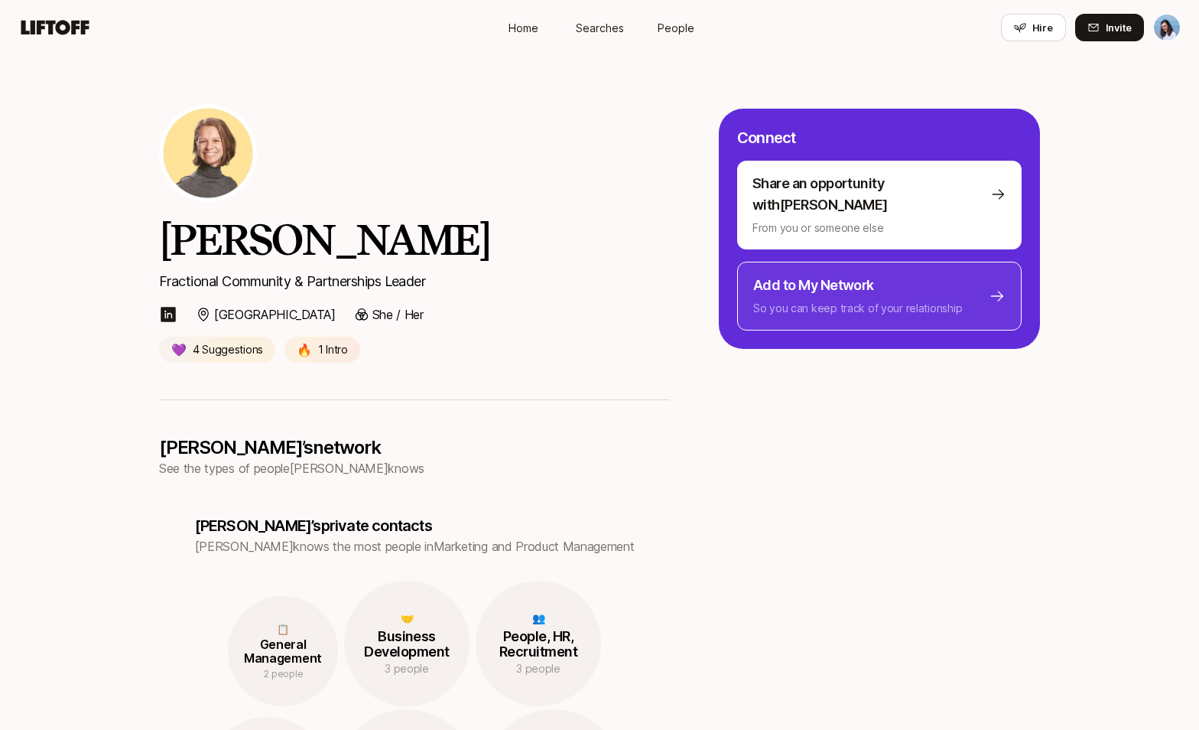
click at [841, 299] on p "So you can keep track of your relationship" at bounding box center [857, 308] width 209 height 18
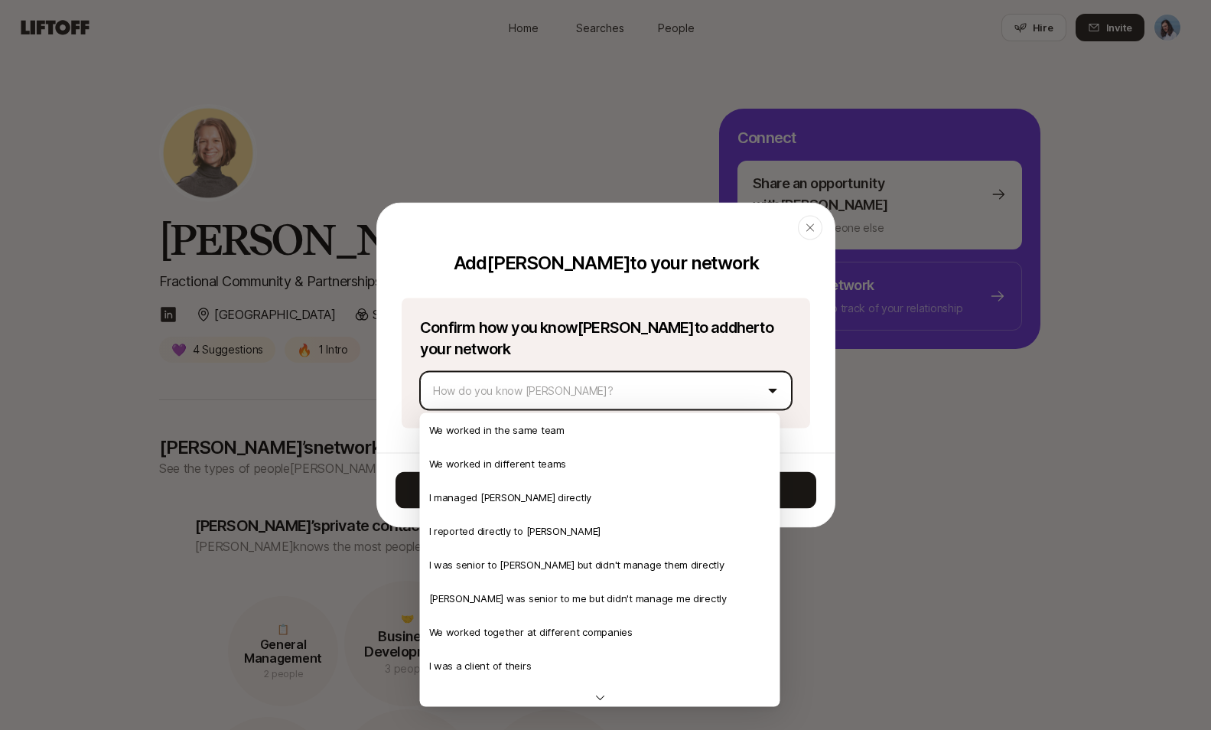
click at [561, 385] on body "Home Searches People Hire Home Searches People Hire Hire Invite [PERSON_NAME] F…" at bounding box center [599, 365] width 1199 height 730
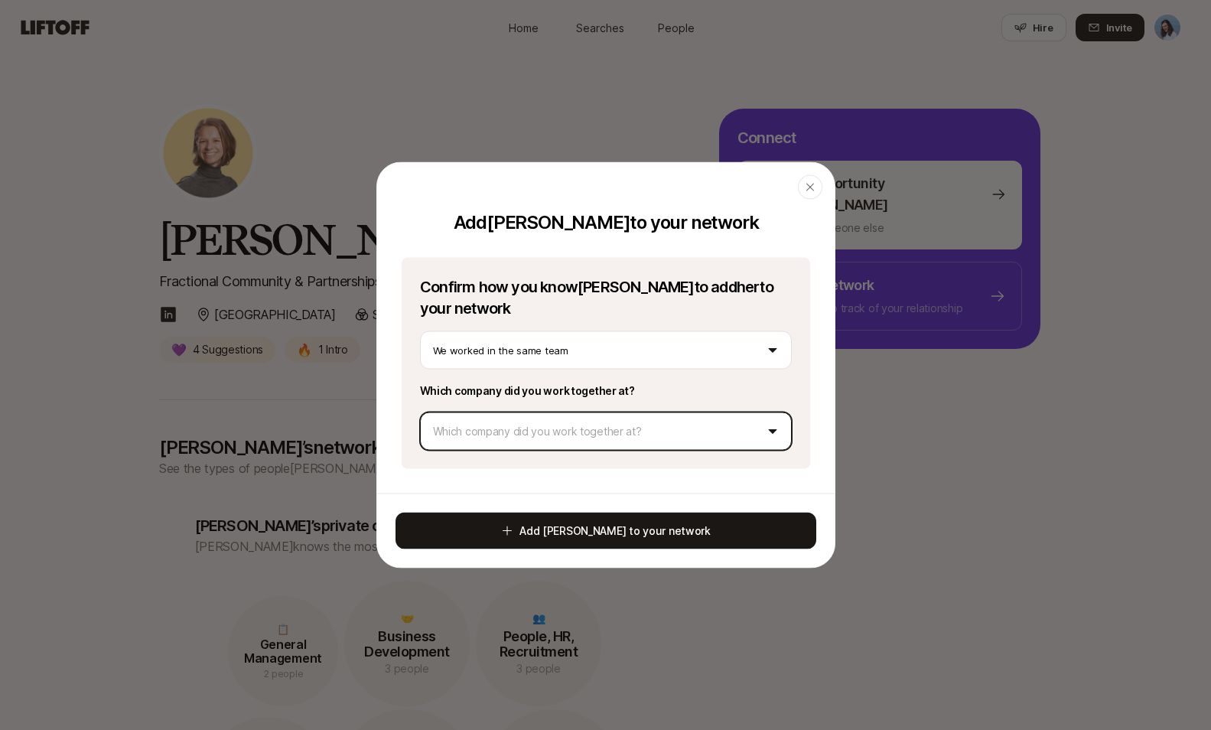
click at [556, 434] on body "Home Searches People Hire Home Searches People Hire Hire Invite [PERSON_NAME] F…" at bounding box center [599, 365] width 1199 height 730
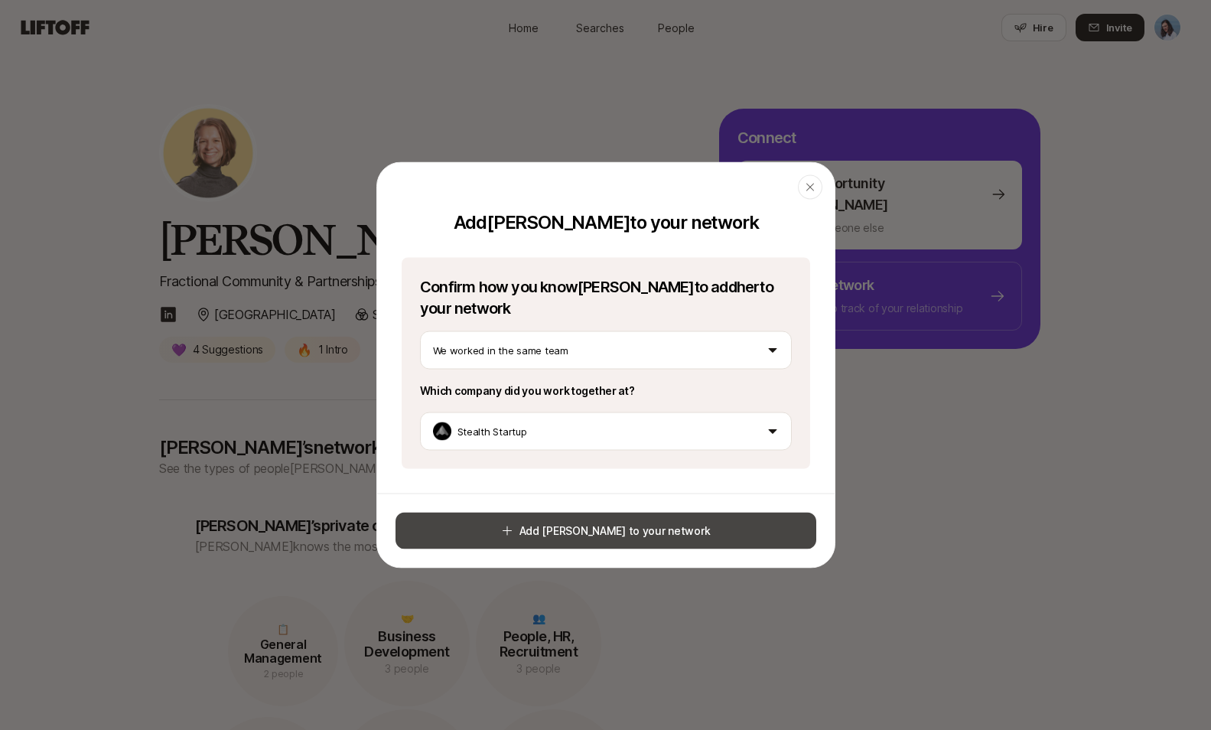
click at [645, 527] on button "Add Annie to your network" at bounding box center [605, 530] width 421 height 37
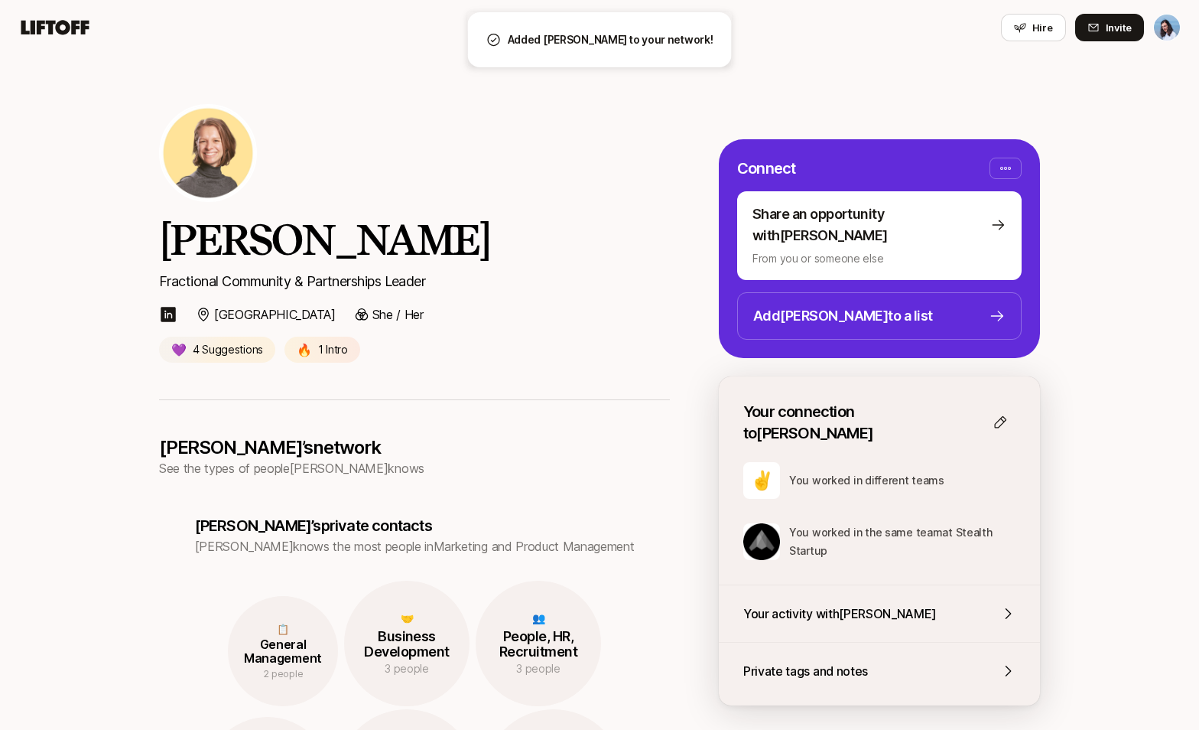
drag, startPoint x: 836, startPoint y: 501, endPoint x: 927, endPoint y: 534, distance: 96.8
click at [923, 534] on div "Your connection to Annie ✌️ You worked in different teams You worked in the sam…" at bounding box center [879, 540] width 321 height 329
drag, startPoint x: 927, startPoint y: 534, endPoint x: 951, endPoint y: 502, distance: 39.9
click at [928, 534] on div "Your connection to Annie ✌️ You worked in different teams You worked in the sam…" at bounding box center [879, 540] width 321 height 329
click at [1002, 416] on icon at bounding box center [1001, 422] width 12 height 12
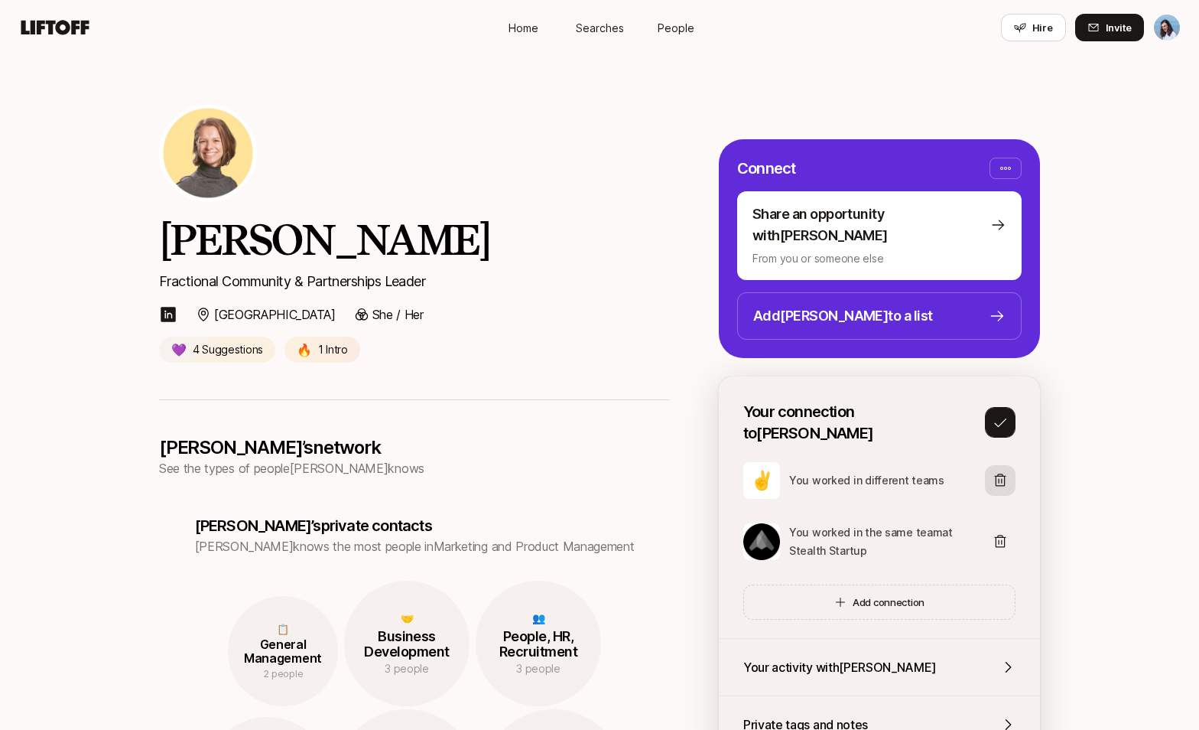
click at [1005, 473] on icon at bounding box center [1000, 480] width 15 height 15
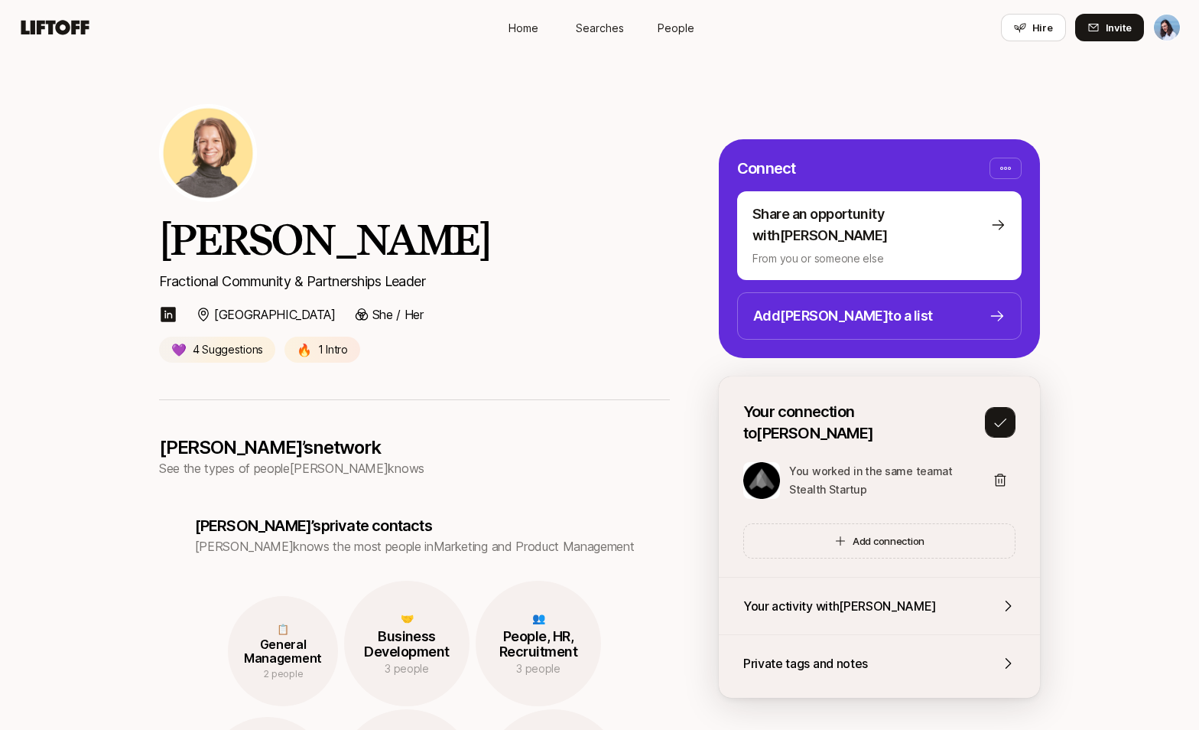
click at [1007, 414] on icon at bounding box center [1000, 421] width 15 height 15
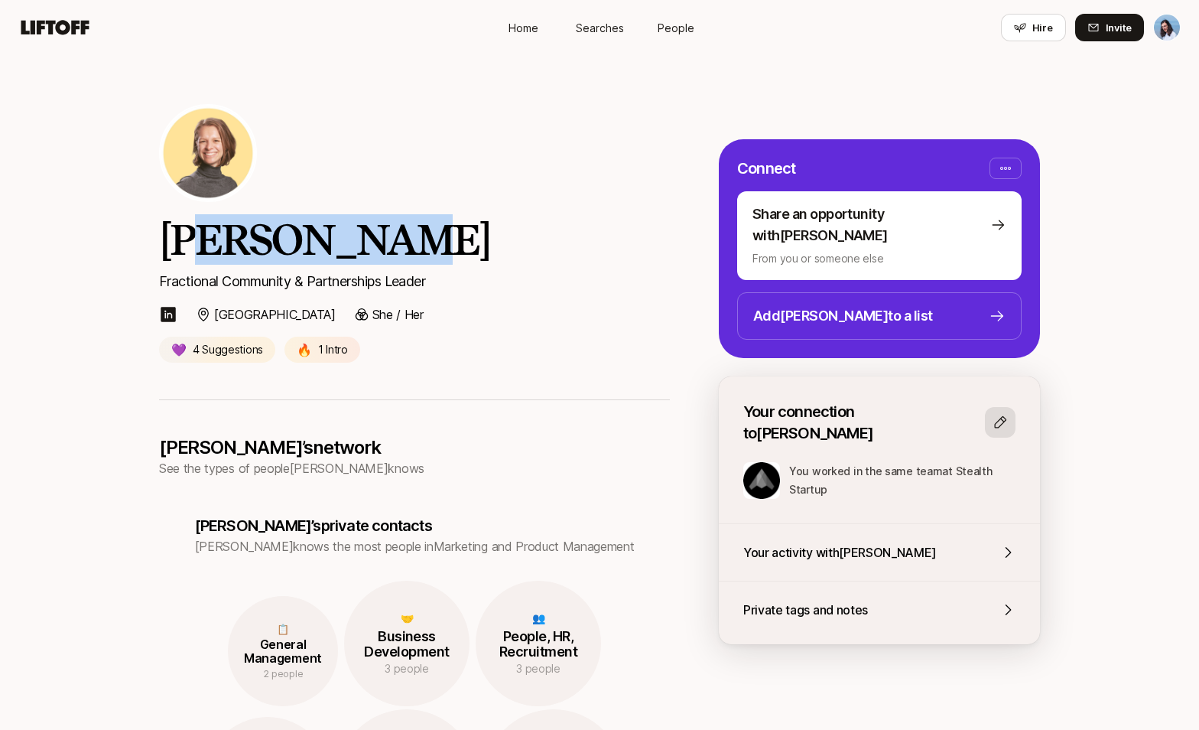
drag, startPoint x: 213, startPoint y: 235, endPoint x: 420, endPoint y: 263, distance: 208.4
click at [414, 262] on h2 "[PERSON_NAME]" at bounding box center [414, 239] width 511 height 50
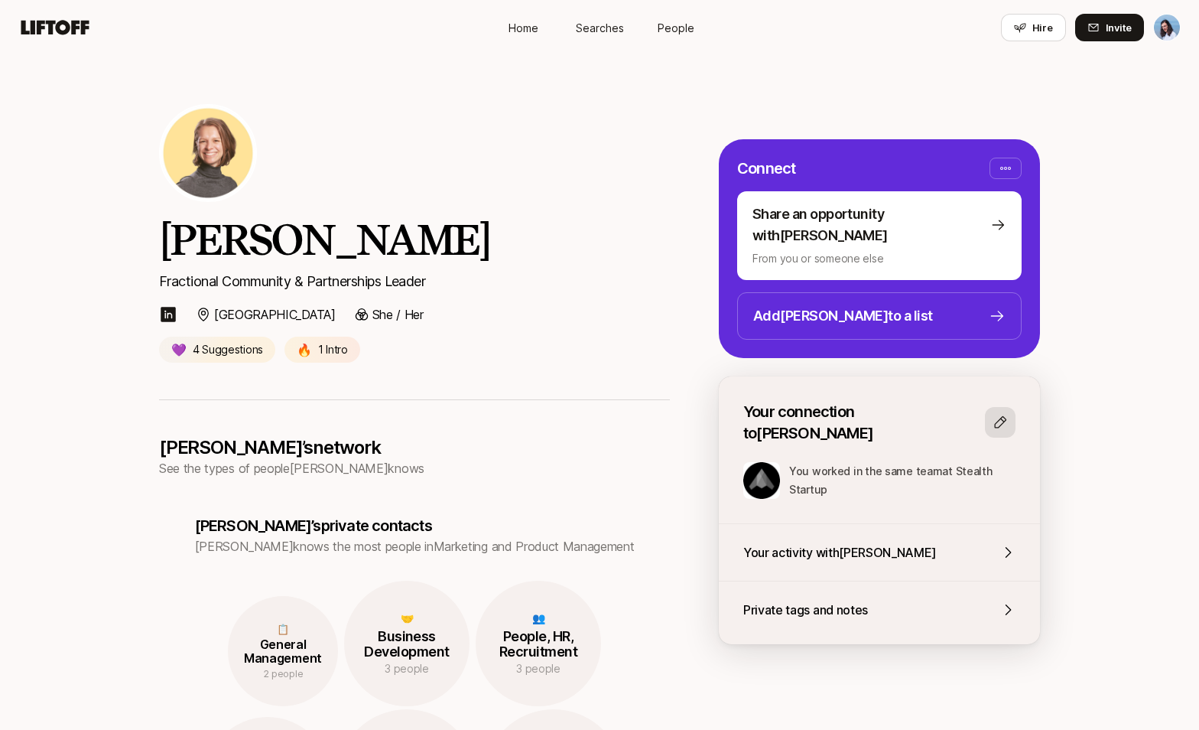
click at [455, 271] on p "Fractional Community & Partnerships Leader" at bounding box center [414, 281] width 511 height 21
click at [172, 315] on img at bounding box center [168, 314] width 18 height 18
click at [1105, 219] on div "Annie Warner Fractional Community & Partnerships Leader San Francisco She / Her…" at bounding box center [599, 227] width 1199 height 344
click at [603, 184] on div "Annie Warner Fractional Community & Partnerships Leader San Francisco She / Her…" at bounding box center [414, 233] width 511 height 258
click at [1111, 224] on div "Annie Warner Fractional Community & Partnerships Leader San Francisco She / Her…" at bounding box center [599, 227] width 1199 height 344
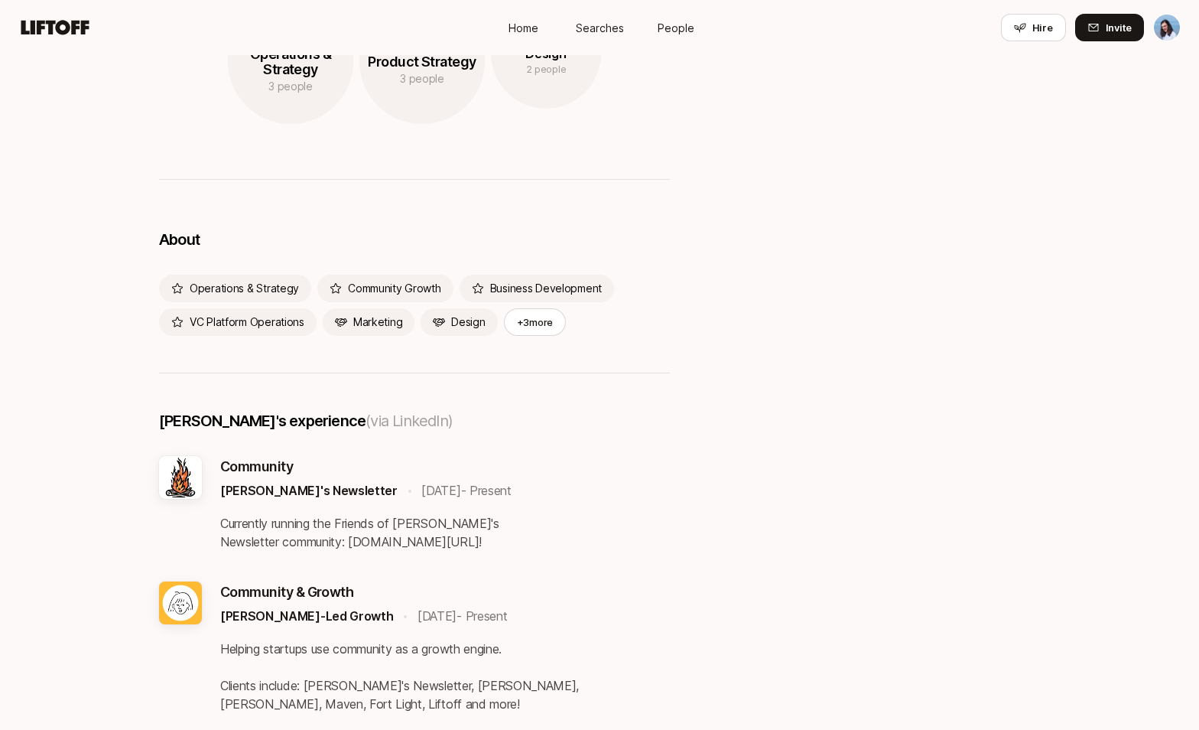
scroll to position [1046, 0]
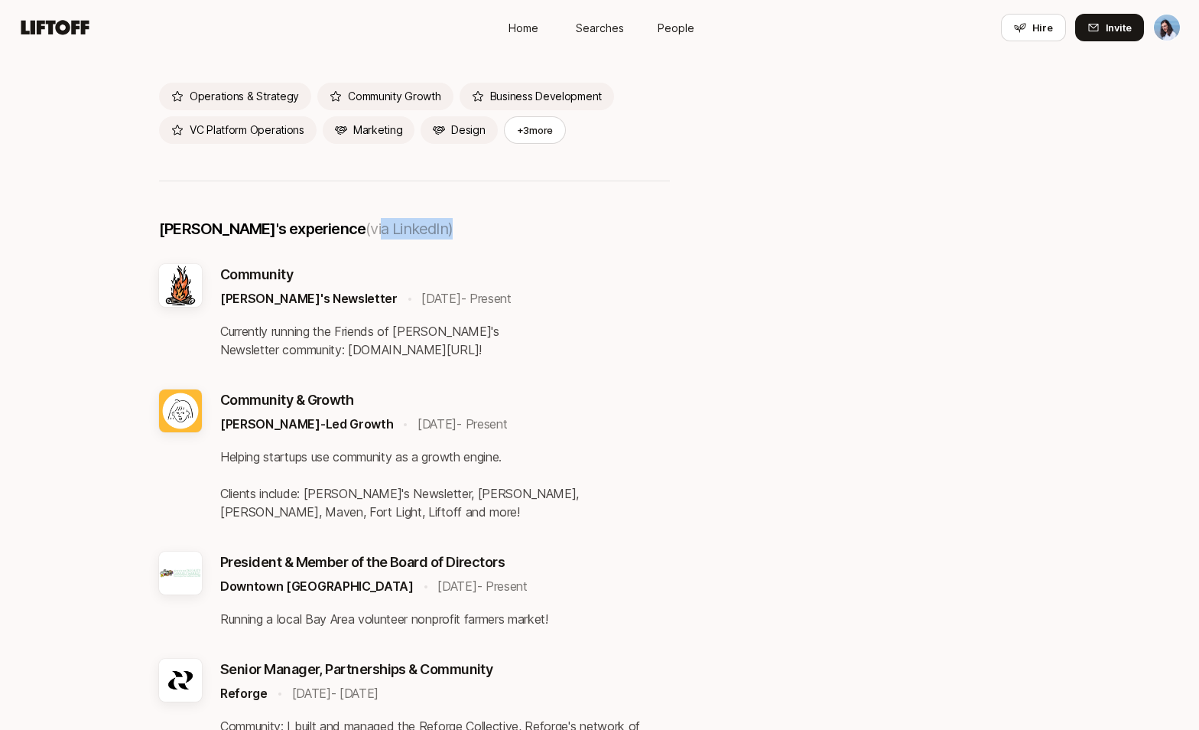
drag, startPoint x: 359, startPoint y: 229, endPoint x: 443, endPoint y: 226, distance: 83.4
click at [442, 226] on div "Annie 's experience (via LinkedIn)" at bounding box center [414, 241] width 511 height 46
click at [443, 226] on div "Annie 's experience (via LinkedIn)" at bounding box center [414, 241] width 511 height 46
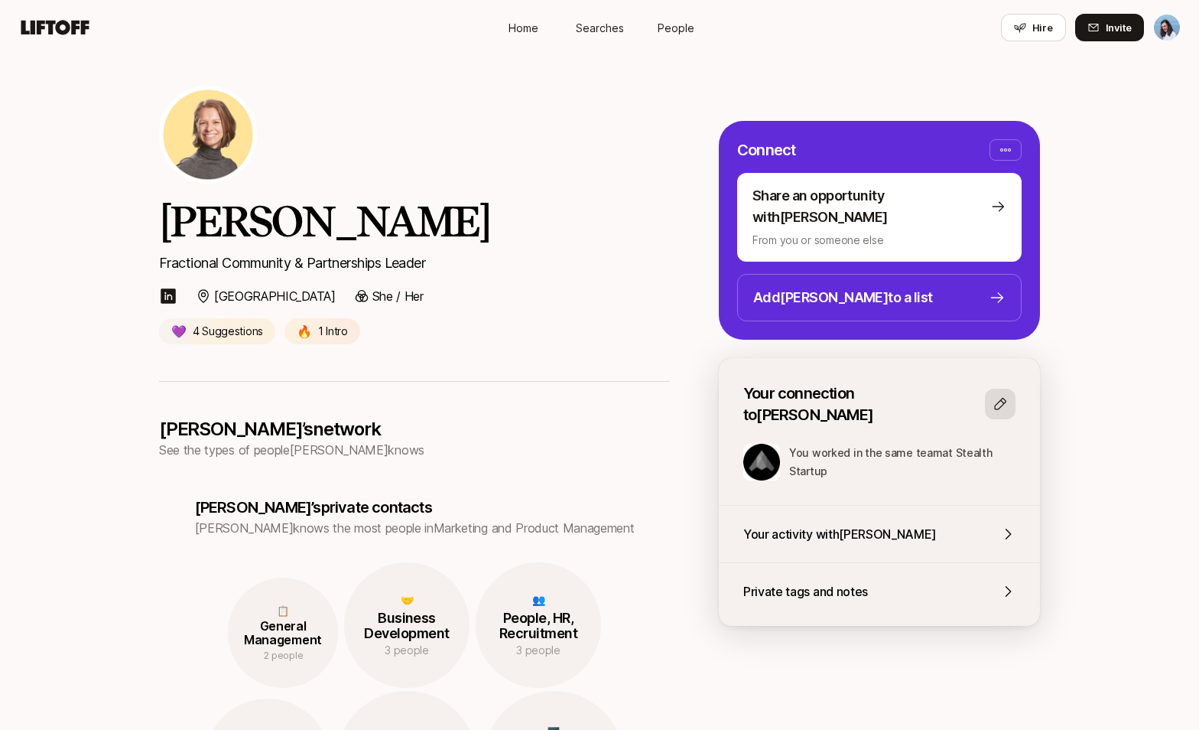
scroll to position [0, 0]
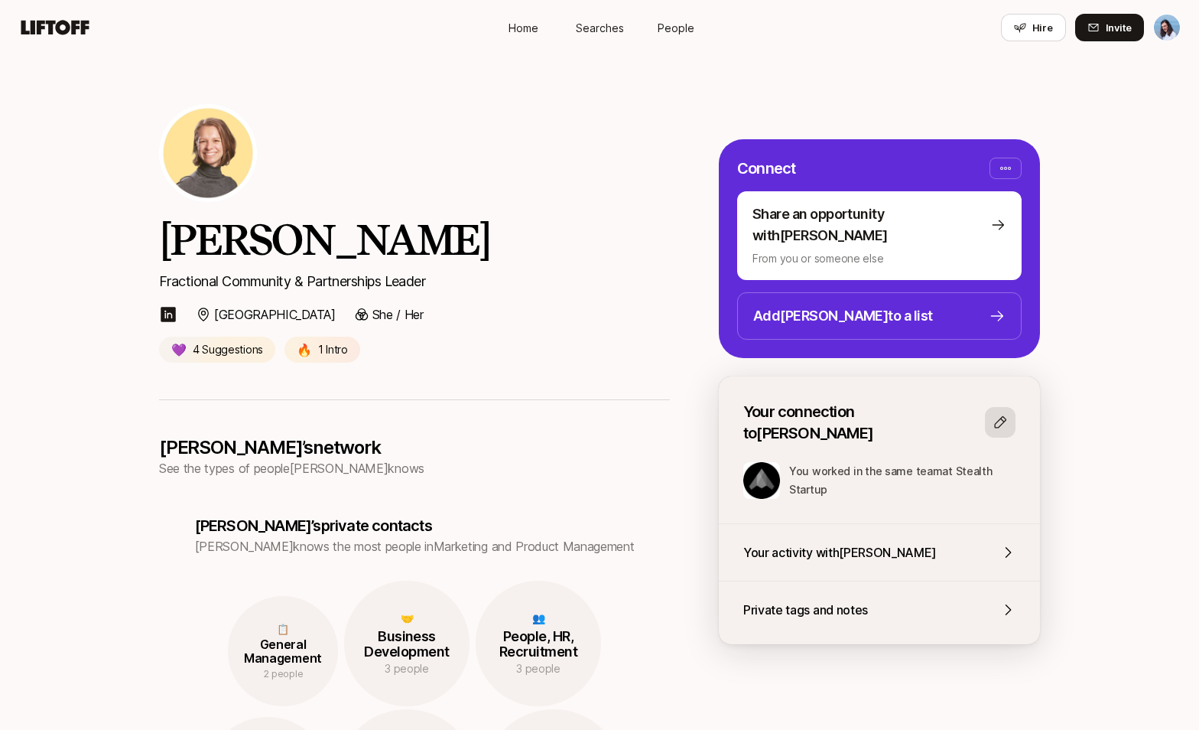
click at [658, 214] on h2 "[PERSON_NAME]" at bounding box center [414, 239] width 511 height 50
click at [635, 281] on p "Fractional Community & Partnerships Leader" at bounding box center [414, 281] width 511 height 21
click at [591, 24] on span "Searches" at bounding box center [600, 28] width 48 height 16
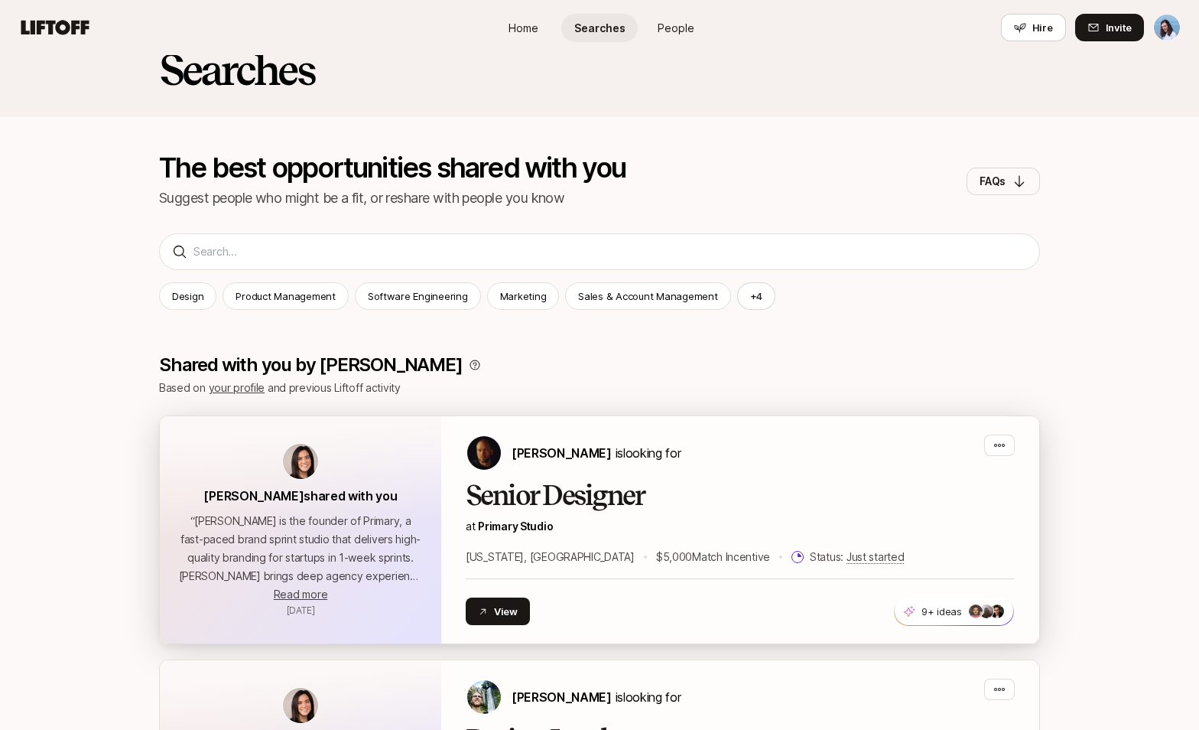
scroll to position [116, 0]
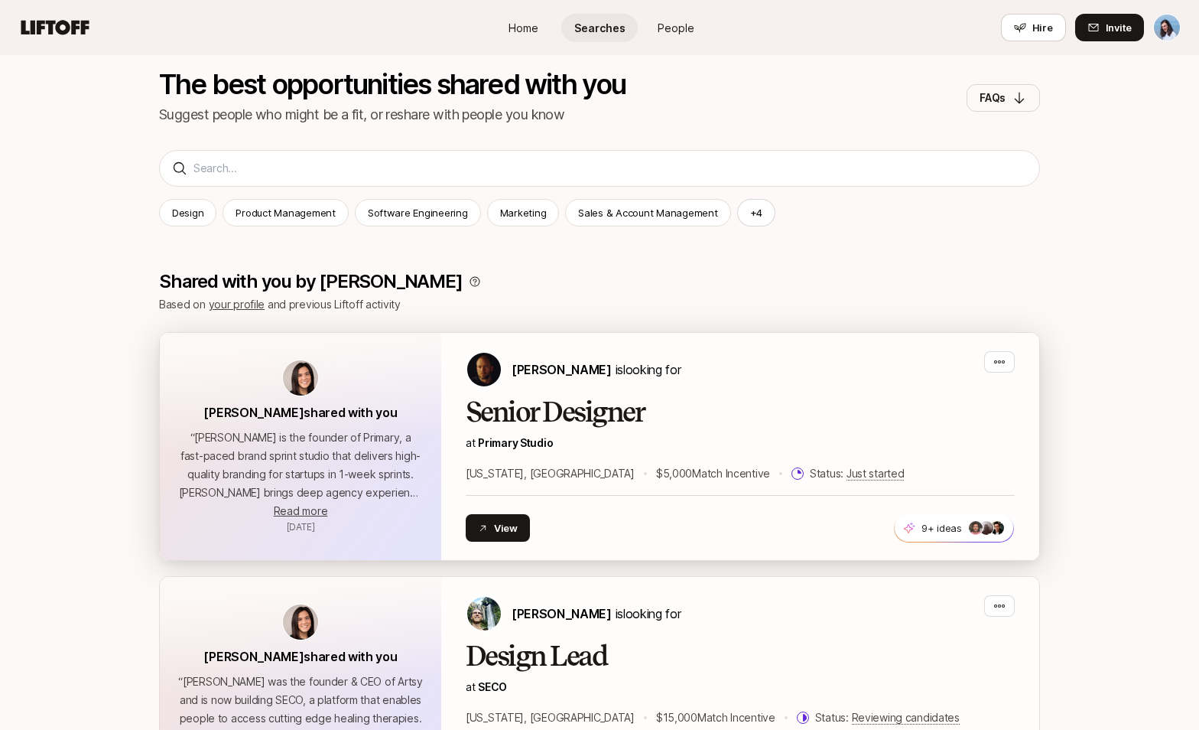
click at [296, 374] on img at bounding box center [300, 377] width 35 height 35
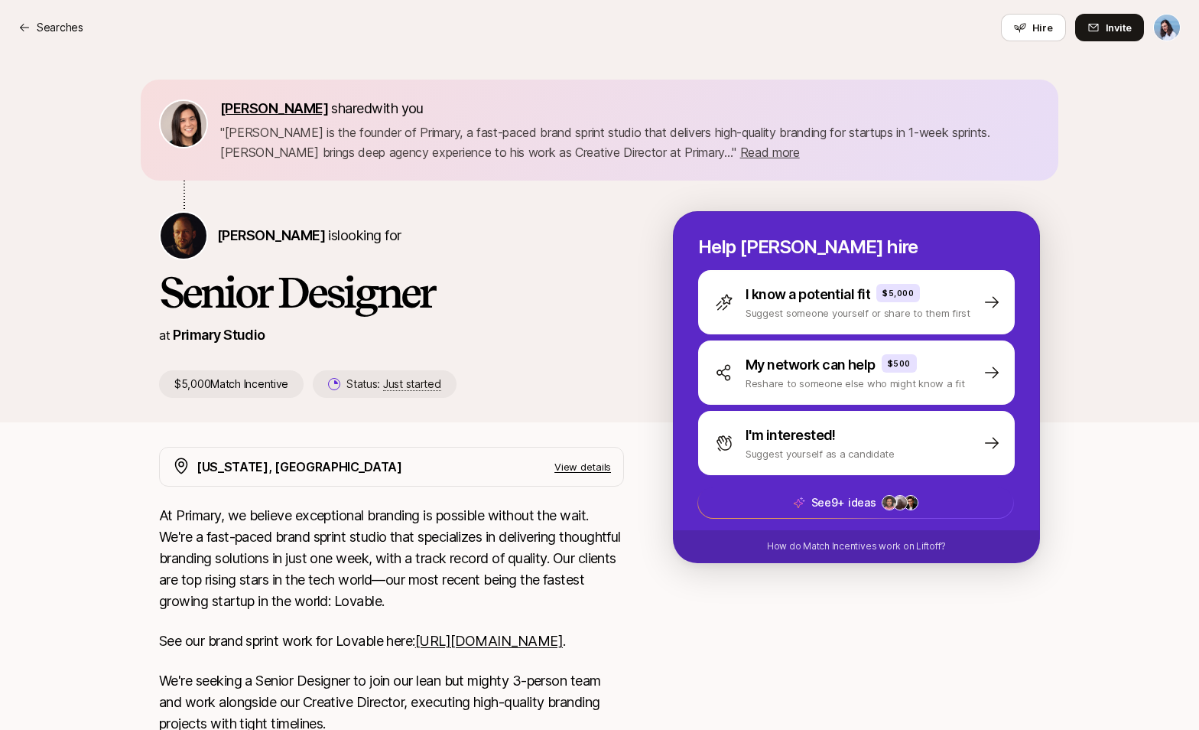
click at [253, 112] on span "[PERSON_NAME]" at bounding box center [274, 108] width 108 height 16
click at [268, 234] on span "[PERSON_NAME]" at bounding box center [271, 235] width 108 height 16
drag, startPoint x: 145, startPoint y: 221, endPoint x: 435, endPoint y: 236, distance: 290.2
click at [433, 236] on div "Eleanor Morgan shared with you " Nick Pattison is the founder of Primary, a fas…" at bounding box center [599, 238] width 1199 height 367
click at [491, 243] on div "Nicholas Pattison is looking for" at bounding box center [391, 235] width 465 height 49
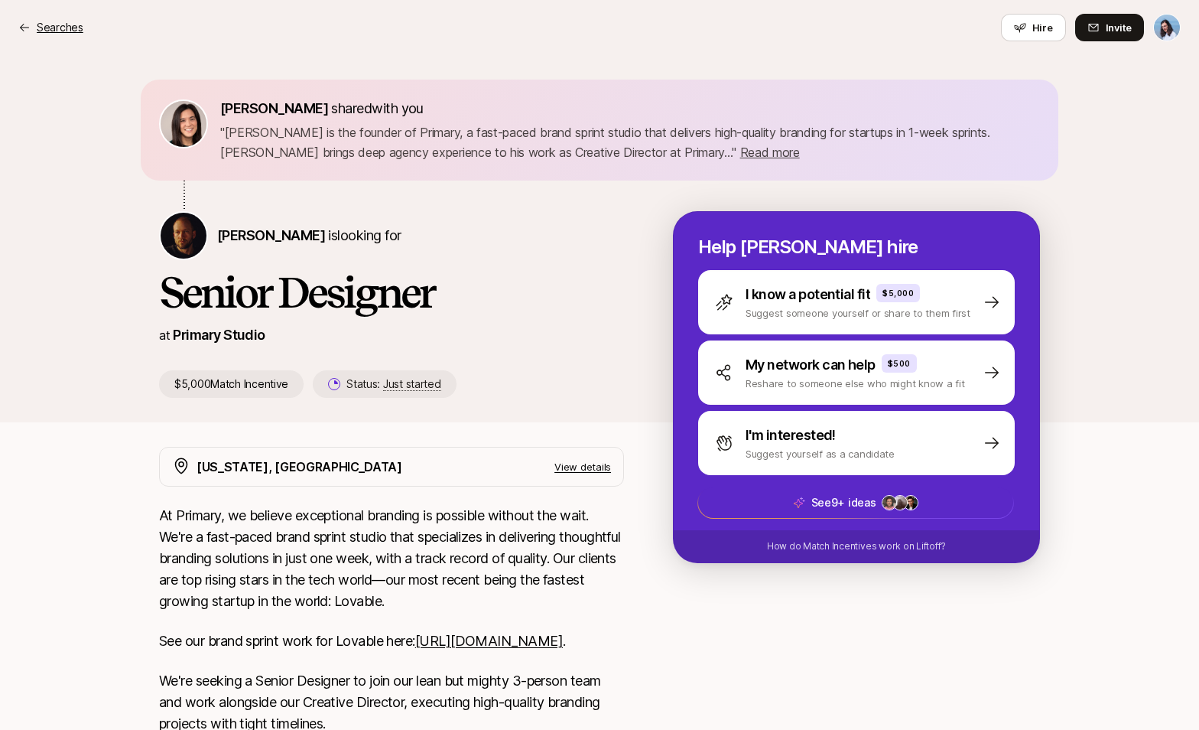
click at [70, 28] on p "Searches" at bounding box center [60, 27] width 47 height 18
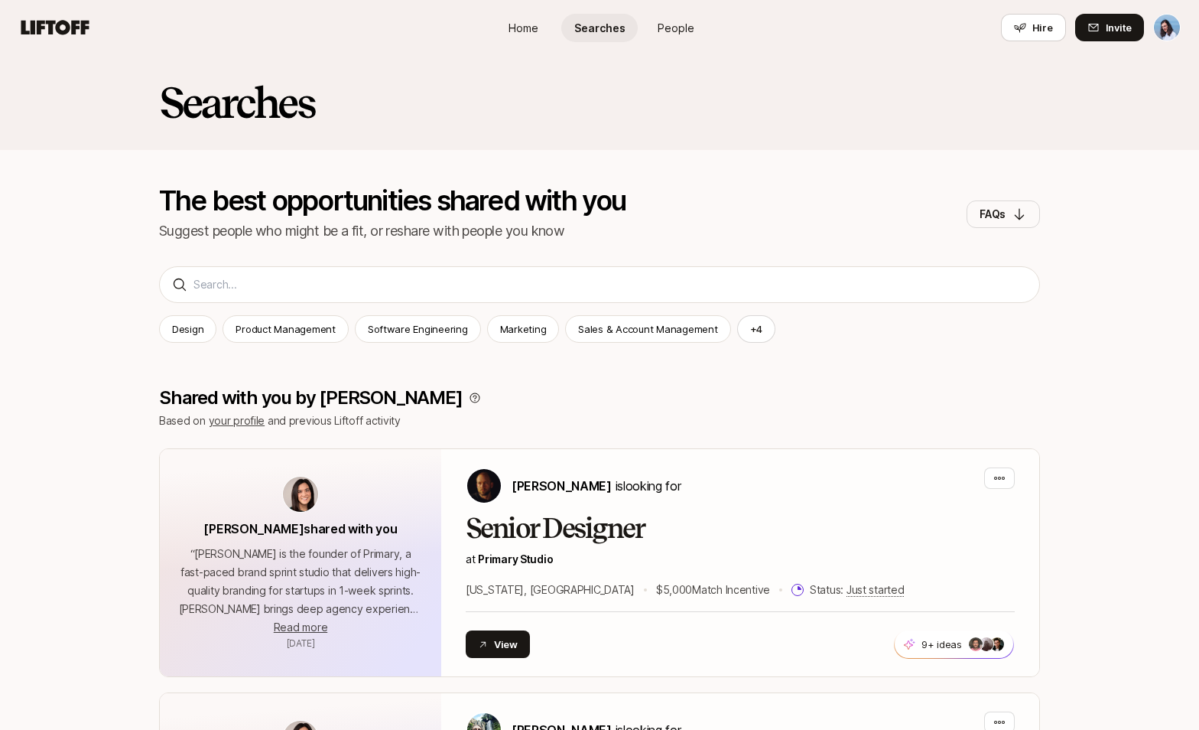
click at [63, 22] on icon at bounding box center [55, 27] width 68 height 15
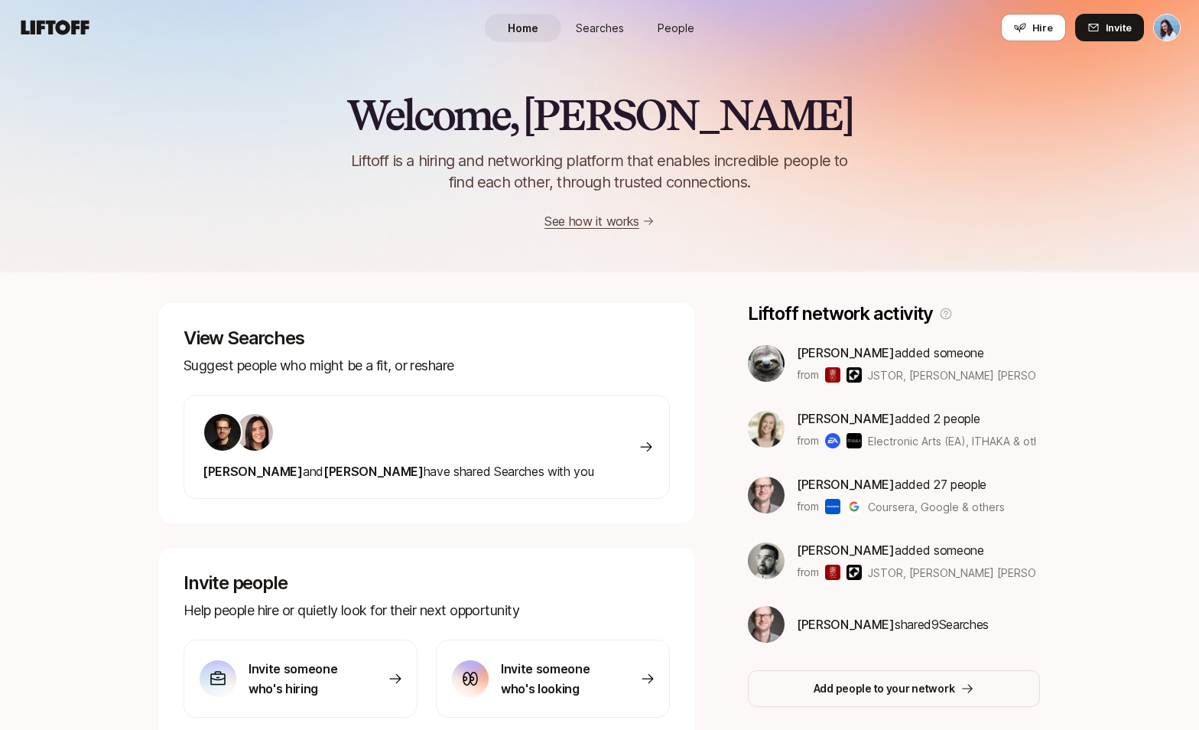
click at [1152, 316] on div "Welcome, [PERSON_NAME] 👋 Liftoff is a hiring and networking platform that enabl…" at bounding box center [599, 537] width 1199 height 964
click at [779, 249] on div "Welcome, [PERSON_NAME] 👋 Liftoff is a hiring and networking platform that enabl…" at bounding box center [599, 135] width 1199 height 274
